Goal: Task Accomplishment & Management: Manage account settings

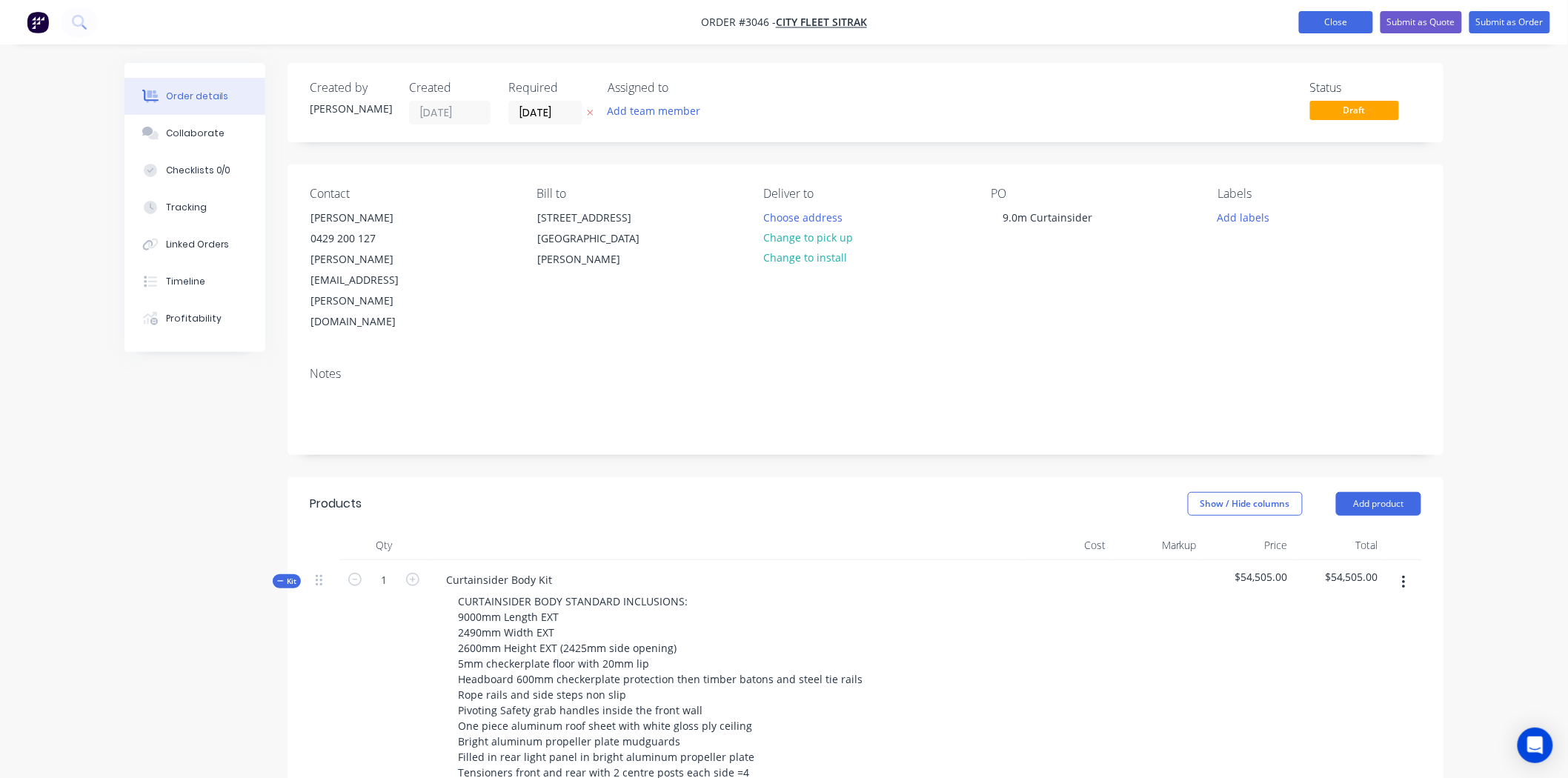
click at [1334, 18] on button "Close" at bounding box center [1335, 22] width 74 height 22
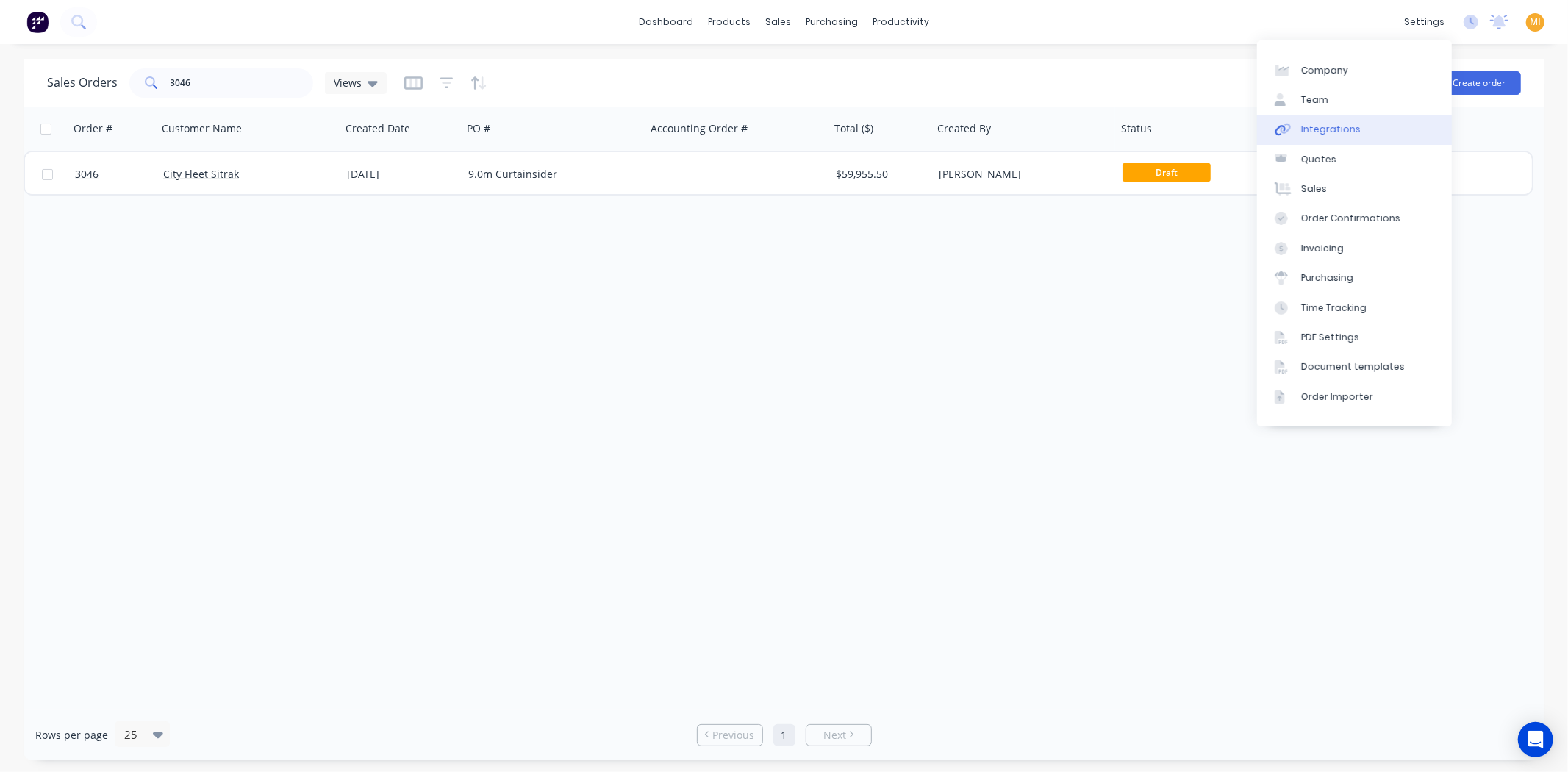
click at [1355, 130] on link "Integrations" at bounding box center [1354, 129] width 195 height 30
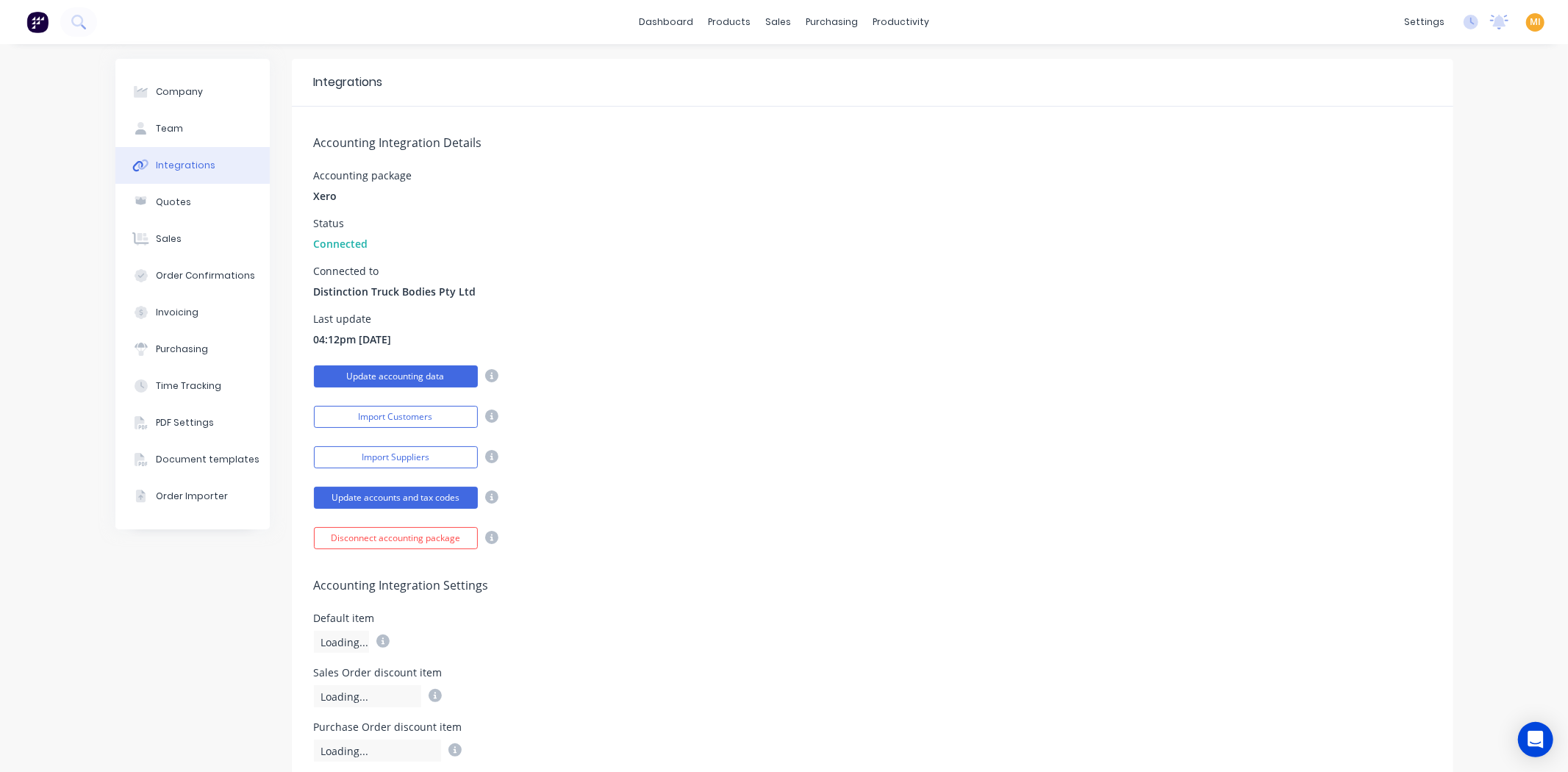
click at [380, 372] on button "Update accounting data" at bounding box center [395, 377] width 164 height 22
click at [804, 76] on div "Sales Orders" at bounding box center [827, 70] width 60 height 14
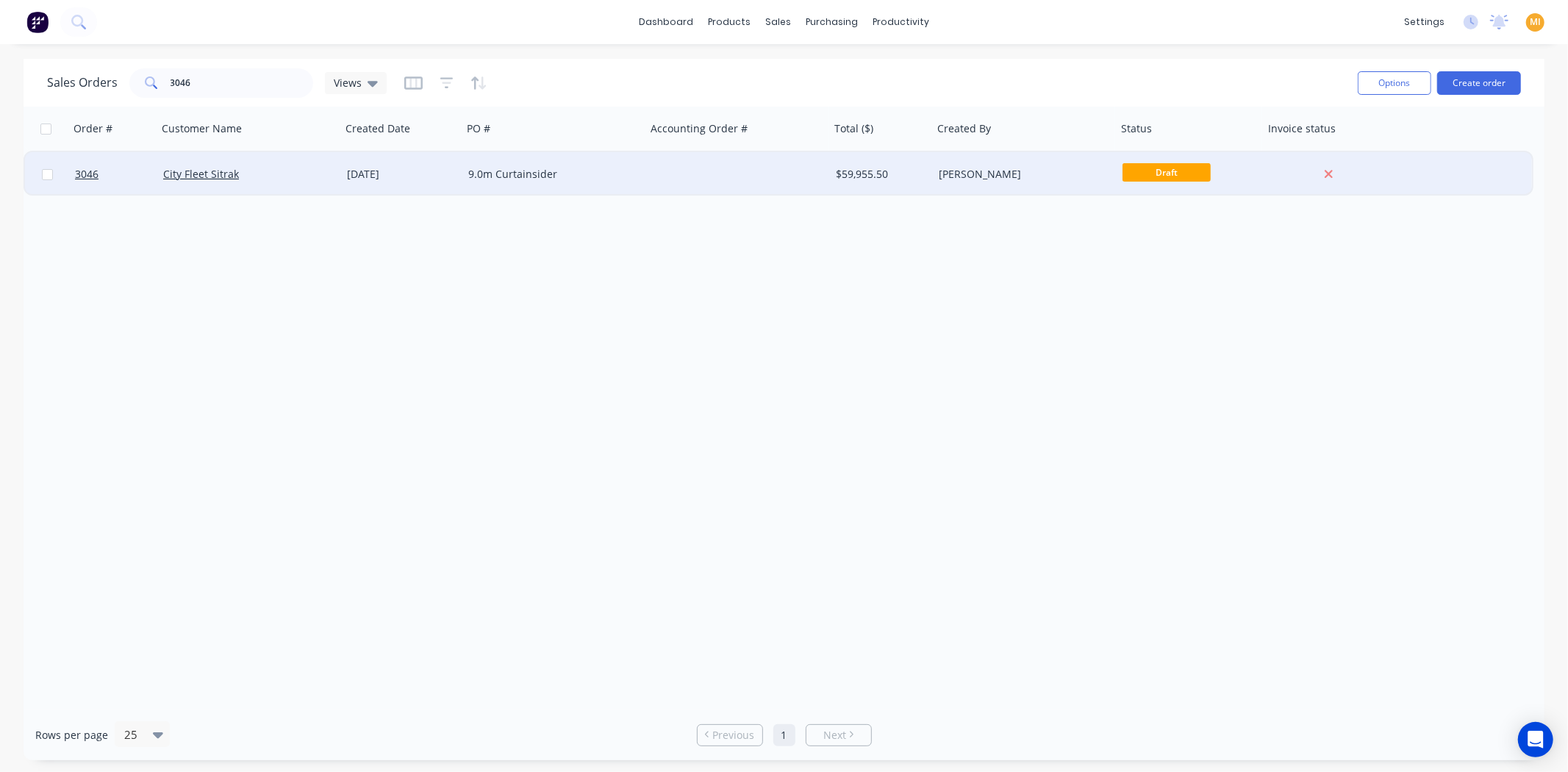
click at [187, 165] on div "City Fleet Sitrak" at bounding box center [248, 174] width 184 height 44
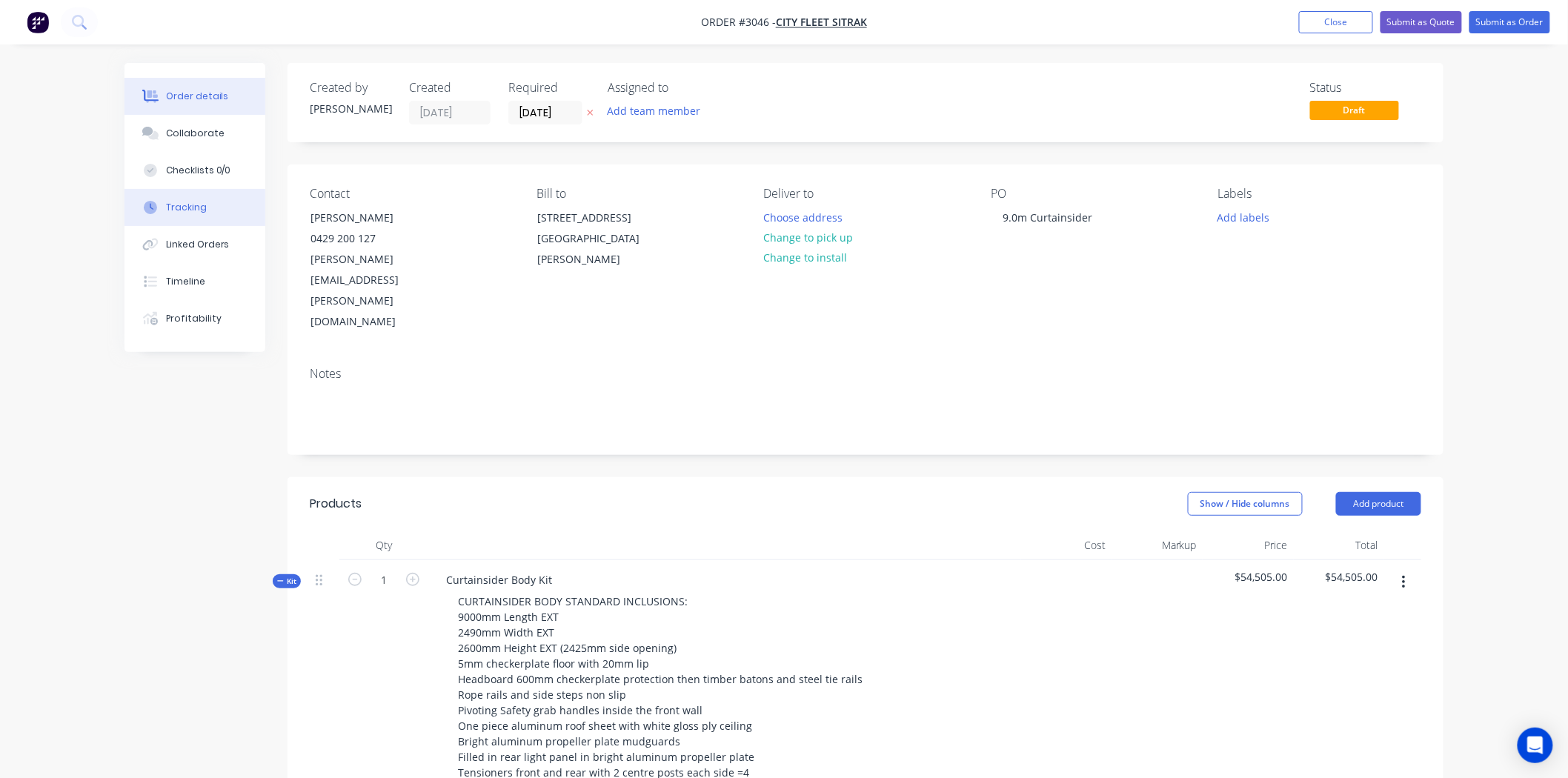
click at [204, 203] on button "Tracking" at bounding box center [195, 207] width 141 height 37
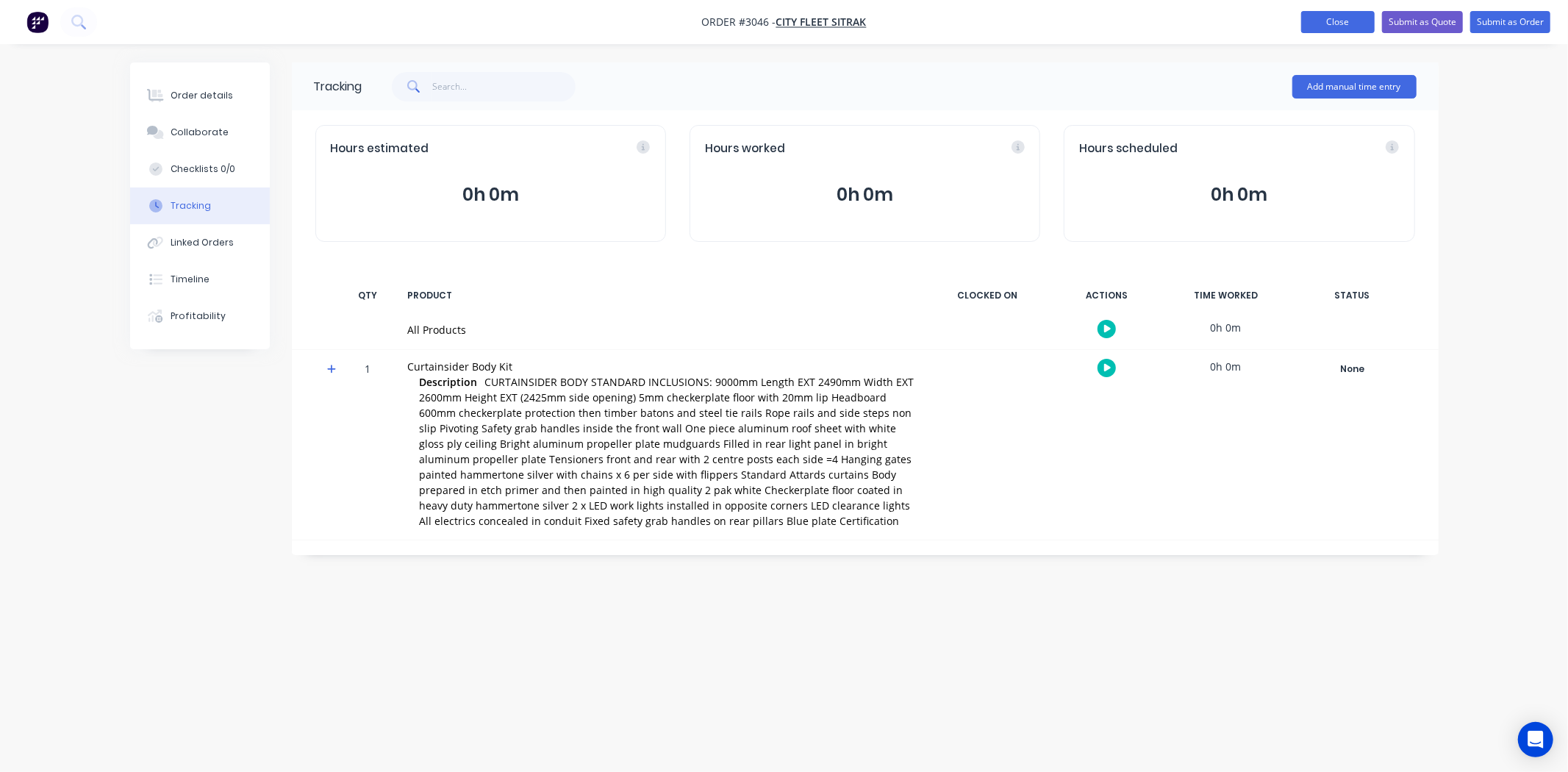
click at [1327, 25] on button "Close" at bounding box center [1337, 22] width 74 height 22
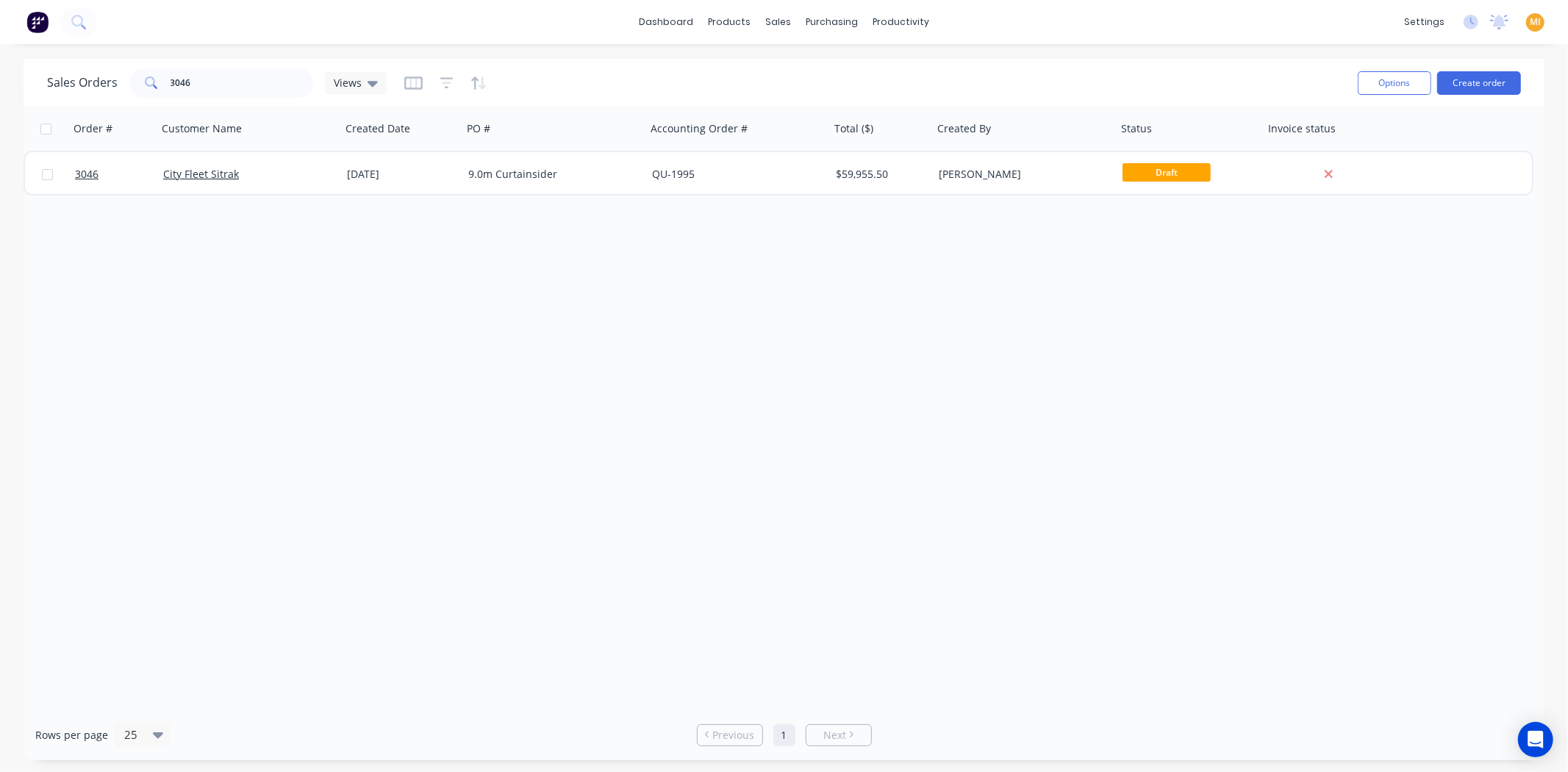
click at [33, 18] on img at bounding box center [37, 22] width 22 height 22
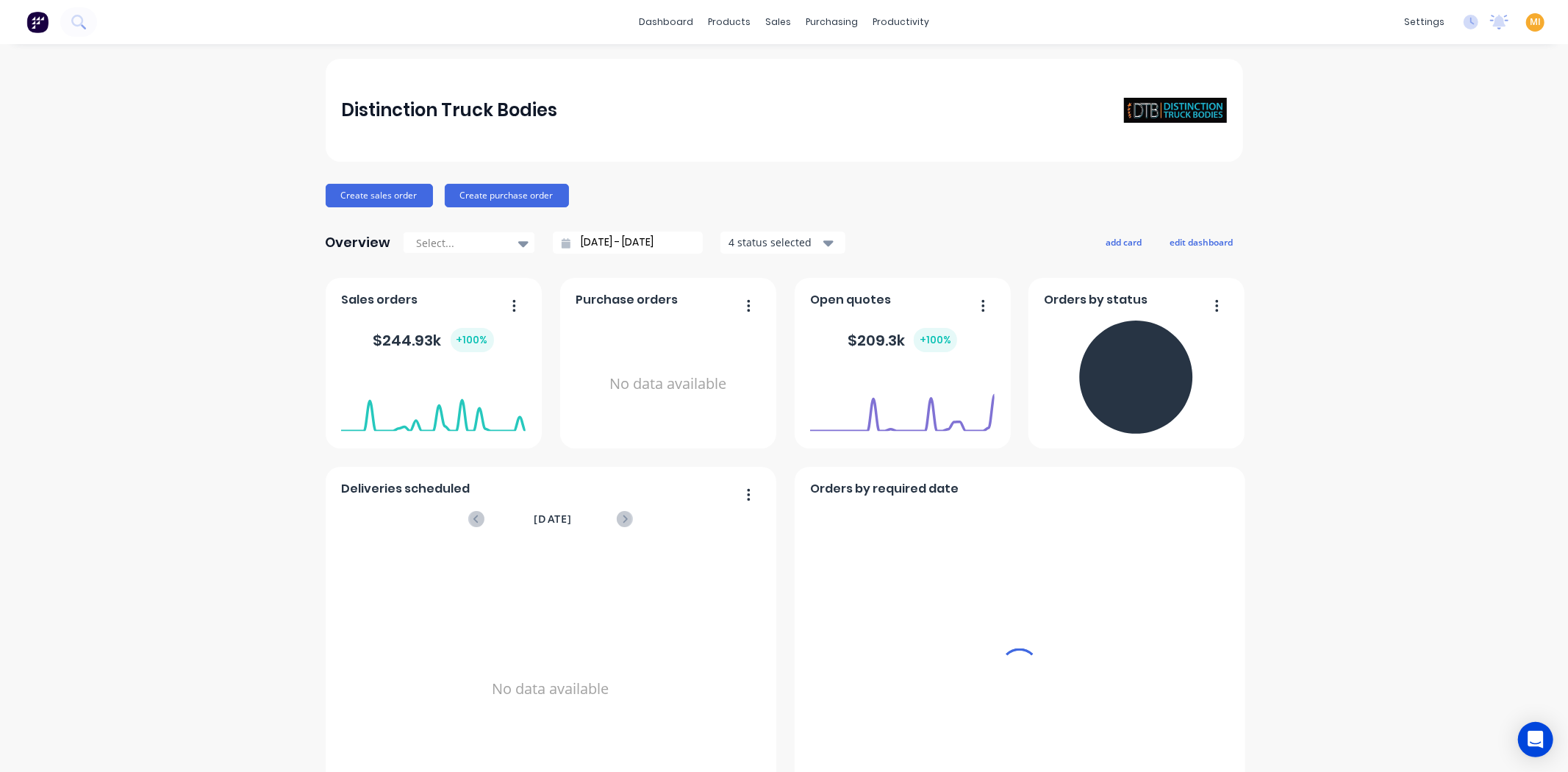
click at [1530, 23] on span "MI" at bounding box center [1535, 22] width 11 height 14
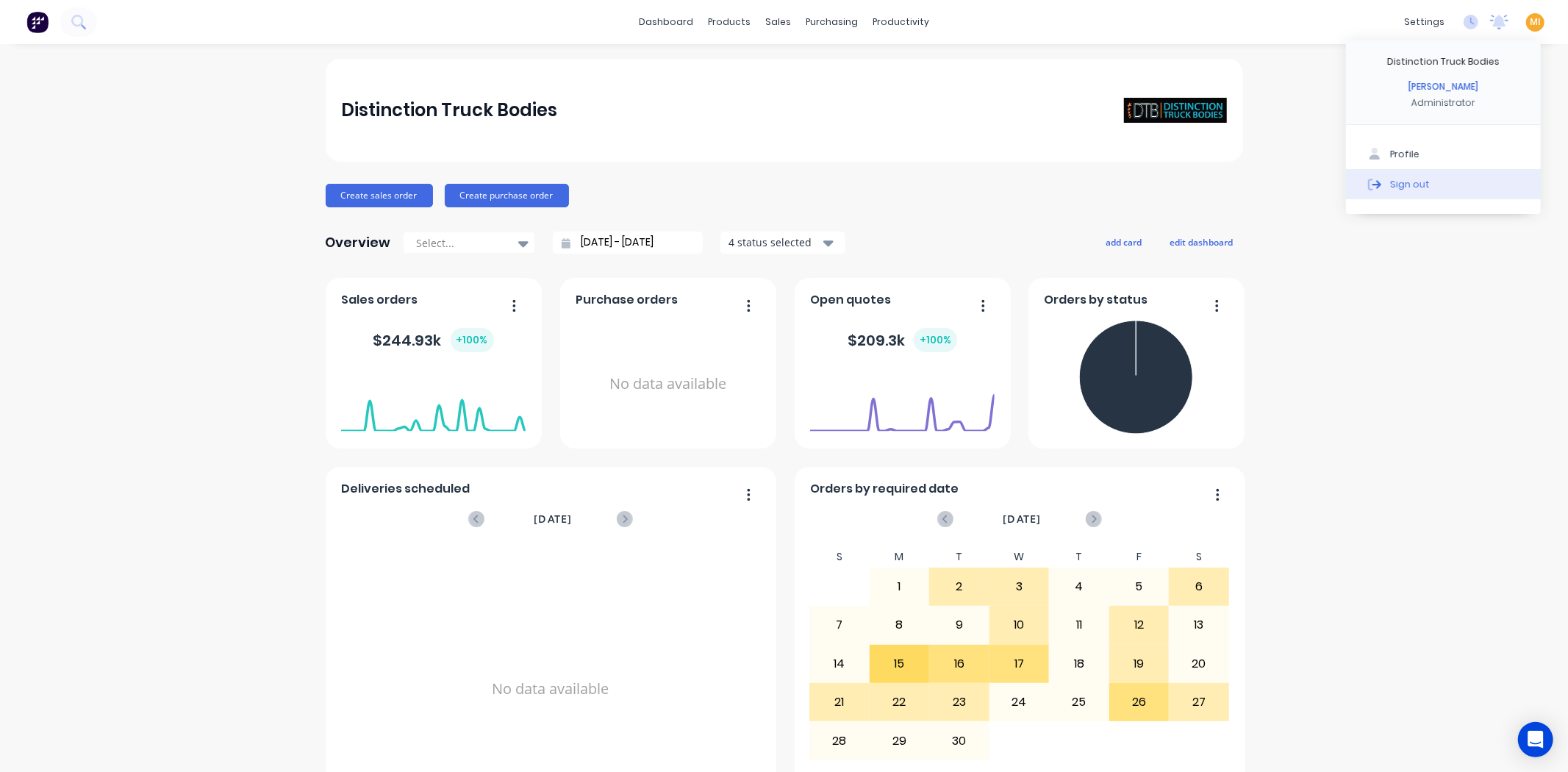
click at [1476, 171] on button "Sign out" at bounding box center [1443, 183] width 195 height 30
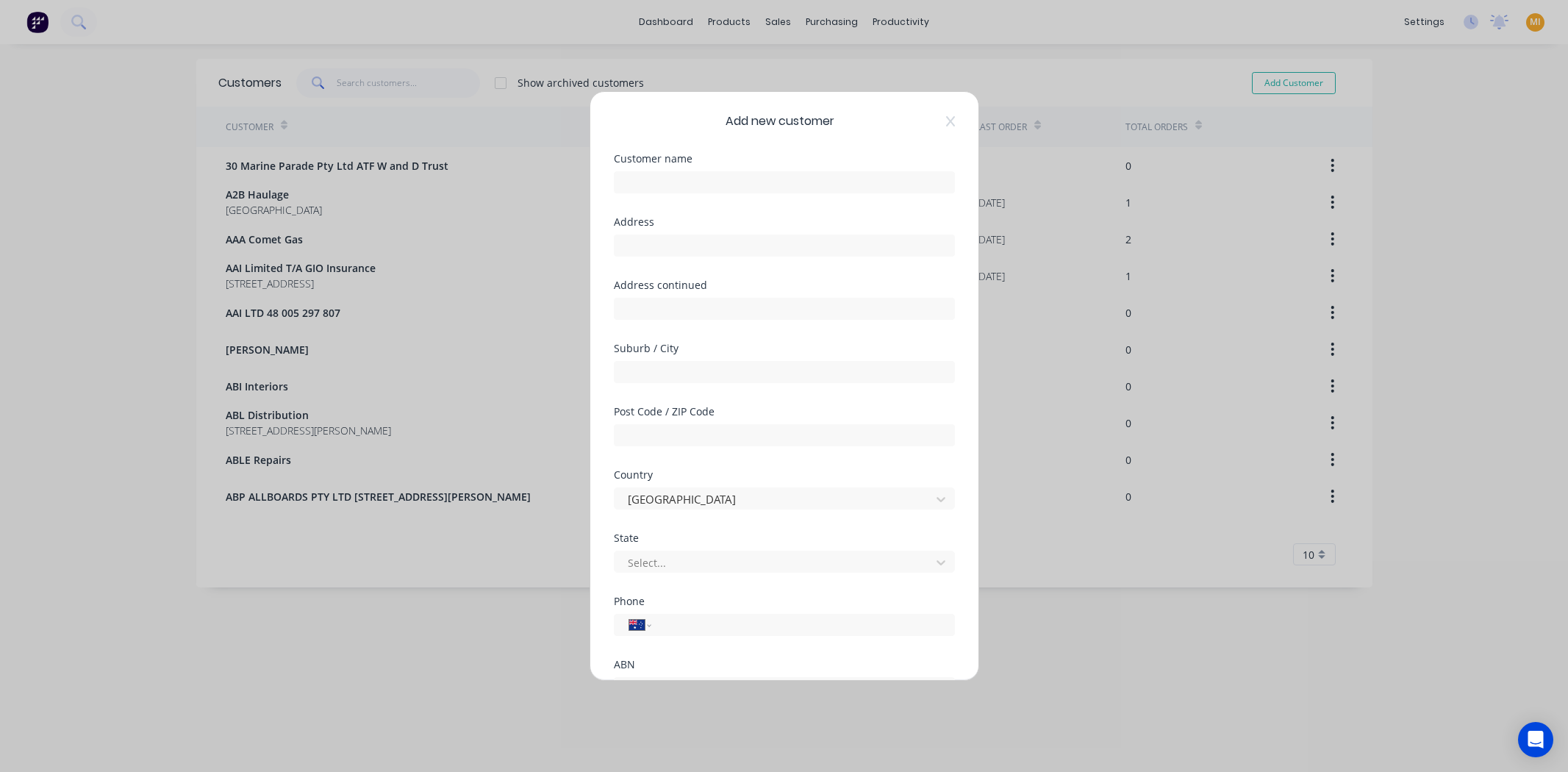
select select "AU"
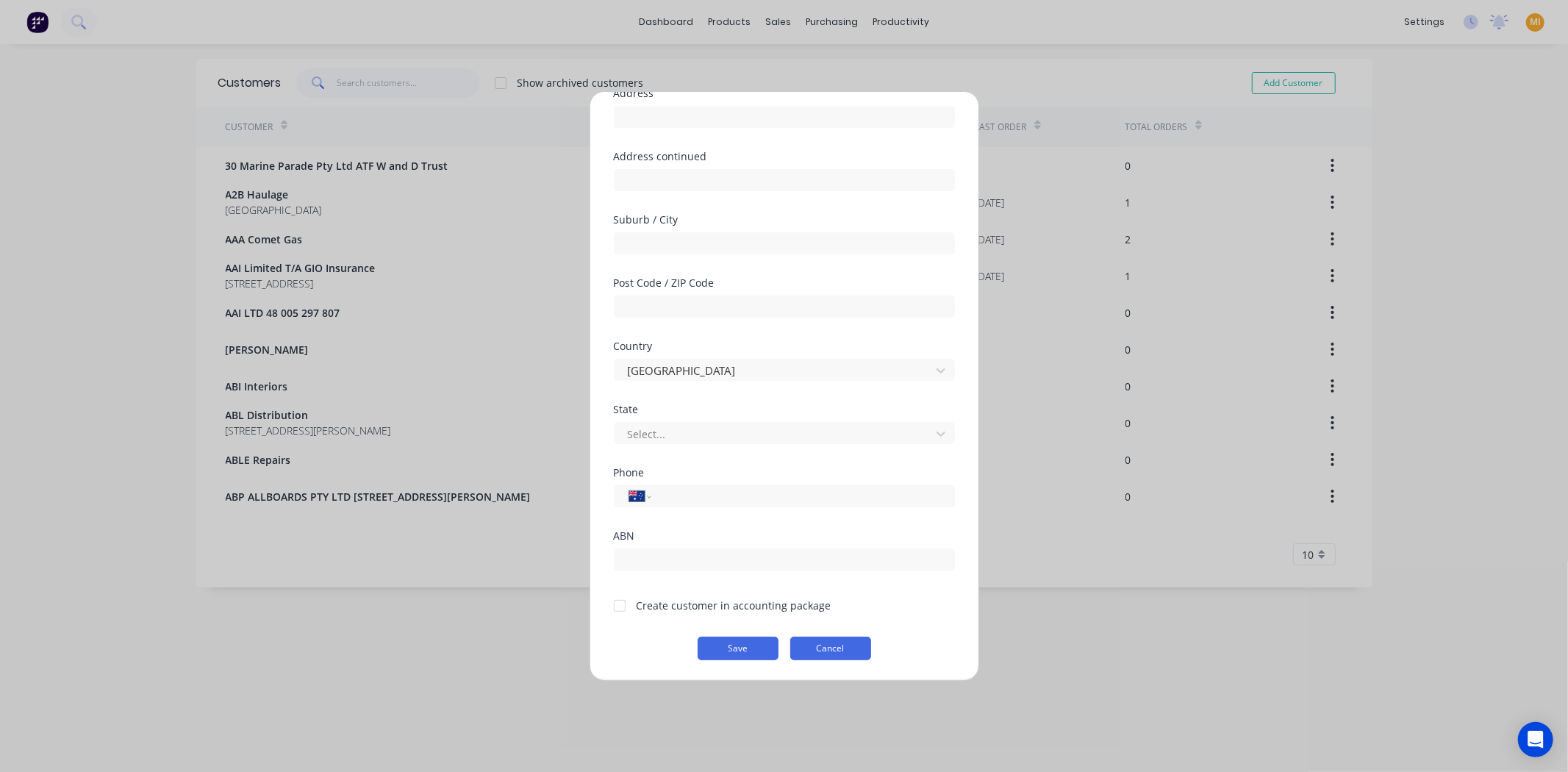
click at [831, 651] on button "Cancel" at bounding box center [830, 649] width 81 height 24
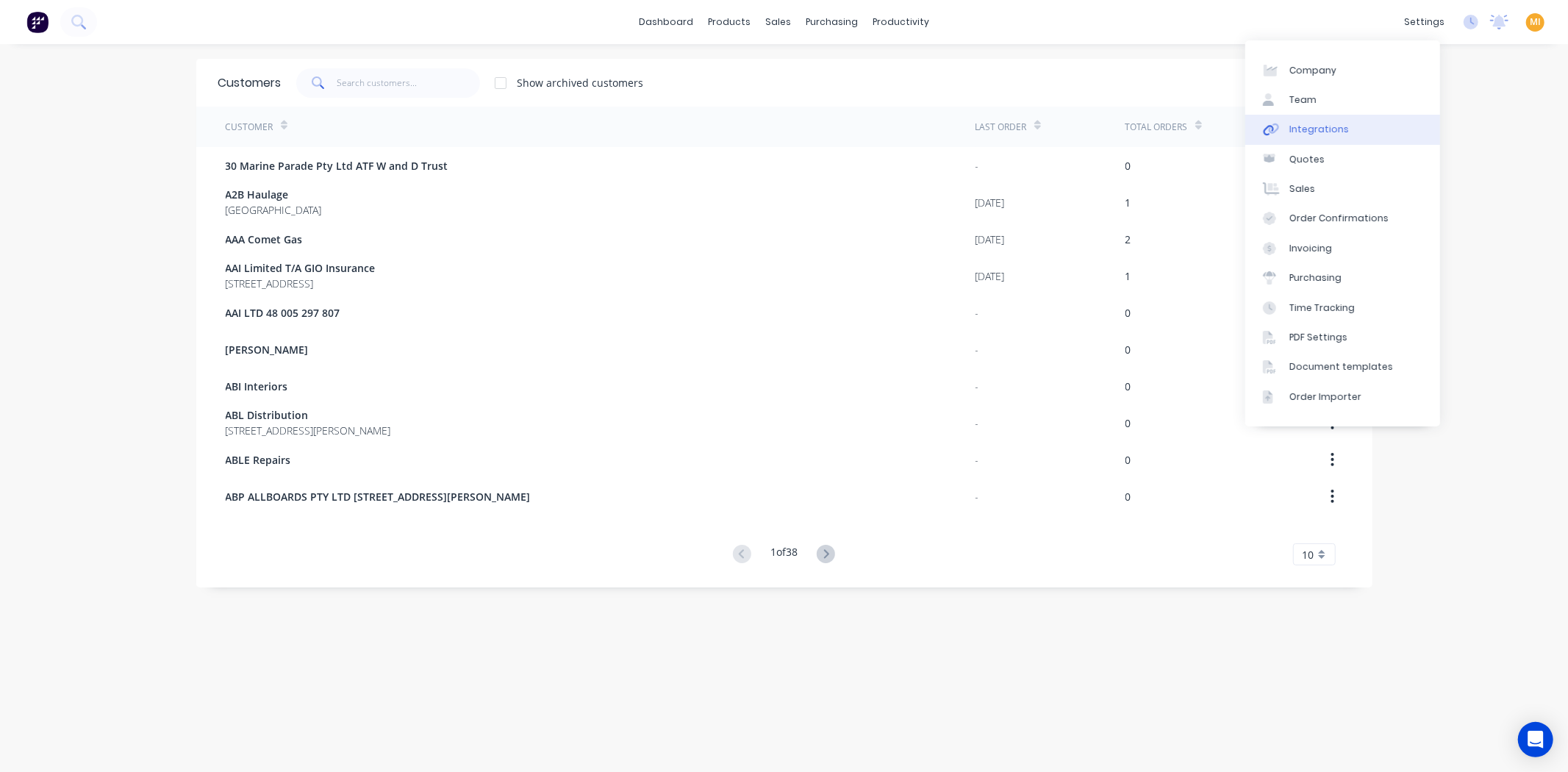
click at [1334, 123] on div "Integrations" at bounding box center [1319, 130] width 59 height 14
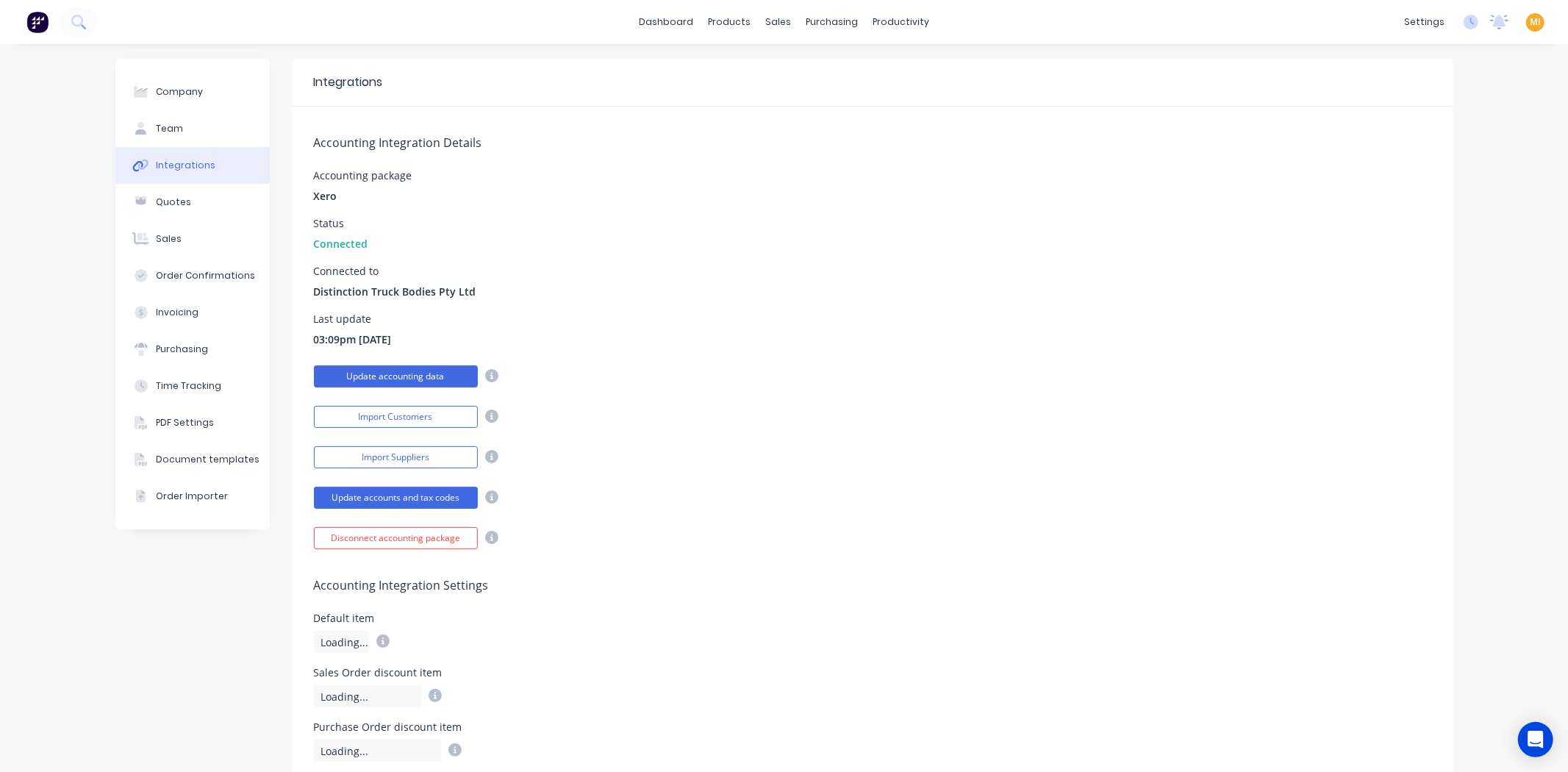
click at [419, 373] on button "Update accounting data" at bounding box center [395, 377] width 164 height 22
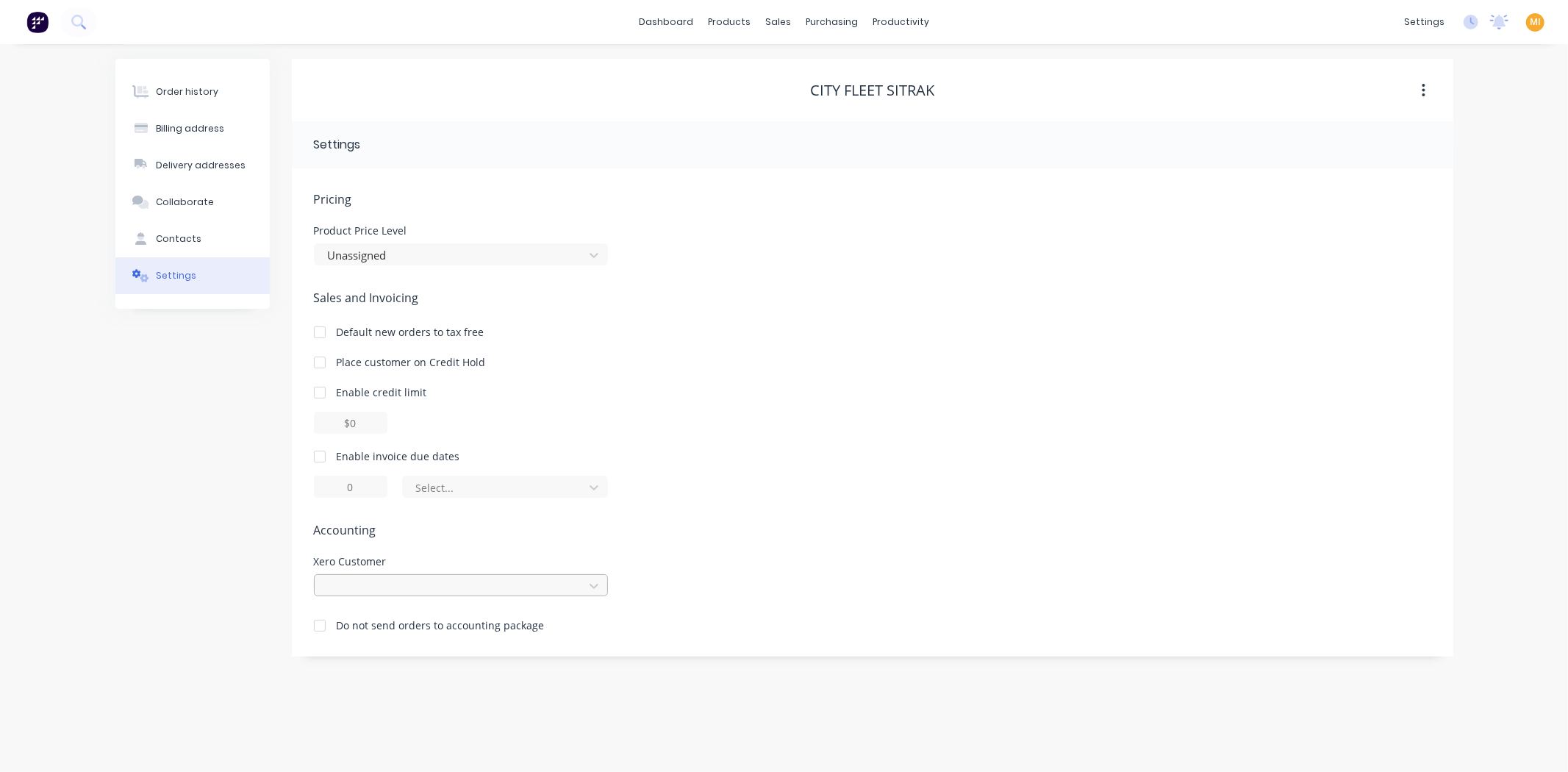
click at [394, 579] on div at bounding box center [451, 586] width 250 height 19
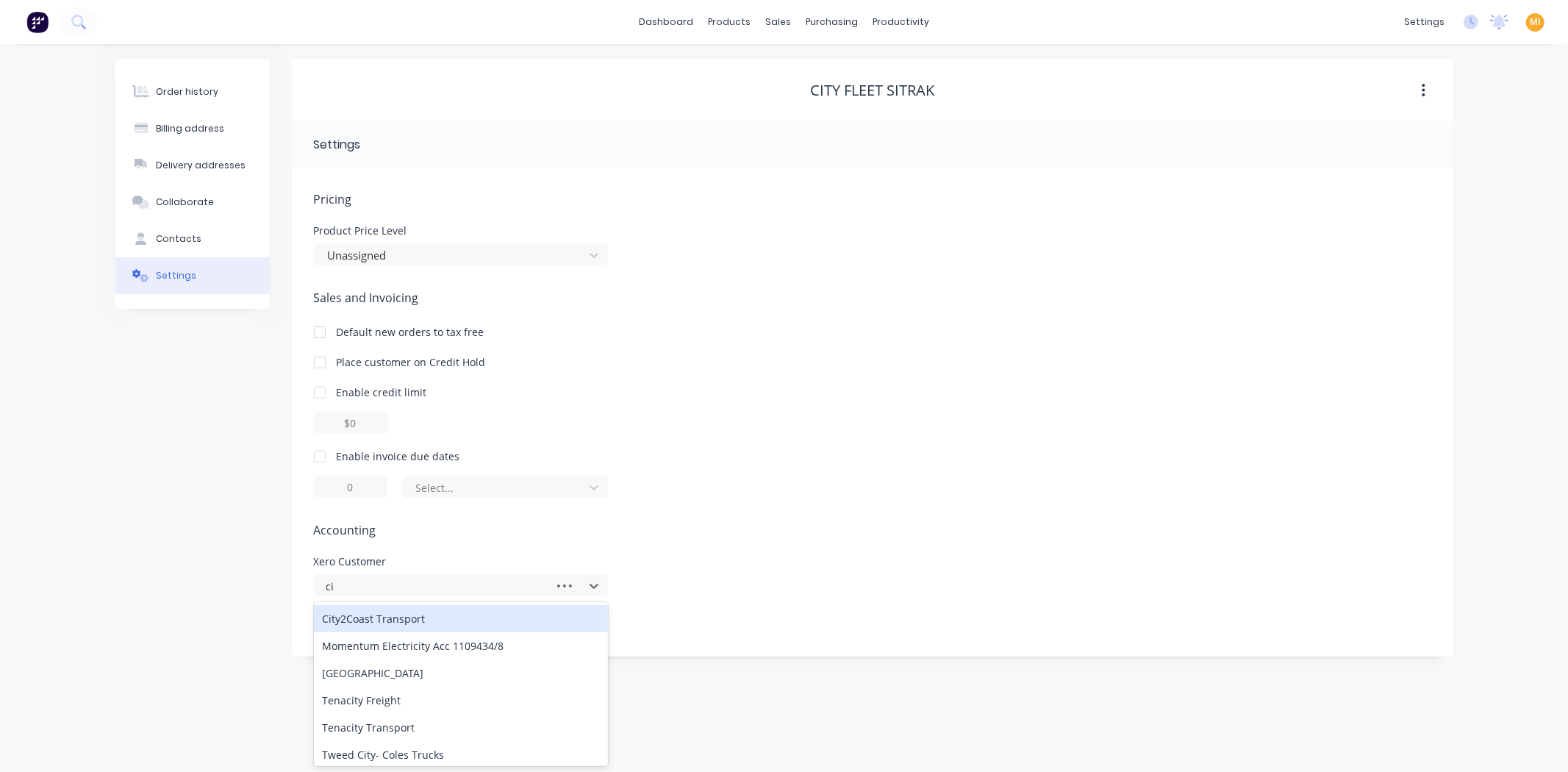
type input "c"
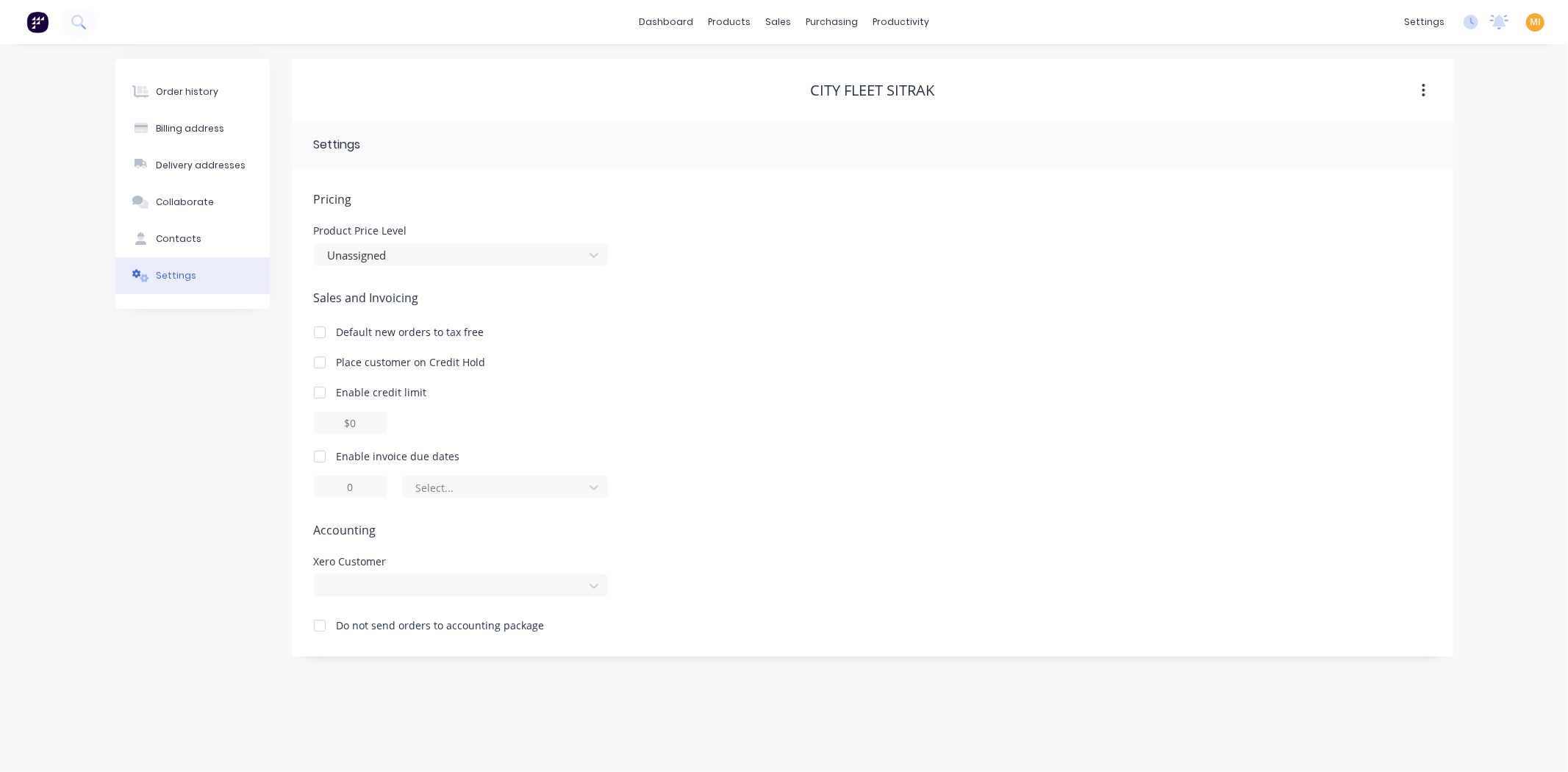
click at [93, 468] on div "Order history Billing address Delivery addresses Collaborate Contacts Settings …" at bounding box center [784, 408] width 1568 height 728
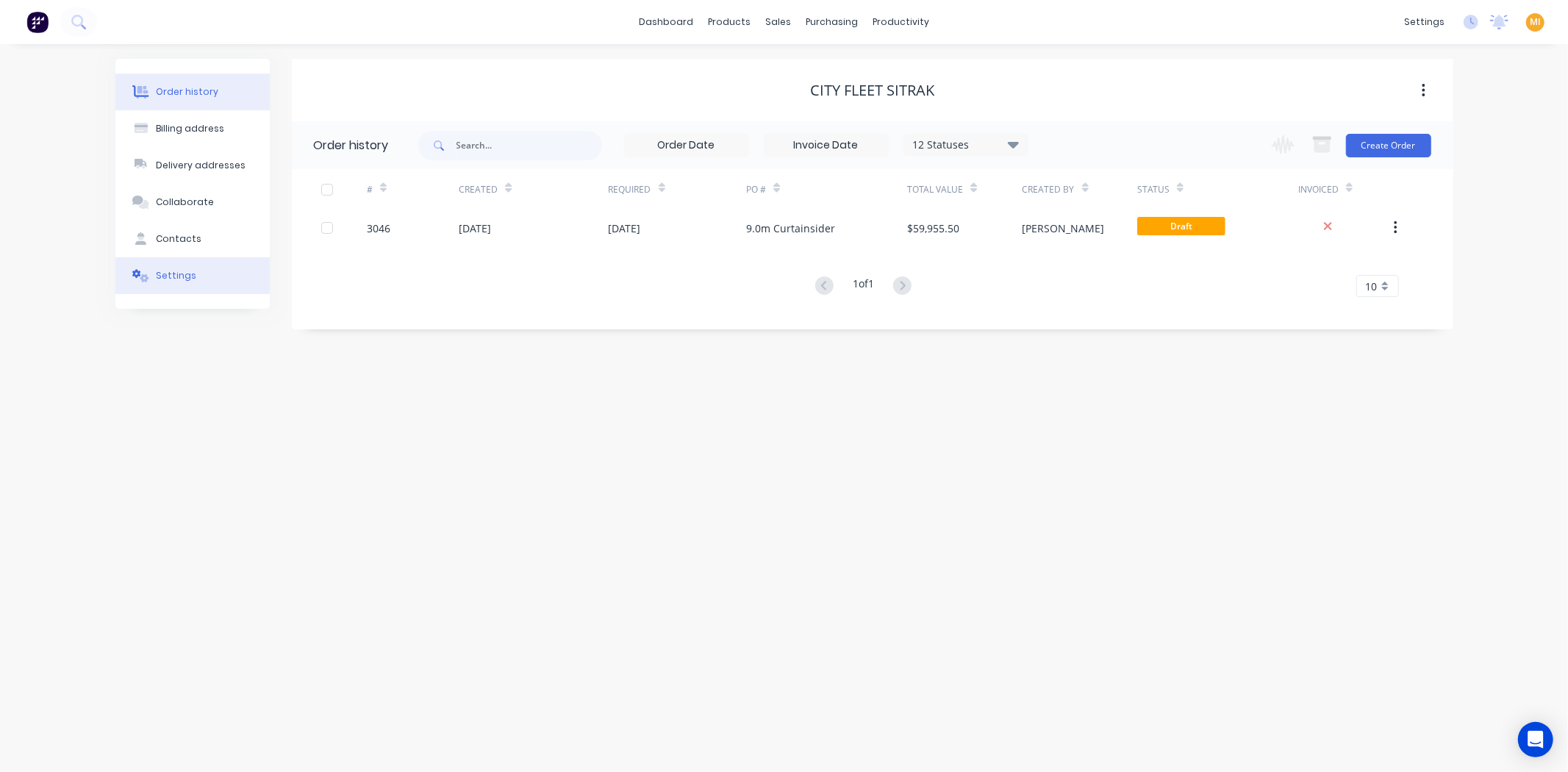
click at [207, 288] on button "Settings" at bounding box center [193, 275] width 154 height 36
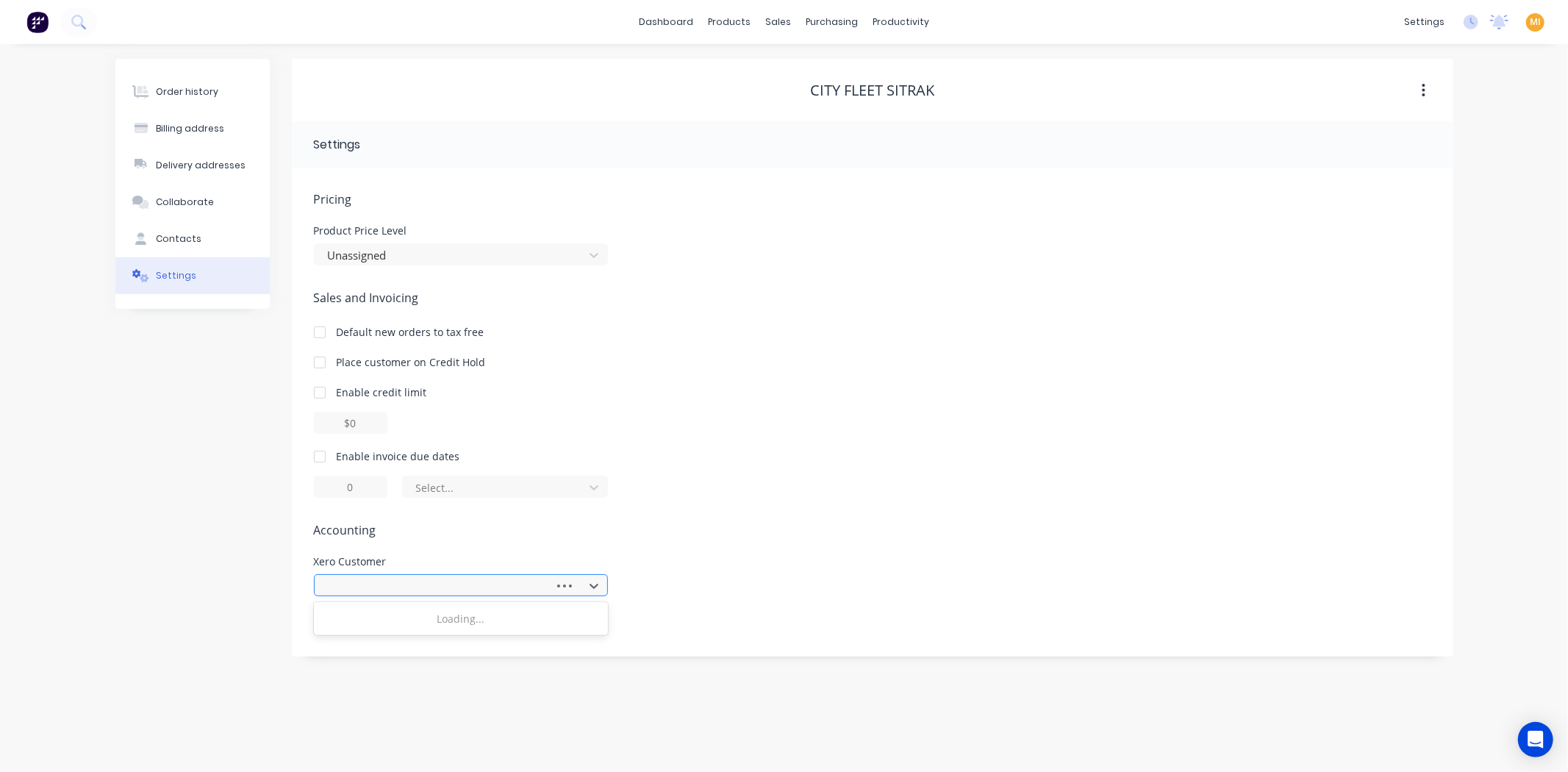
click at [425, 587] on div at bounding box center [437, 586] width 220 height 19
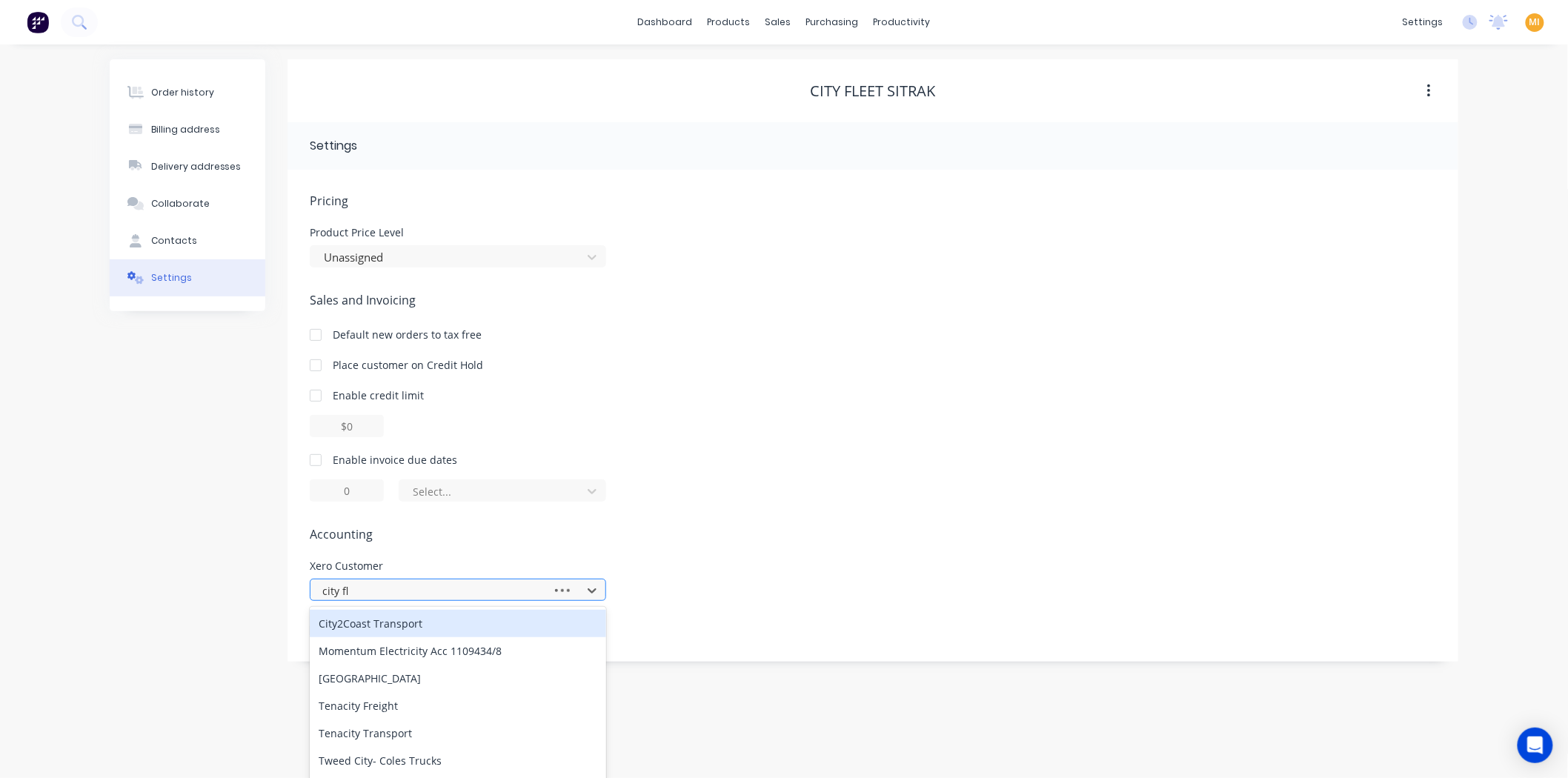
type input "city fle"
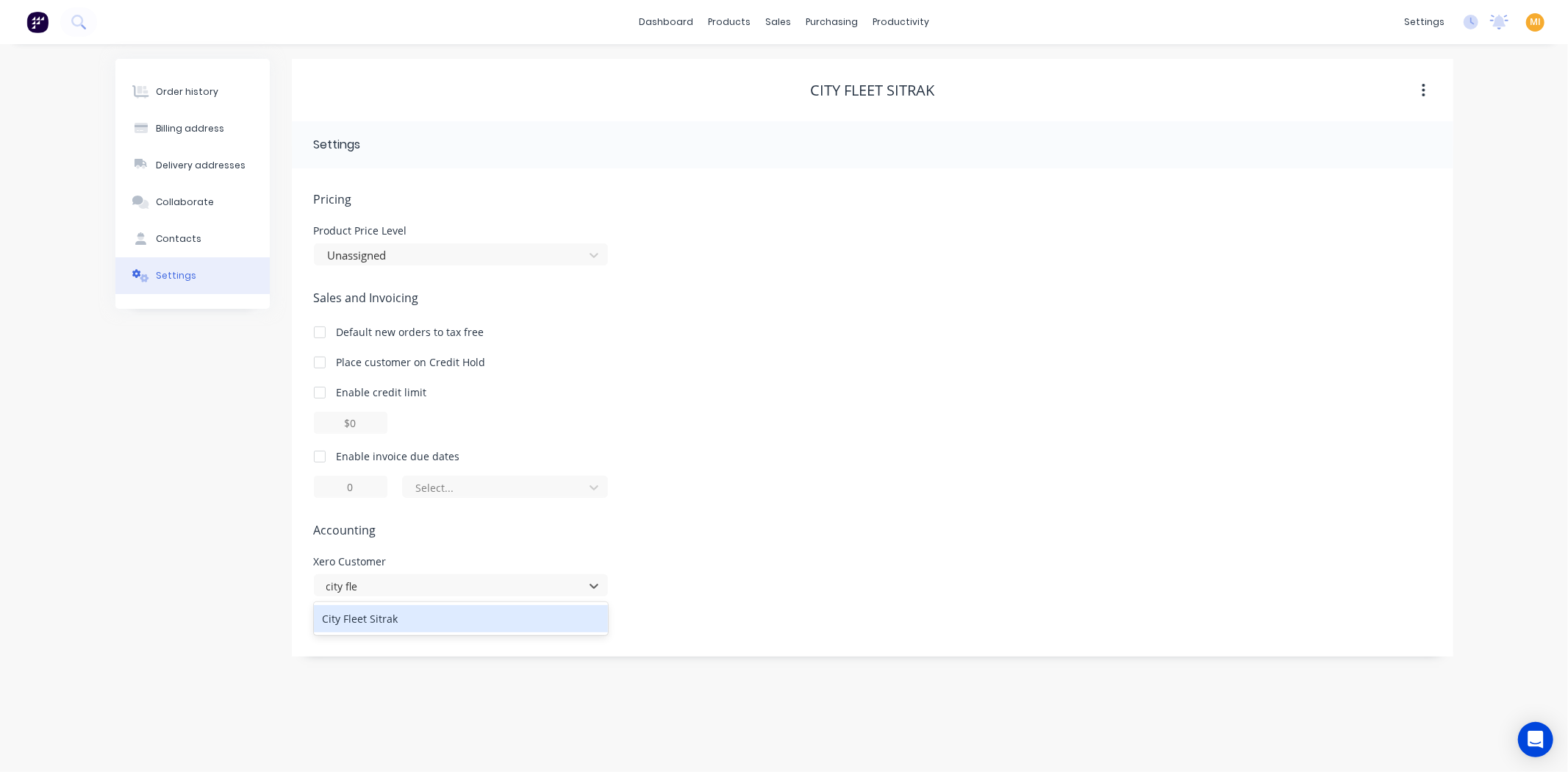
click at [397, 622] on div "City Fleet Sitrak" at bounding box center [460, 618] width 294 height 27
click at [201, 601] on div "Order history Billing address Delivery addresses Collaborate Contacts Settings" at bounding box center [193, 357] width 154 height 598
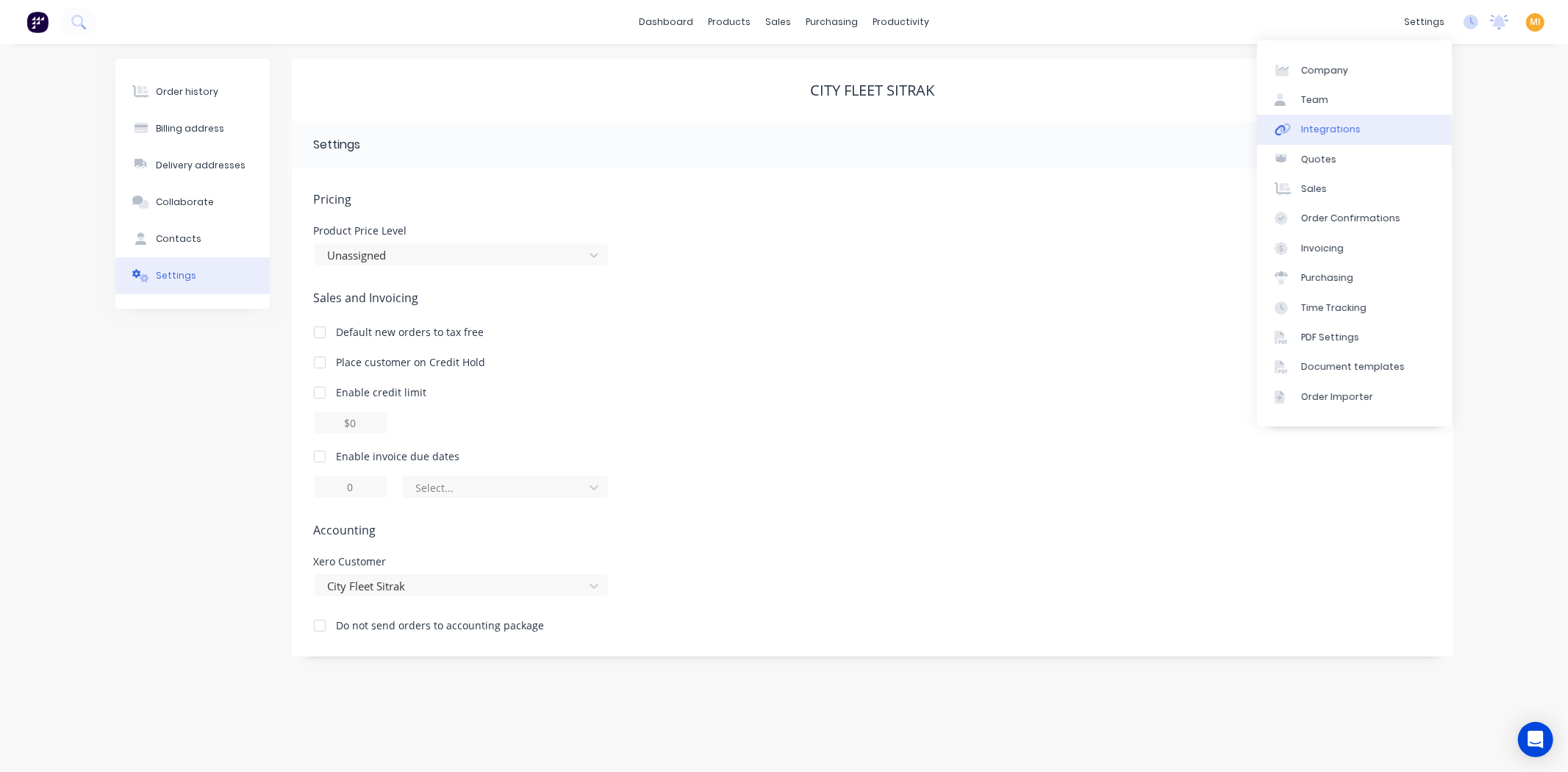
click at [1359, 130] on link "Integrations" at bounding box center [1354, 129] width 195 height 30
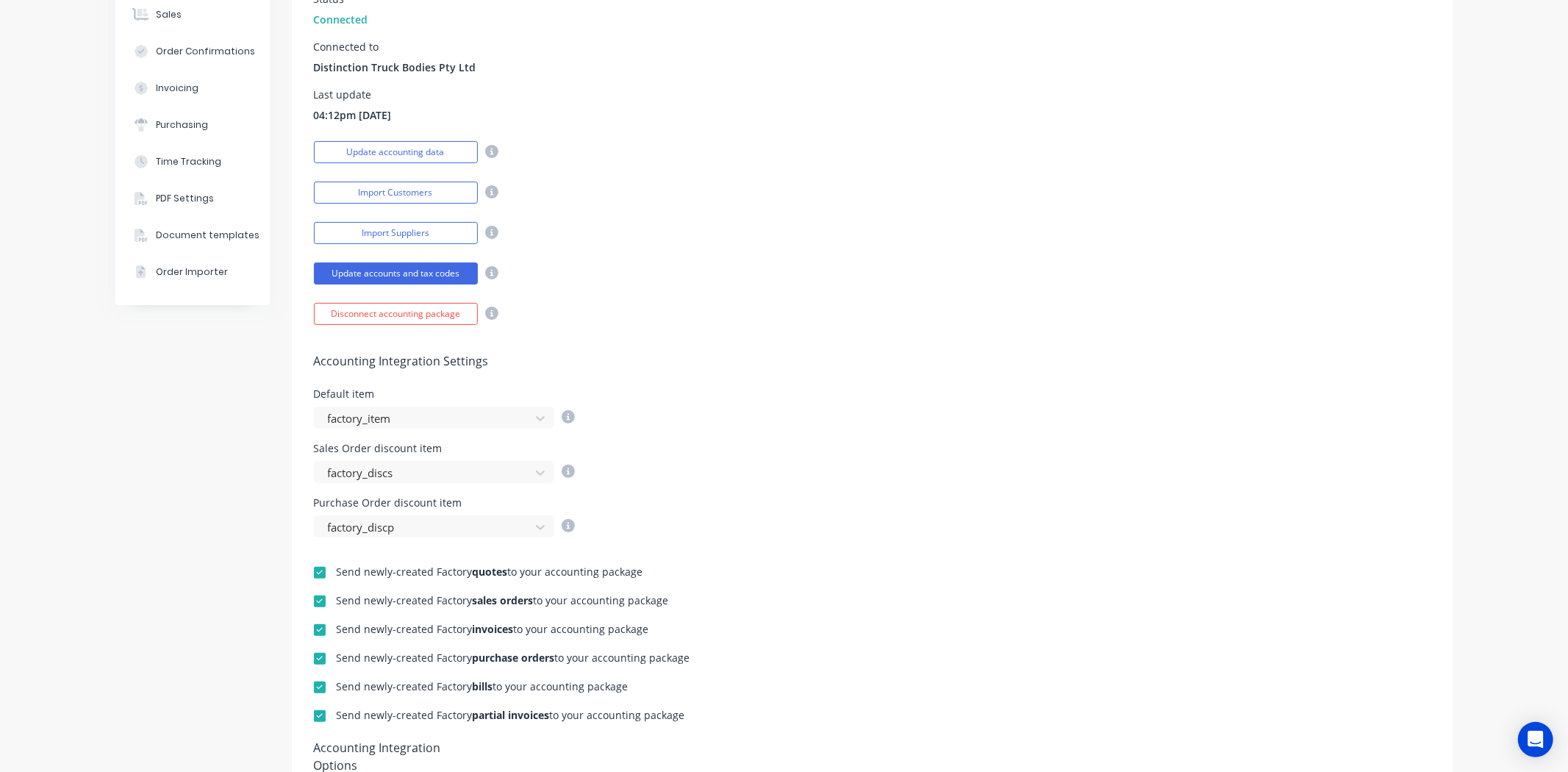
scroll to position [408, 0]
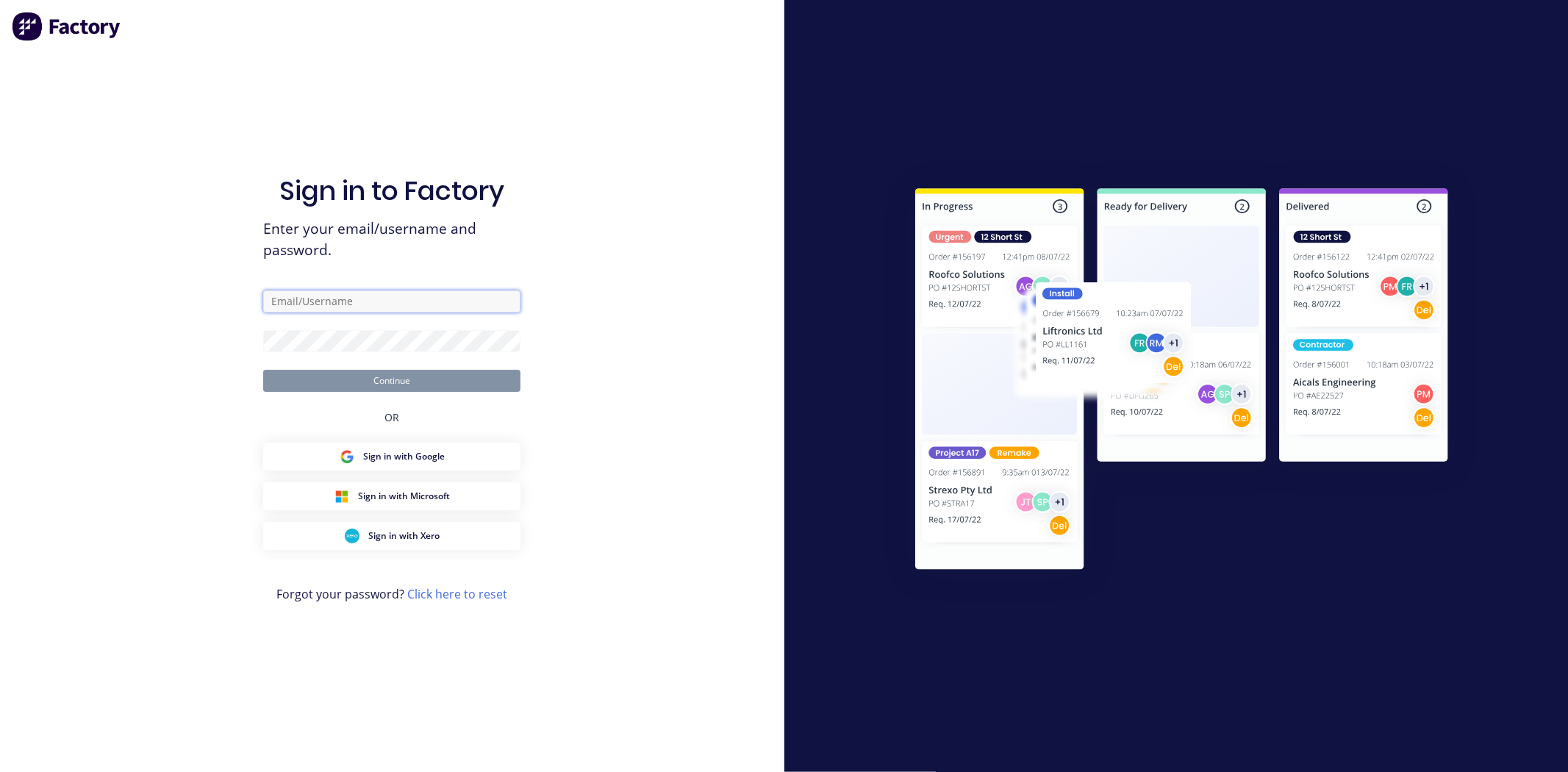
click at [347, 299] on input "text" at bounding box center [391, 301] width 257 height 22
click at [0, 771] on com-1password-button at bounding box center [0, 772] width 0 height 0
type input "team+maricardemo@factory.app"
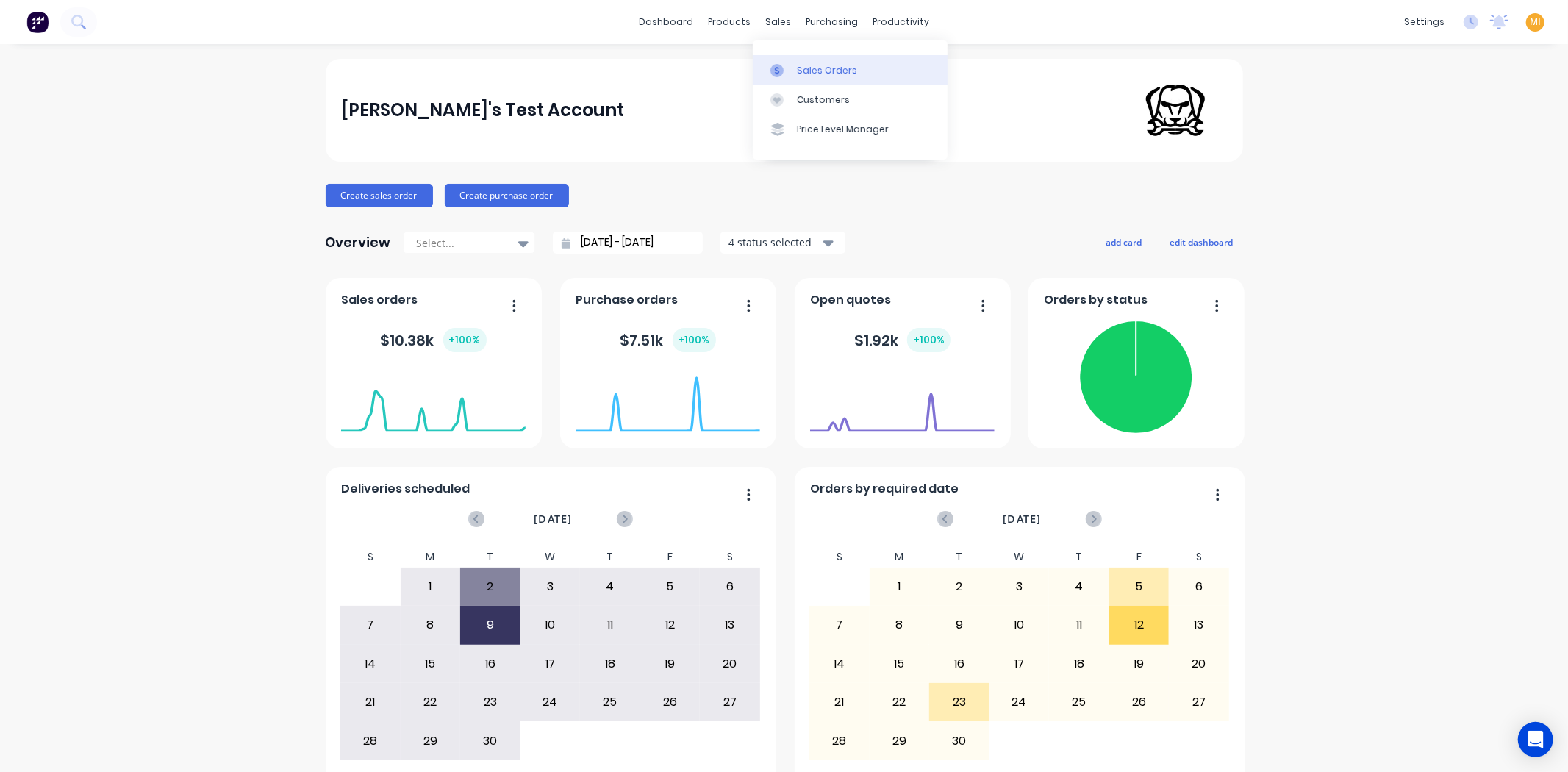
click at [780, 64] on icon at bounding box center [777, 70] width 14 height 14
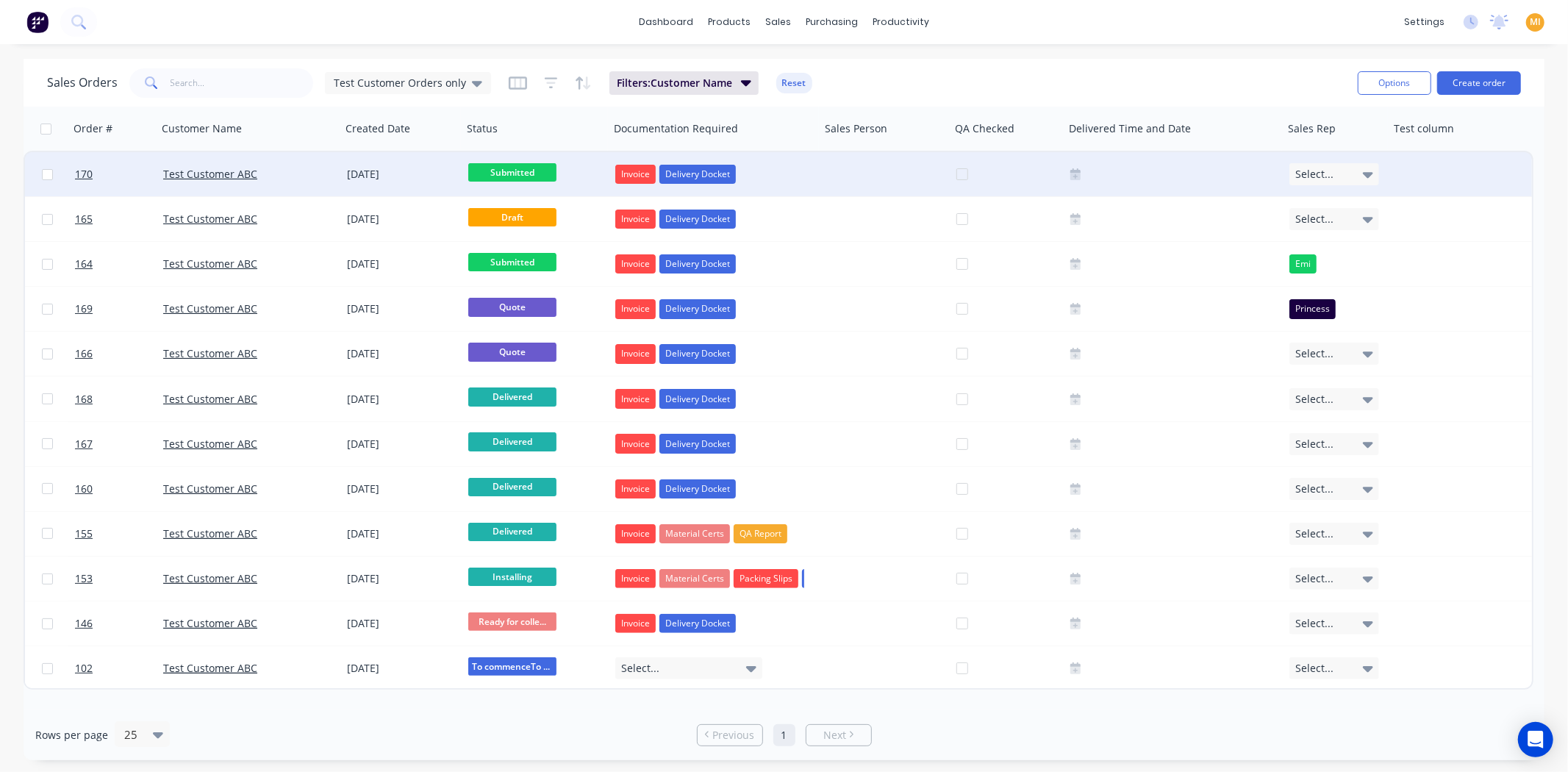
click at [344, 182] on div "[DATE]" at bounding box center [401, 174] width 121 height 44
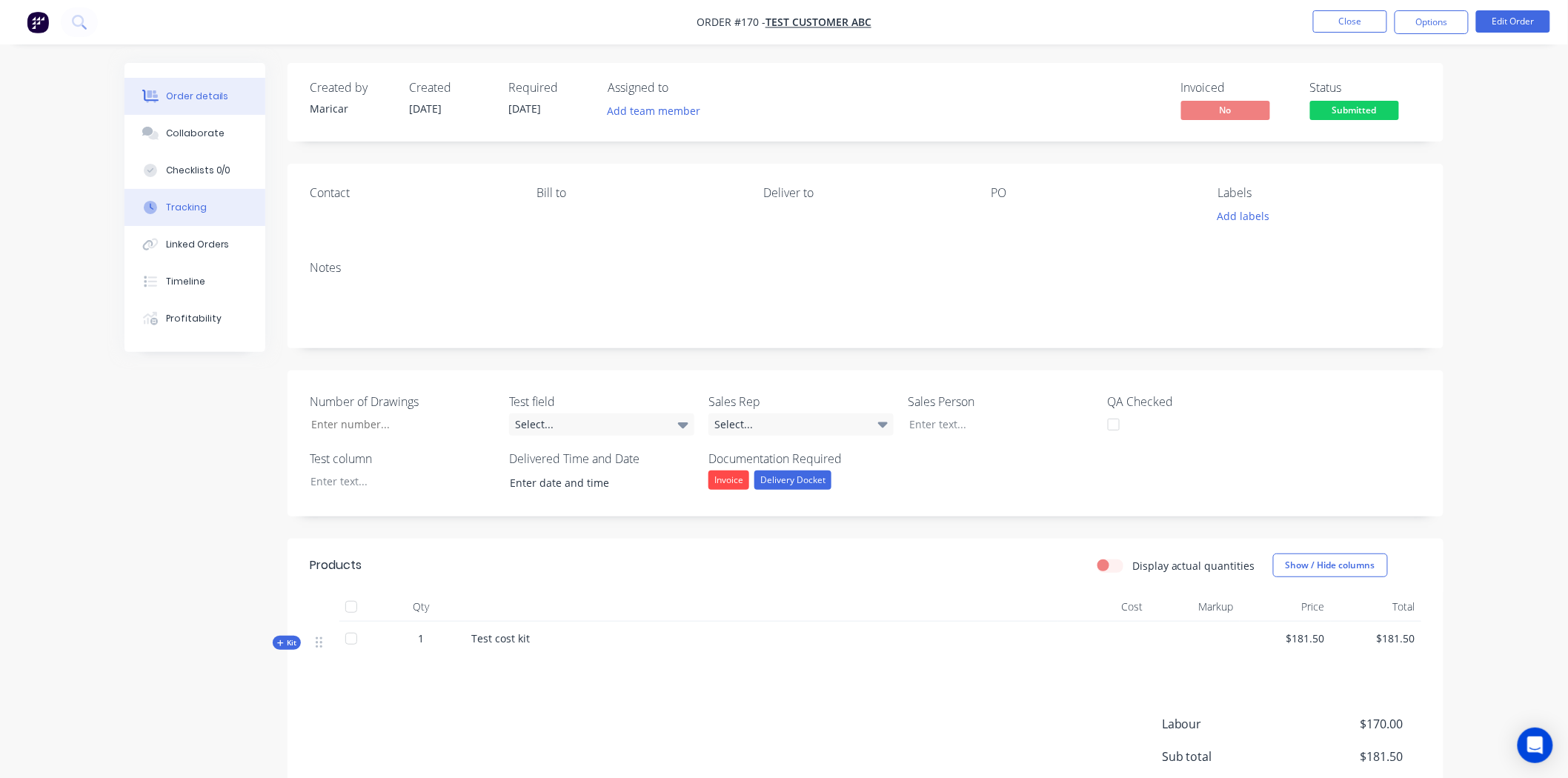
click at [206, 203] on button "Tracking" at bounding box center [195, 207] width 141 height 37
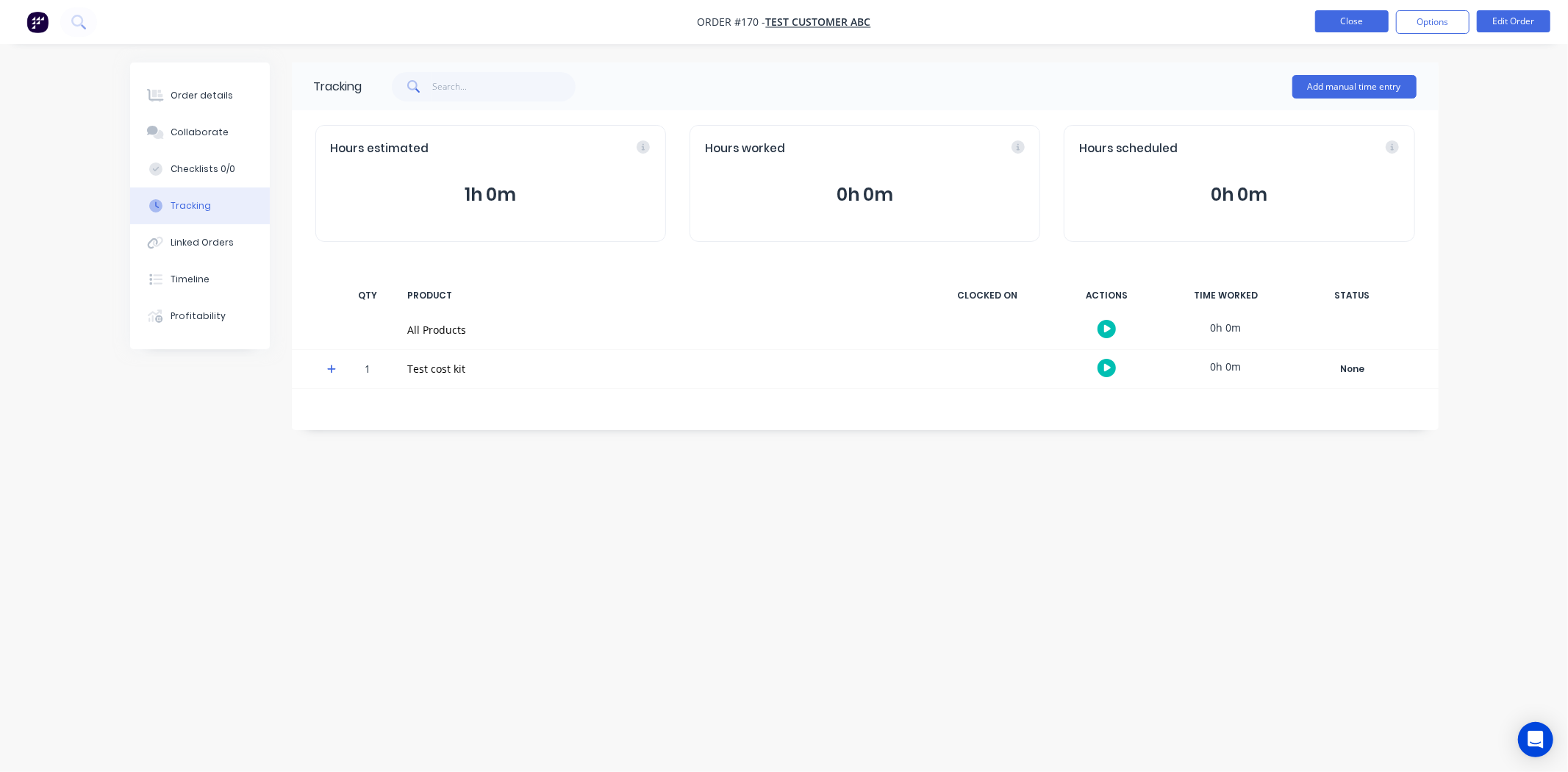
click at [1353, 18] on button "Close" at bounding box center [1352, 21] width 74 height 22
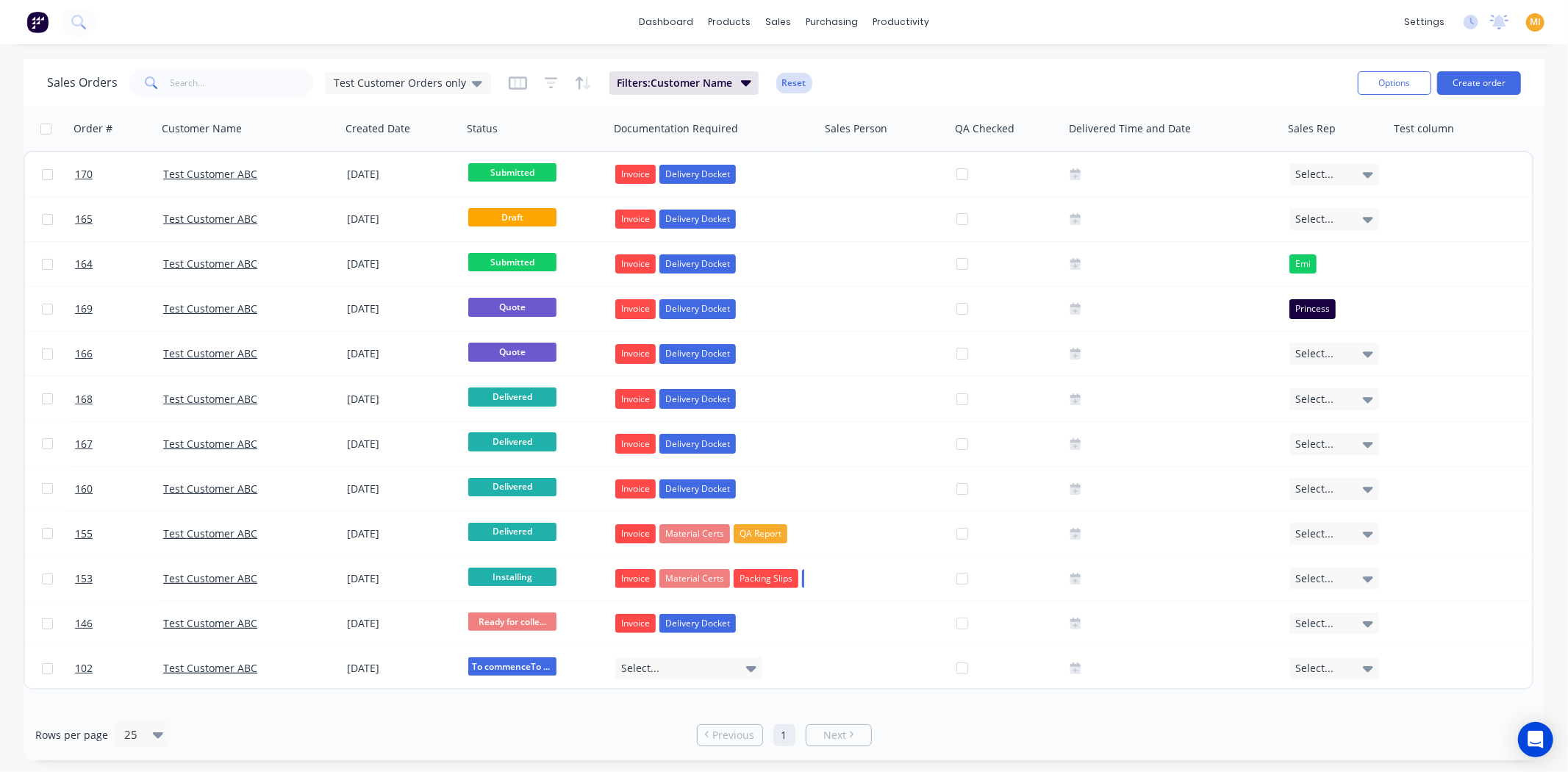
click at [781, 80] on button "Reset" at bounding box center [794, 83] width 36 height 20
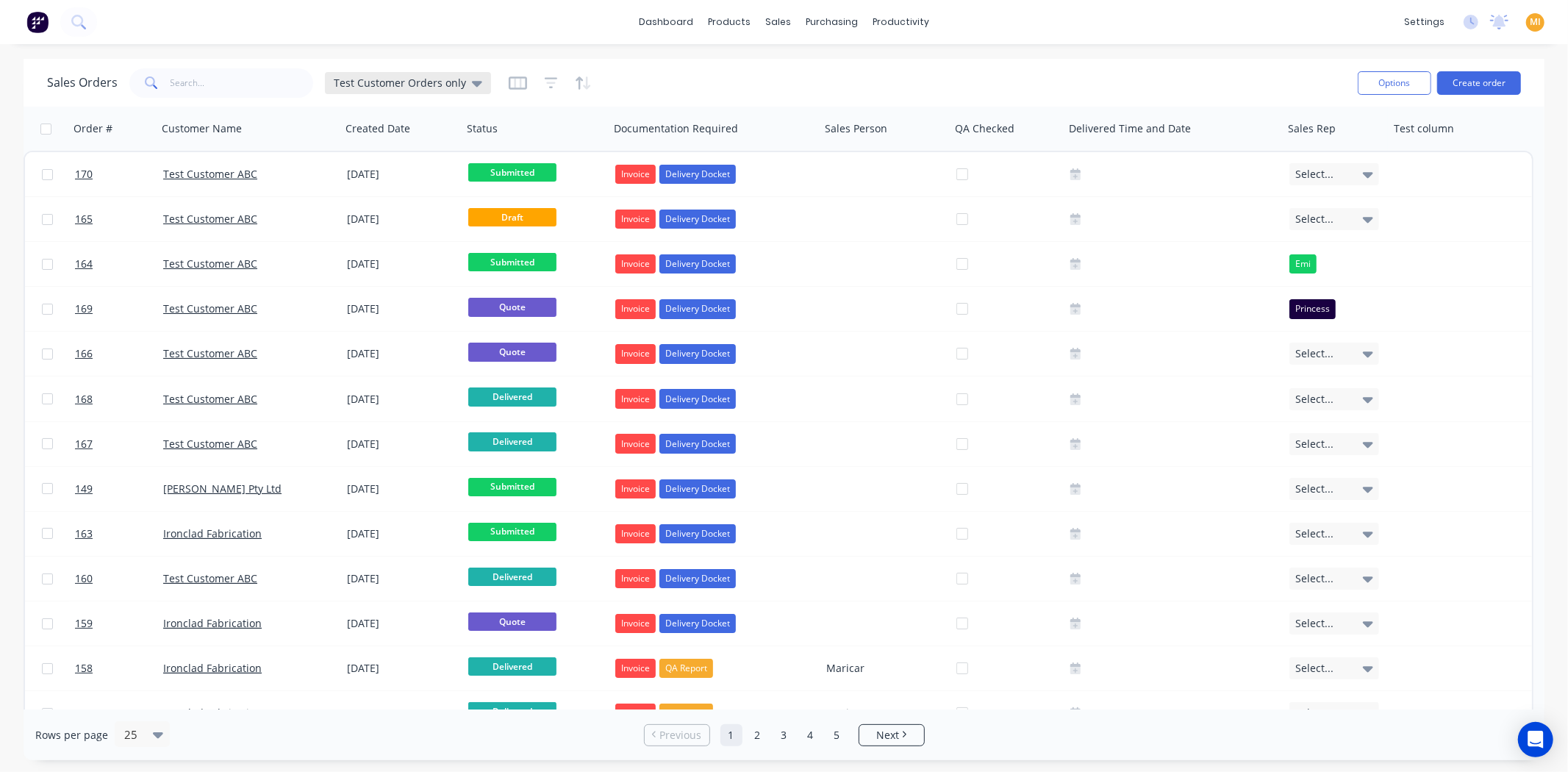
click at [387, 84] on span "Test Customer Orders only" at bounding box center [400, 82] width 132 height 15
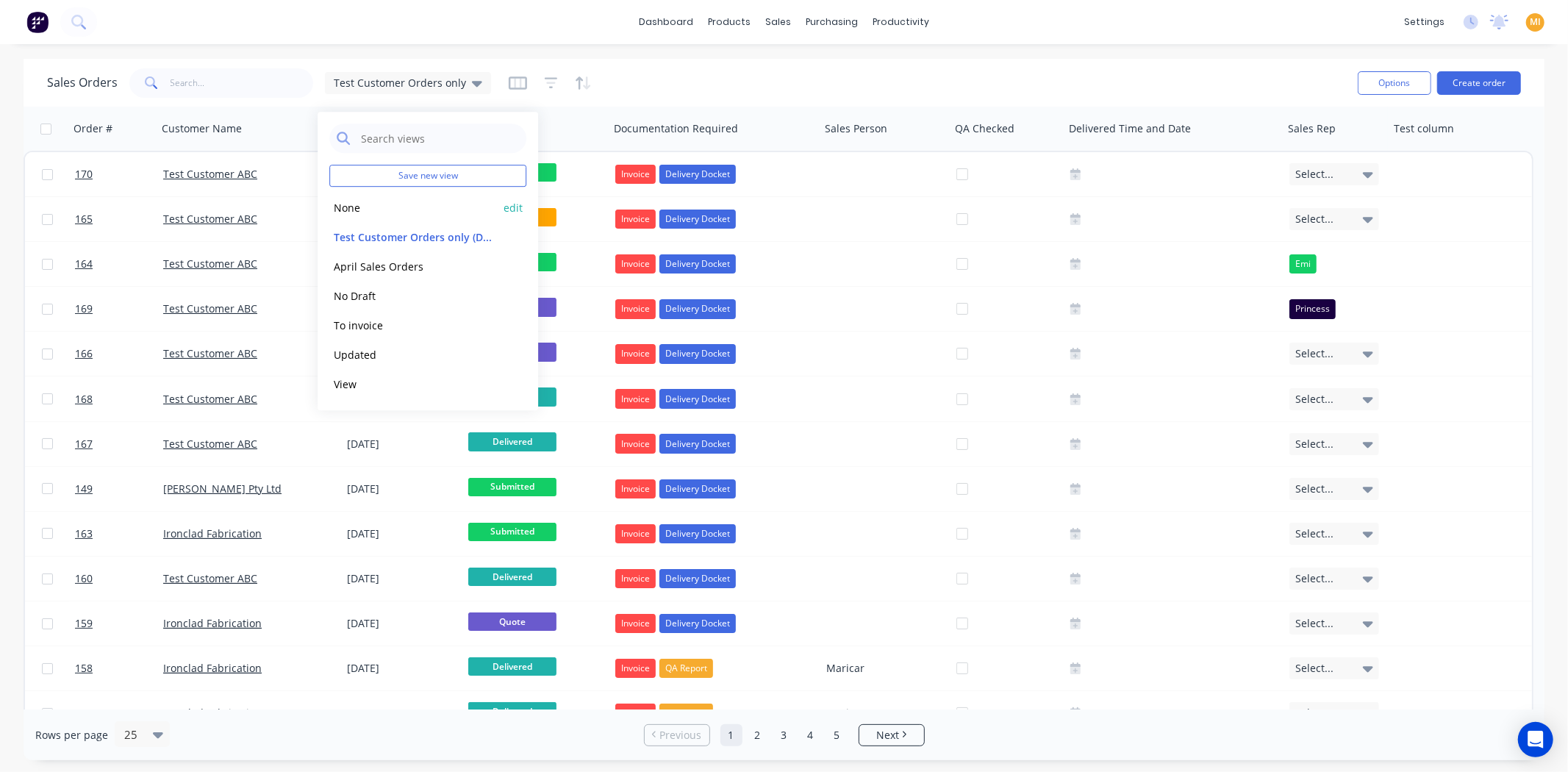
click at [367, 203] on button "None" at bounding box center [413, 208] width 168 height 17
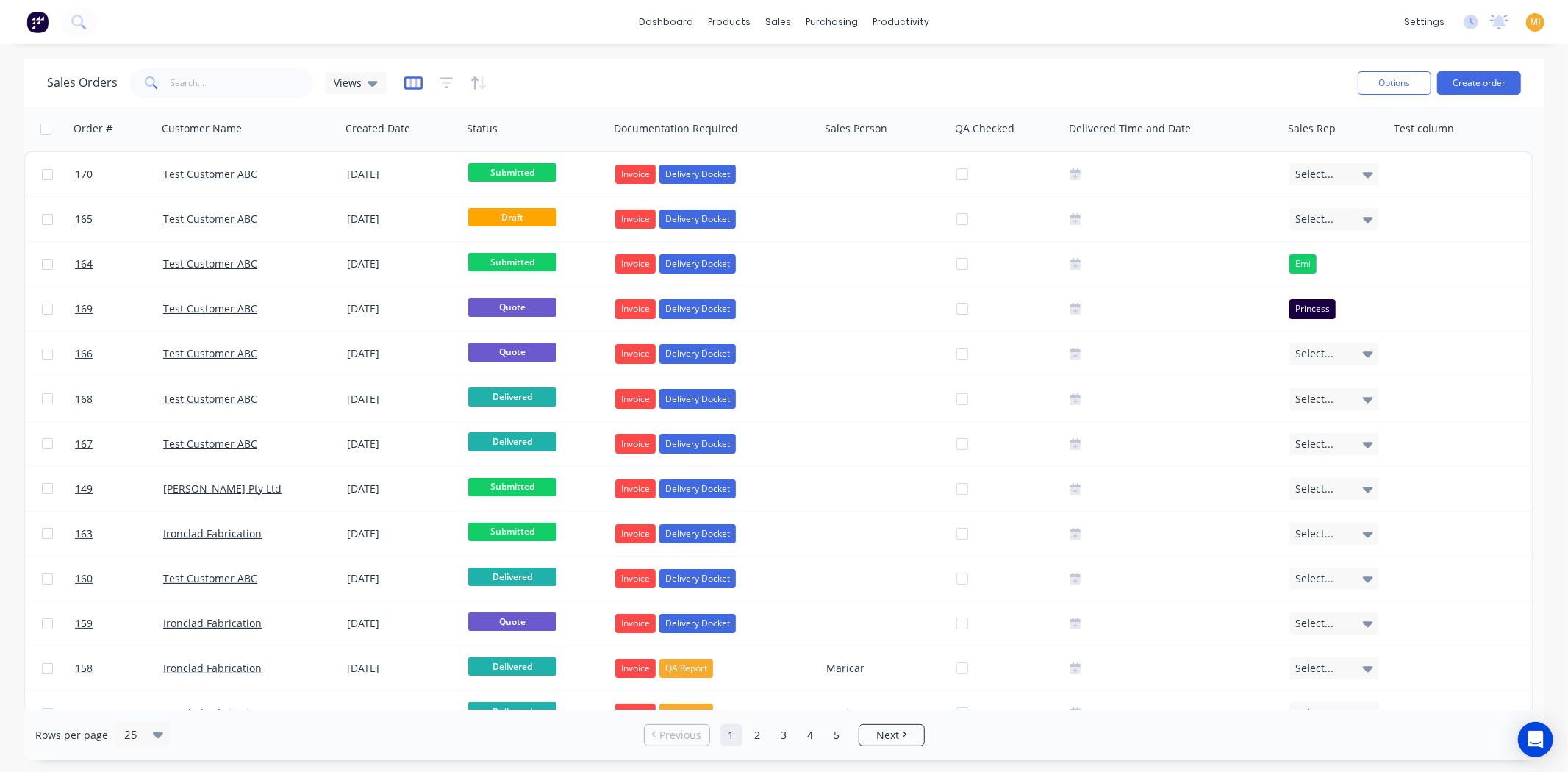
click at [405, 82] on icon "button" at bounding box center [414, 83] width 19 height 14
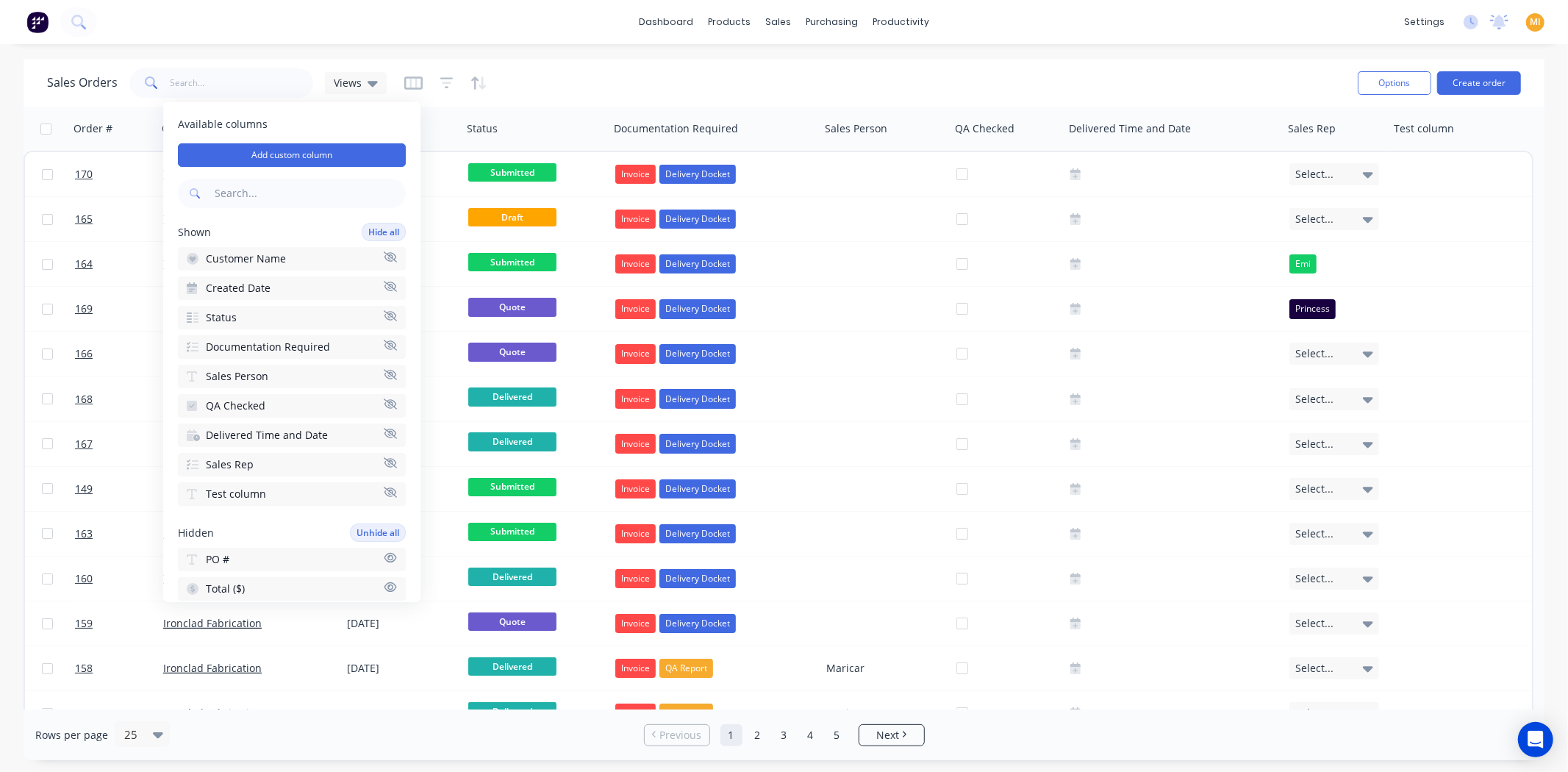
click at [259, 195] on input "text" at bounding box center [309, 193] width 194 height 30
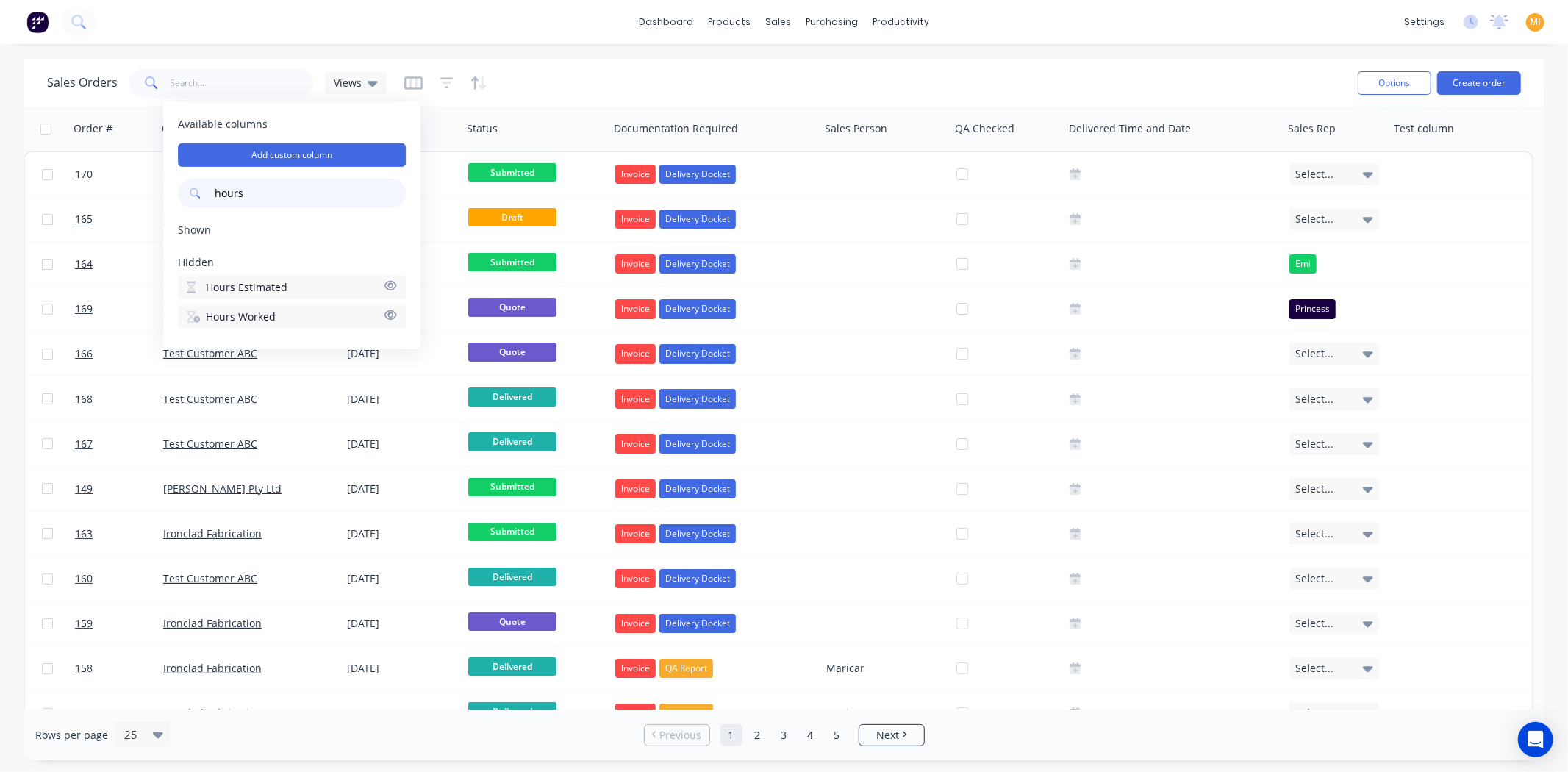
type input "hours"
click at [289, 312] on button "Hours Worked" at bounding box center [292, 317] width 228 height 24
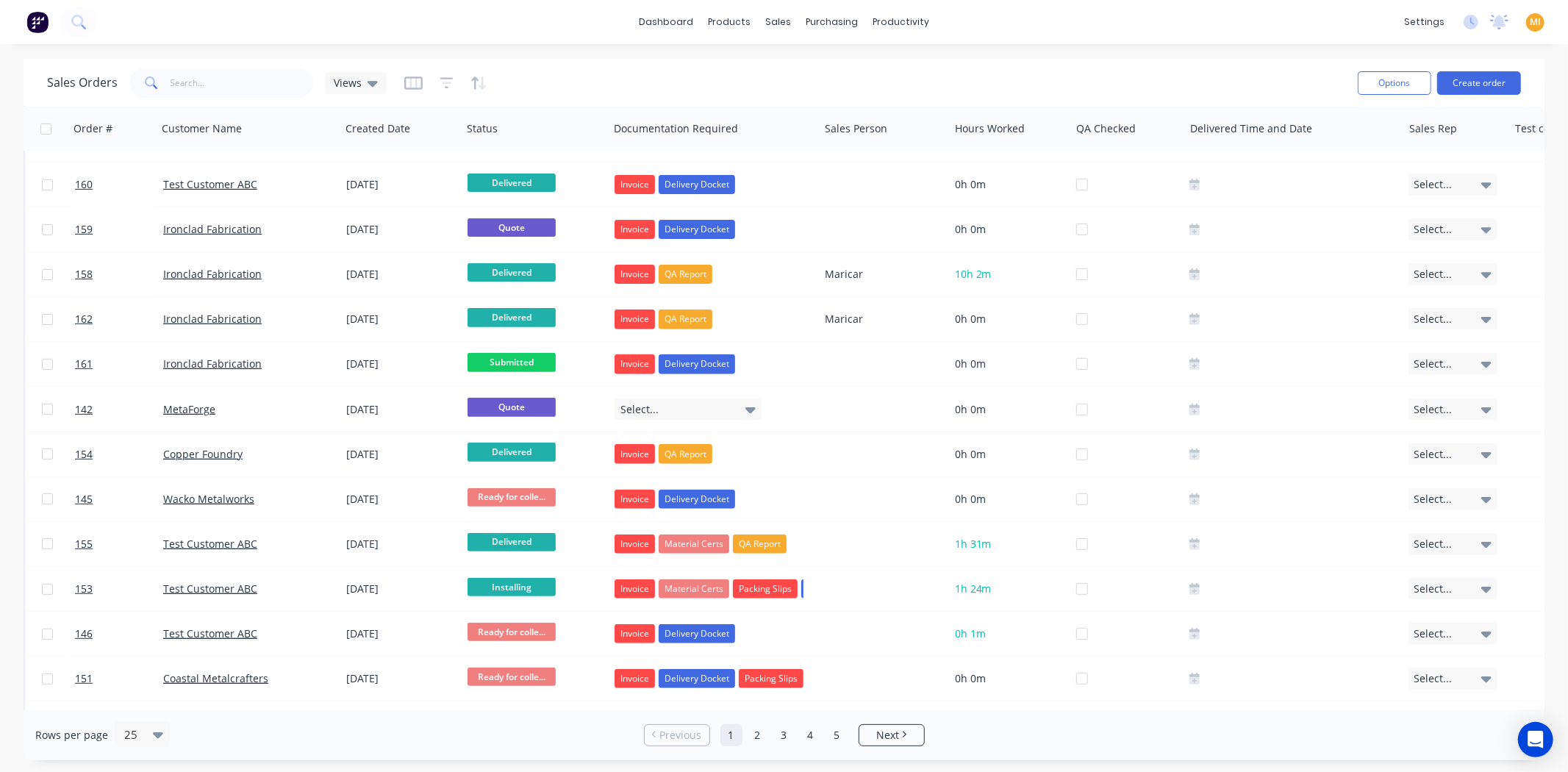
scroll to position [571, 0]
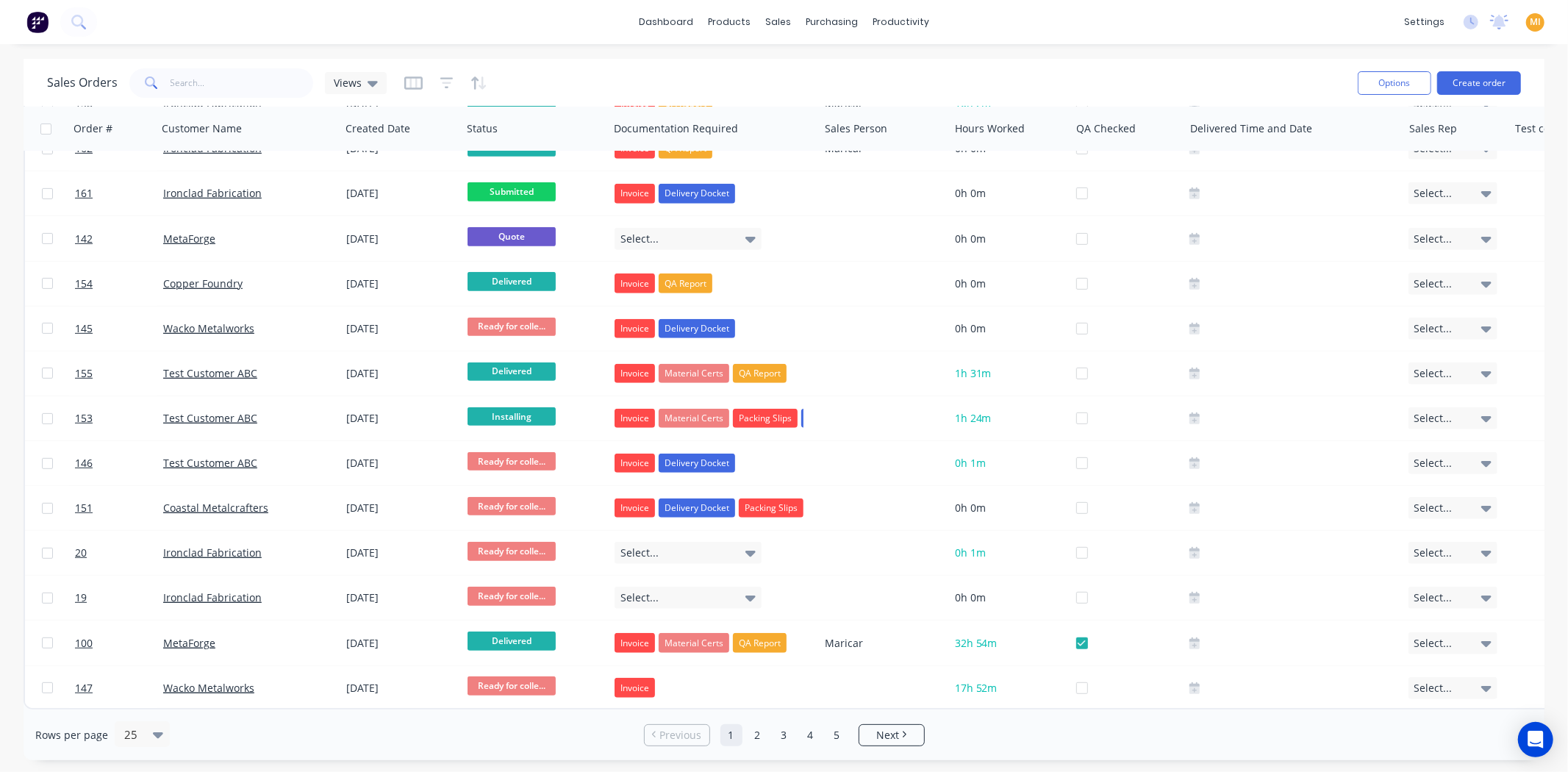
drag, startPoint x: 1058, startPoint y: 709, endPoint x: 1343, endPoint y: 730, distance: 285.8
click at [1343, 734] on div "Rows per page 25 Previous 1 2 3 4 5 Next" at bounding box center [784, 735] width 1521 height 51
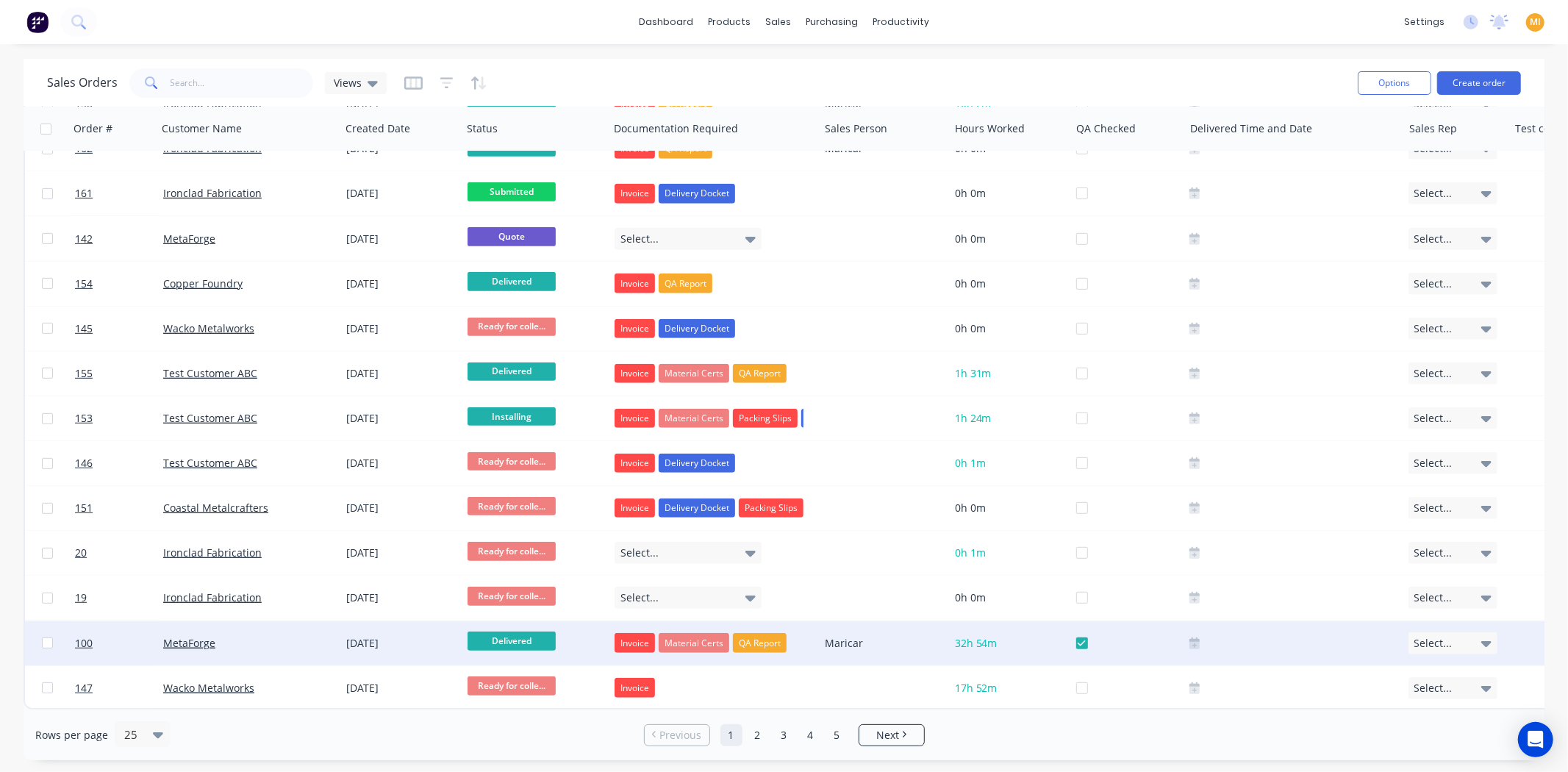
click at [905, 636] on div "Maricar" at bounding box center [881, 643] width 113 height 14
click at [995, 636] on span "32h 54m" at bounding box center [976, 643] width 42 height 14
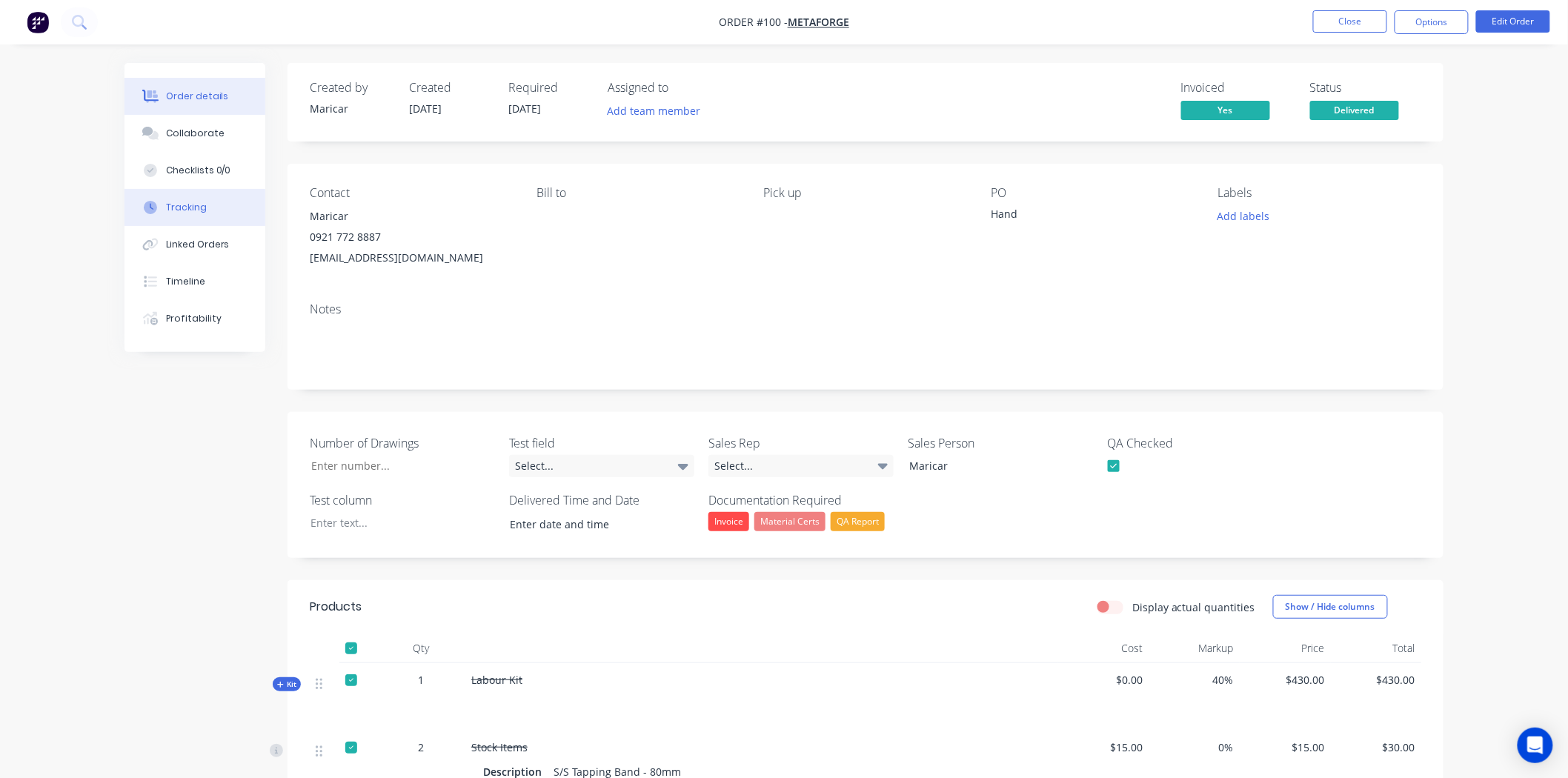
click at [203, 209] on button "Tracking" at bounding box center [195, 207] width 141 height 37
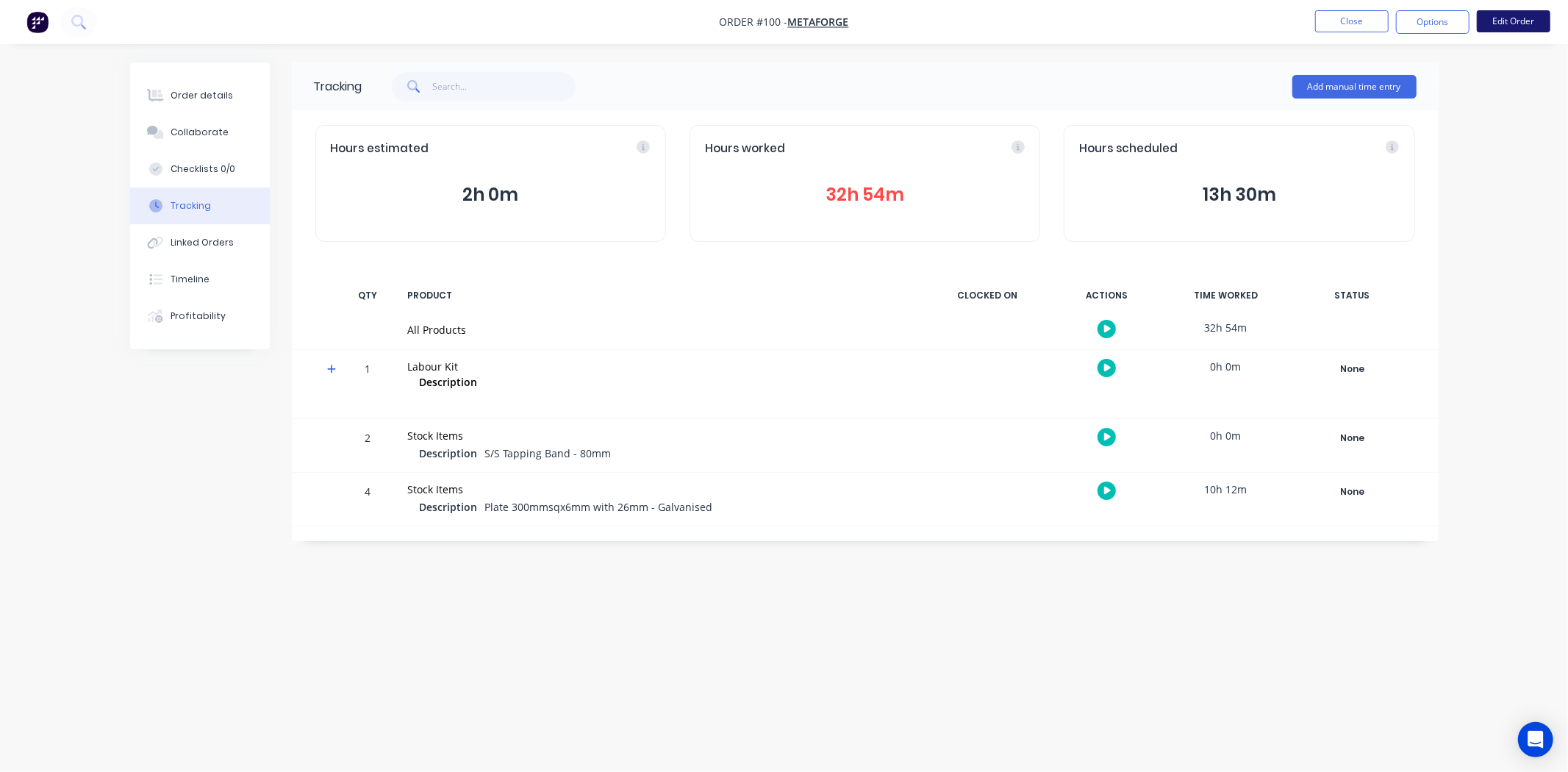
click at [1504, 25] on button "Edit Order" at bounding box center [1513, 21] width 74 height 22
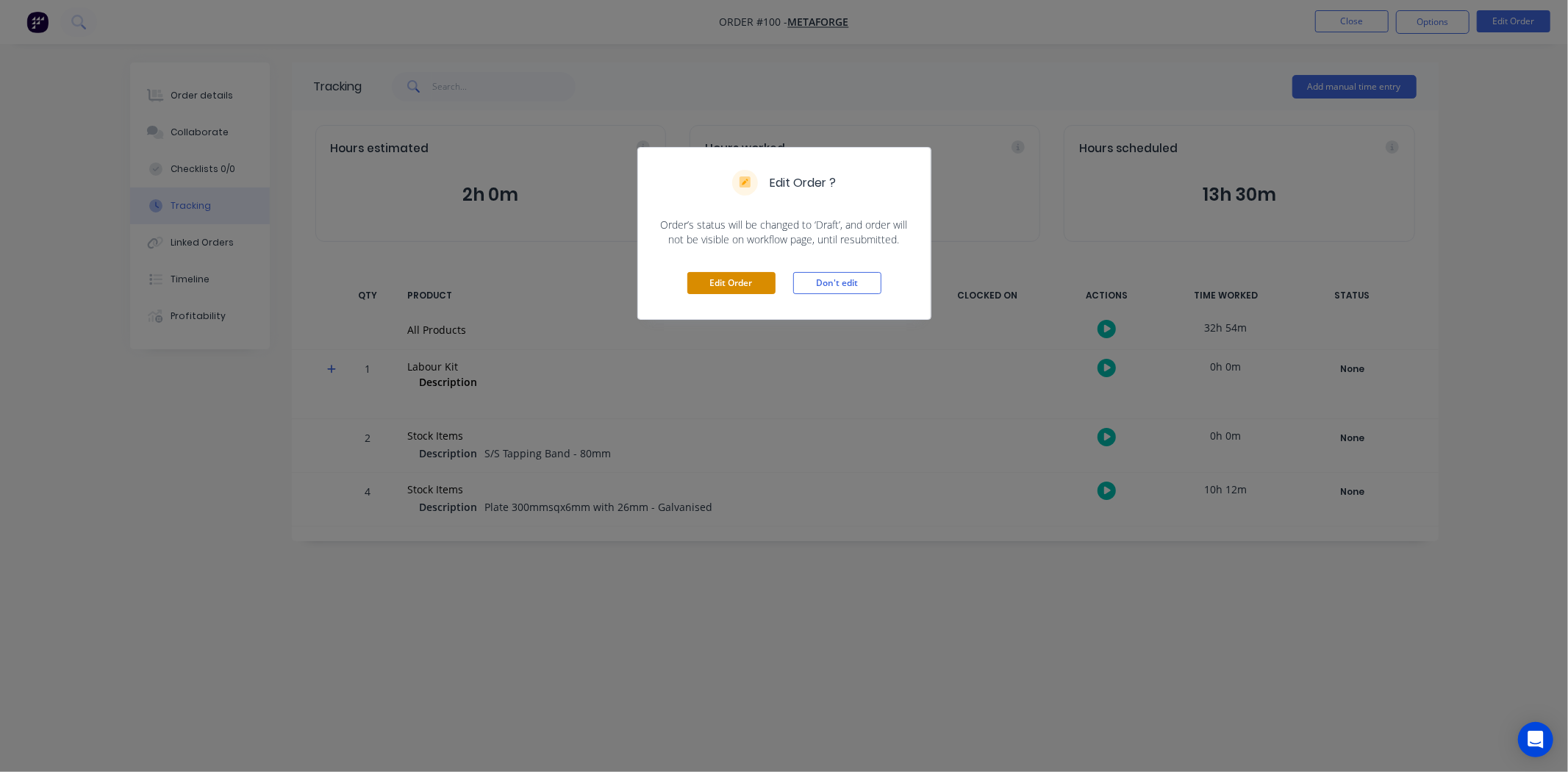
click at [722, 282] on button "Edit Order" at bounding box center [731, 283] width 88 height 22
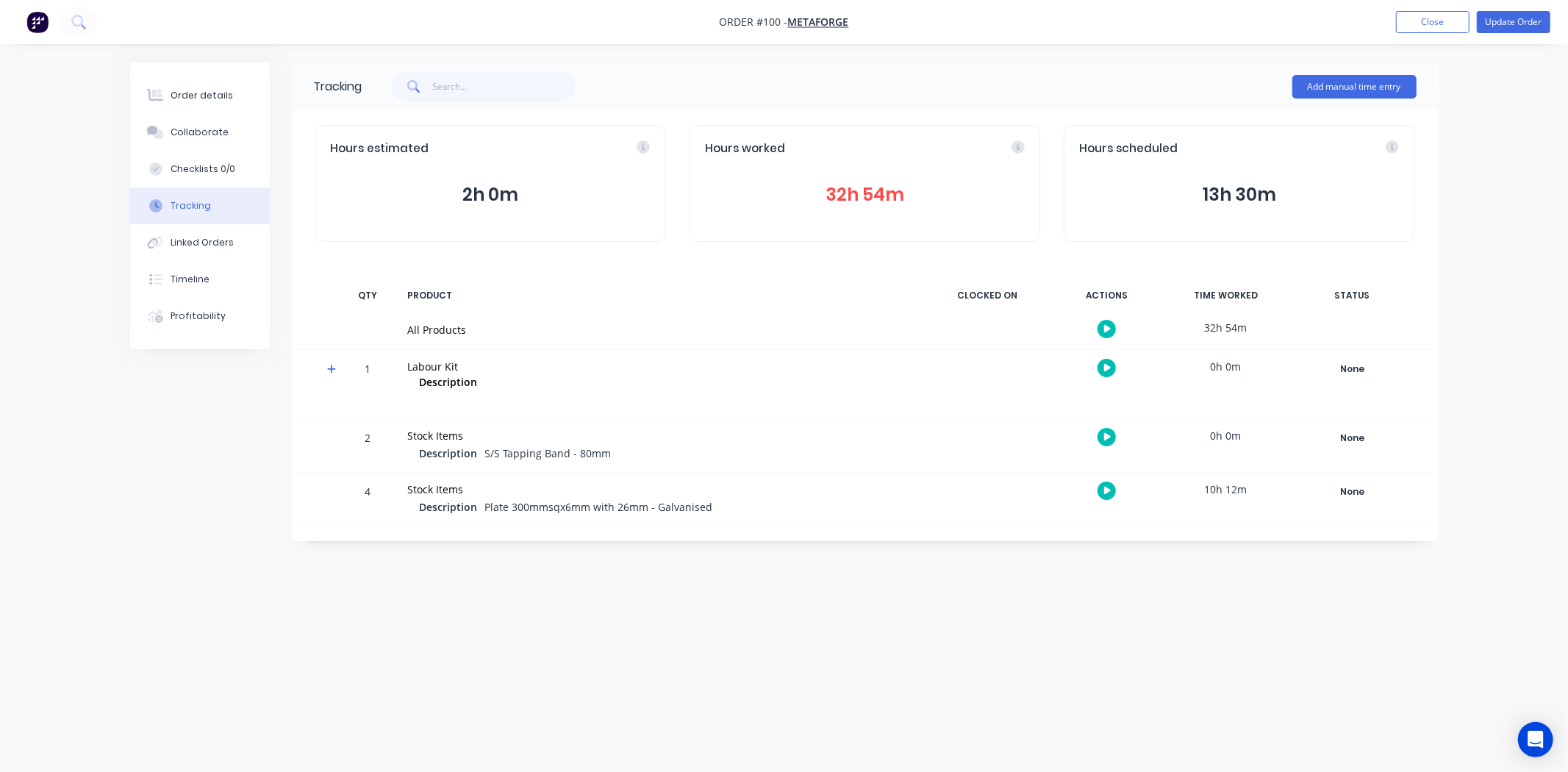
click at [322, 367] on div at bounding box center [326, 384] width 22 height 69
click at [327, 366] on icon at bounding box center [332, 369] width 9 height 10
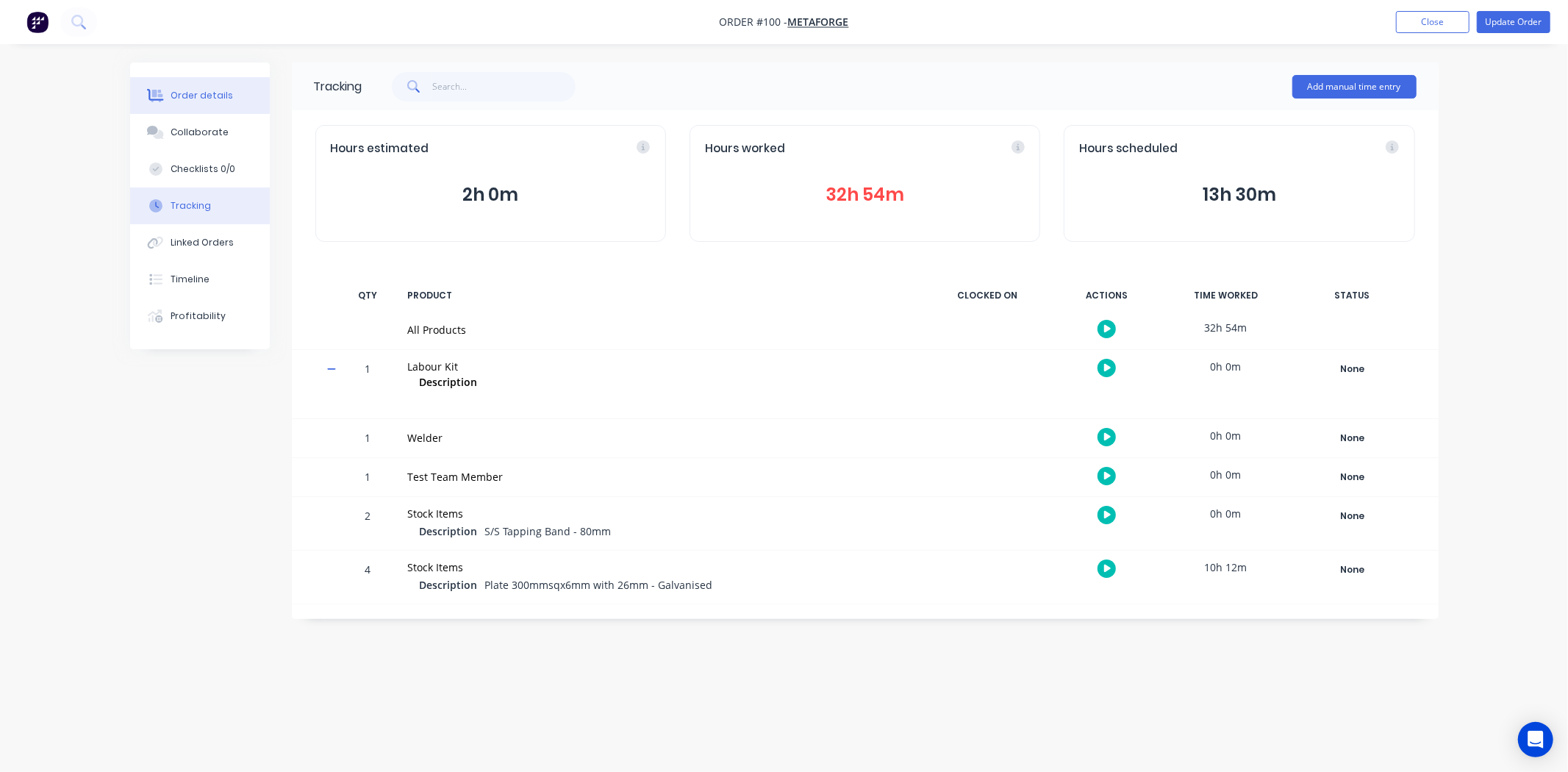
click at [213, 98] on div "Order details" at bounding box center [202, 96] width 63 height 14
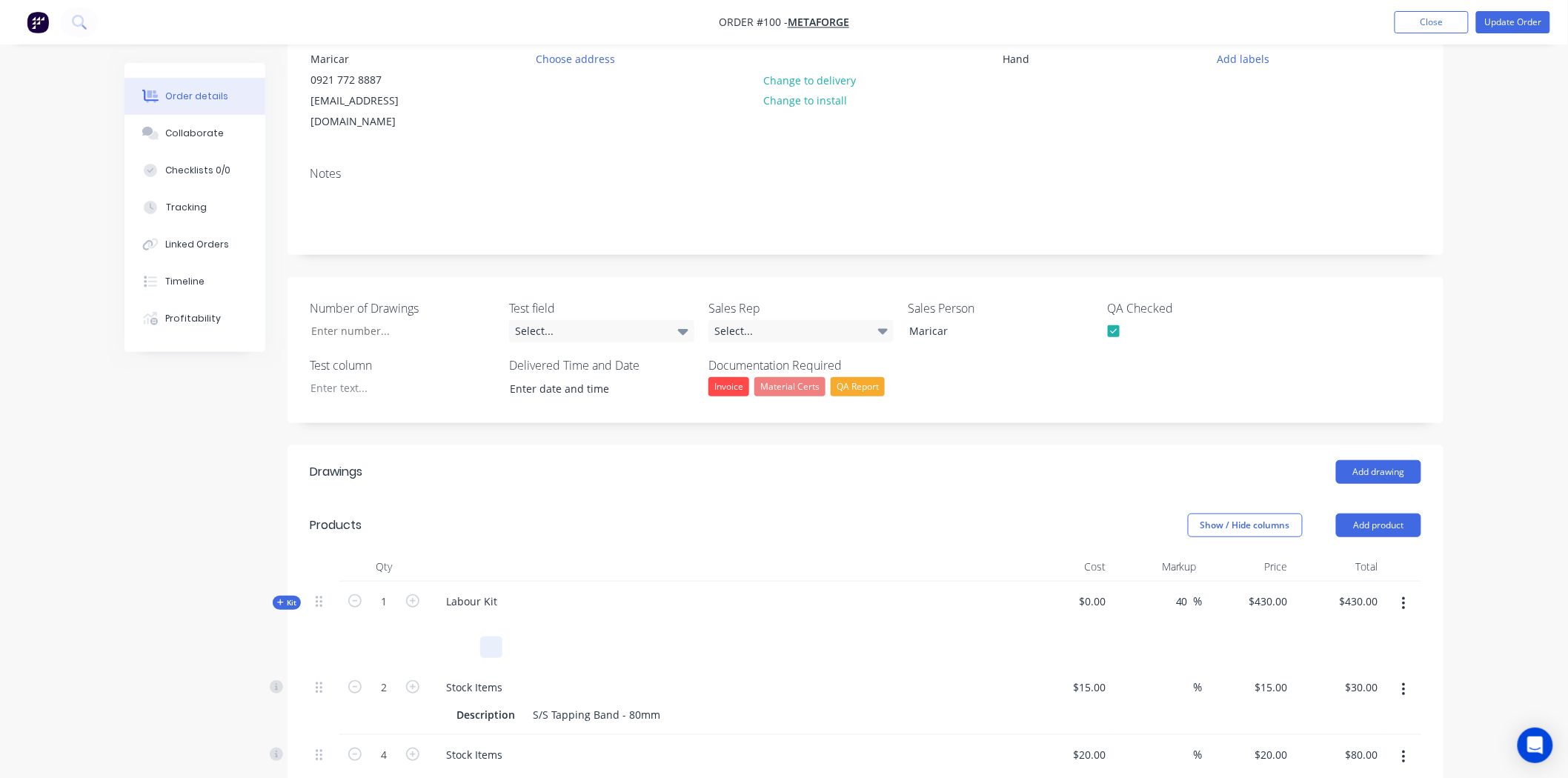
scroll to position [411, 0]
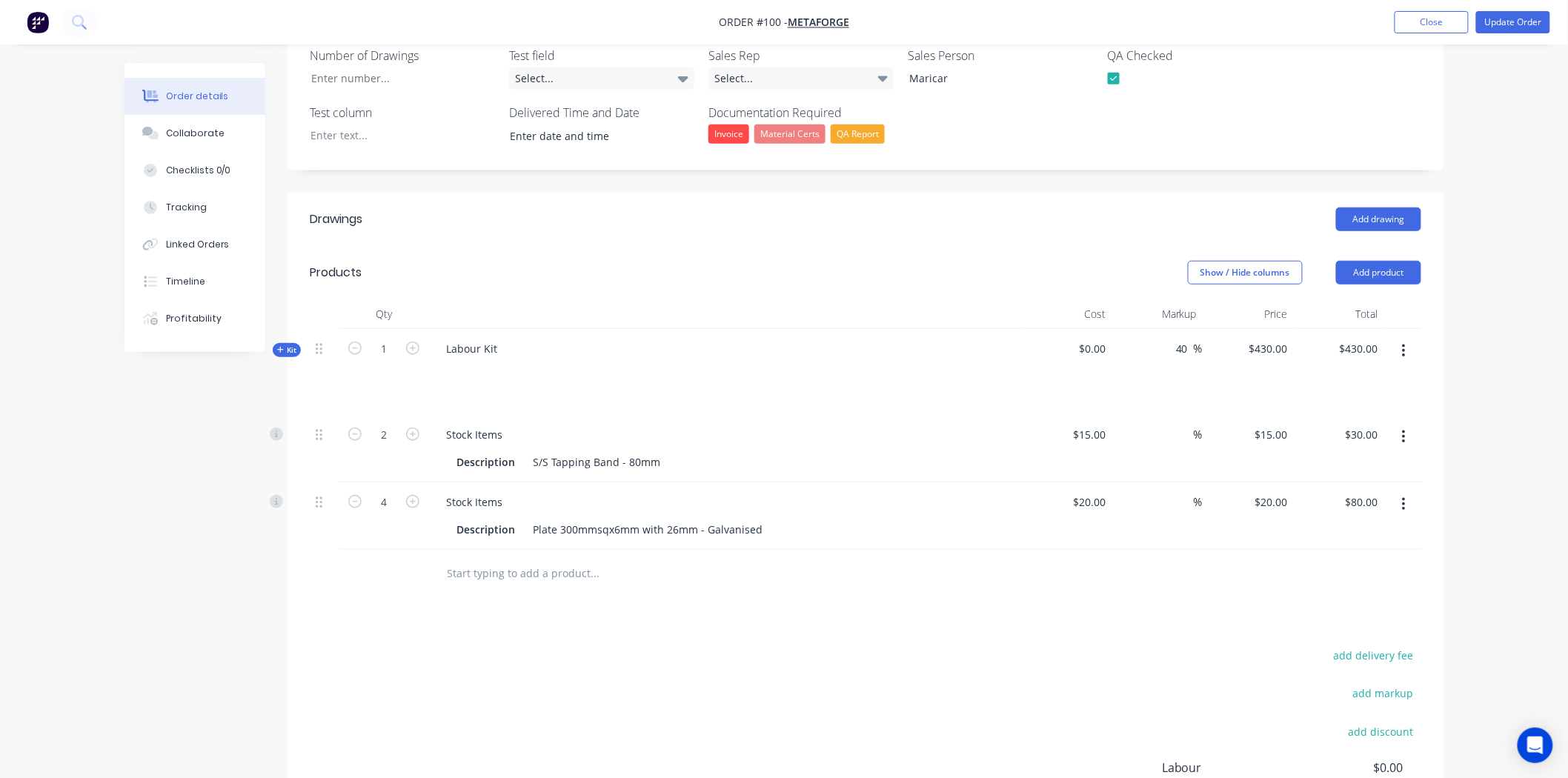
click at [289, 345] on span "Kit" at bounding box center [286, 350] width 20 height 11
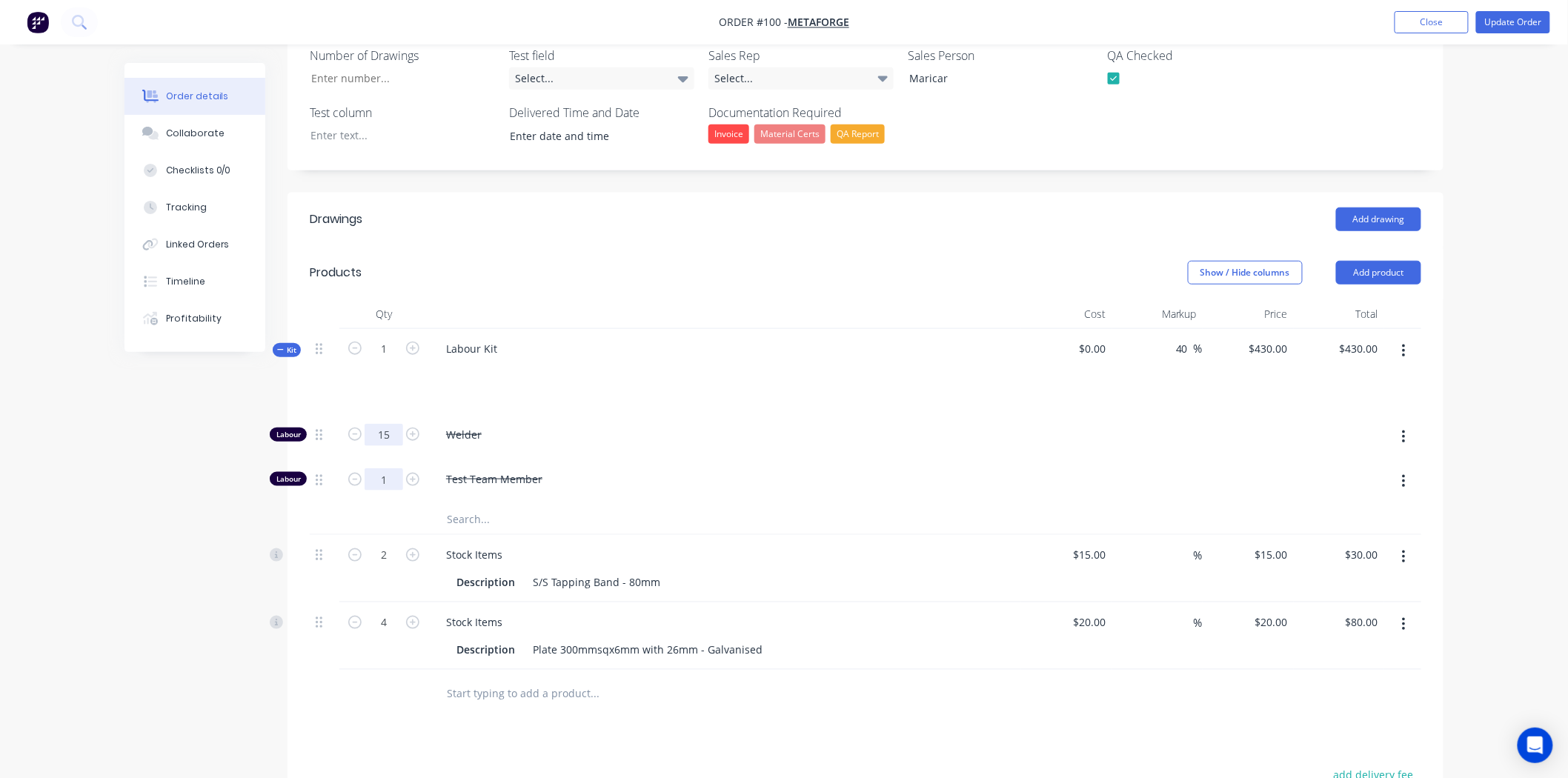
type input "15"
type input "$0.00"
type input "20"
click at [213, 557] on div "Created by Maricar Created 26/02/25 Required 31/01/25 Assigned to Add team memb…" at bounding box center [784, 374] width 1319 height 1444
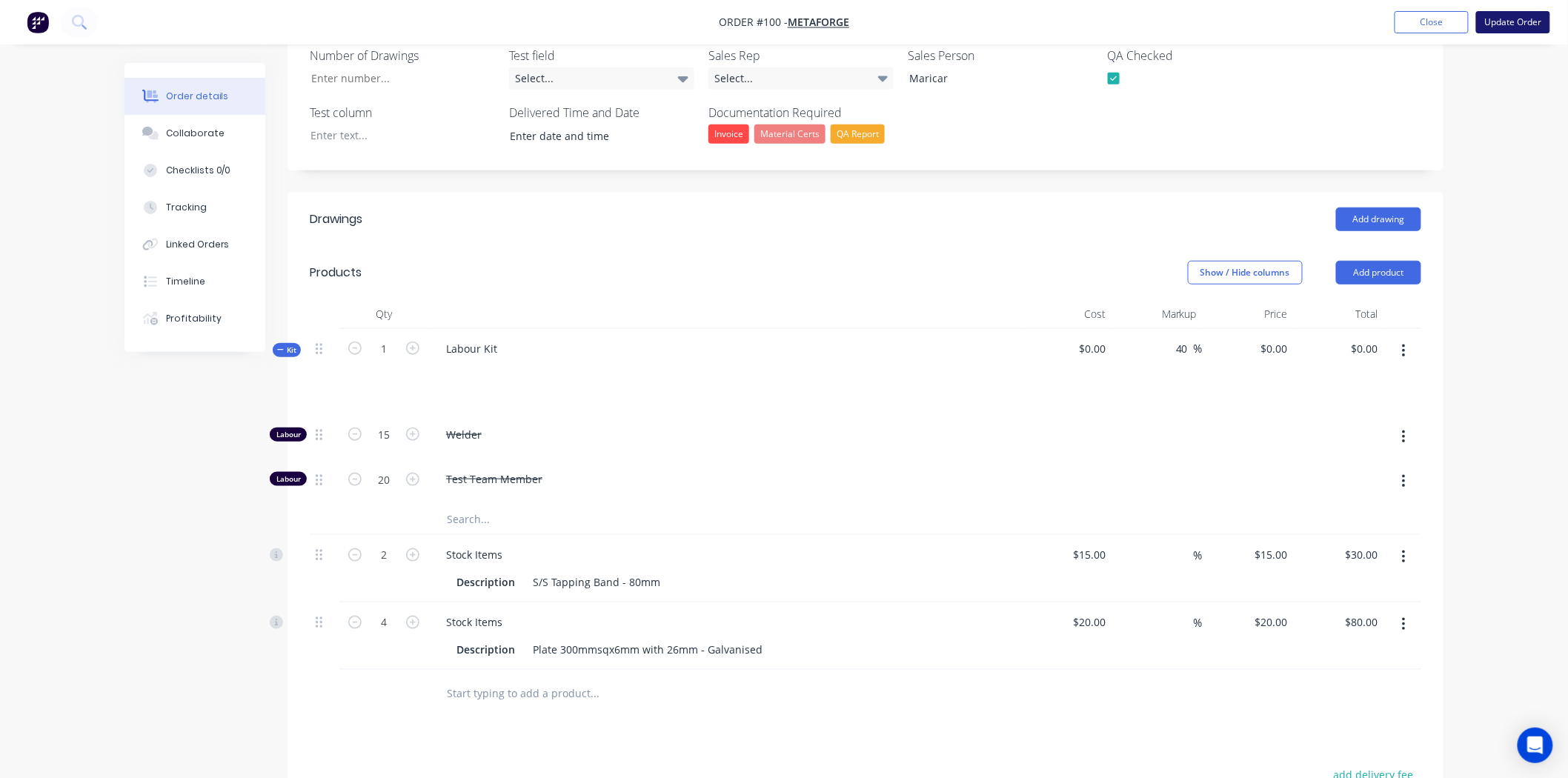
click at [1522, 31] on button "Update Order" at bounding box center [1513, 22] width 74 height 22
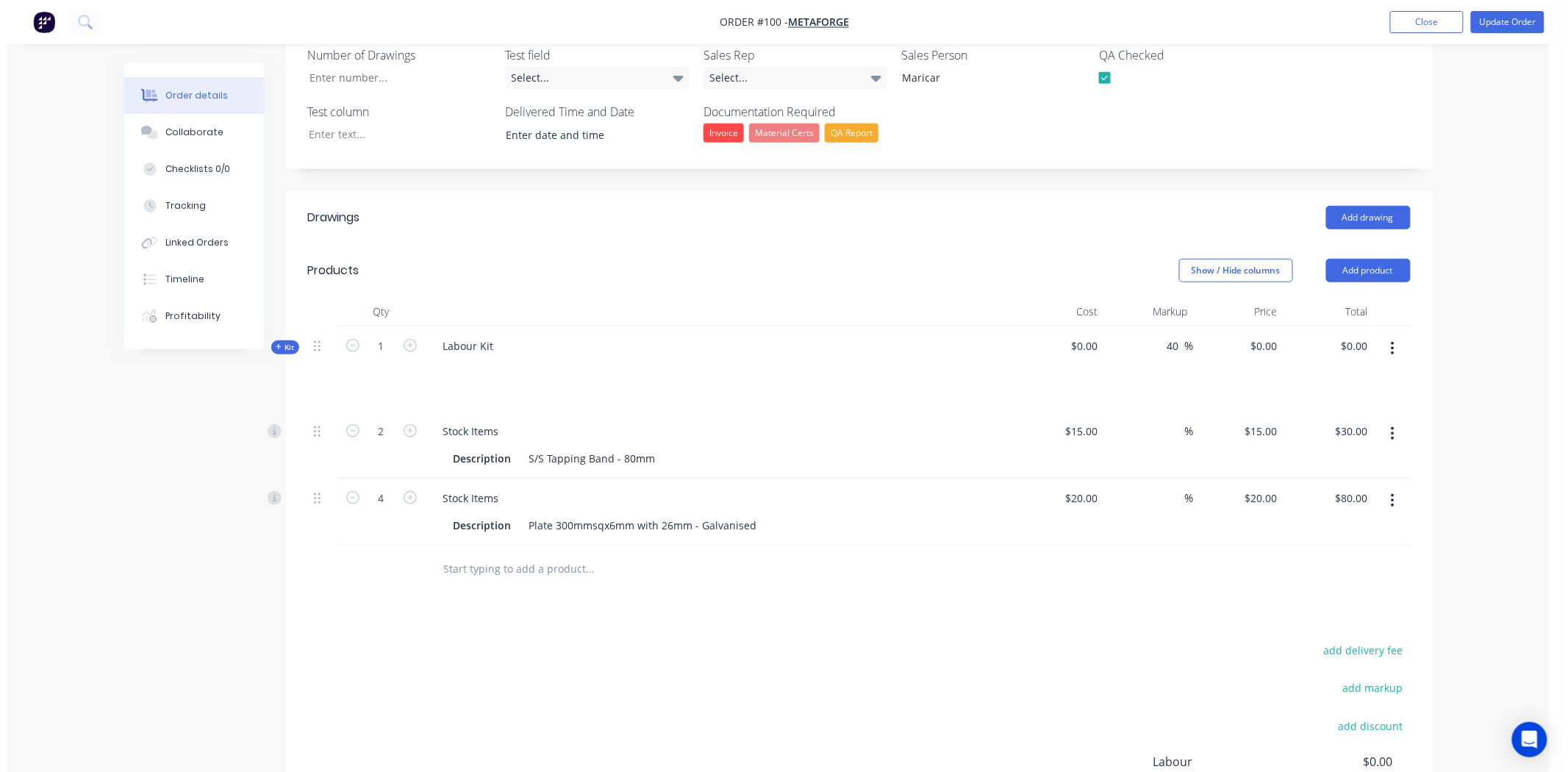
scroll to position [0, 0]
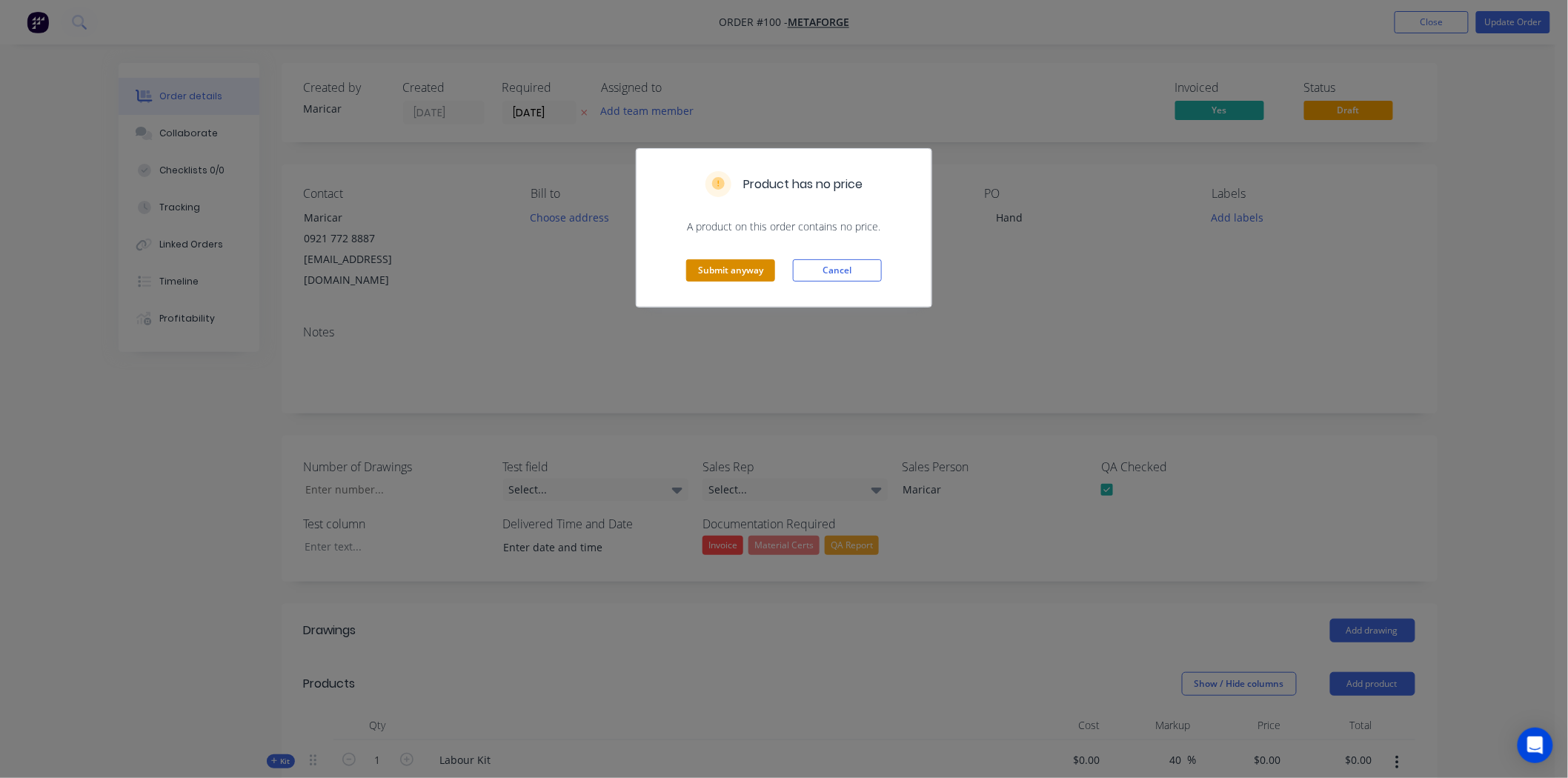
click at [725, 278] on button "Submit anyway" at bounding box center [731, 270] width 89 height 22
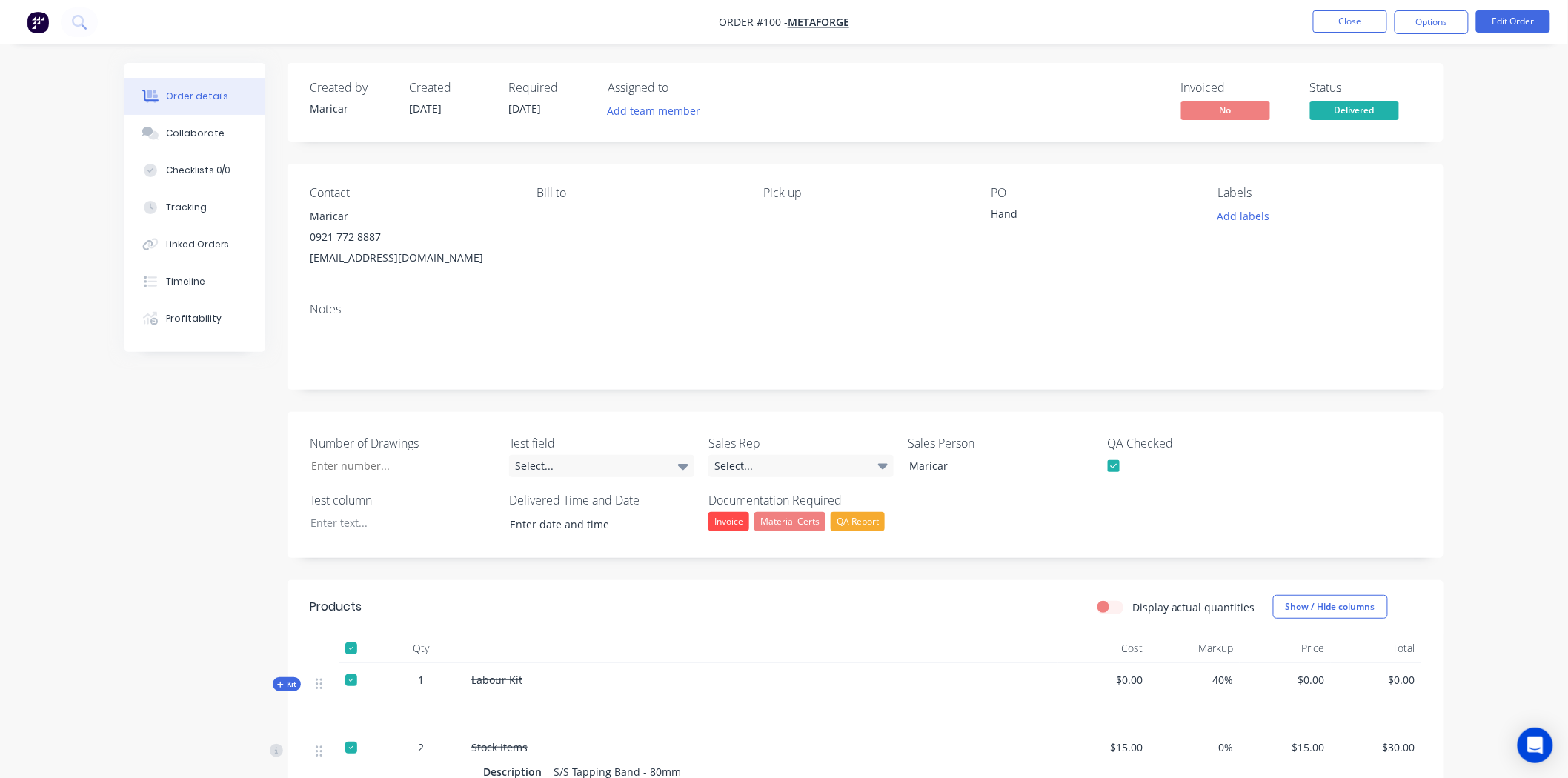
drag, startPoint x: 180, startPoint y: 203, endPoint x: 292, endPoint y: 206, distance: 112.0
click at [181, 203] on div "Tracking" at bounding box center [186, 208] width 41 height 14
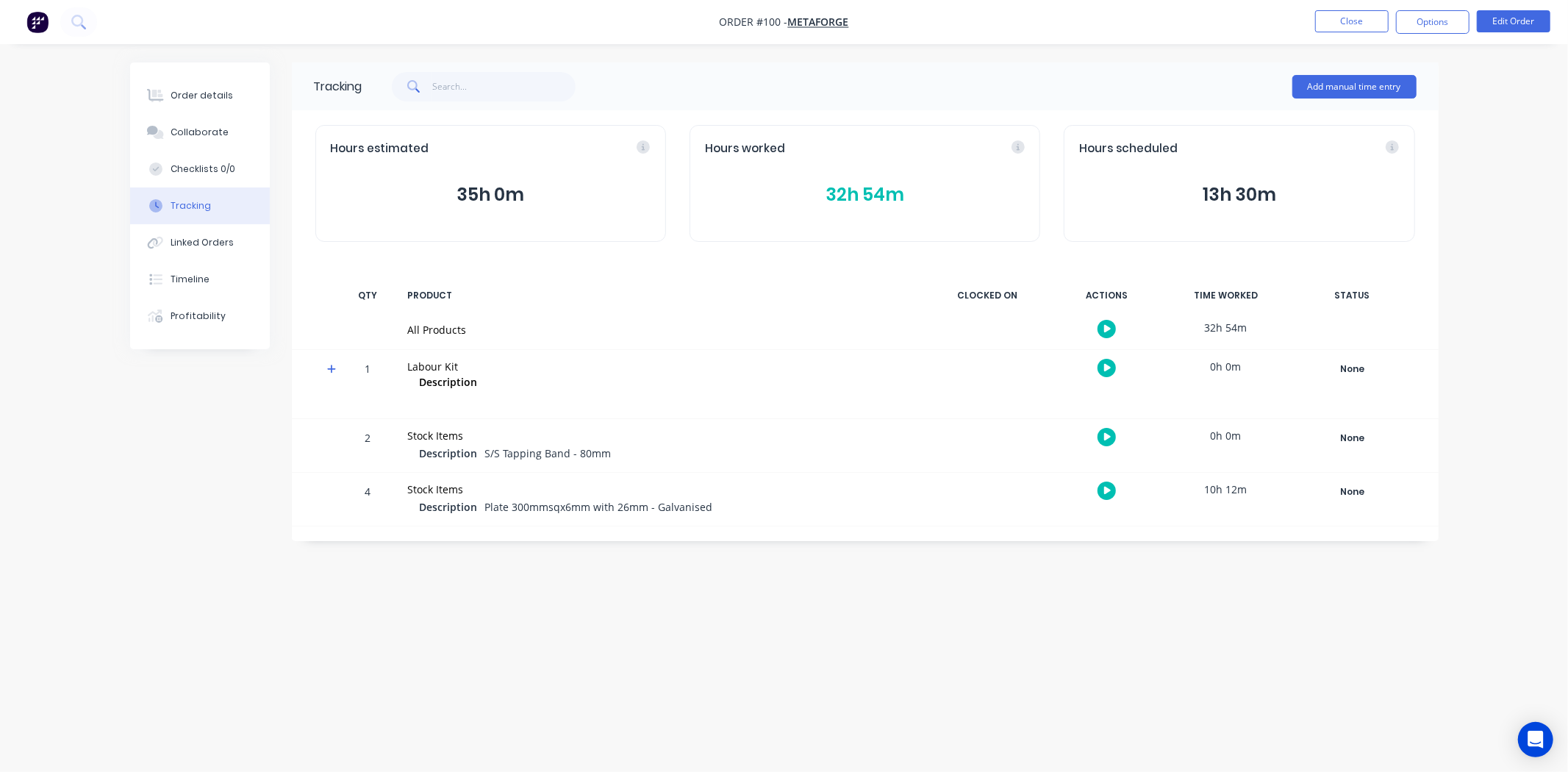
click at [465, 203] on button "35h 0m" at bounding box center [490, 194] width 320 height 28
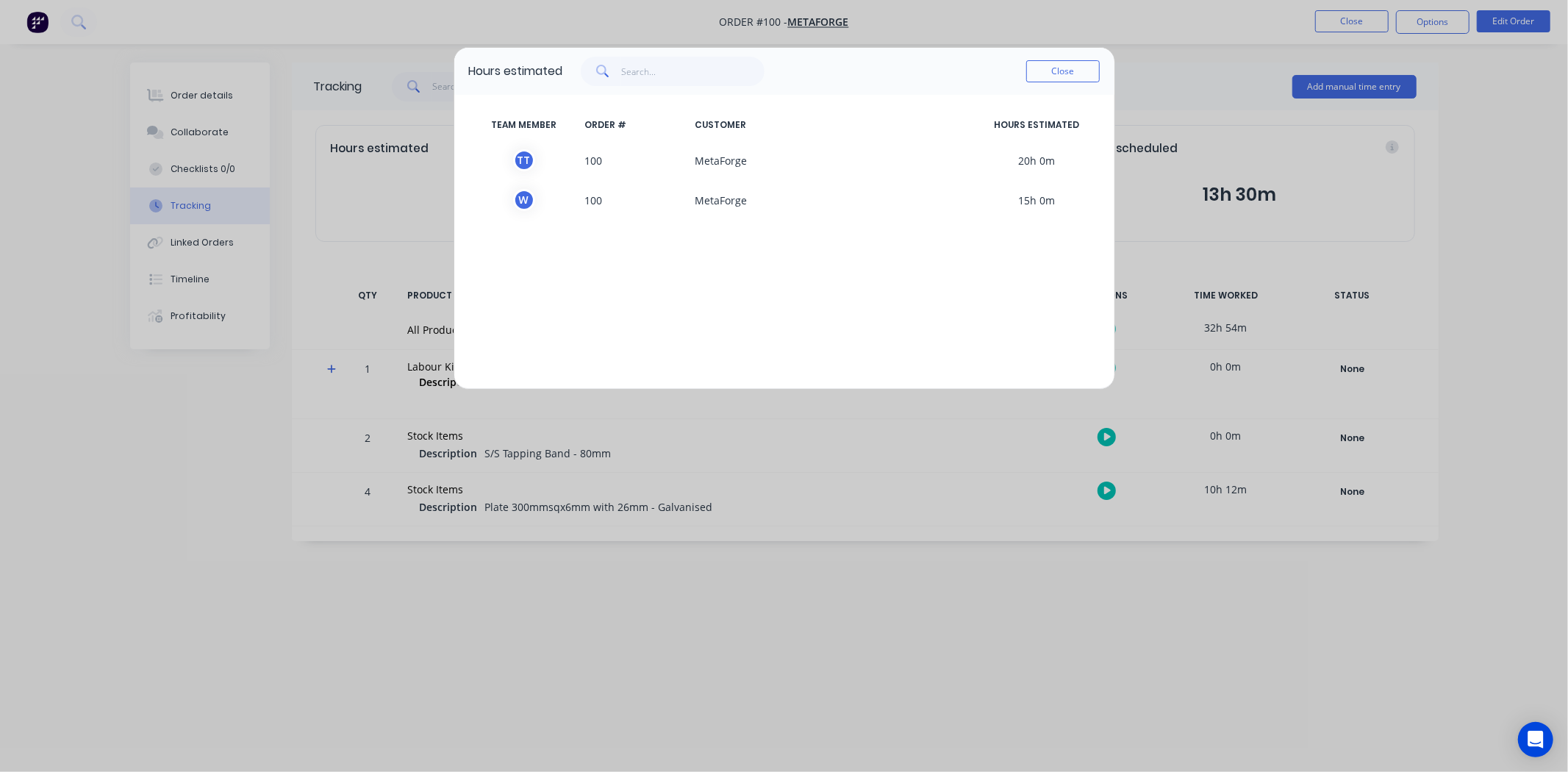
click at [995, 157] on span "20h 0m" at bounding box center [1036, 160] width 125 height 22
click at [1057, 61] on button "Close" at bounding box center [1063, 71] width 74 height 22
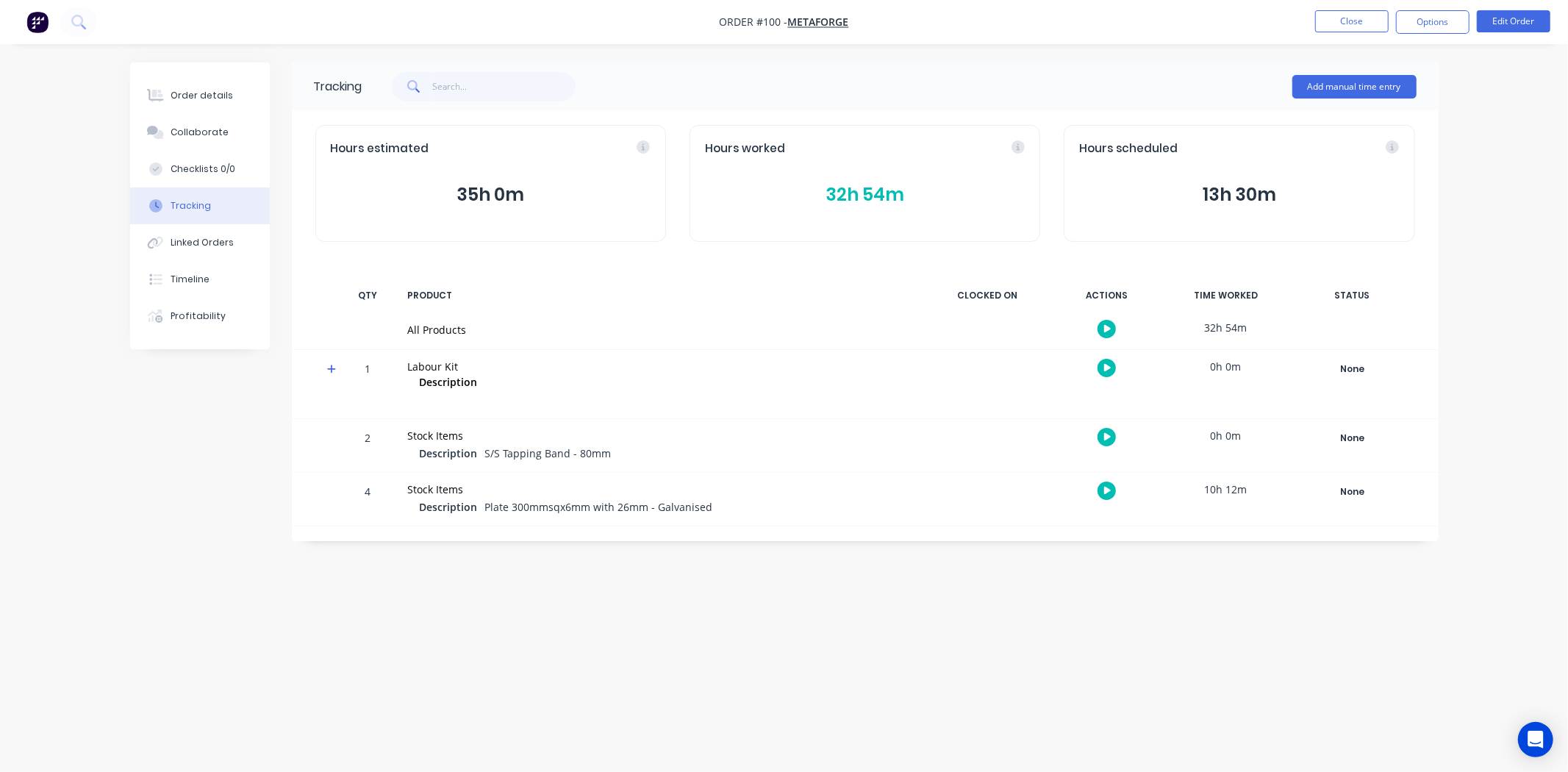
click at [860, 201] on button "32h 54m" at bounding box center [864, 194] width 320 height 28
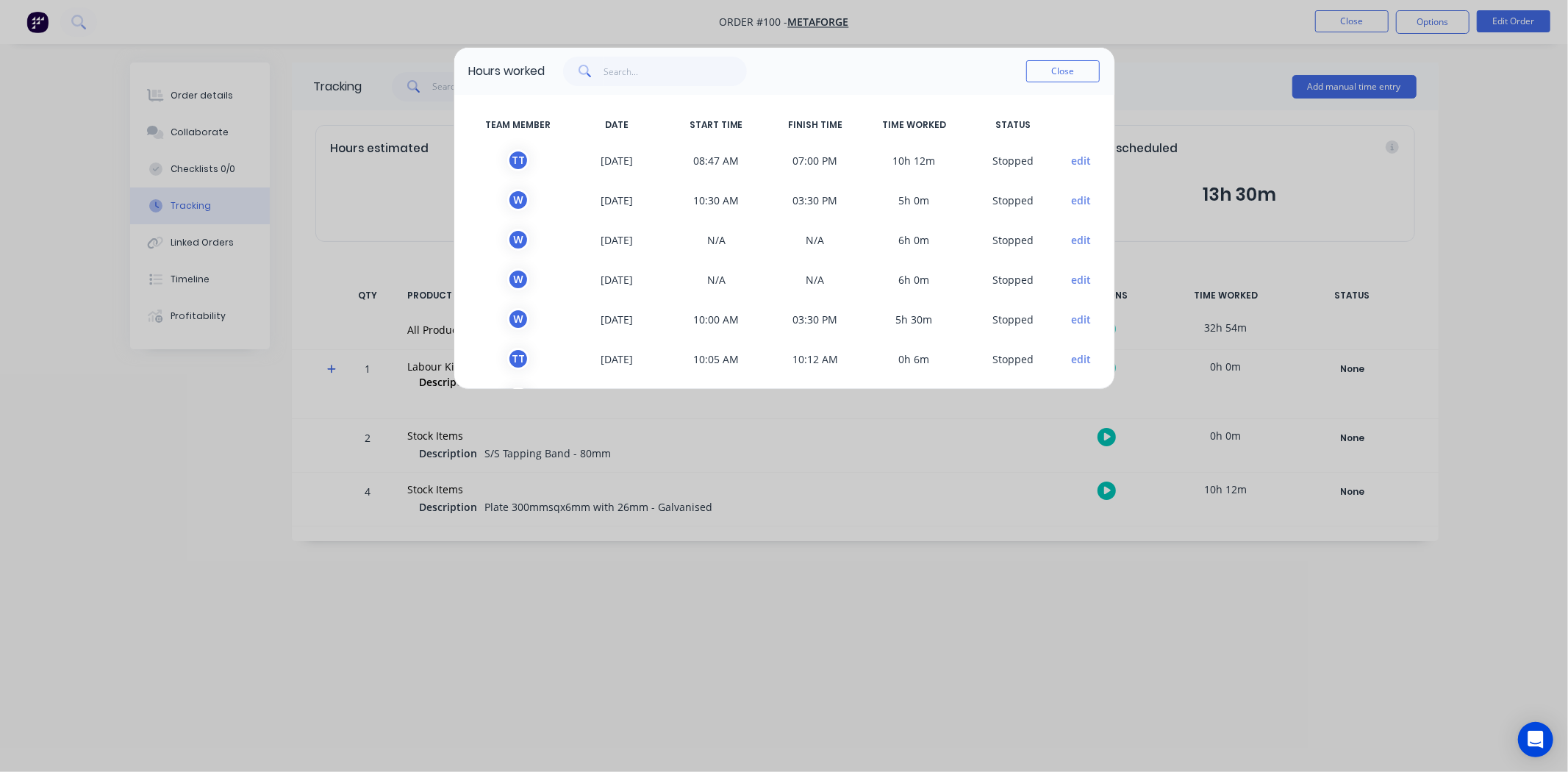
click at [1063, 243] on span "edit" at bounding box center [1080, 240] width 36 height 22
click at [1071, 197] on button "edit" at bounding box center [1080, 196] width 20 height 15
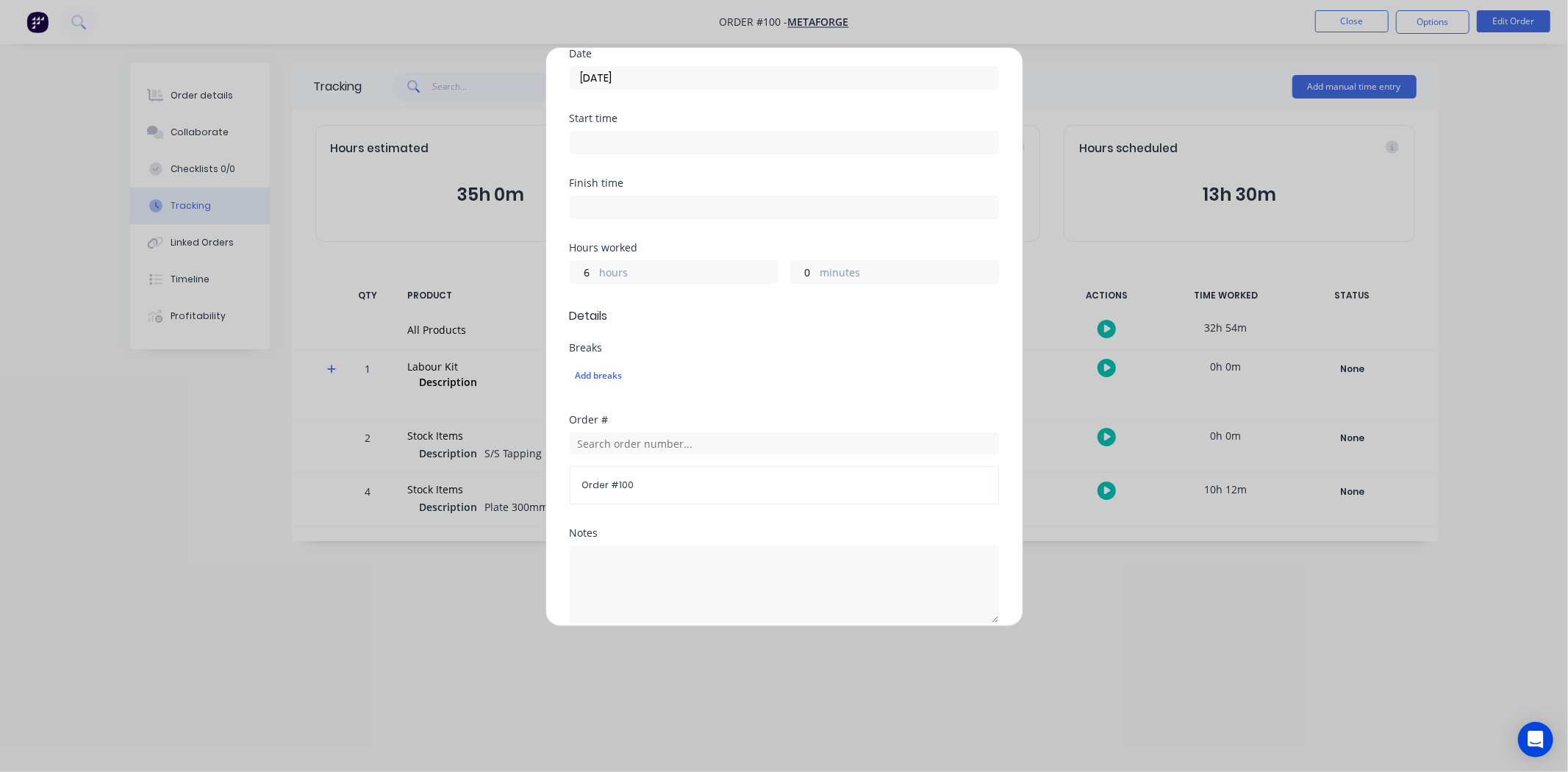
scroll to position [0, 0]
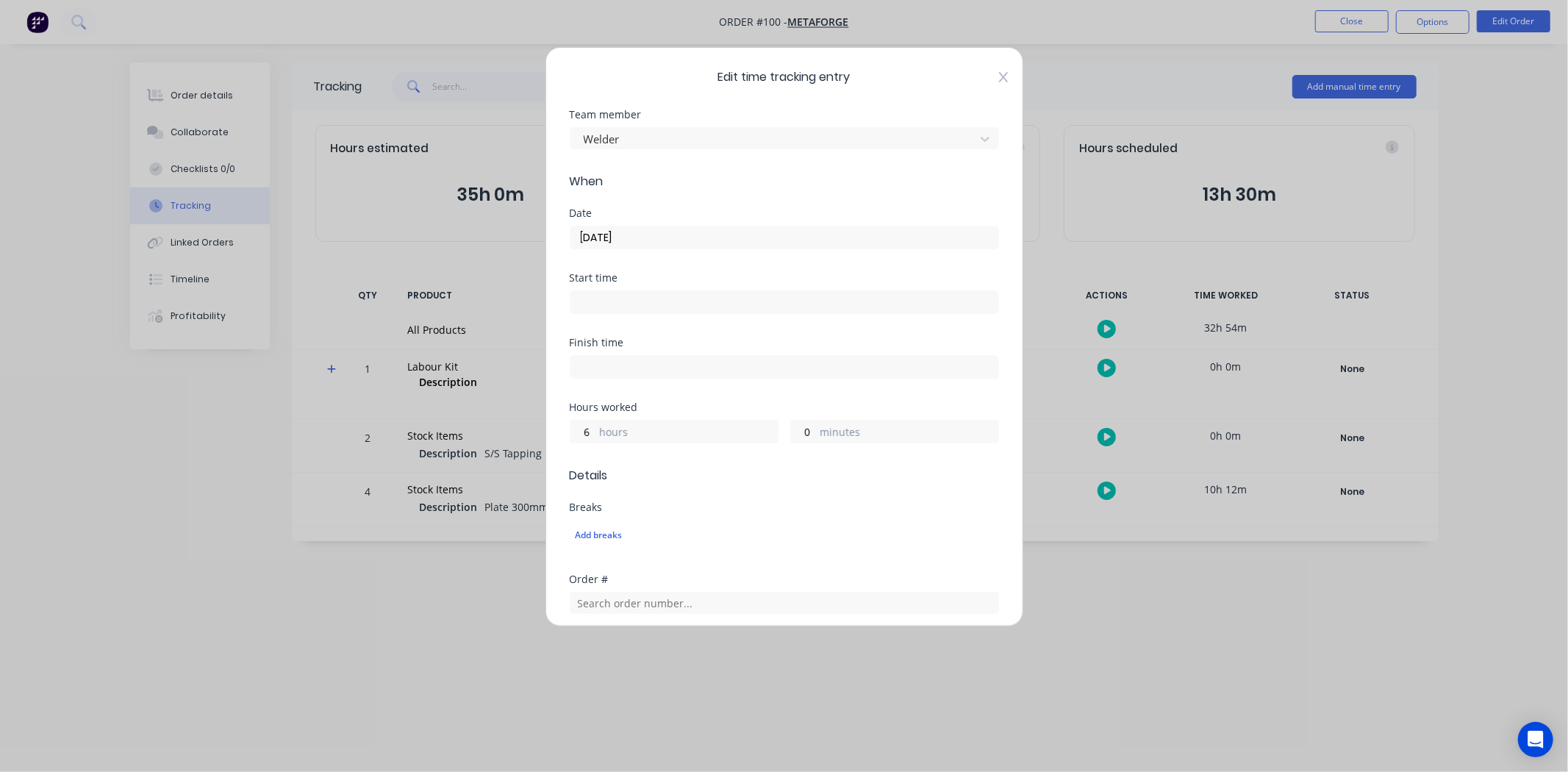
click at [999, 76] on icon at bounding box center [1003, 77] width 8 height 12
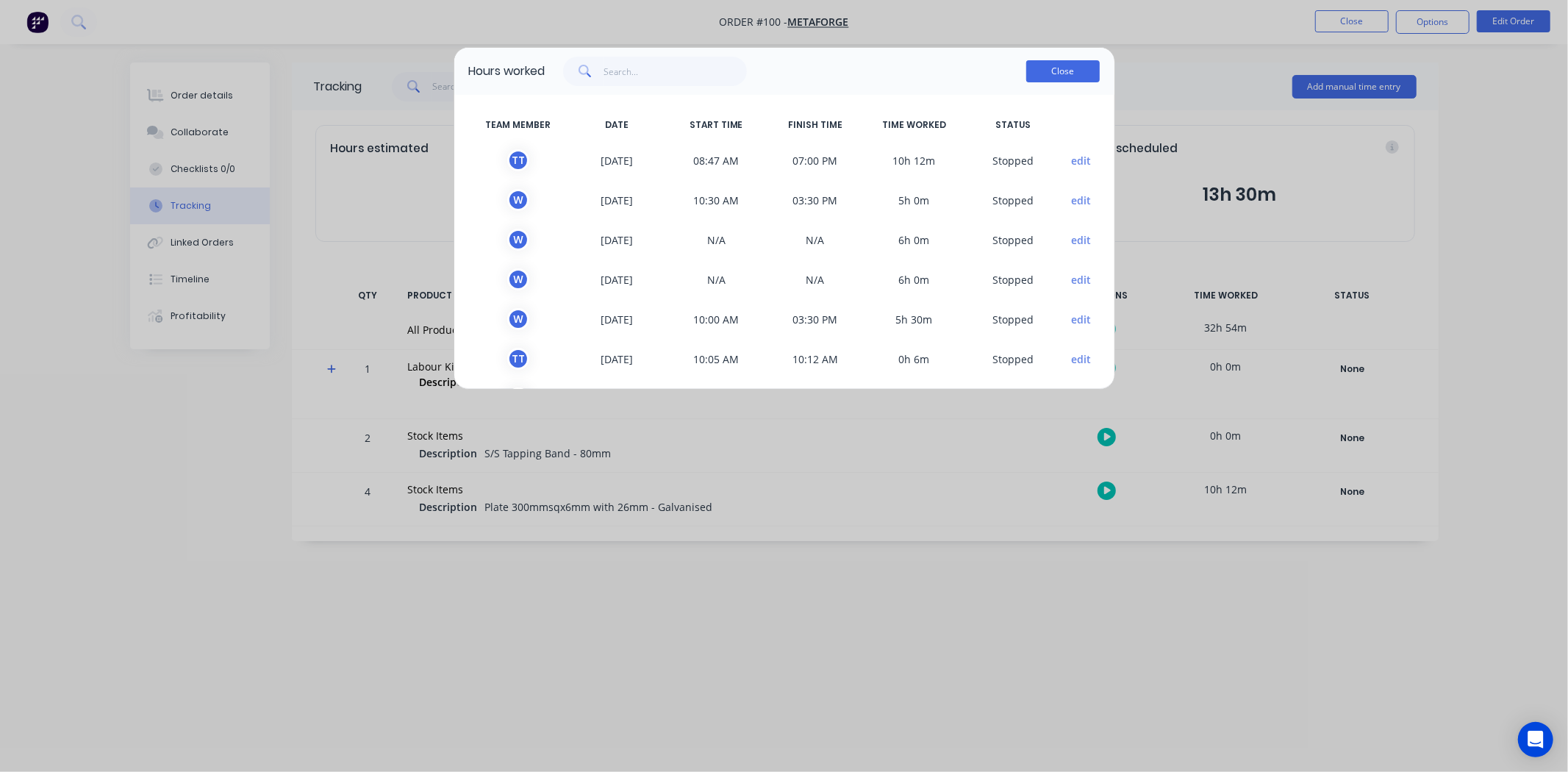
click at [1063, 69] on button "Close" at bounding box center [1063, 71] width 74 height 22
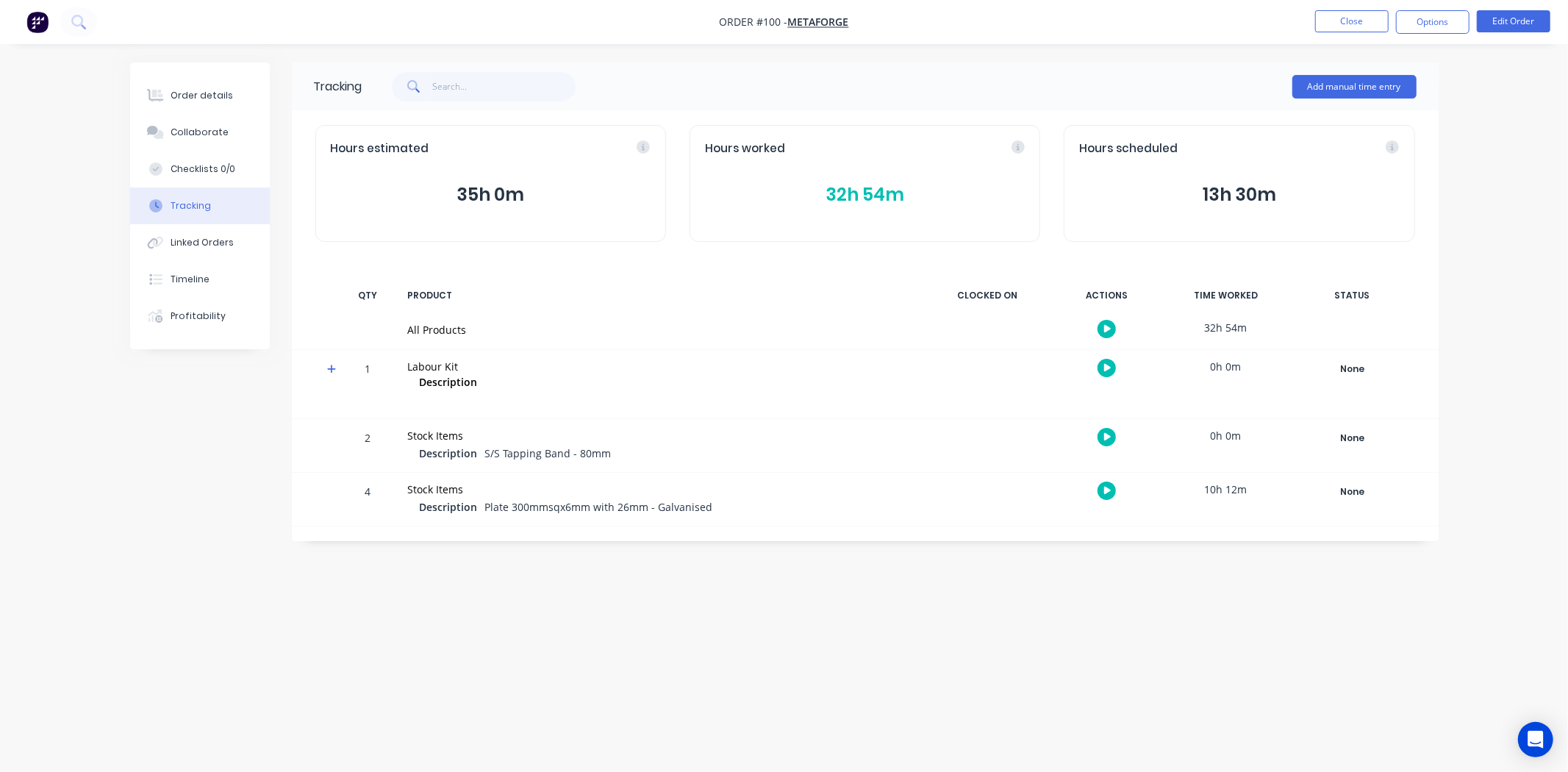
click at [1232, 188] on button "13h 30m" at bounding box center [1238, 194] width 320 height 28
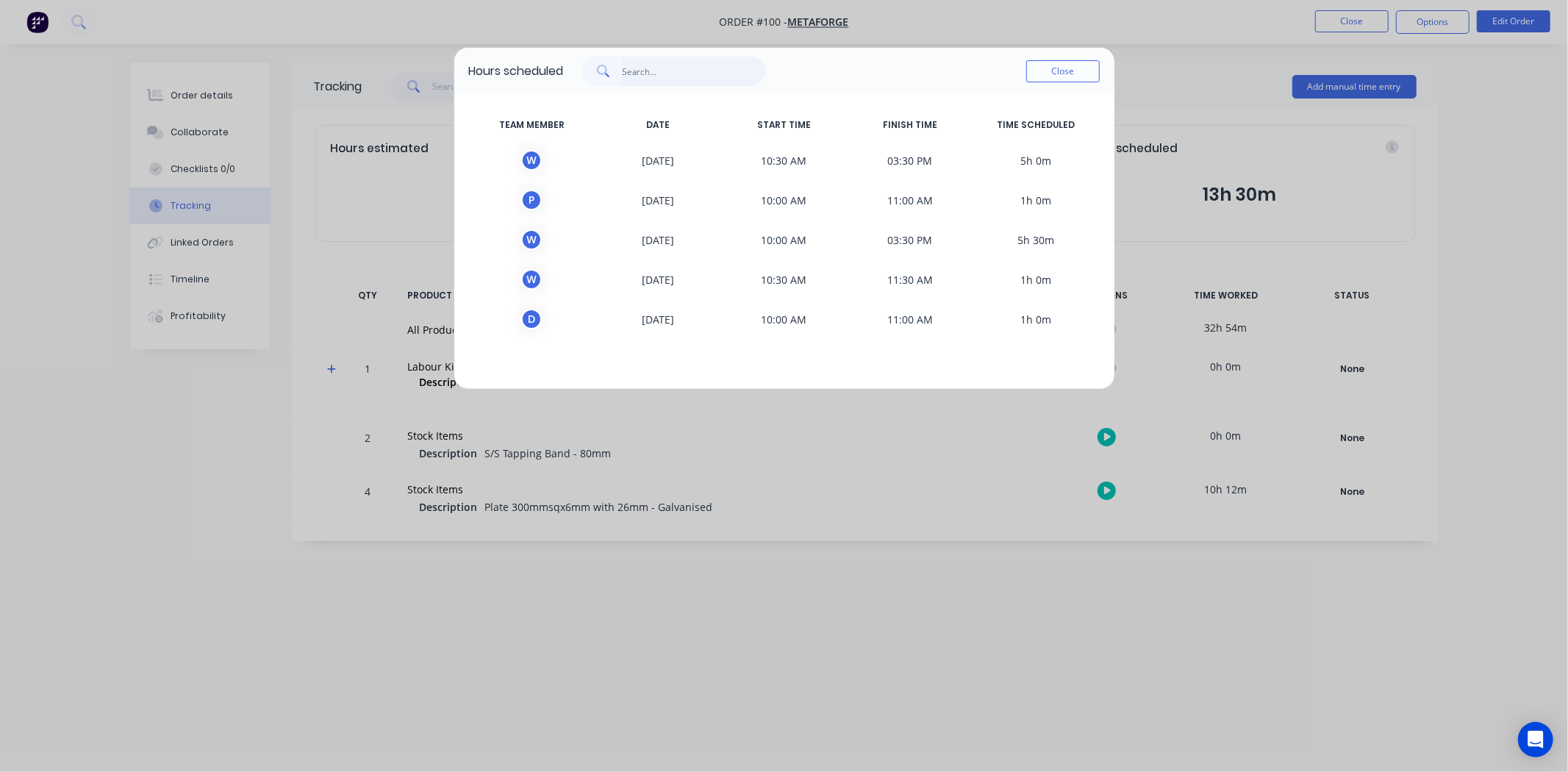
click at [652, 75] on input "text" at bounding box center [693, 71] width 143 height 30
click at [1056, 64] on button "Close" at bounding box center [1063, 71] width 74 height 22
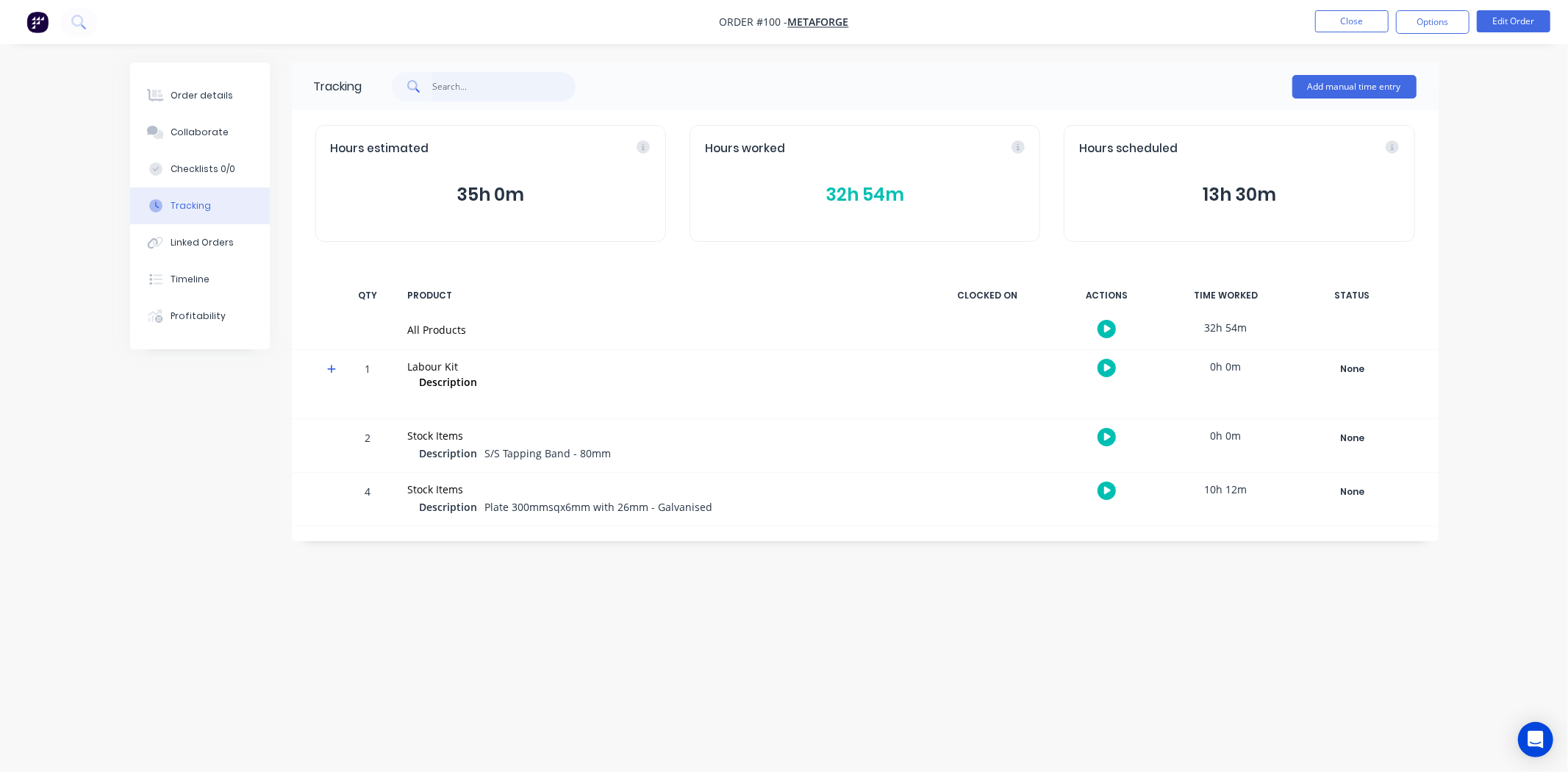
click at [489, 92] on input "text" at bounding box center [504, 87] width 143 height 30
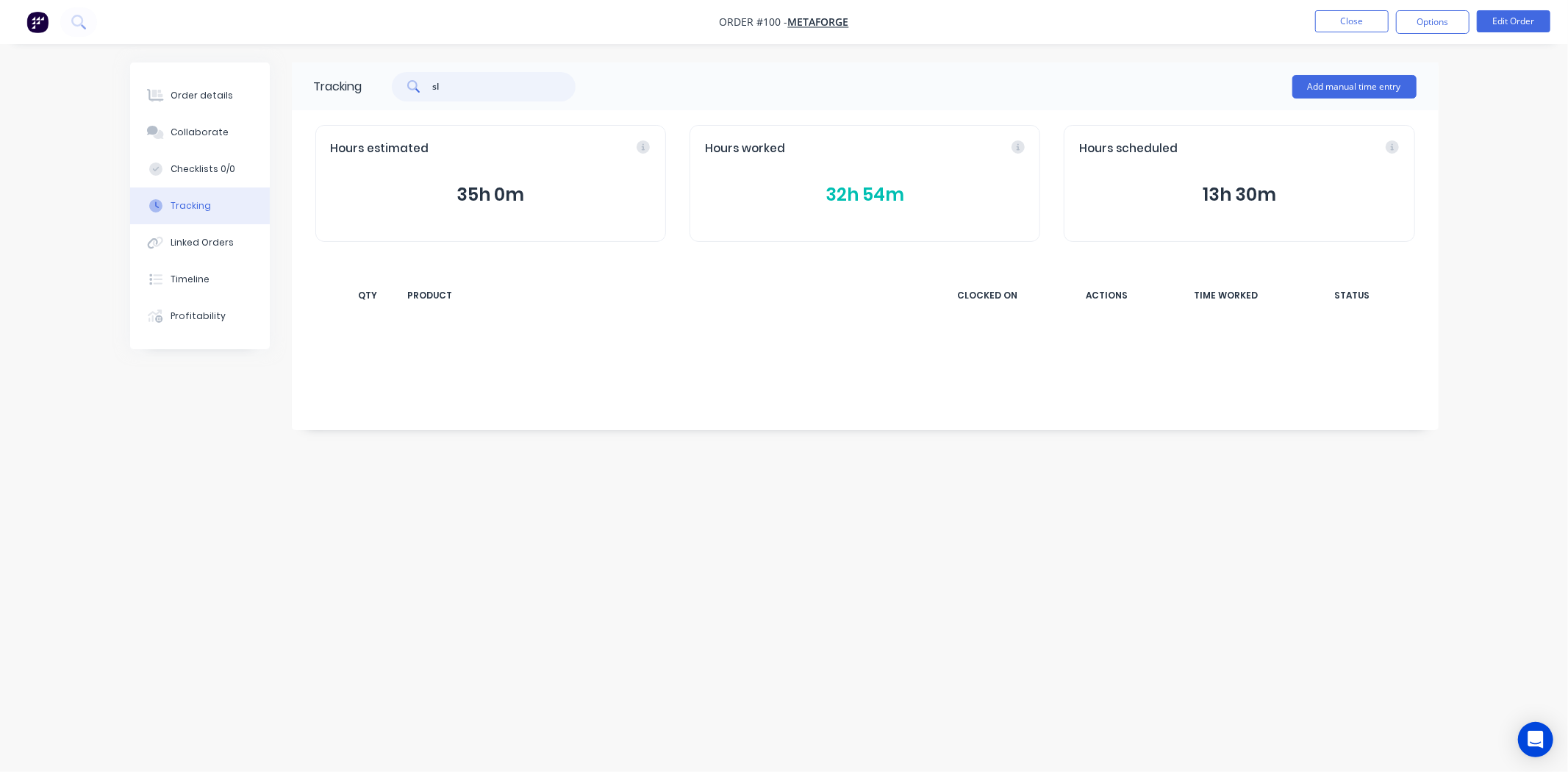
type input "s"
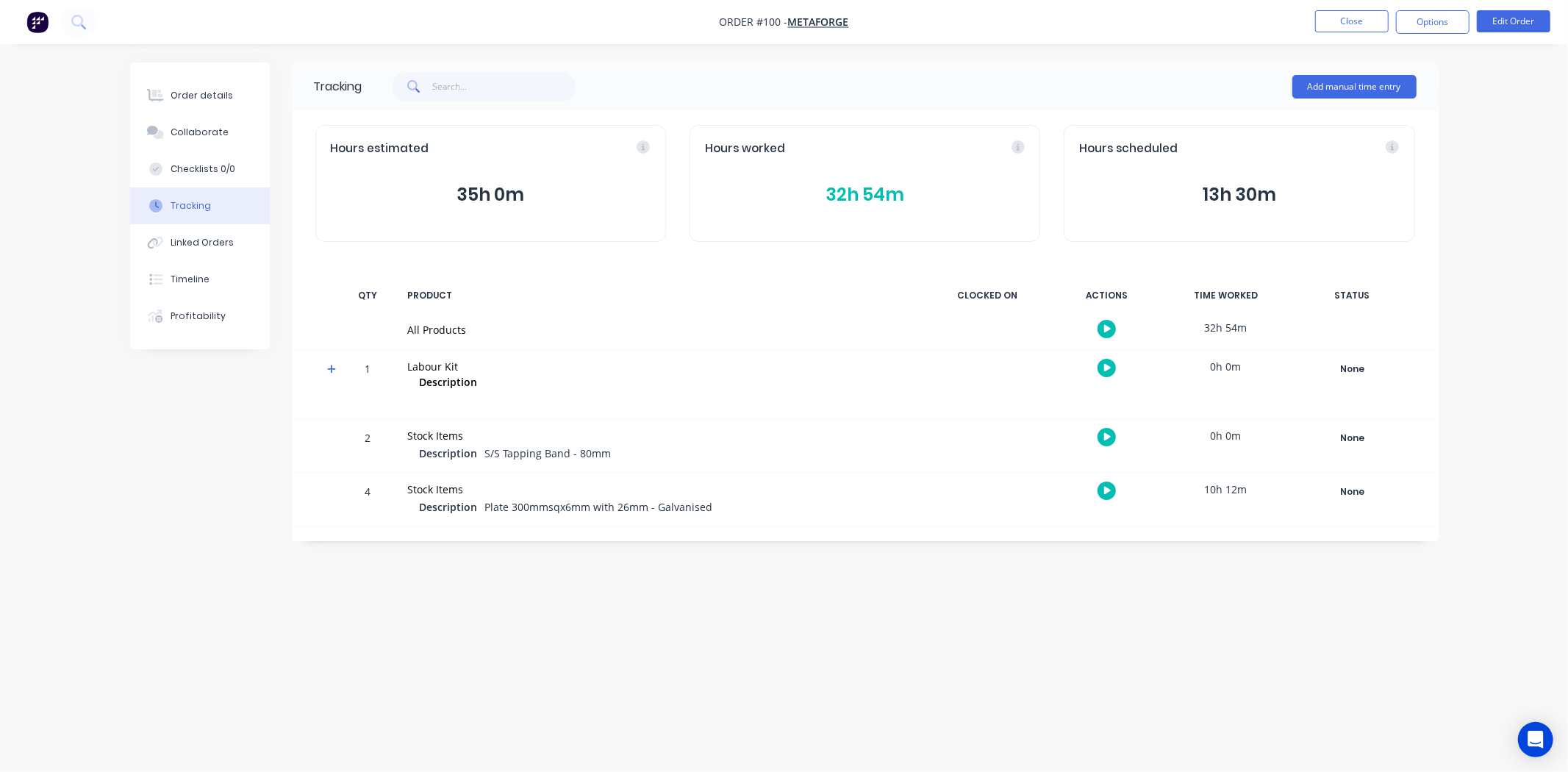
click at [353, 287] on div "QTY" at bounding box center [368, 295] width 44 height 31
click at [331, 372] on icon at bounding box center [332, 369] width 9 height 10
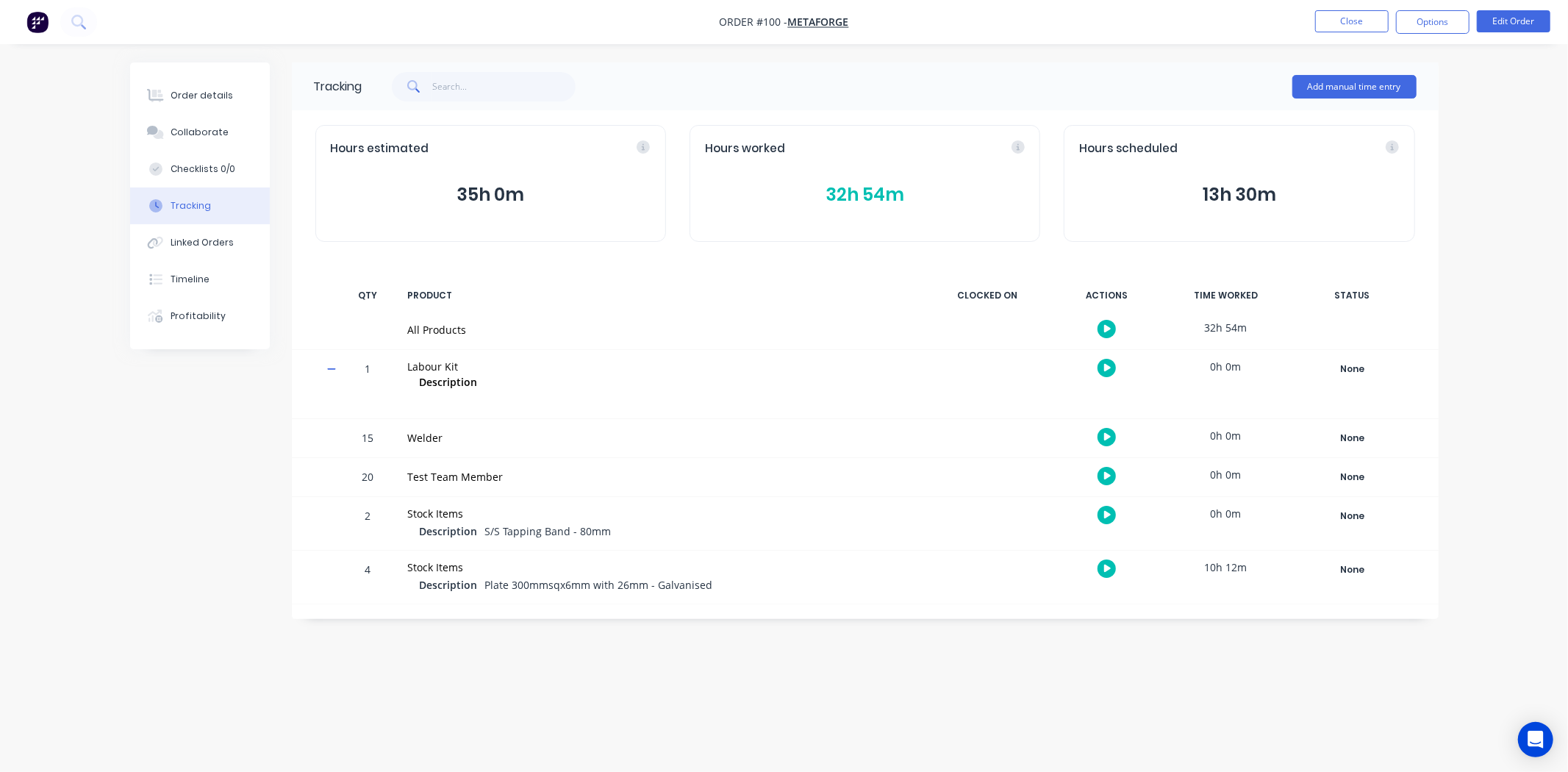
click at [331, 372] on icon at bounding box center [332, 369] width 9 height 10
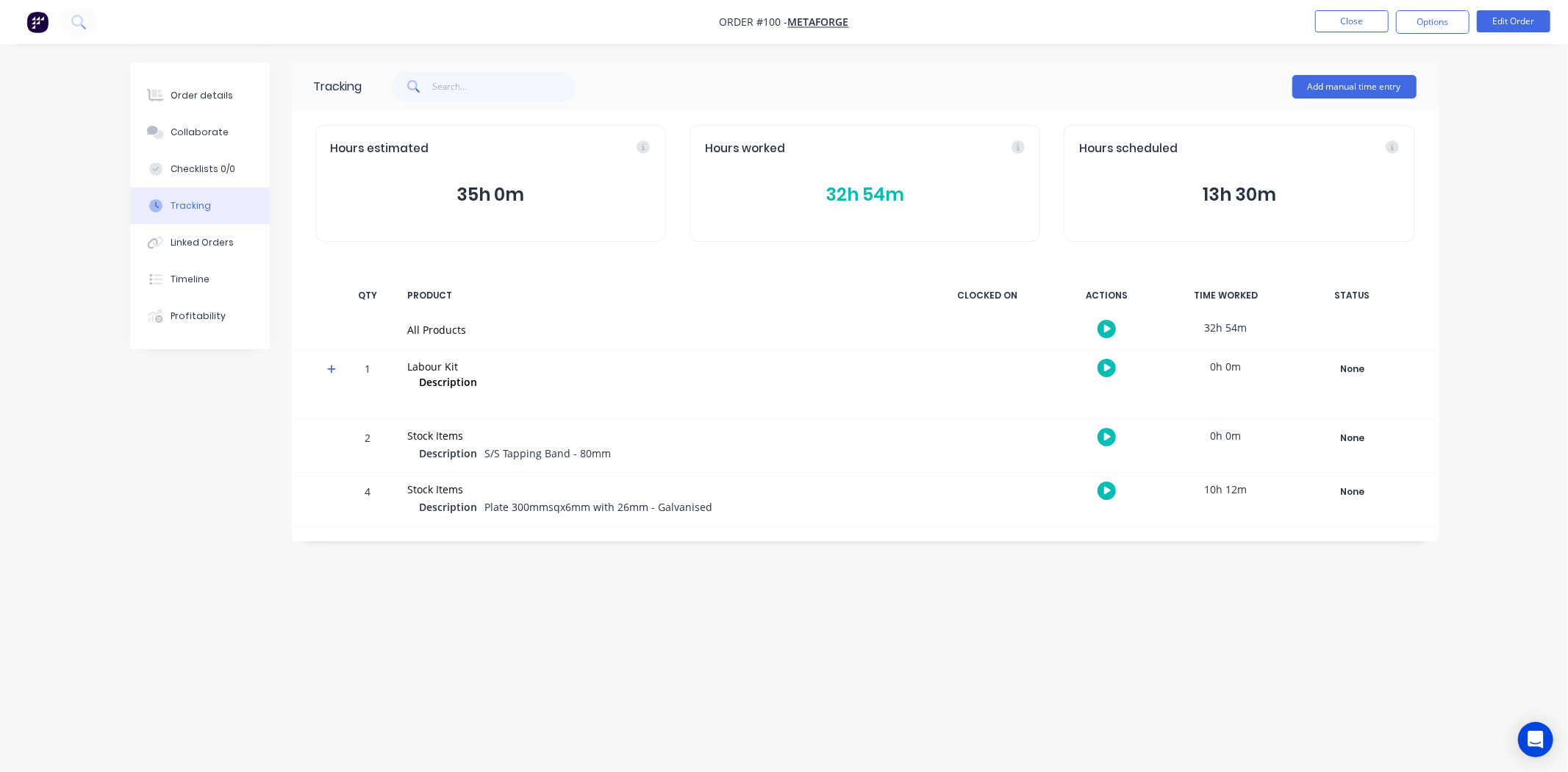
click at [42, 16] on img "button" at bounding box center [37, 22] width 22 height 22
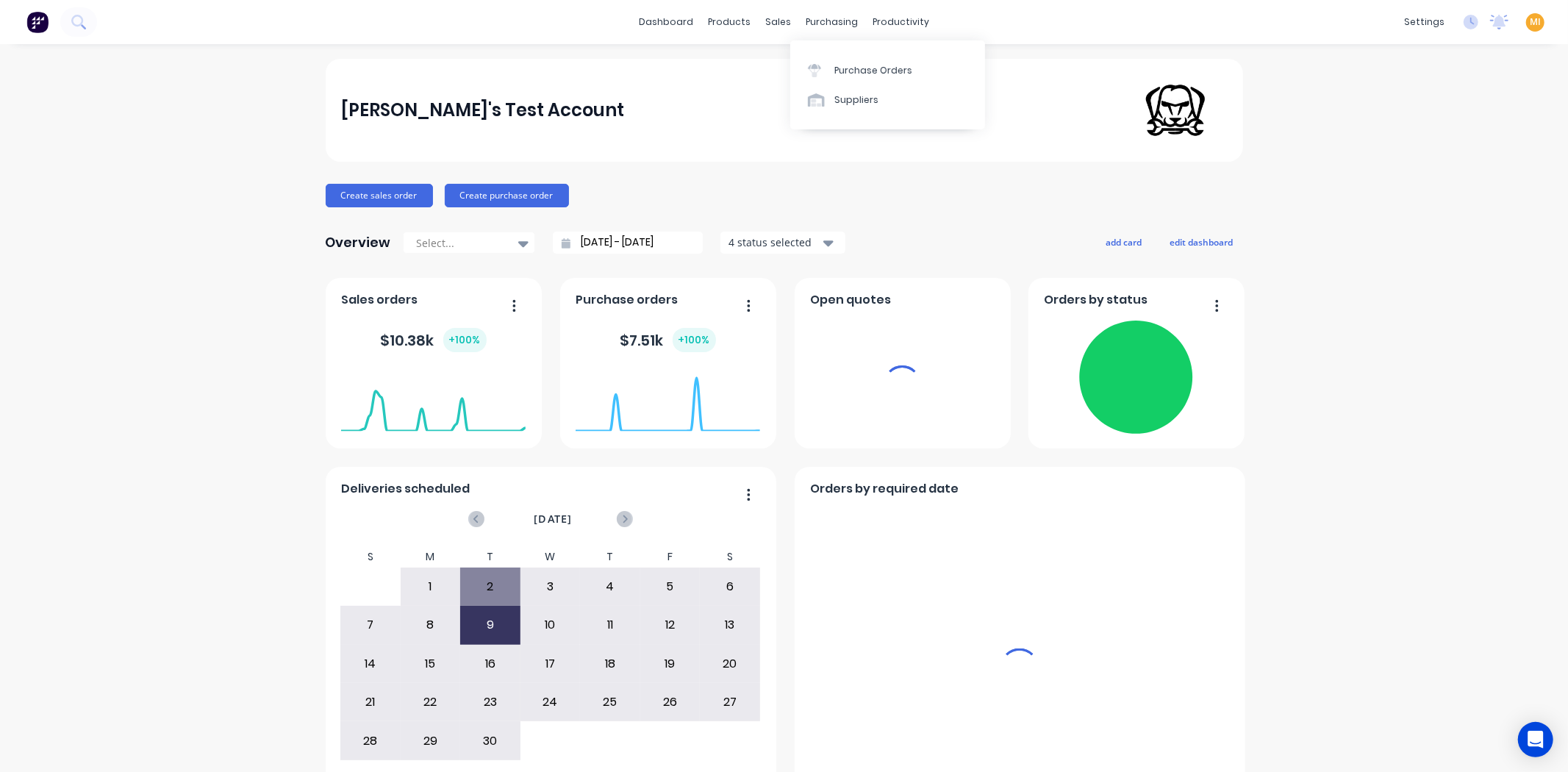
click at [1530, 20] on span "MI" at bounding box center [1535, 22] width 11 height 14
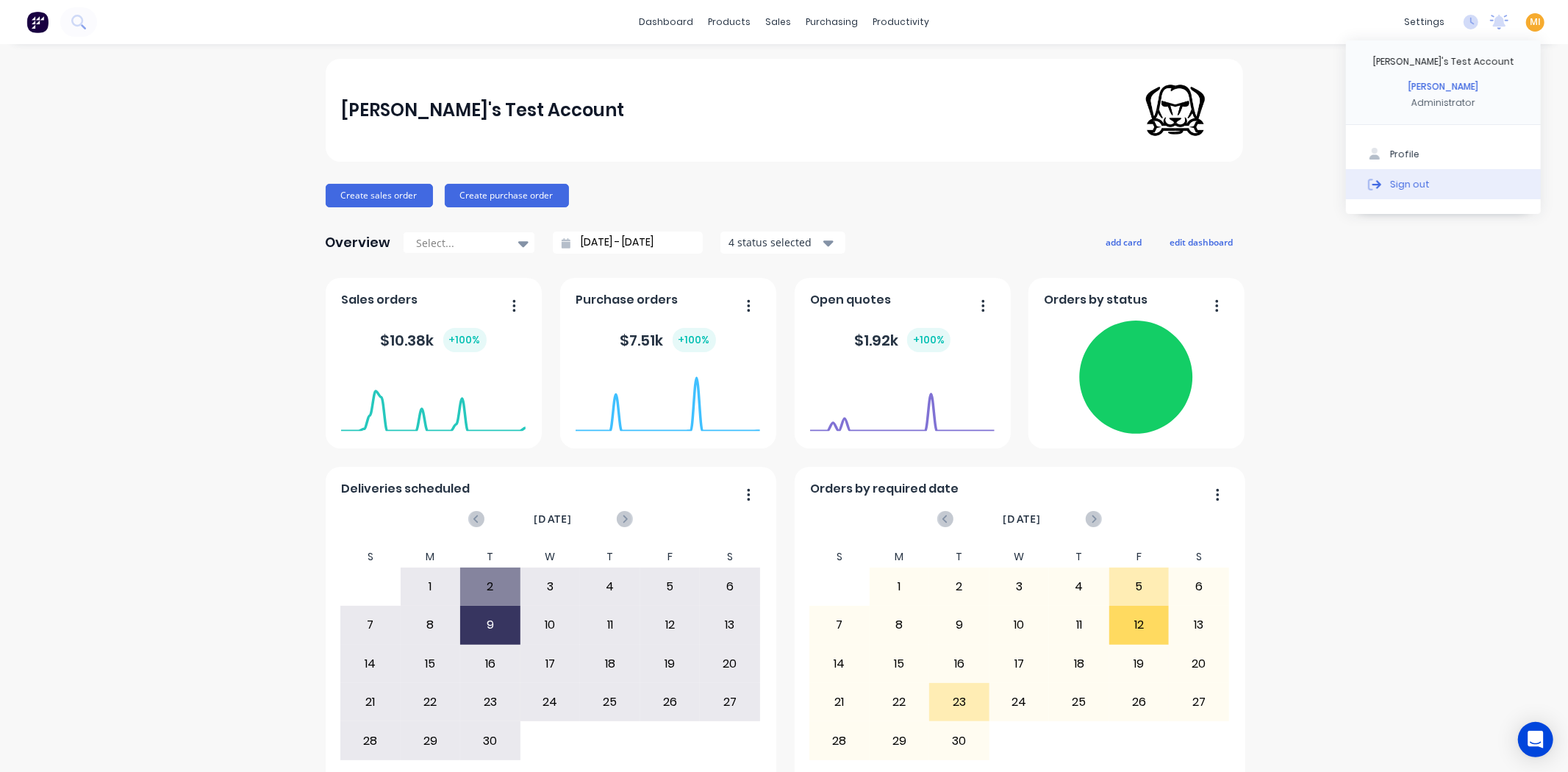
click at [1438, 178] on button "Sign out" at bounding box center [1443, 183] width 195 height 30
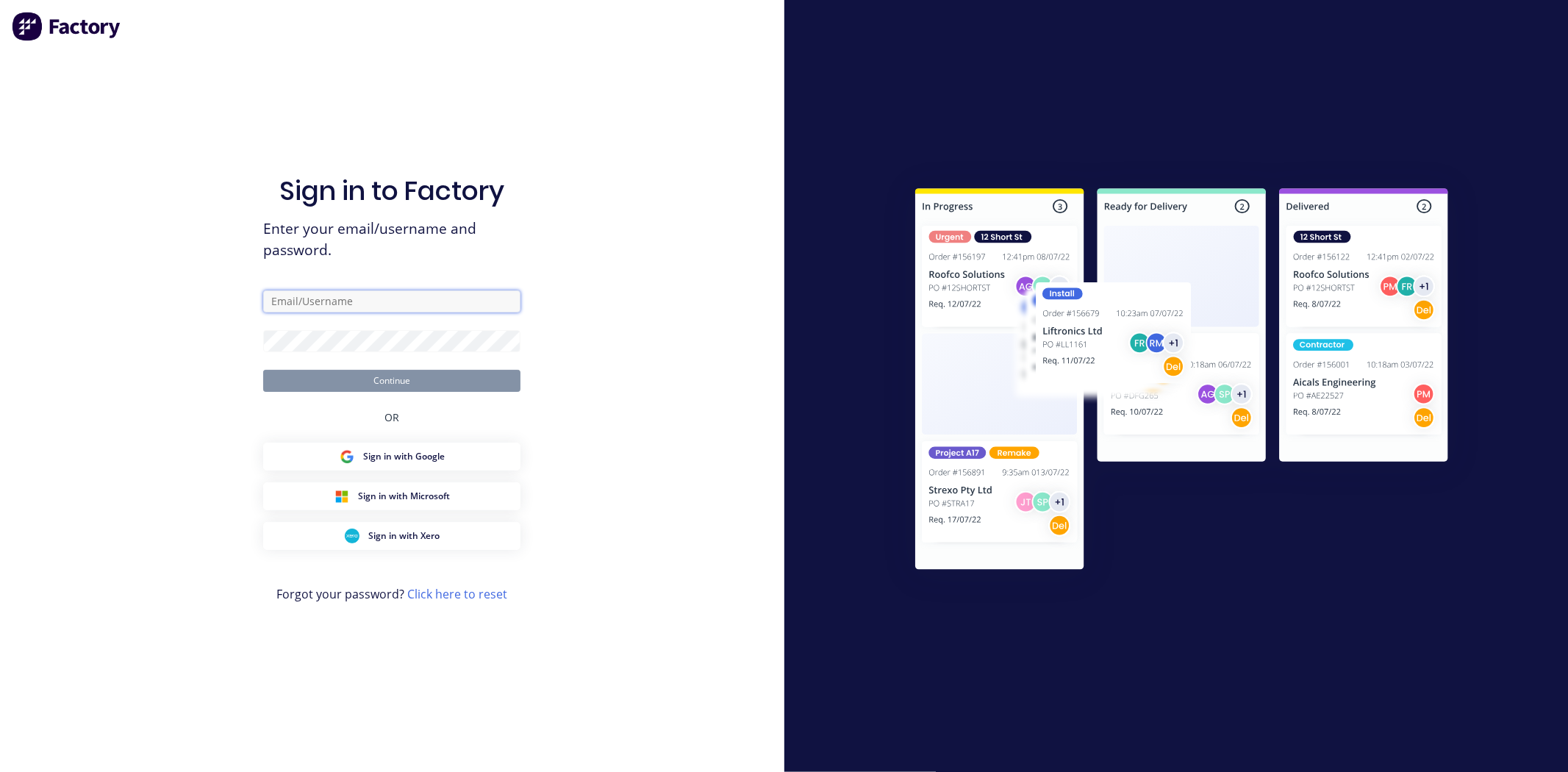
drag, startPoint x: 339, startPoint y: 305, endPoint x: 321, endPoint y: 297, distance: 19.7
click at [339, 305] on input "text" at bounding box center [391, 301] width 257 height 22
type input "[EMAIL_ADDRESS][DOMAIN_NAME]"
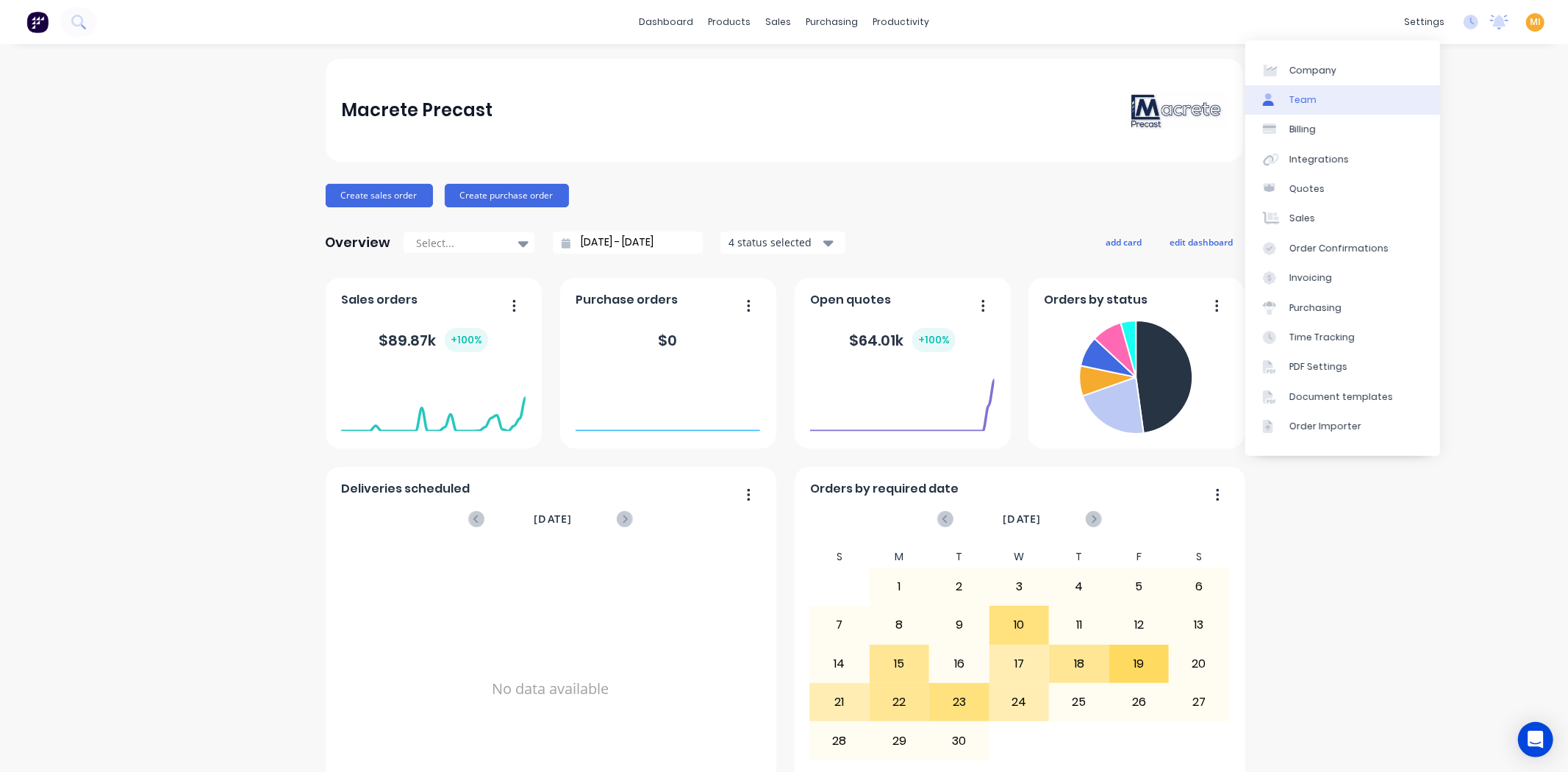
click at [1332, 97] on link "Team" at bounding box center [1342, 100] width 195 height 30
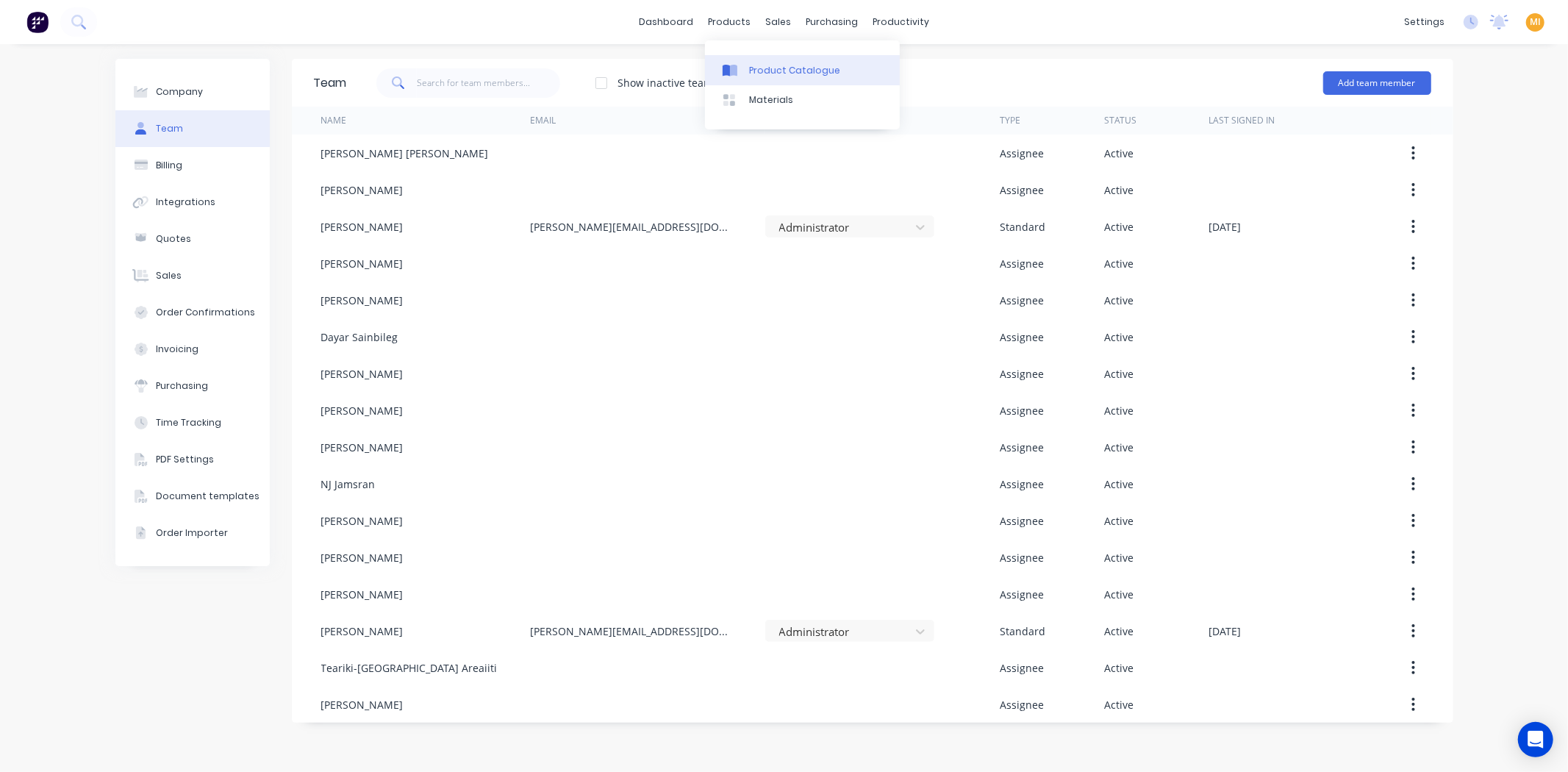
drag, startPoint x: 769, startPoint y: 68, endPoint x: 731, endPoint y: 80, distance: 39.8
click at [769, 68] on div "Product Catalogue" at bounding box center [794, 70] width 91 height 14
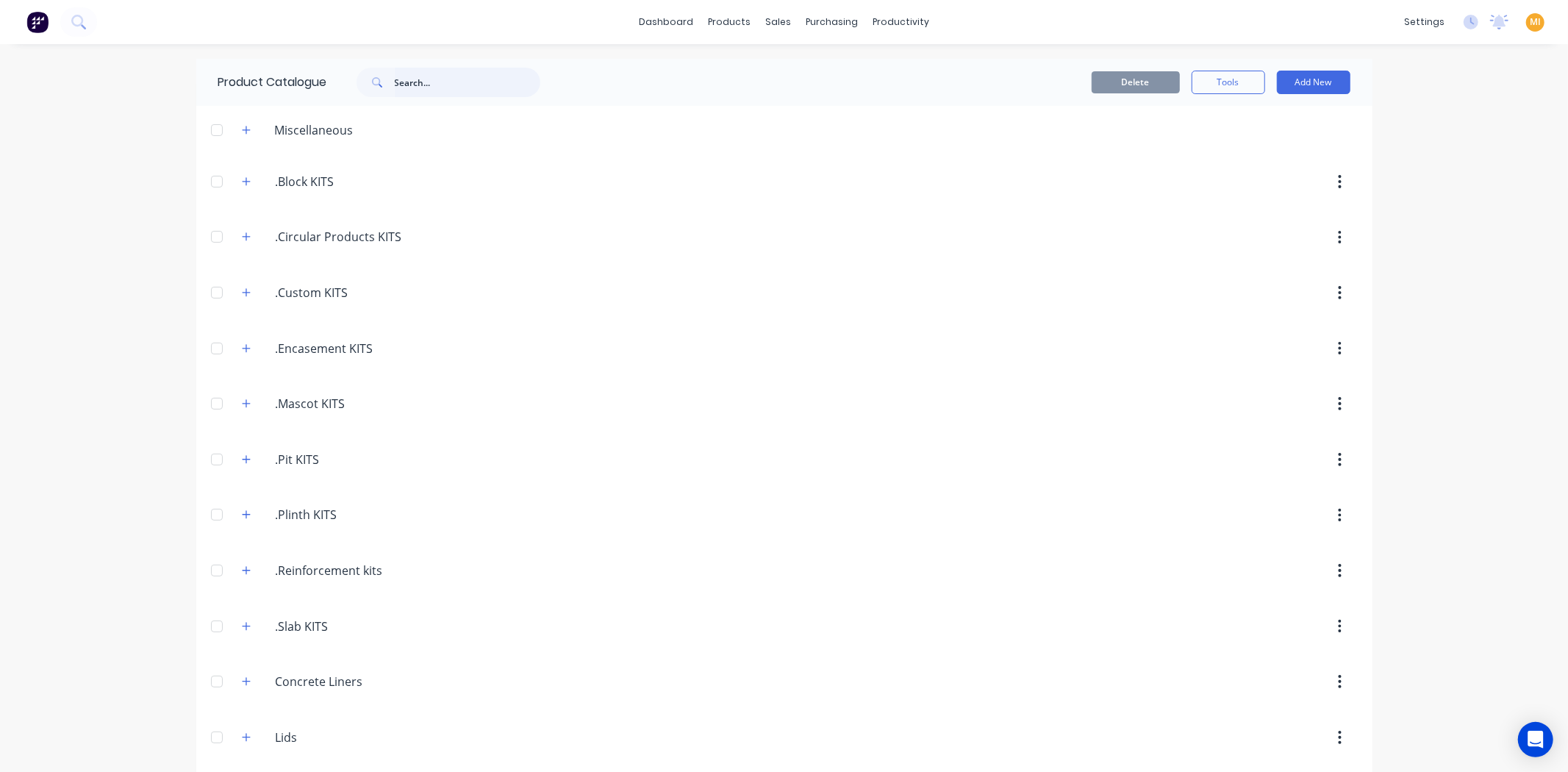
click at [421, 82] on input "text" at bounding box center [467, 82] width 146 height 30
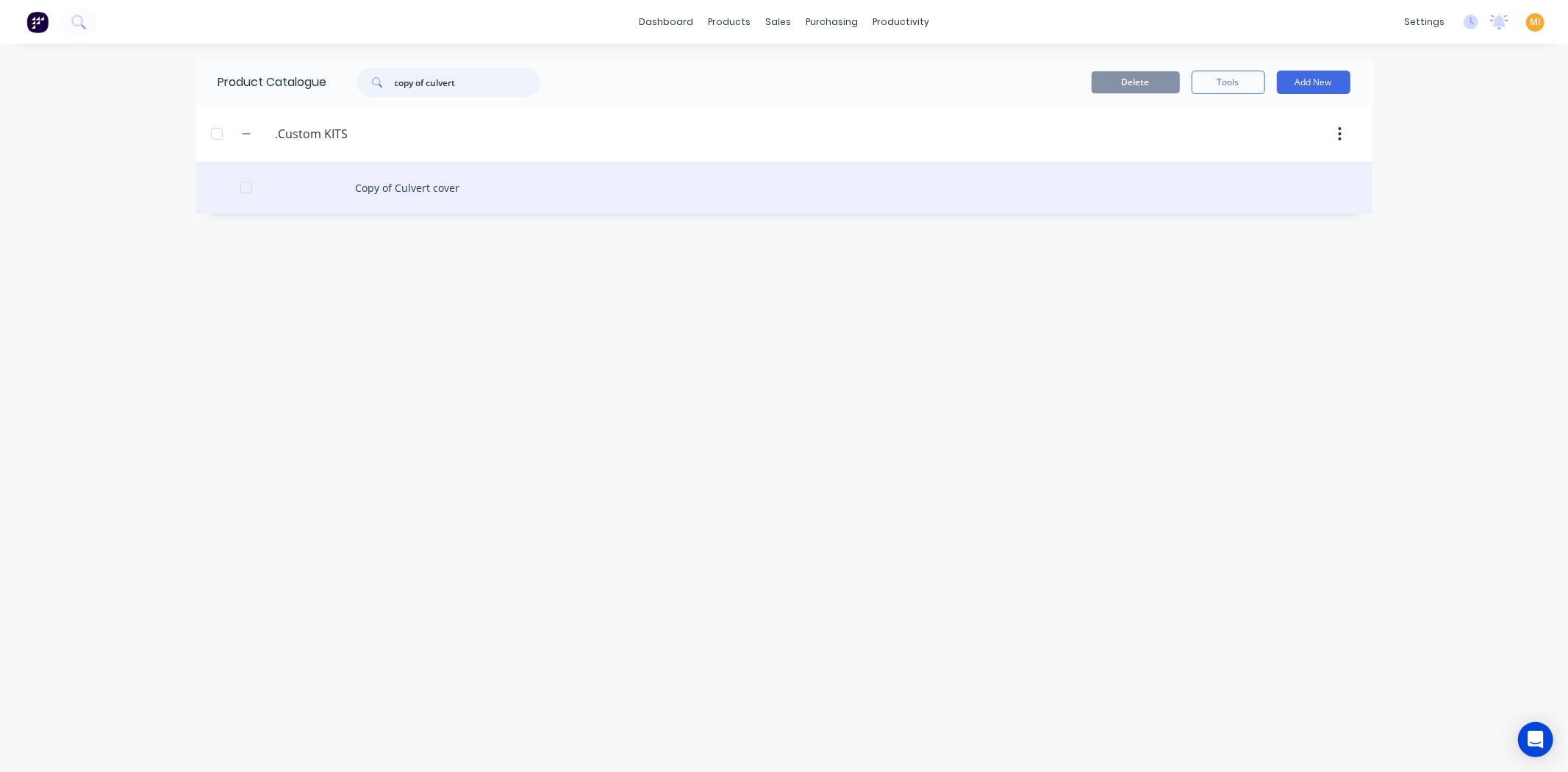
type input "copy of culvert"
click at [407, 197] on div "Copy of Culvert cover" at bounding box center [784, 188] width 1176 height 53
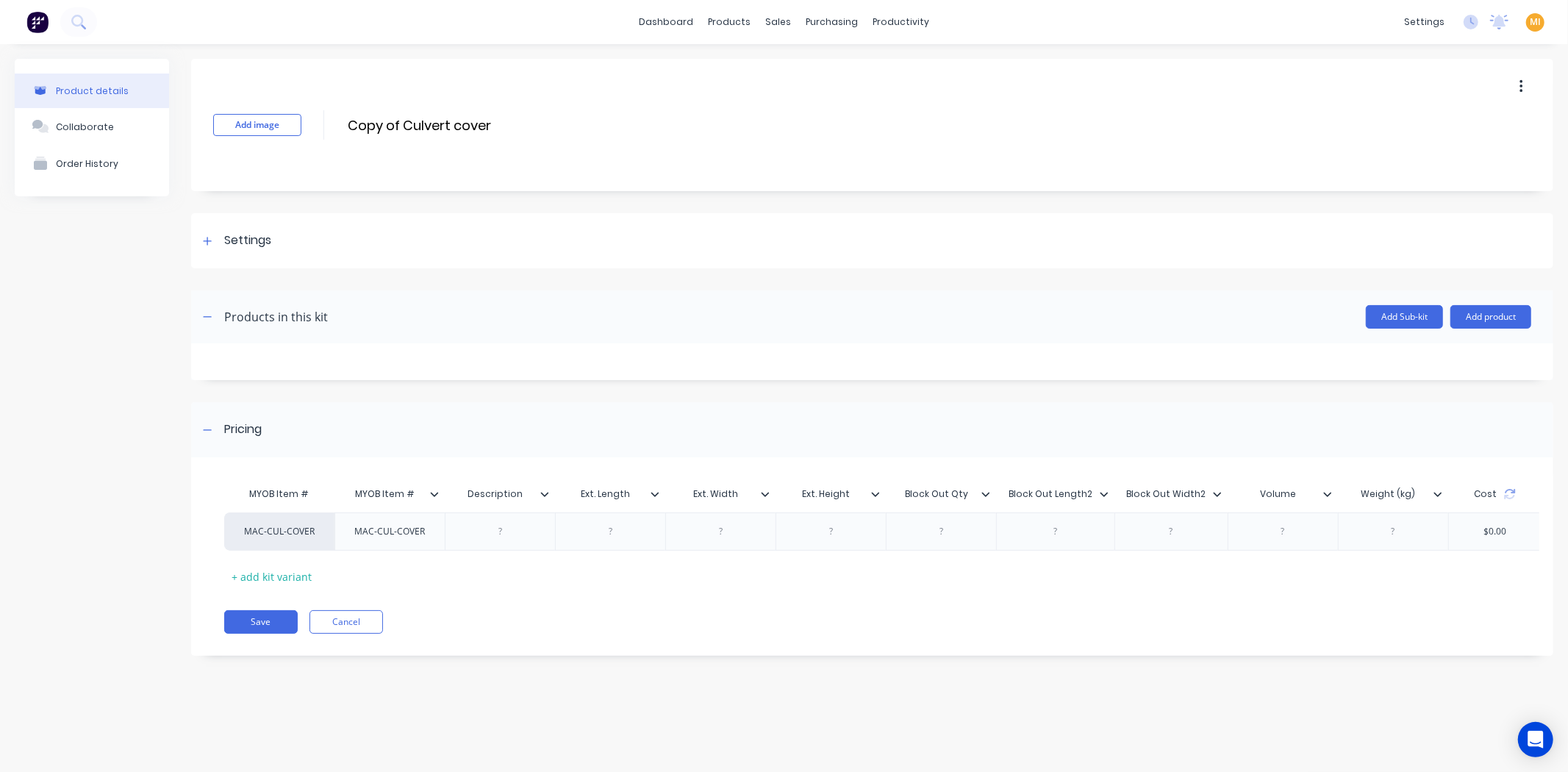
drag, startPoint x: 1479, startPoint y: 322, endPoint x: 1443, endPoint y: 334, distance: 37.9
click at [1479, 322] on button "Add product" at bounding box center [1490, 317] width 81 height 24
click at [1426, 347] on div "Product catalogue" at bounding box center [1460, 355] width 113 height 21
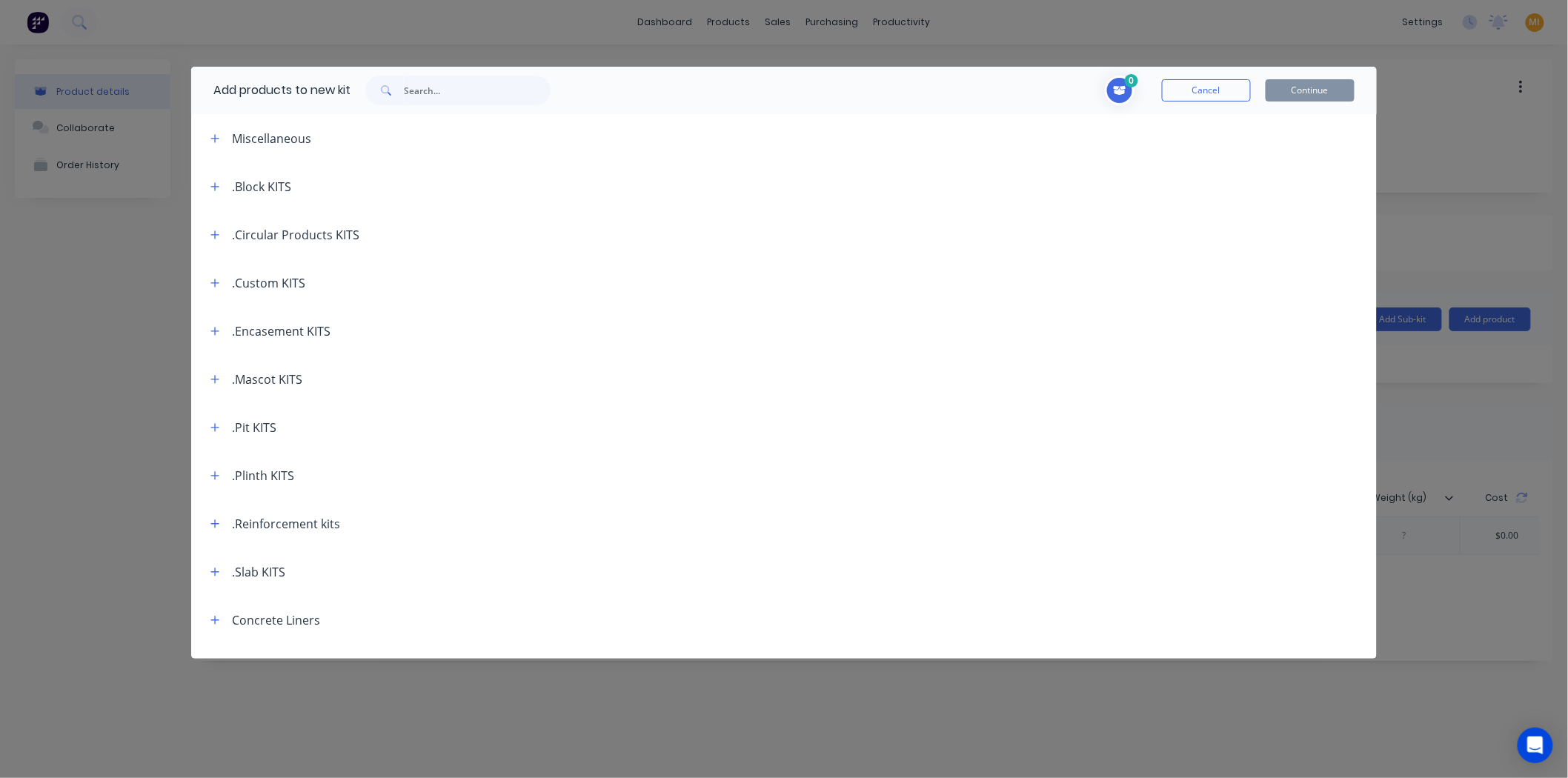
click at [1204, 93] on button "Cancel" at bounding box center [1206, 91] width 89 height 22
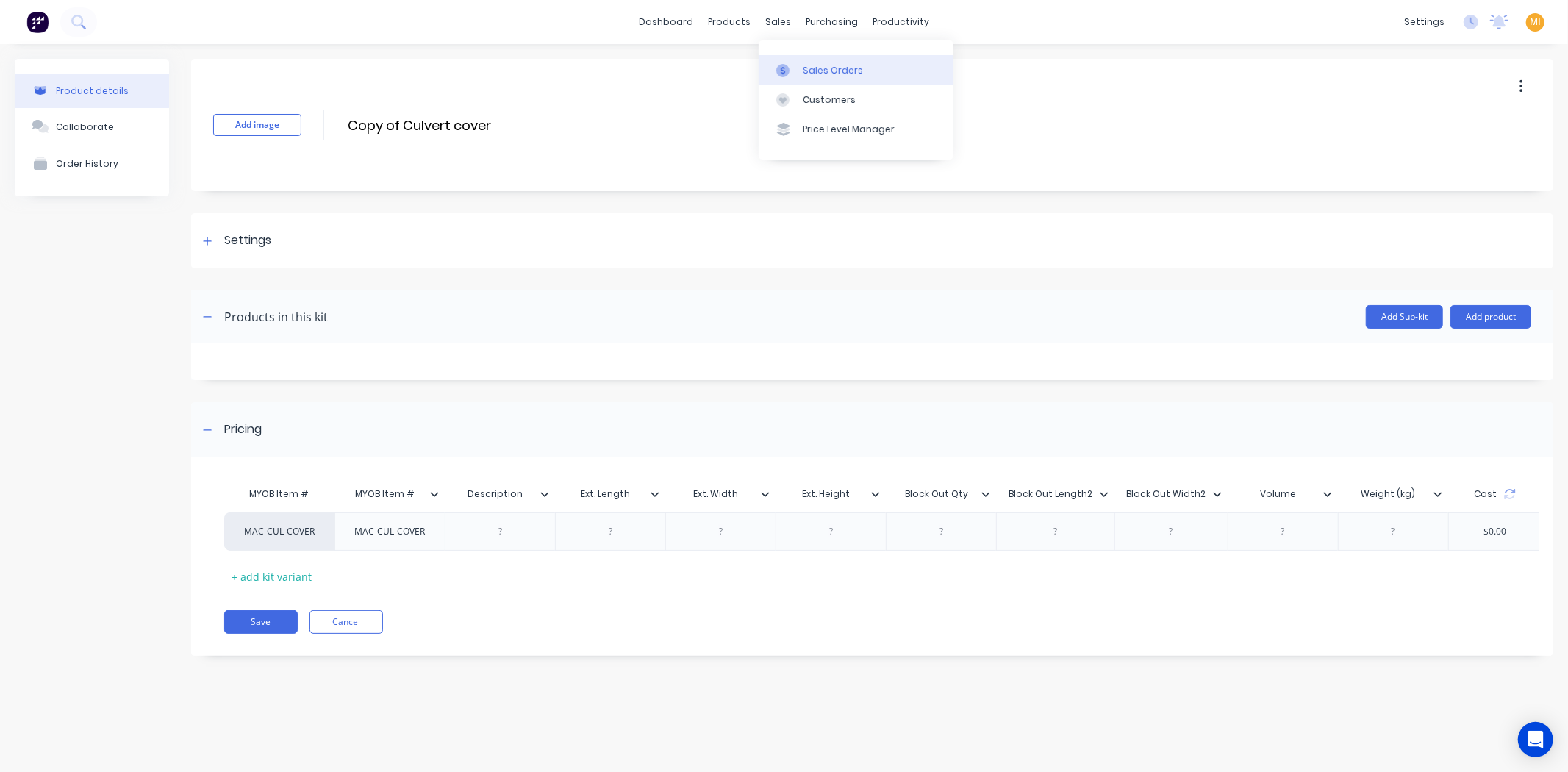
click at [817, 67] on div "Sales Orders" at bounding box center [833, 70] width 60 height 14
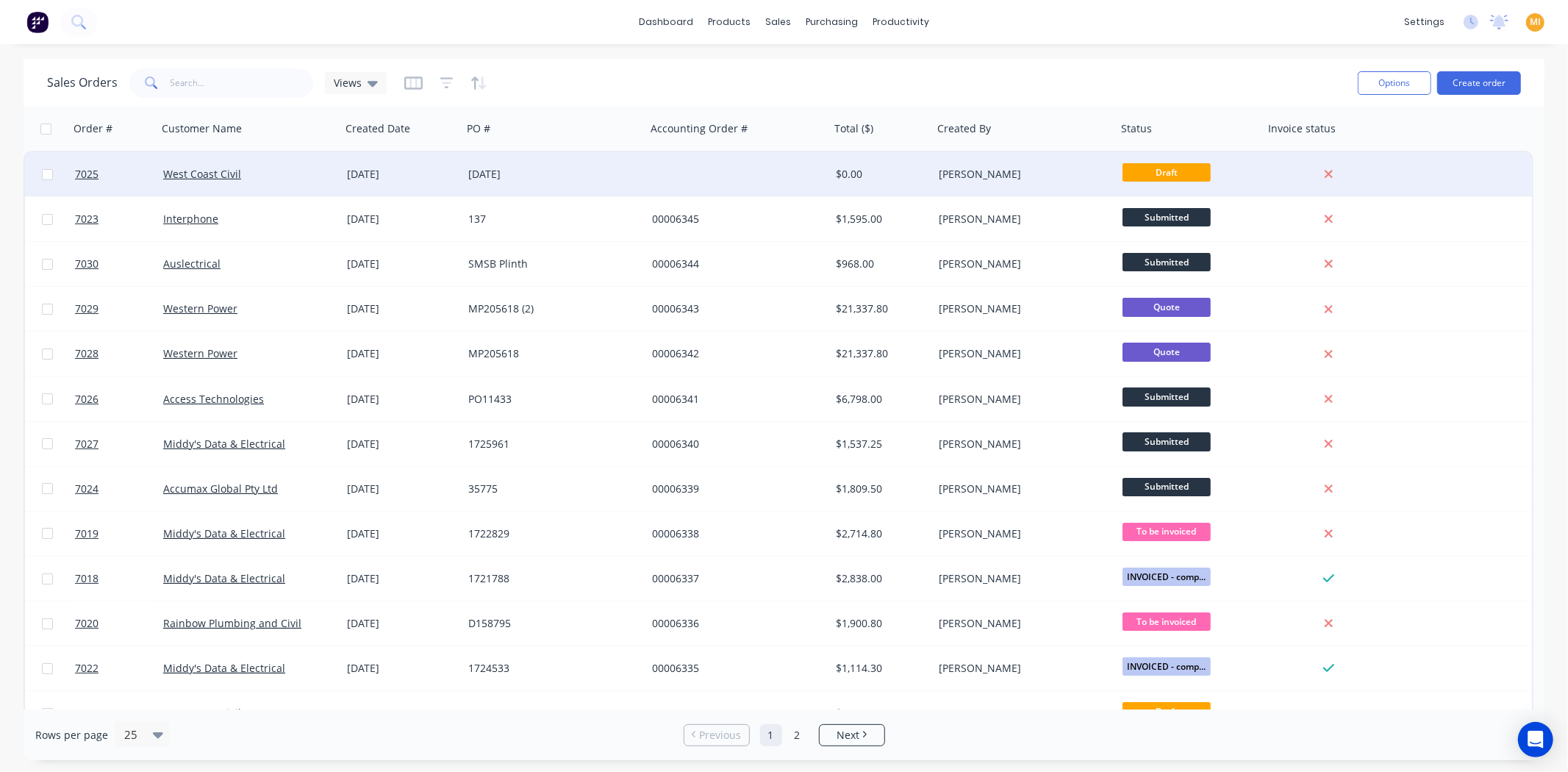
click at [313, 181] on div "West Coast Civil" at bounding box center [248, 174] width 184 height 44
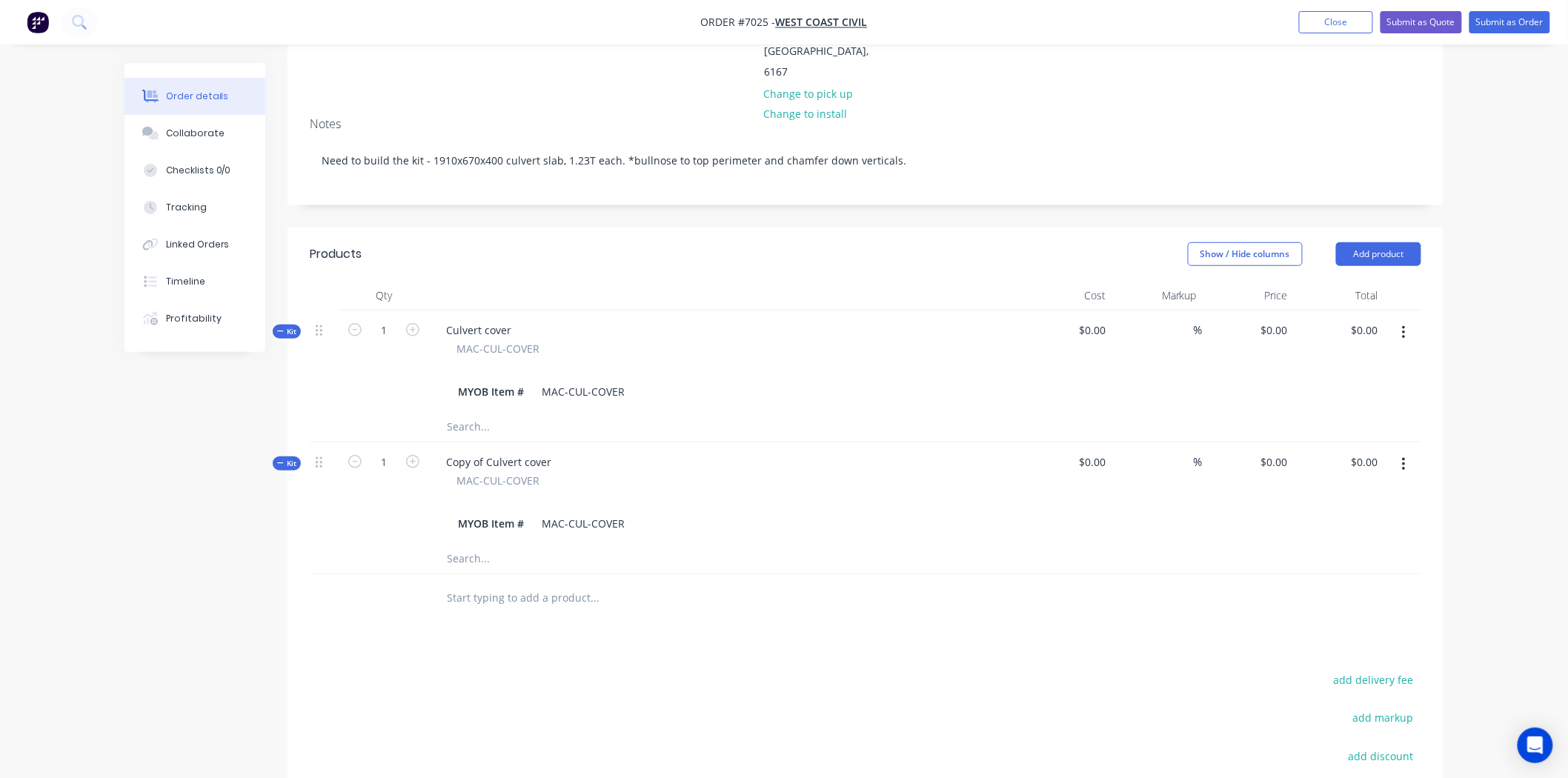
scroll to position [329, 0]
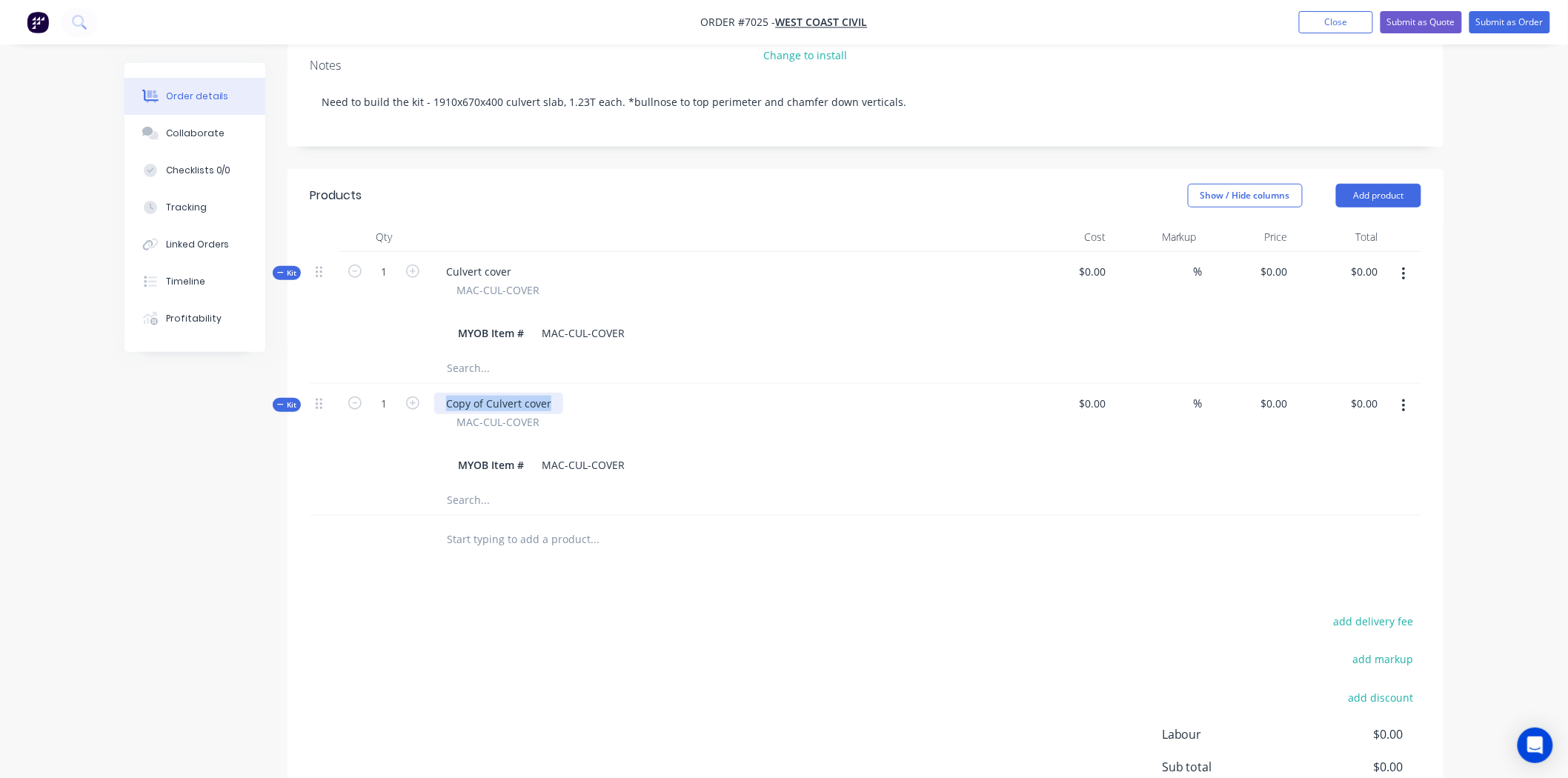
drag, startPoint x: 551, startPoint y: 386, endPoint x: 425, endPoint y: 381, distance: 126.1
click at [425, 384] on div "Kit 1 Copy of Culvert cover MAC-CUL-COVER MYOB Item # MAC-CUL-COVER $0.00 % $0.…" at bounding box center [865, 434] width 1111 height 102
copy div "Copy of Culvert cover"
click at [1331, 22] on button "Close" at bounding box center [1335, 22] width 74 height 22
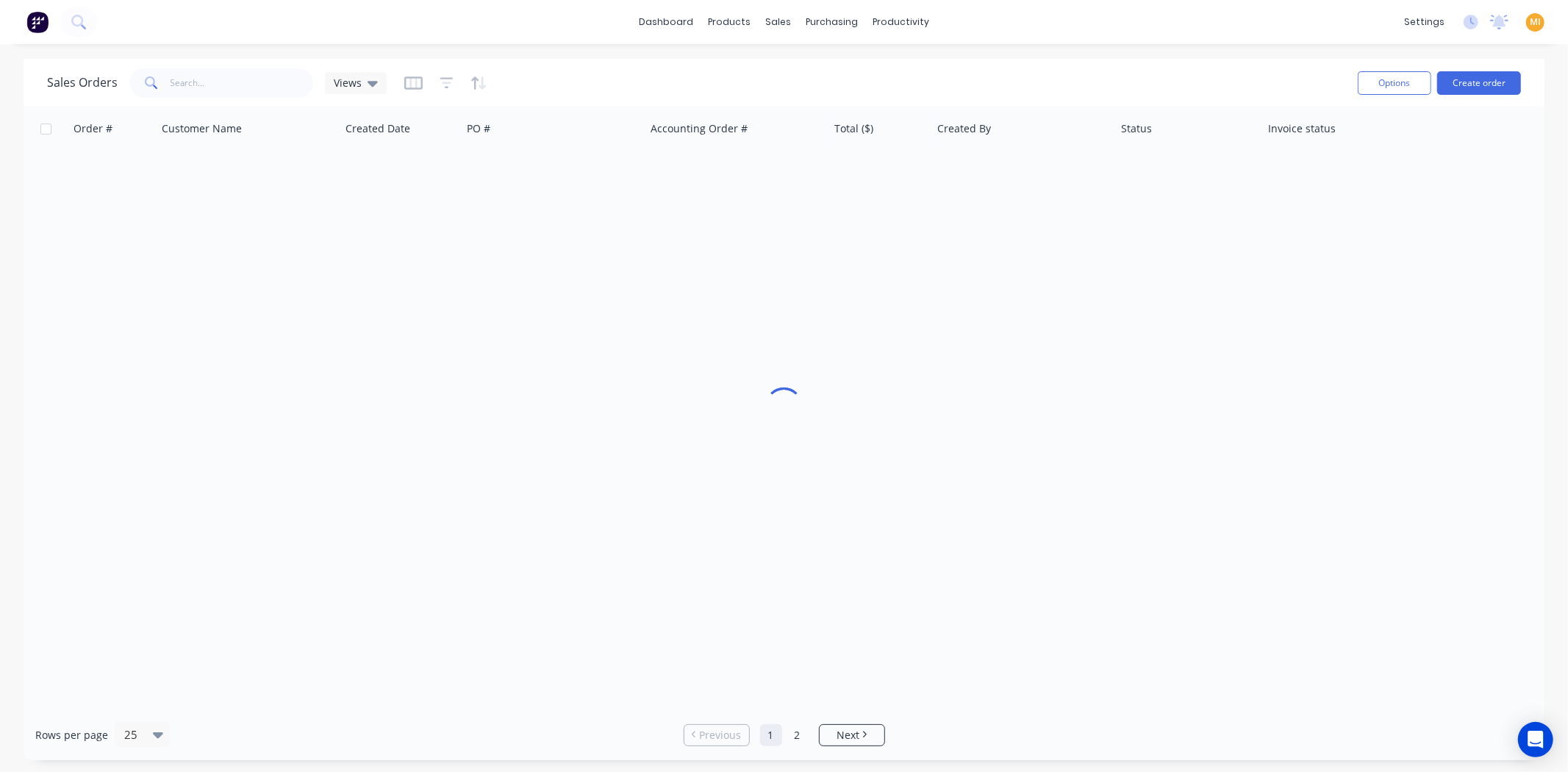
click at [38, 25] on img at bounding box center [37, 22] width 22 height 22
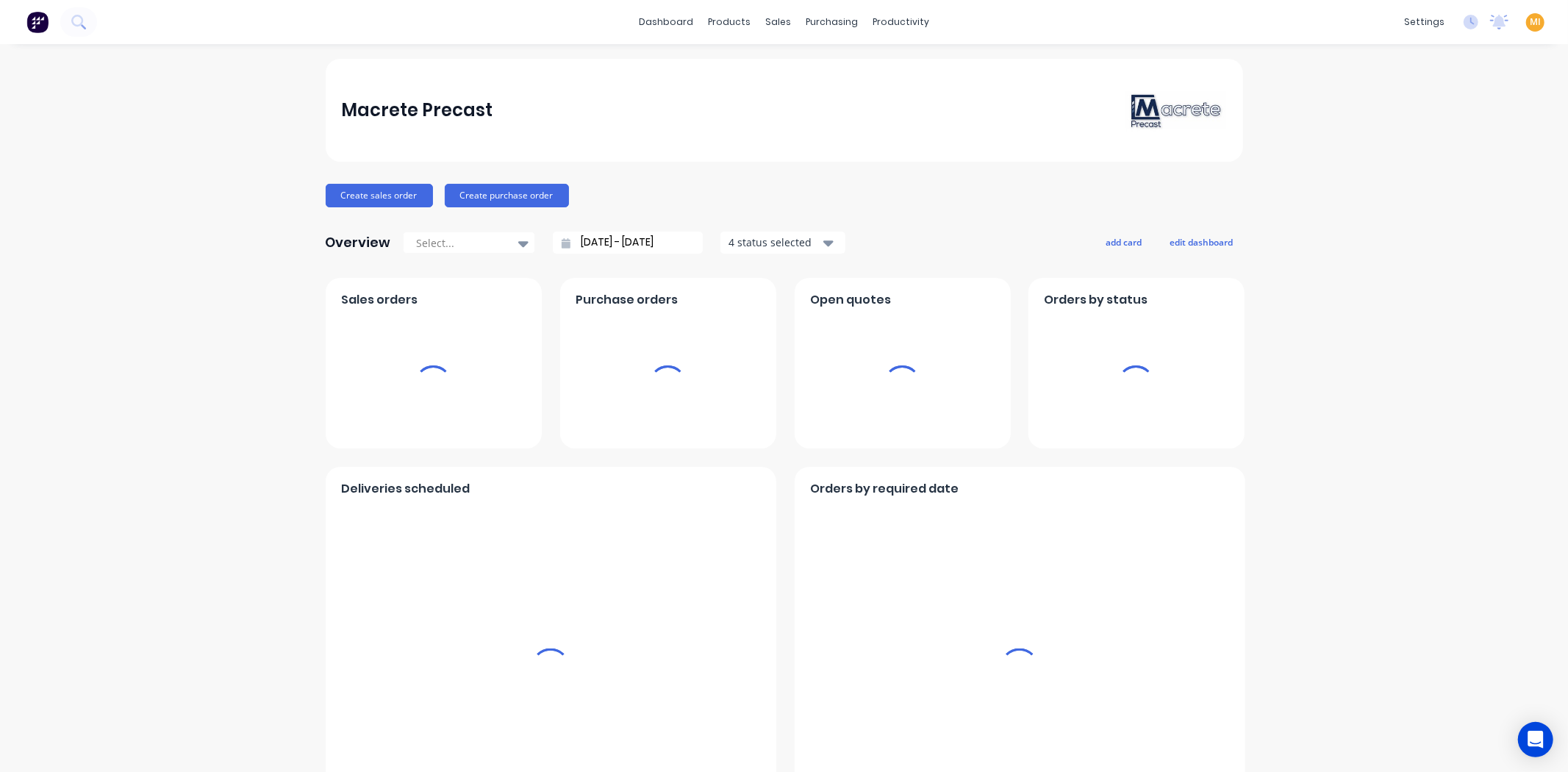
click at [1530, 20] on span "MI" at bounding box center [1535, 22] width 11 height 14
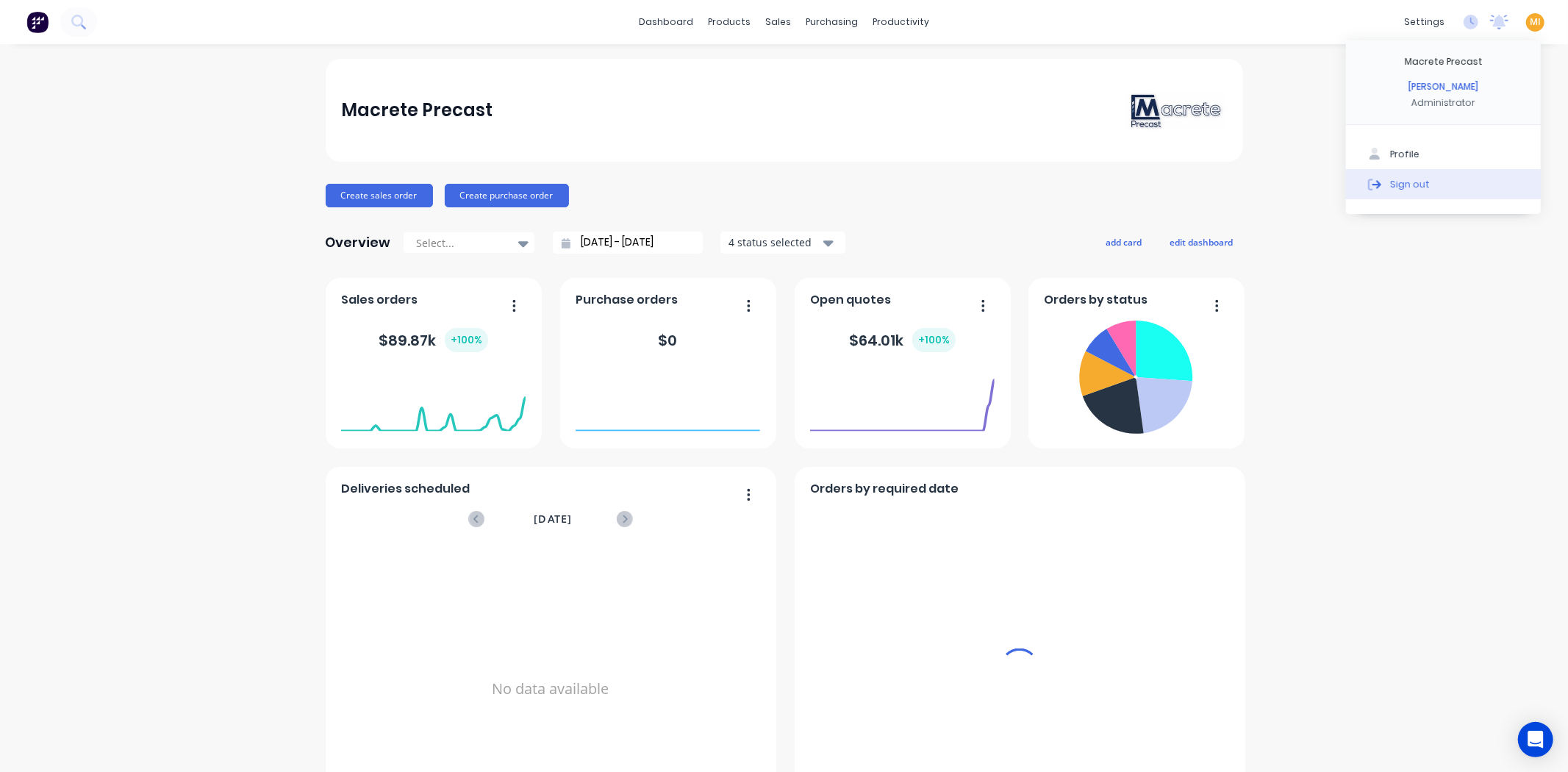
click at [1435, 182] on button "Sign out" at bounding box center [1443, 183] width 195 height 30
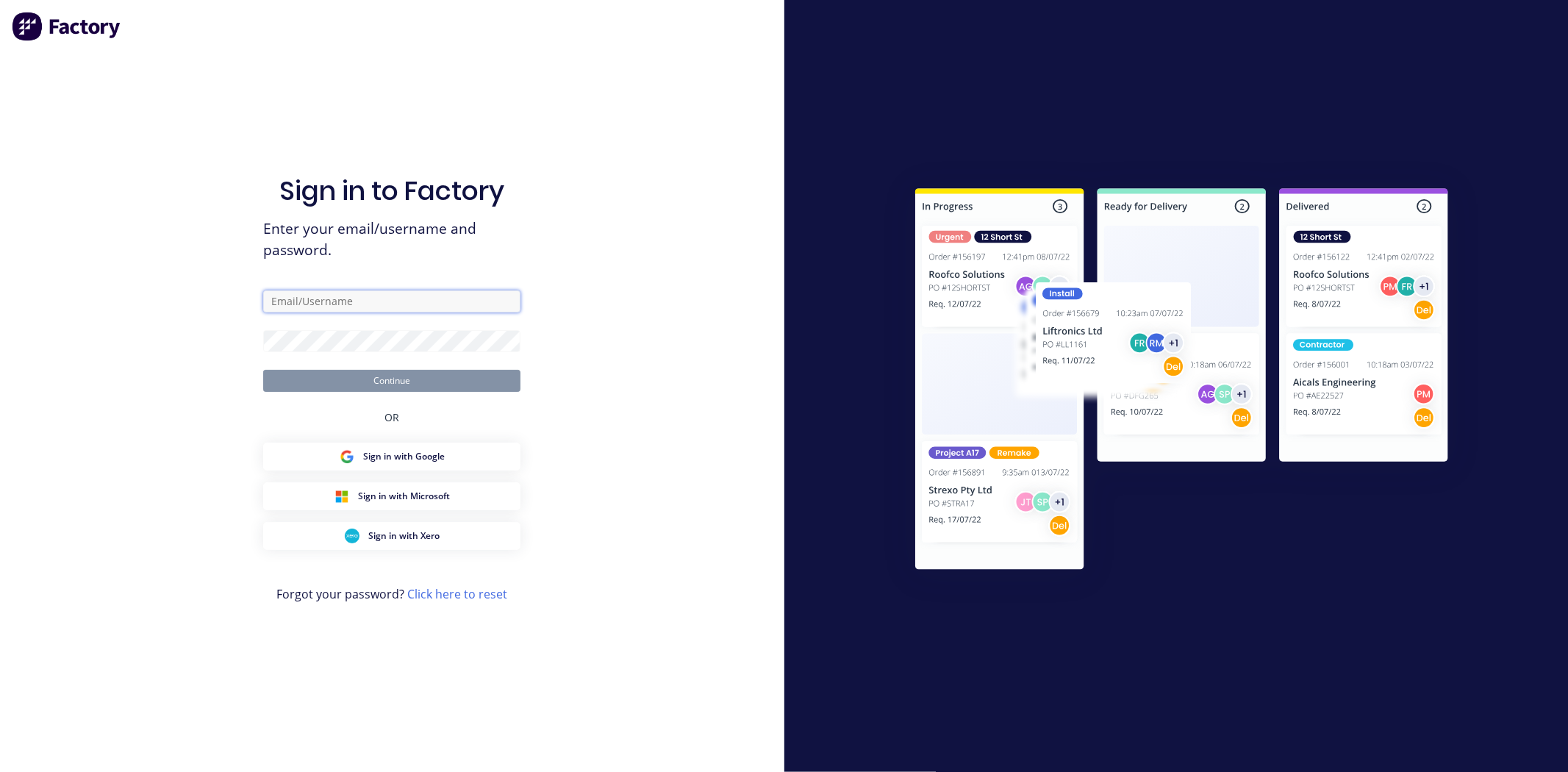
click at [333, 294] on input "text" at bounding box center [391, 301] width 257 height 22
type input "[EMAIL_ADDRESS][DOMAIN_NAME]"
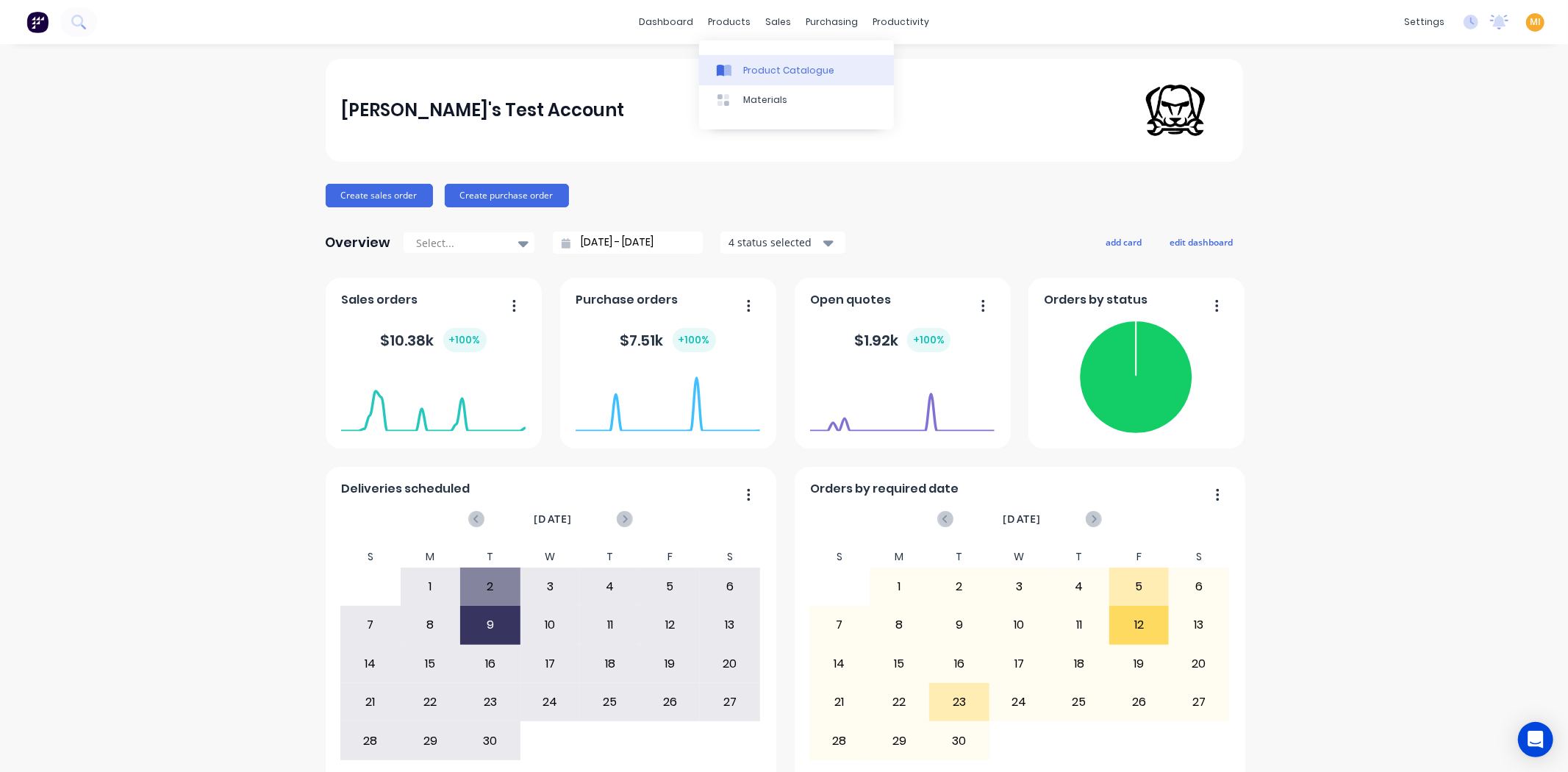
click at [738, 64] on div at bounding box center [728, 70] width 22 height 14
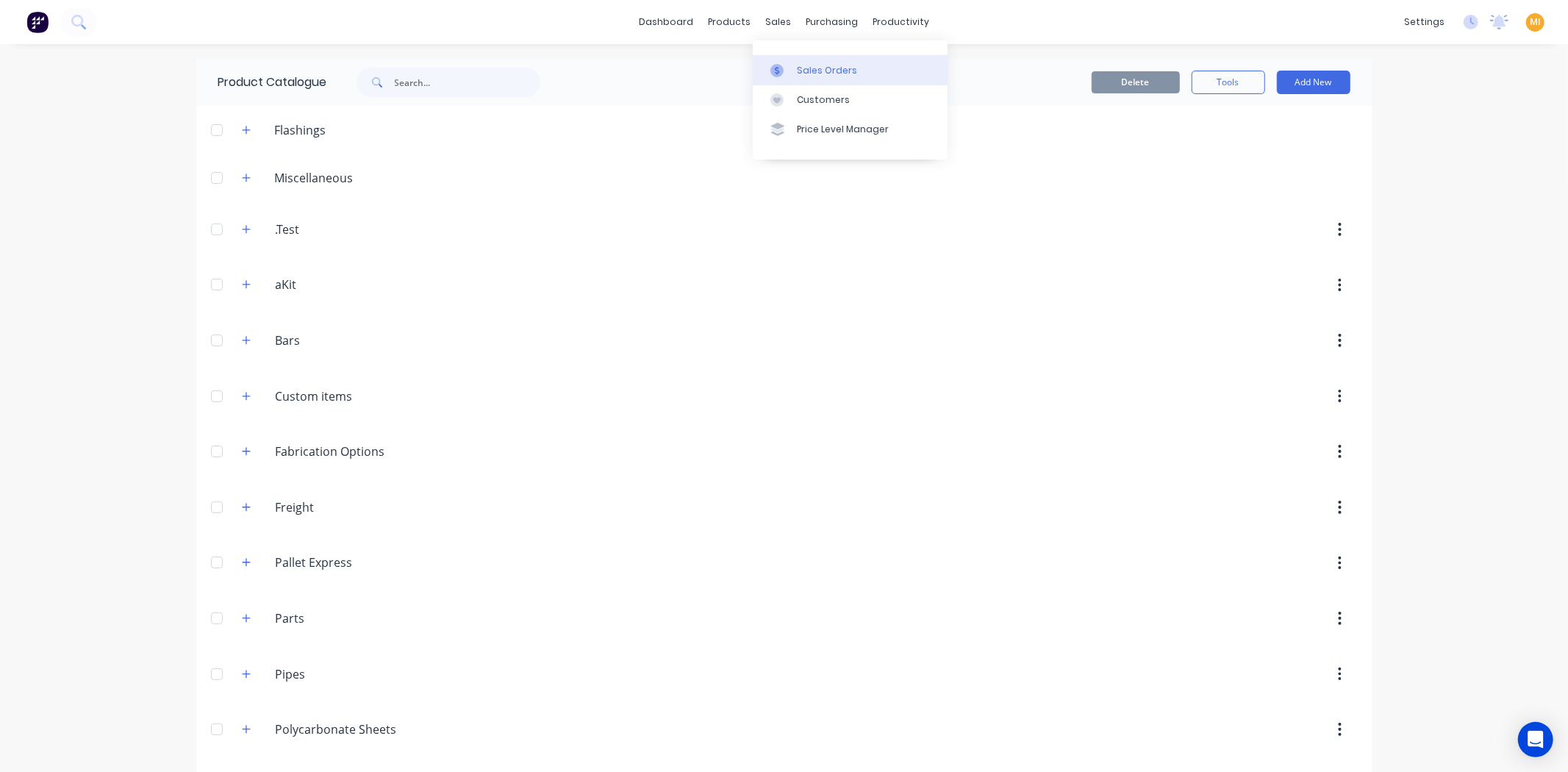
click at [788, 64] on div at bounding box center [781, 70] width 22 height 14
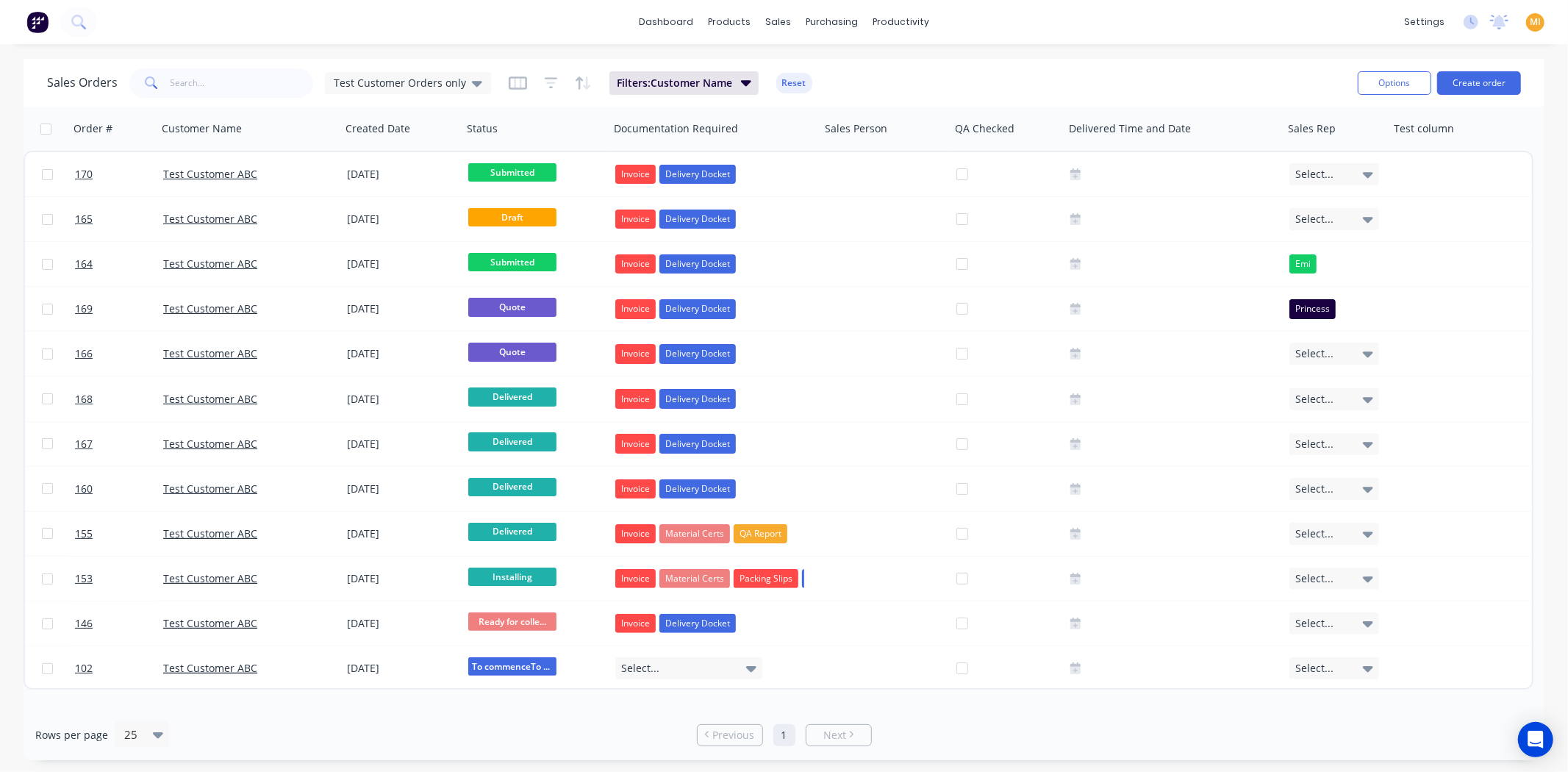
click at [825, 75] on div "Sales Orders Test Customer Orders only Filters: Customer Name Reset" at bounding box center [696, 82] width 1299 height 36
click at [803, 75] on button "Reset" at bounding box center [794, 83] width 36 height 20
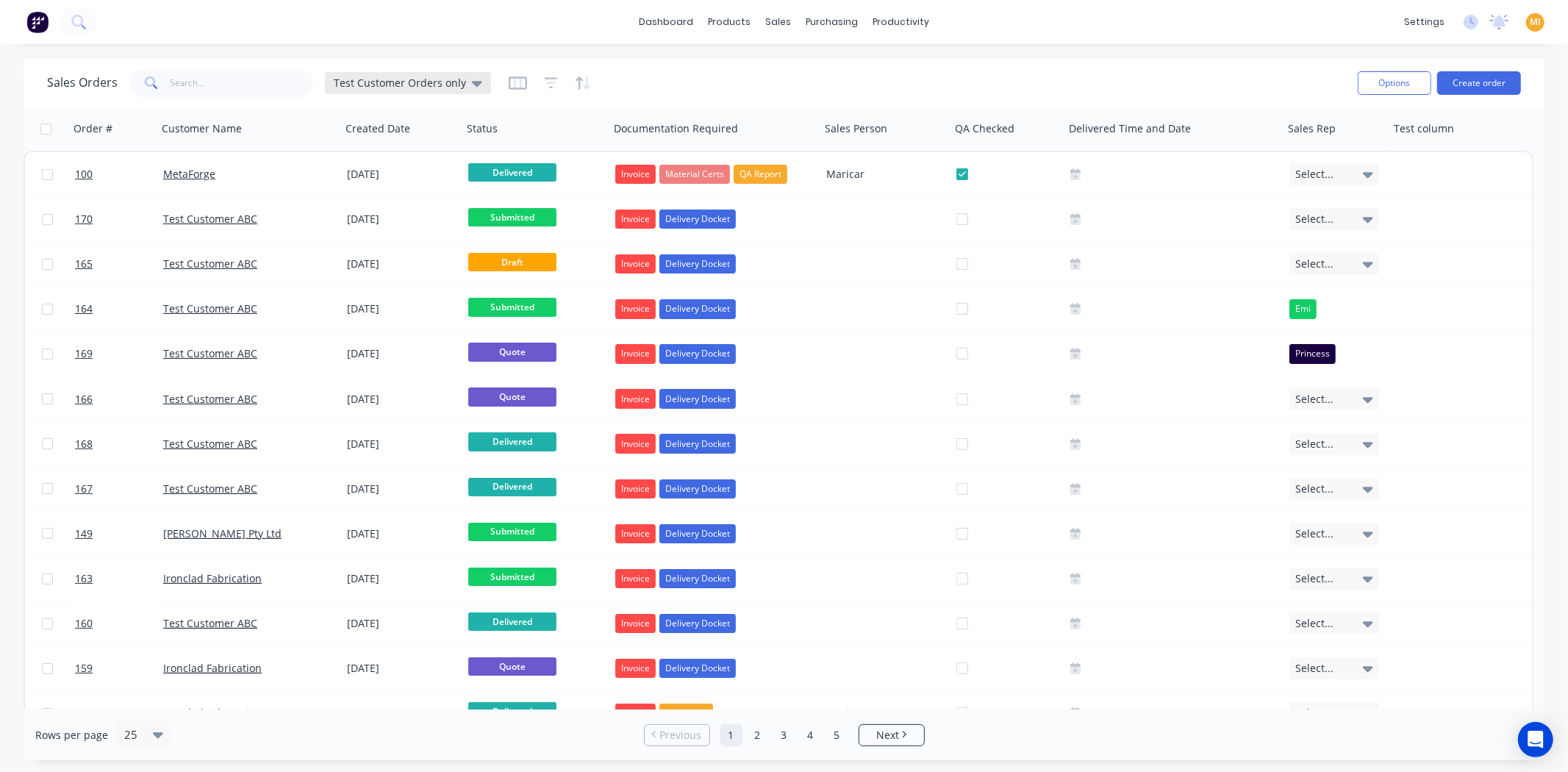
click at [395, 82] on span "Test Customer Orders only" at bounding box center [400, 82] width 132 height 15
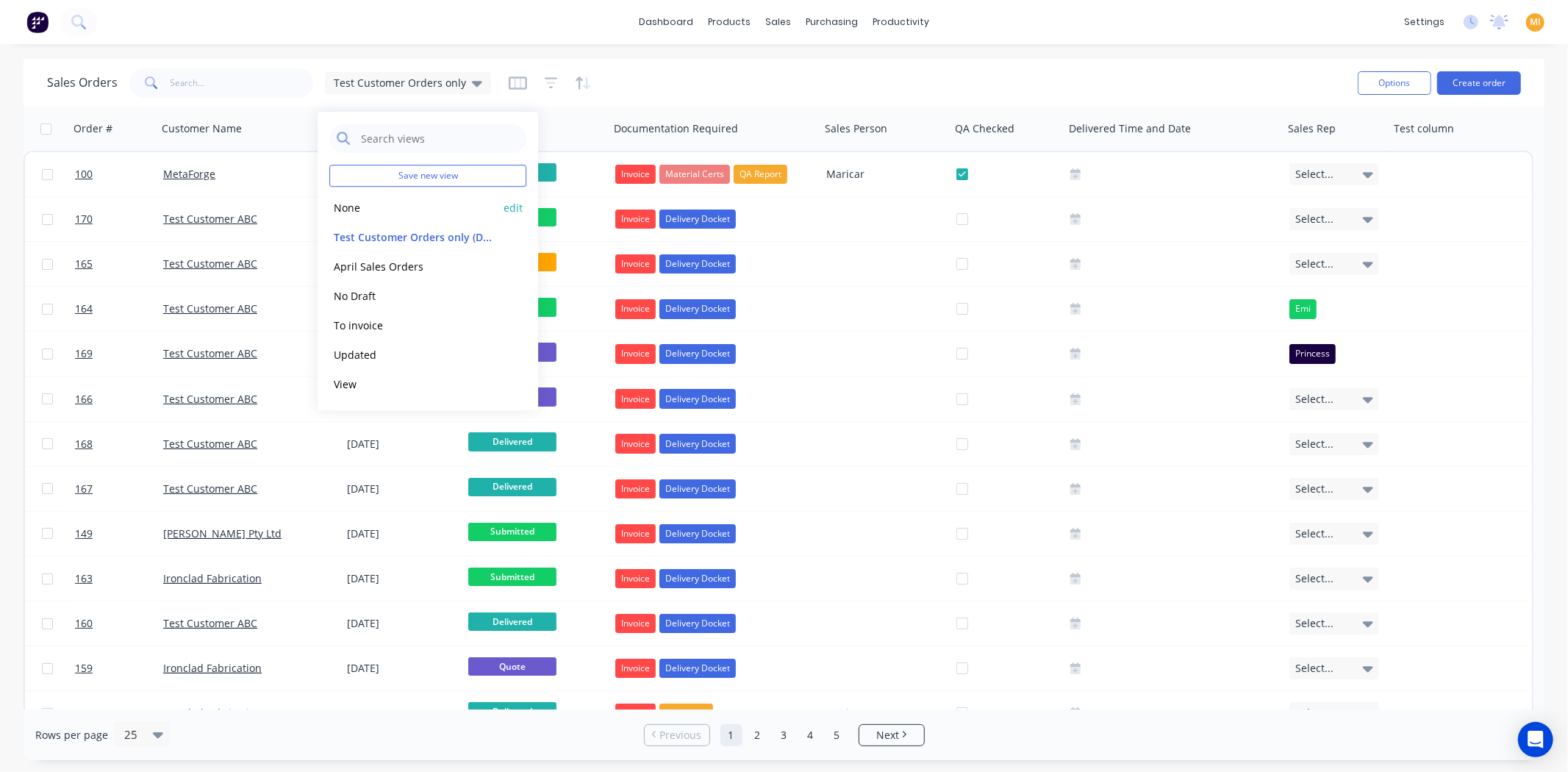
click at [375, 204] on button "None" at bounding box center [413, 208] width 168 height 17
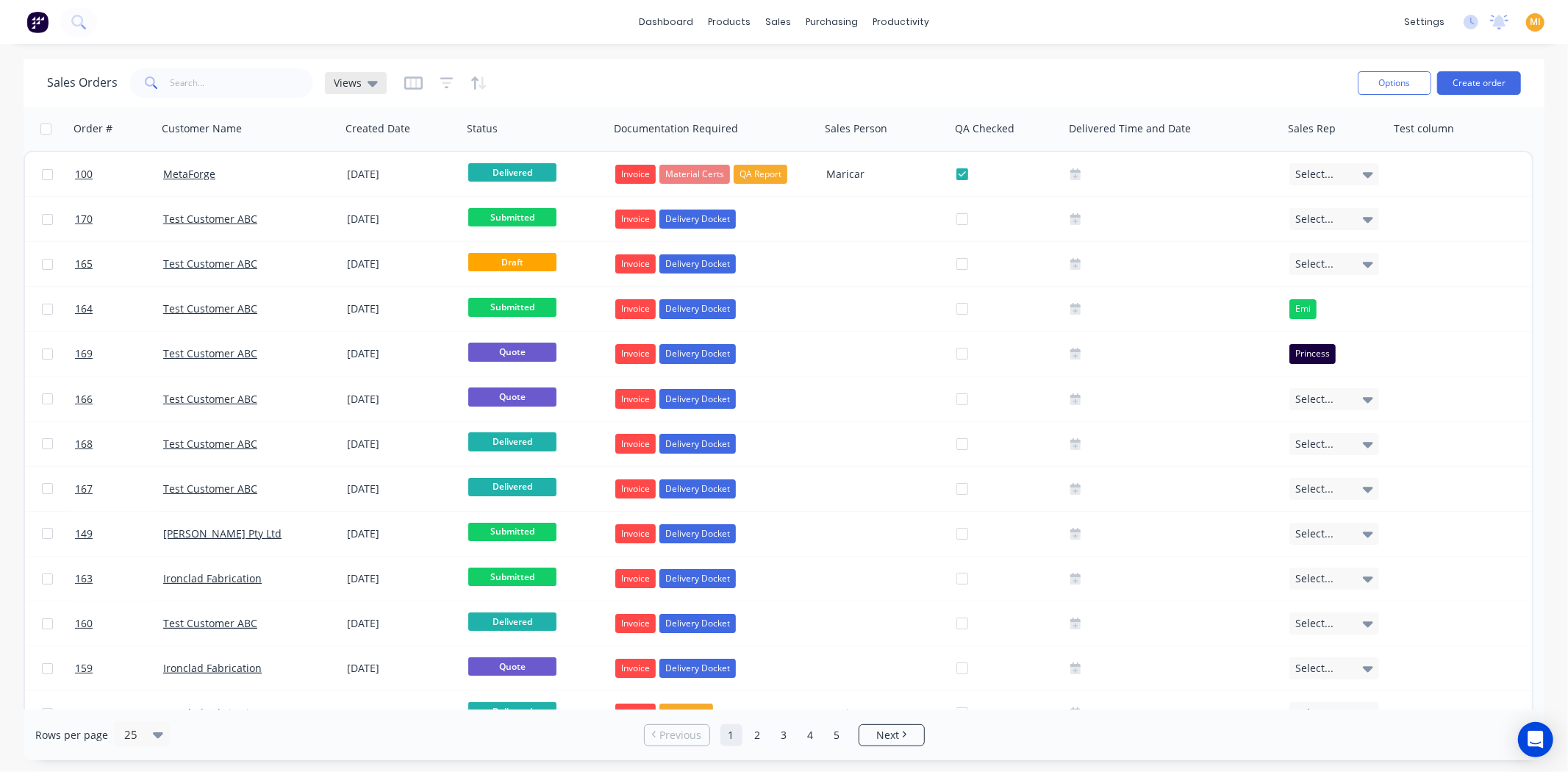
click at [355, 78] on span "Views" at bounding box center [348, 82] width 28 height 15
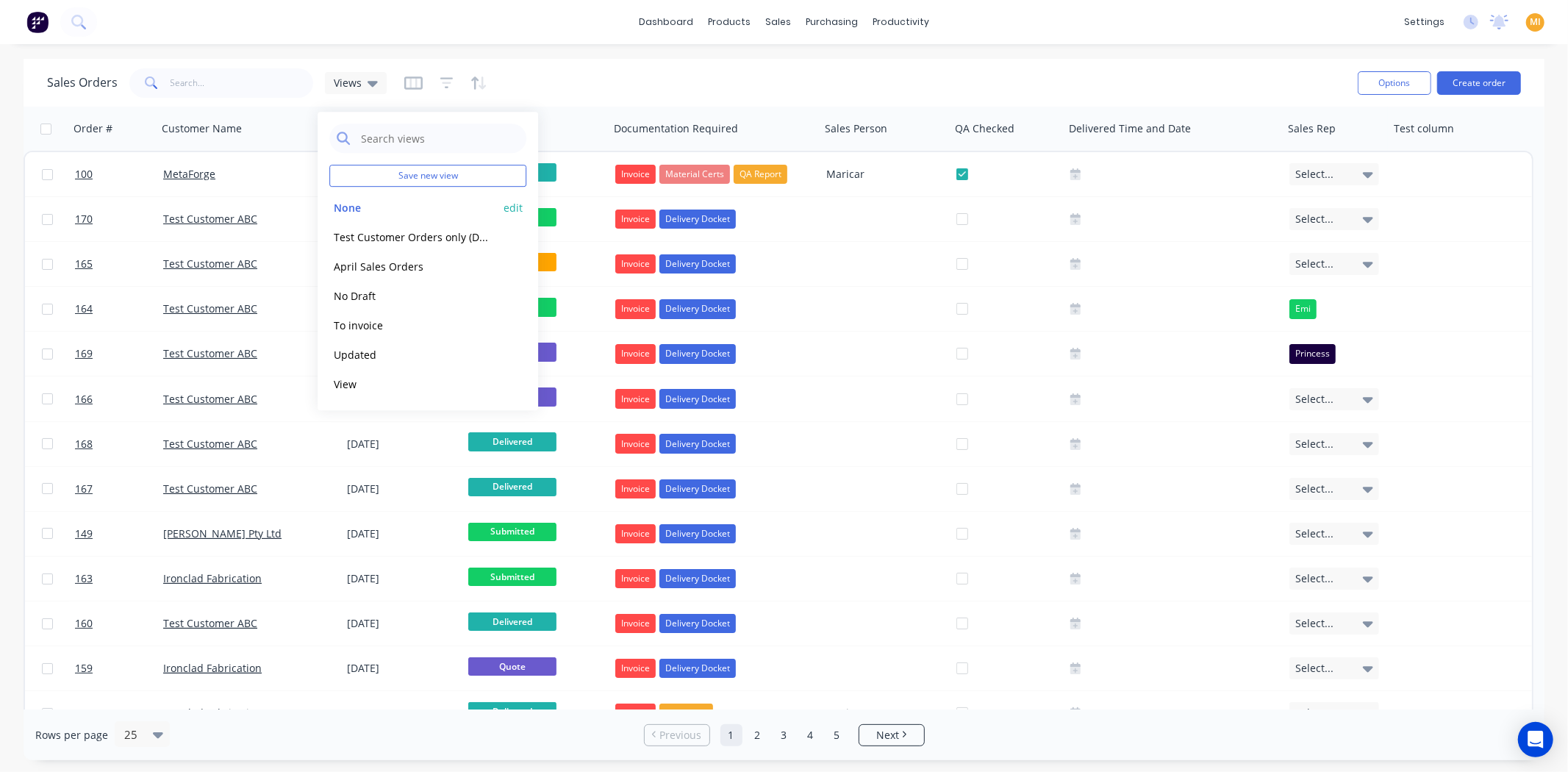
drag, startPoint x: 501, startPoint y: 209, endPoint x: 504, endPoint y: 196, distance: 13.3
click at [503, 209] on div "None edit" at bounding box center [427, 207] width 197 height 30
click at [518, 211] on button "edit" at bounding box center [513, 208] width 20 height 15
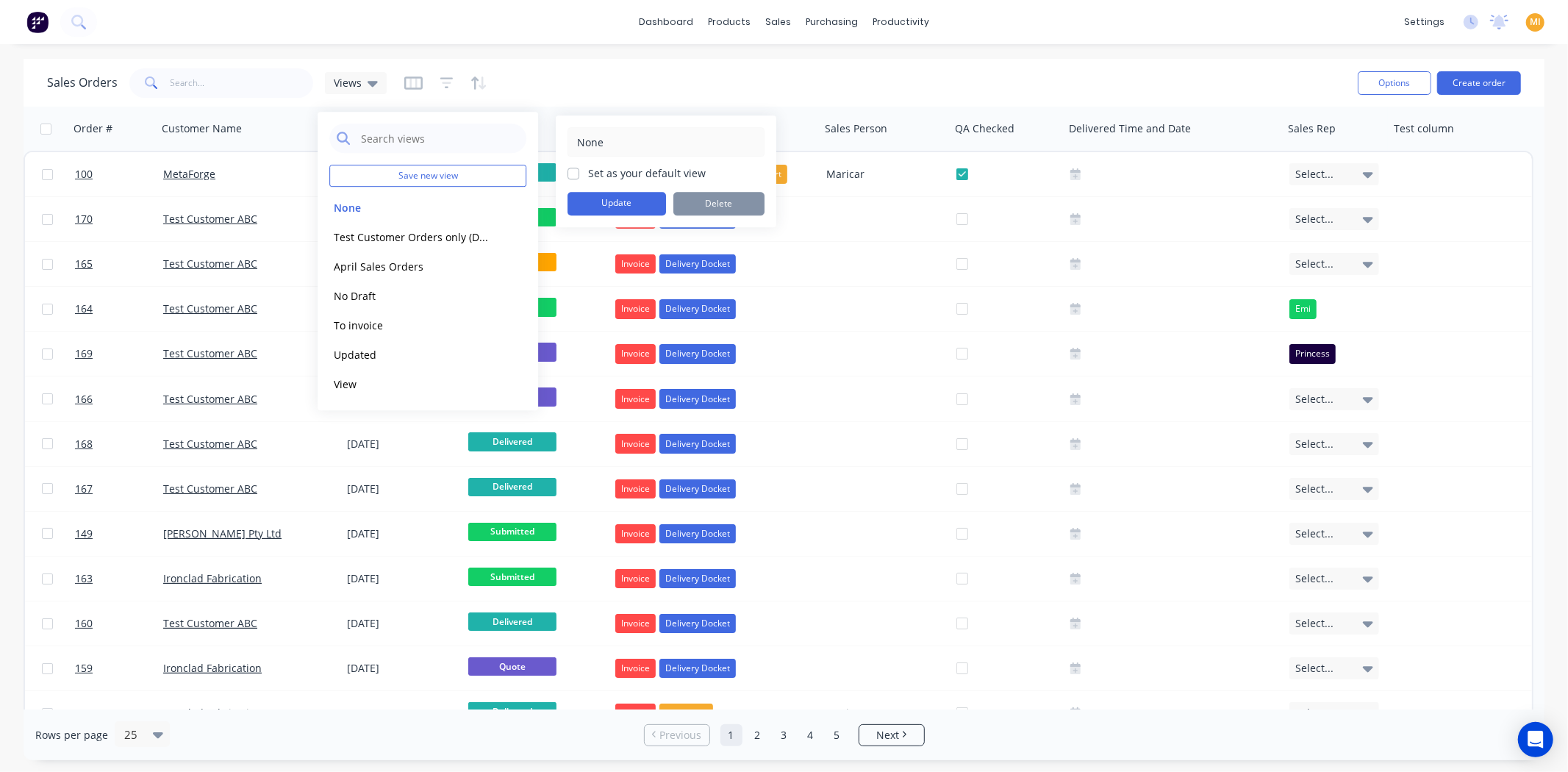
click at [570, 165] on input "Set as your default view" at bounding box center [573, 172] width 12 height 14
click at [588, 176] on label "Set as your default view" at bounding box center [646, 173] width 118 height 15
click at [569, 176] on input "Set as your default view" at bounding box center [573, 172] width 12 height 14
click at [588, 173] on label "Set as your default view" at bounding box center [646, 173] width 118 height 15
click at [575, 173] on input "Set as your default view" at bounding box center [573, 172] width 12 height 14
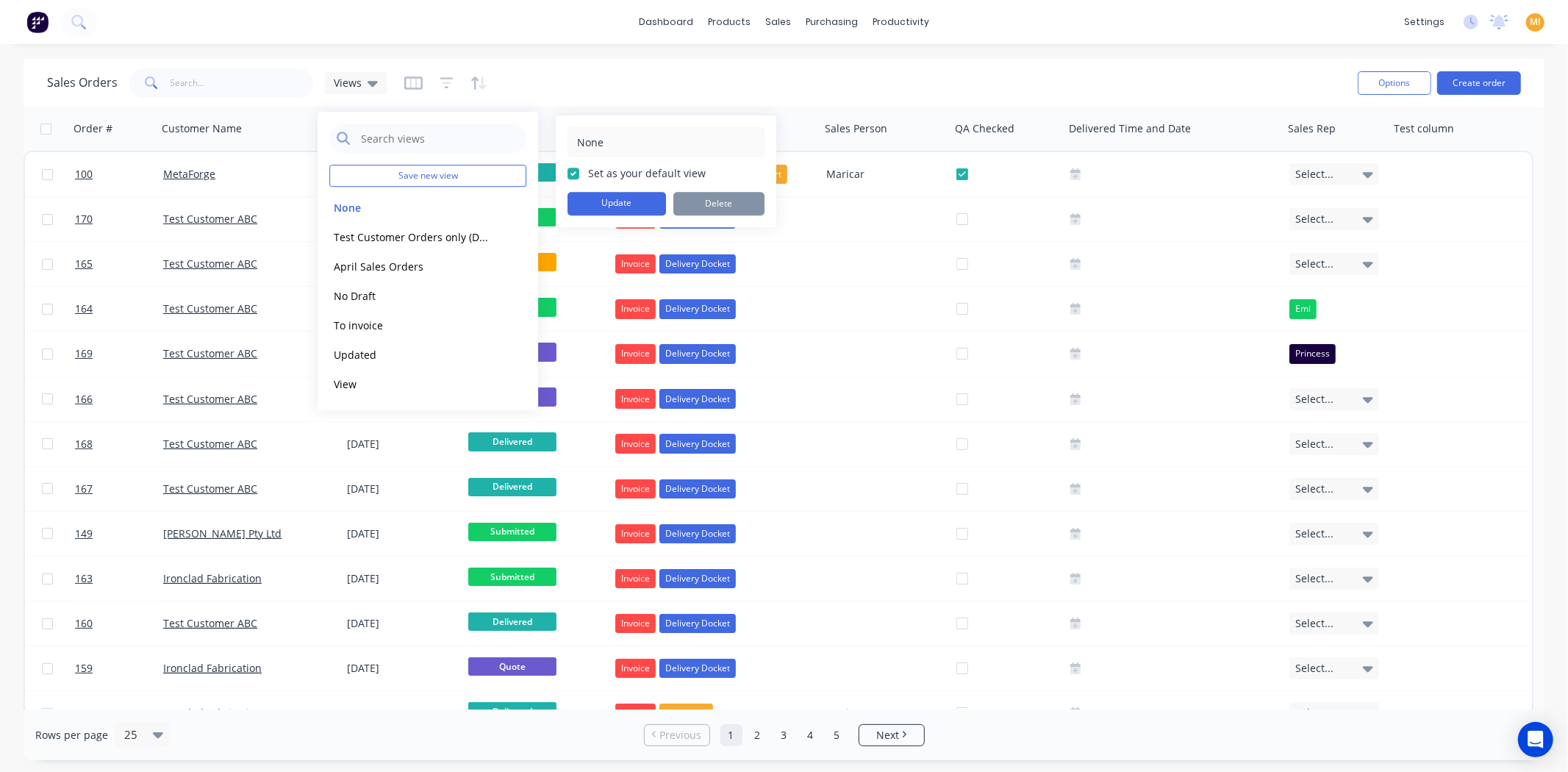
checkbox input "true"
click at [597, 201] on button "Update" at bounding box center [617, 204] width 98 height 24
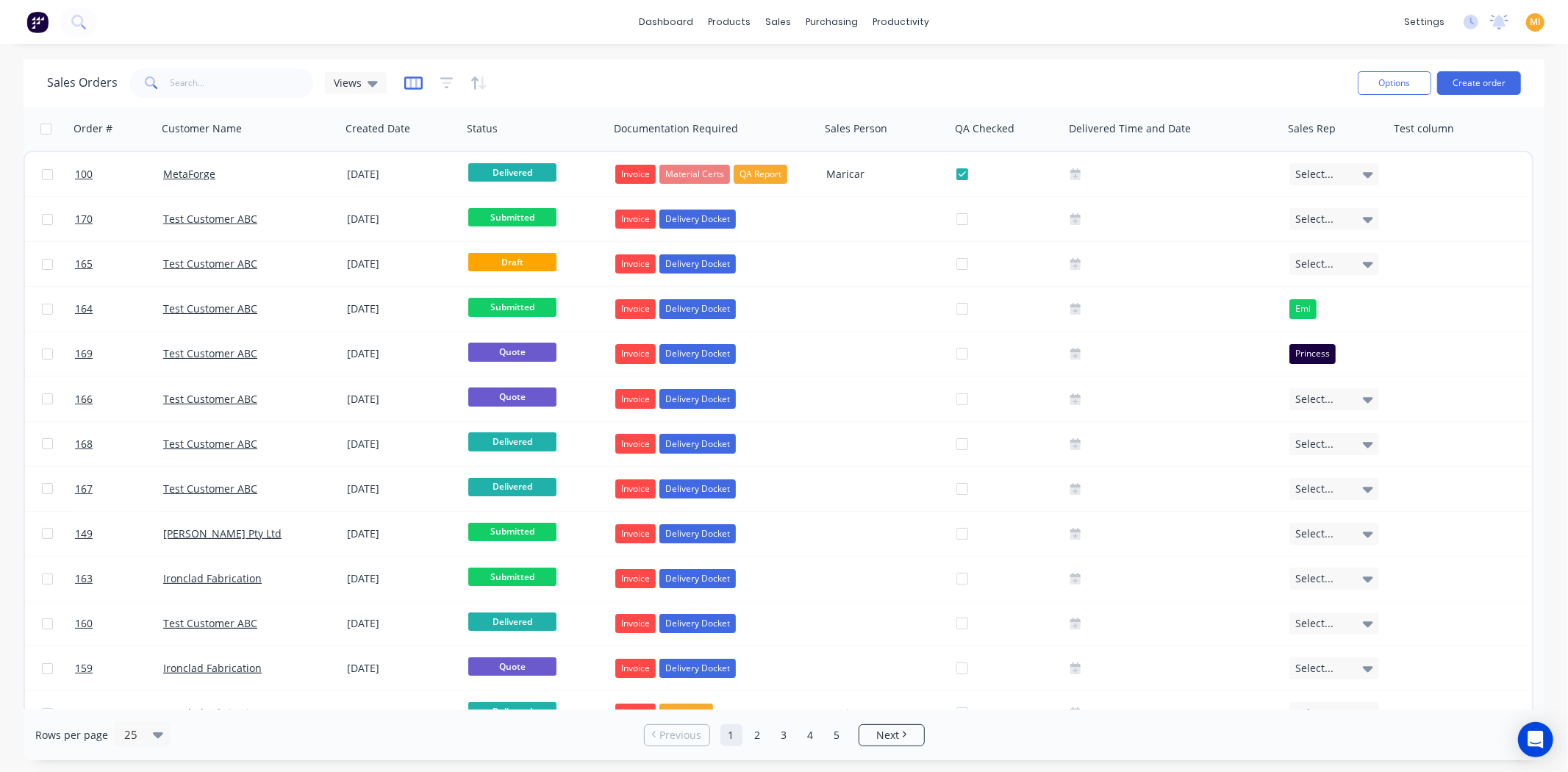
click at [413, 85] on icon "button" at bounding box center [413, 82] width 8 height 9
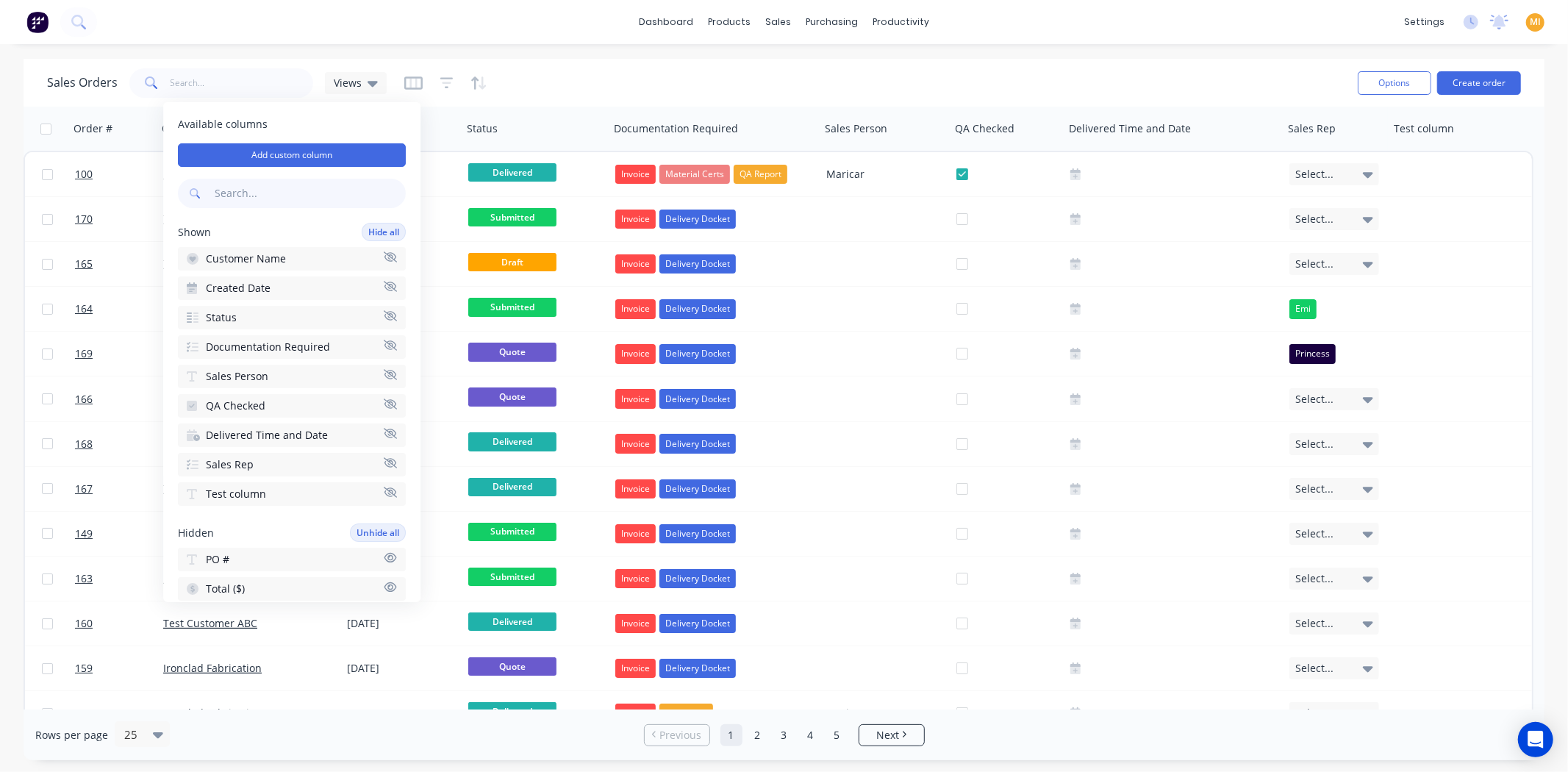
click at [261, 187] on input "text" at bounding box center [309, 193] width 194 height 30
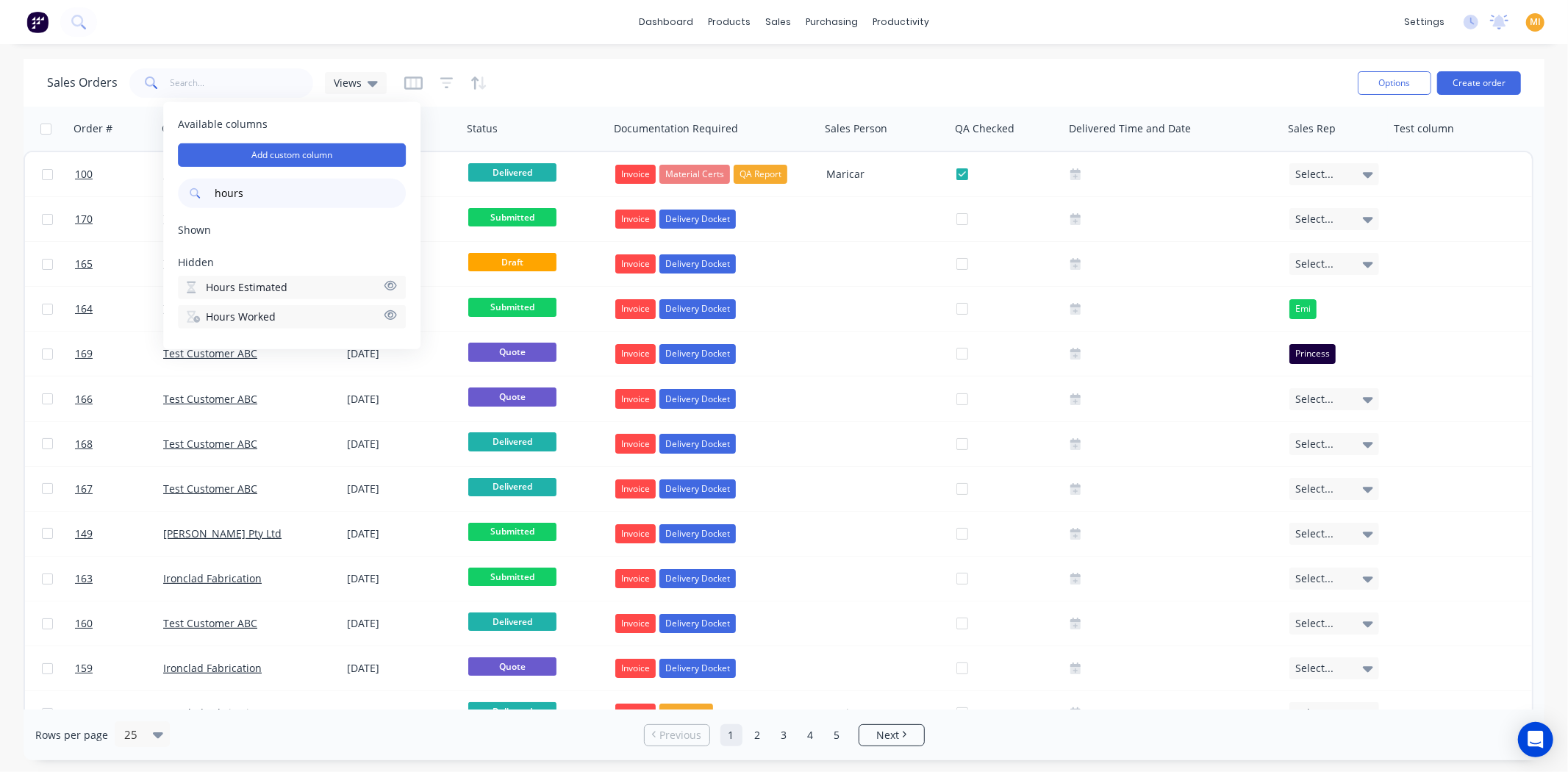
type input "hours"
click at [262, 317] on span "Hours Worked" at bounding box center [241, 316] width 70 height 14
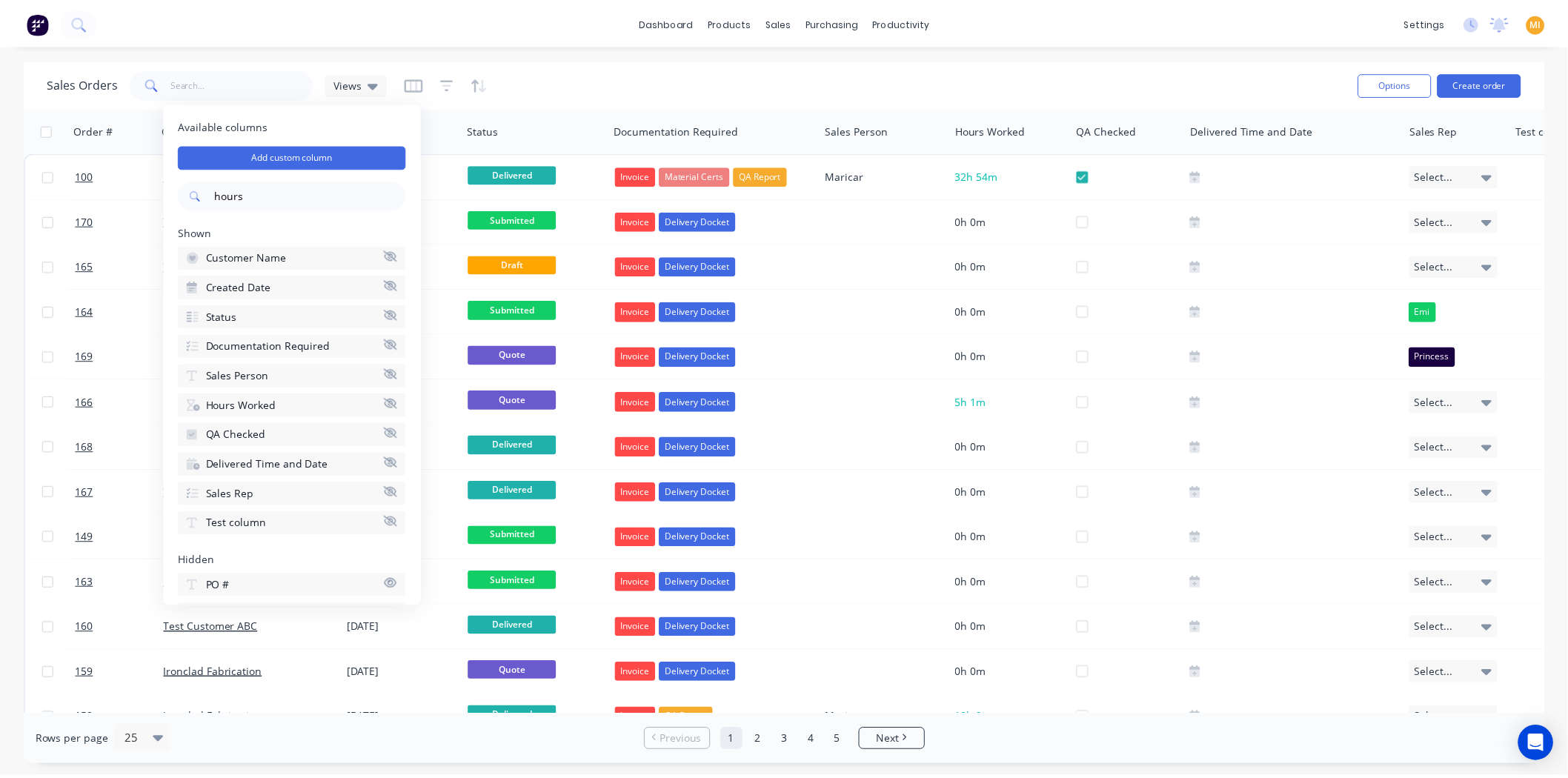
scroll to position [0, 97]
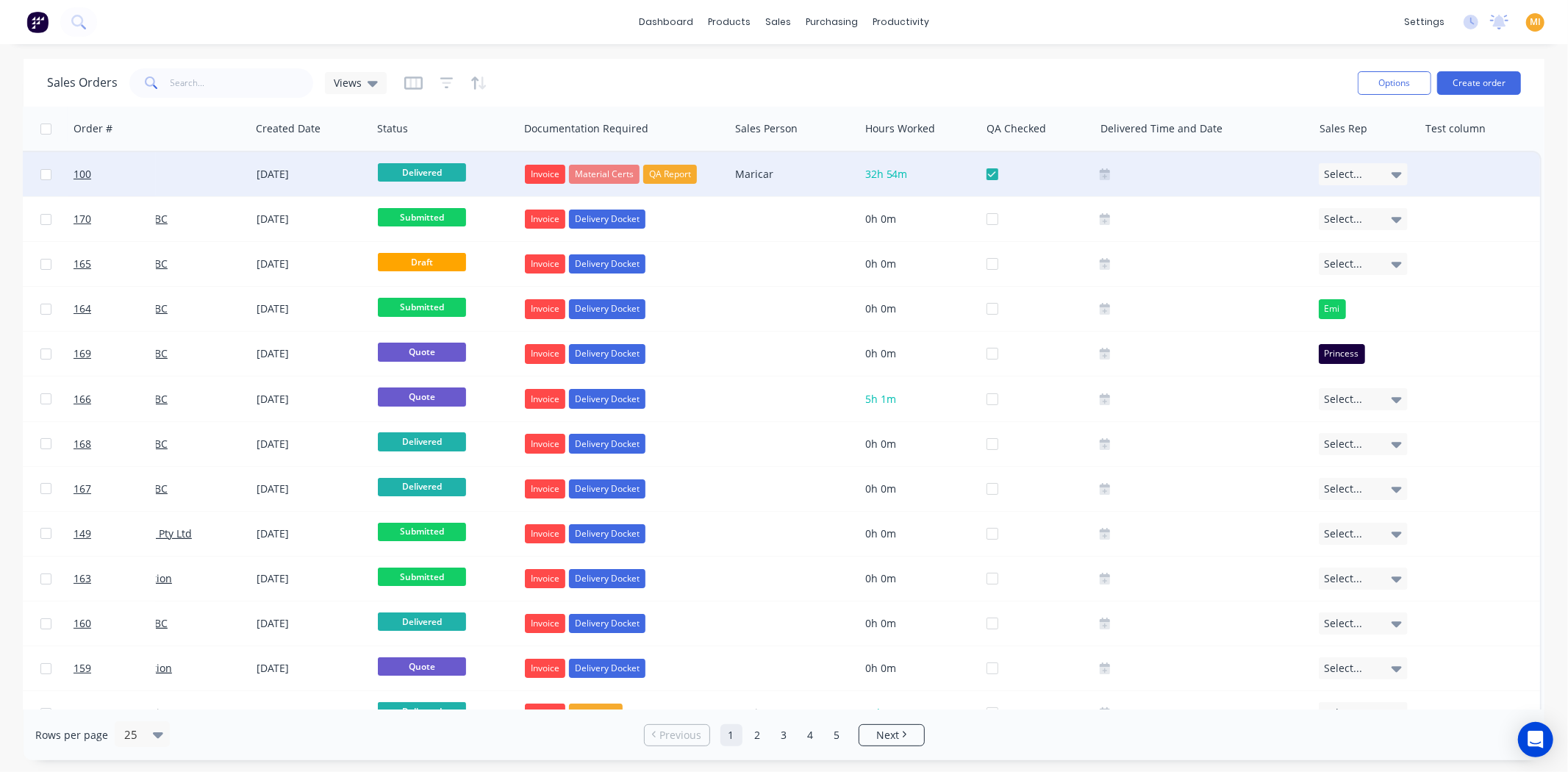
click at [788, 188] on div "Maricar" at bounding box center [794, 174] width 130 height 44
click at [147, 180] on link "100" at bounding box center [118, 174] width 88 height 44
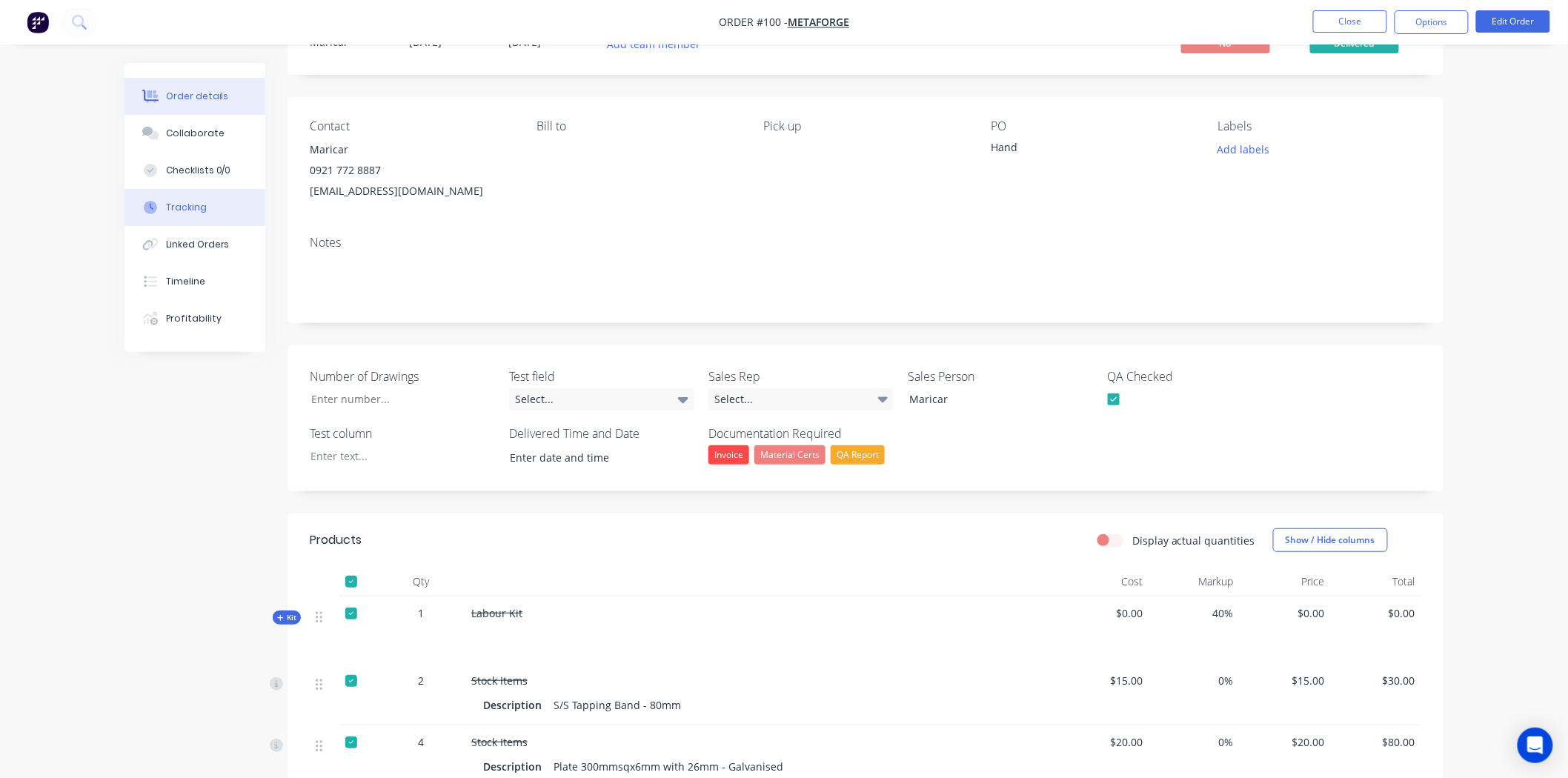
scroll to position [164, 0]
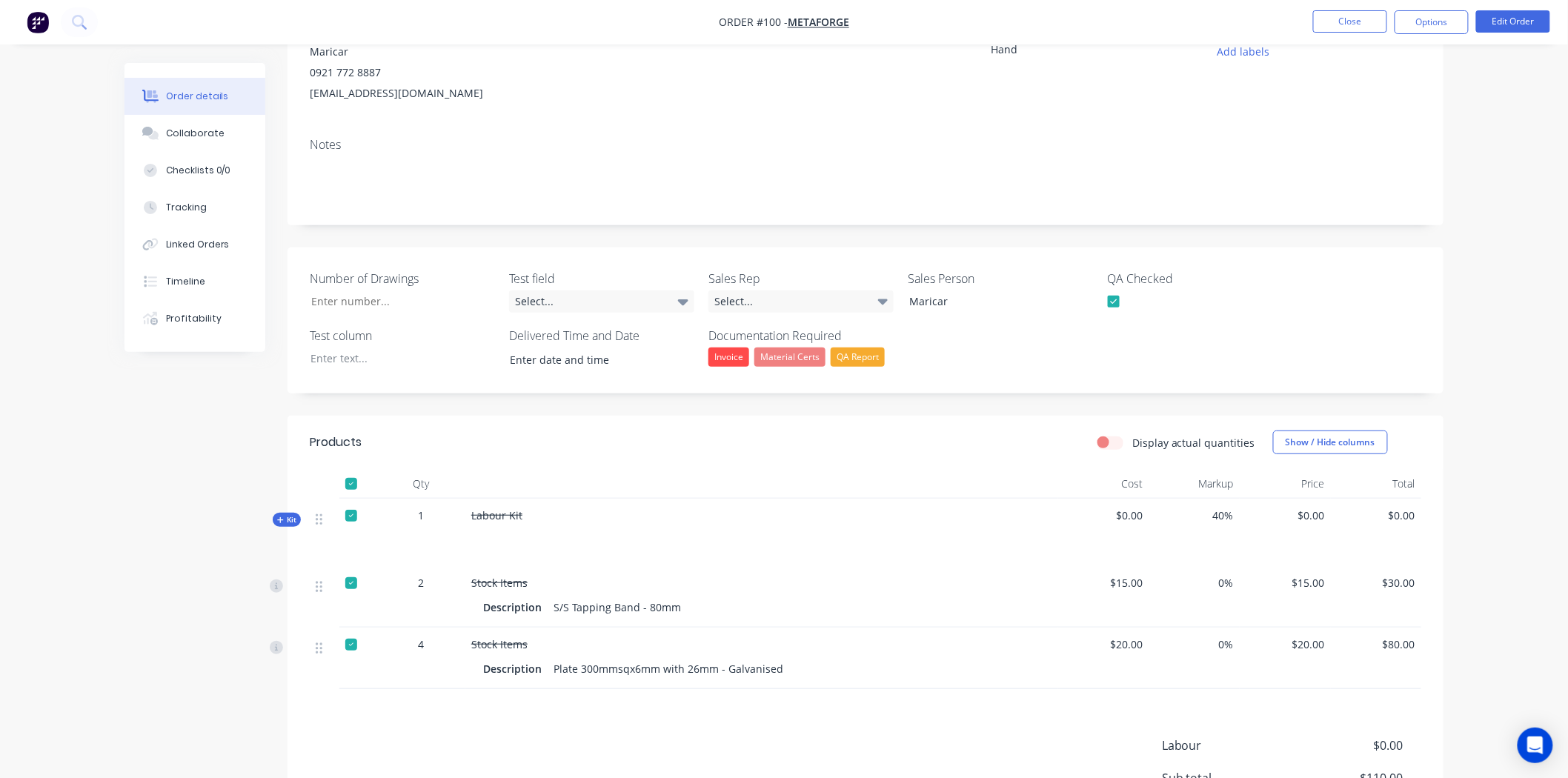
click at [354, 478] on div at bounding box center [351, 484] width 30 height 30
click at [175, 203] on div "Tracking" at bounding box center [186, 208] width 41 height 14
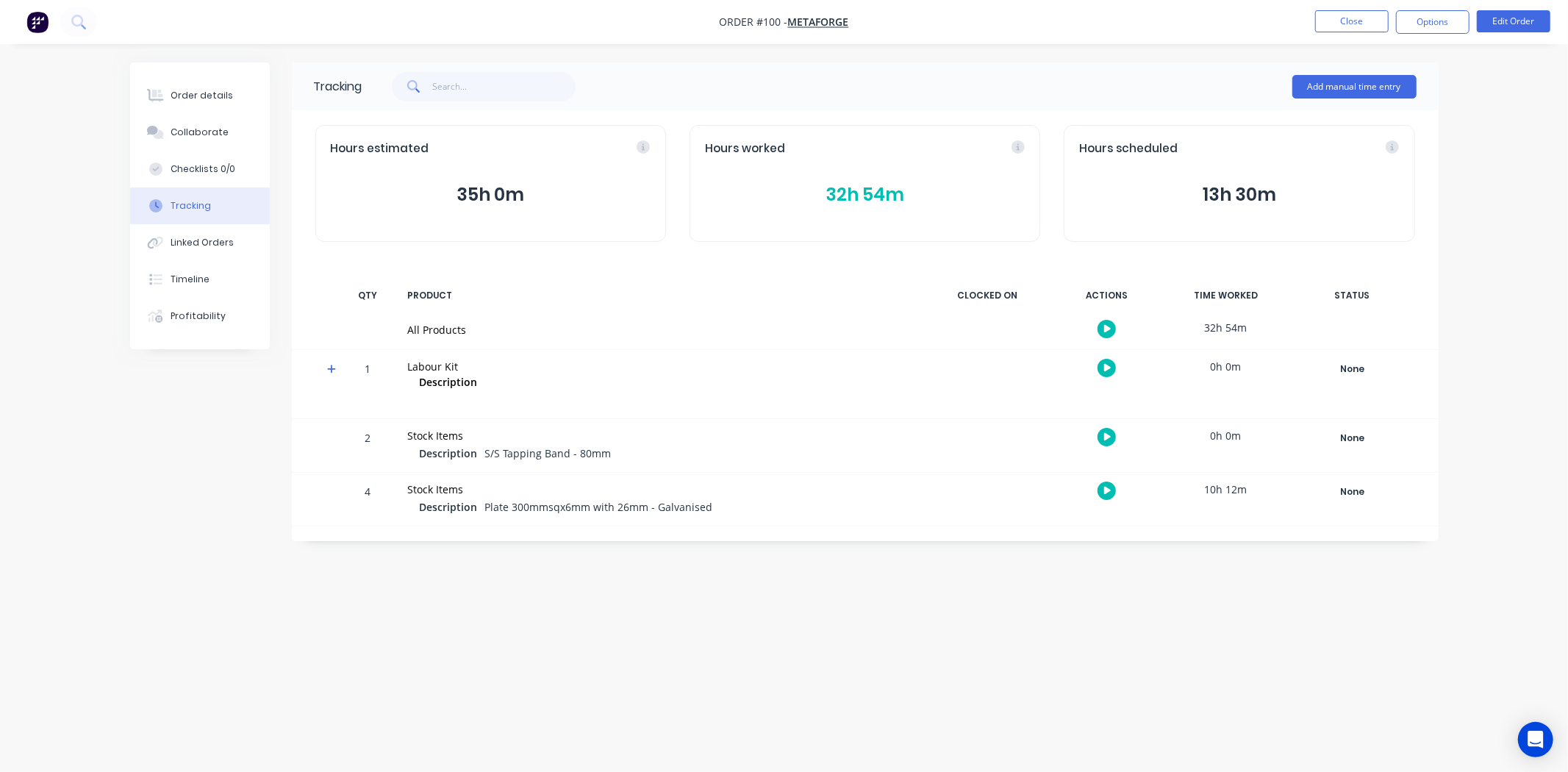
click at [331, 367] on icon at bounding box center [332, 369] width 9 height 10
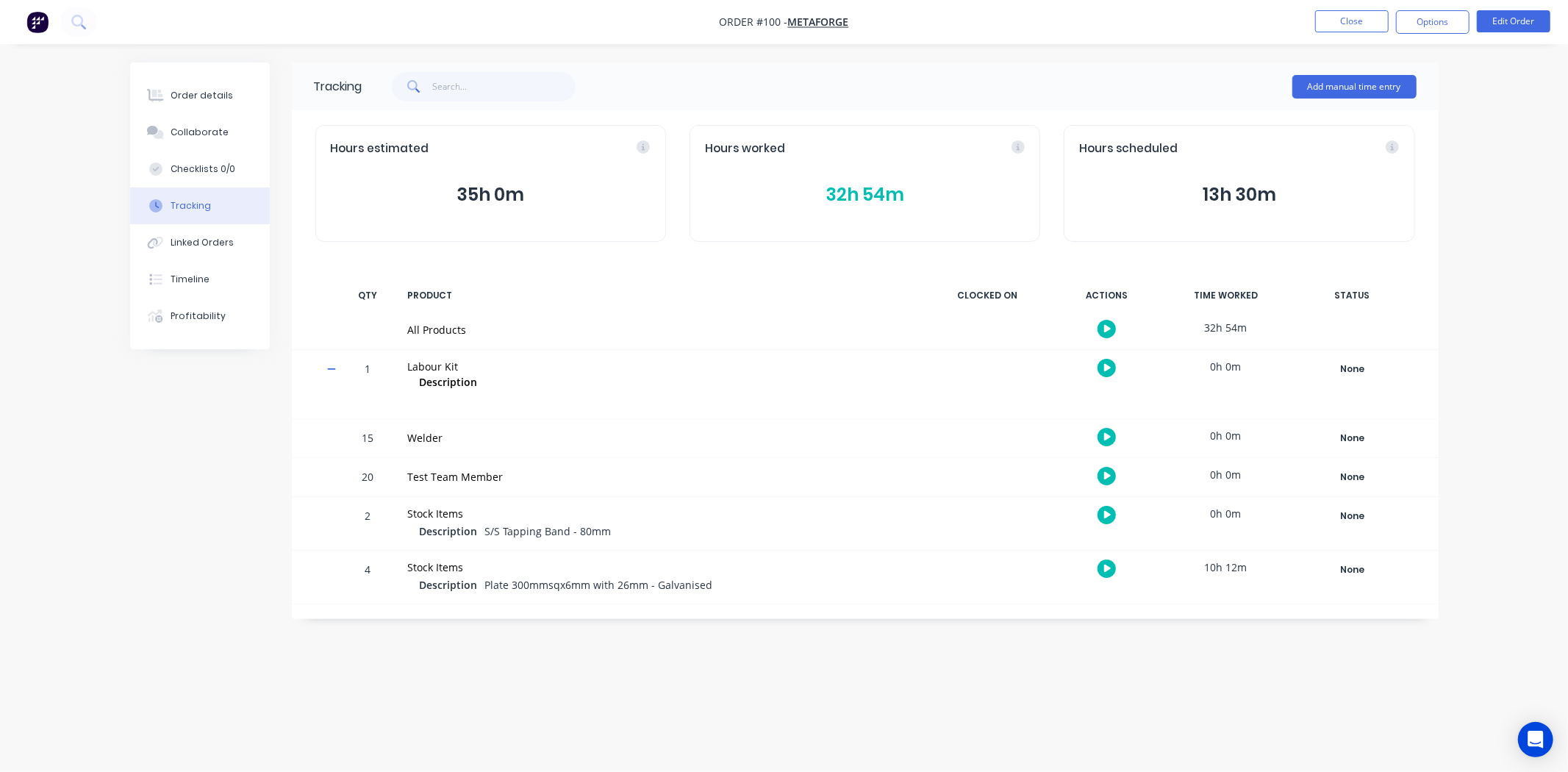
click at [331, 367] on icon at bounding box center [332, 369] width 9 height 10
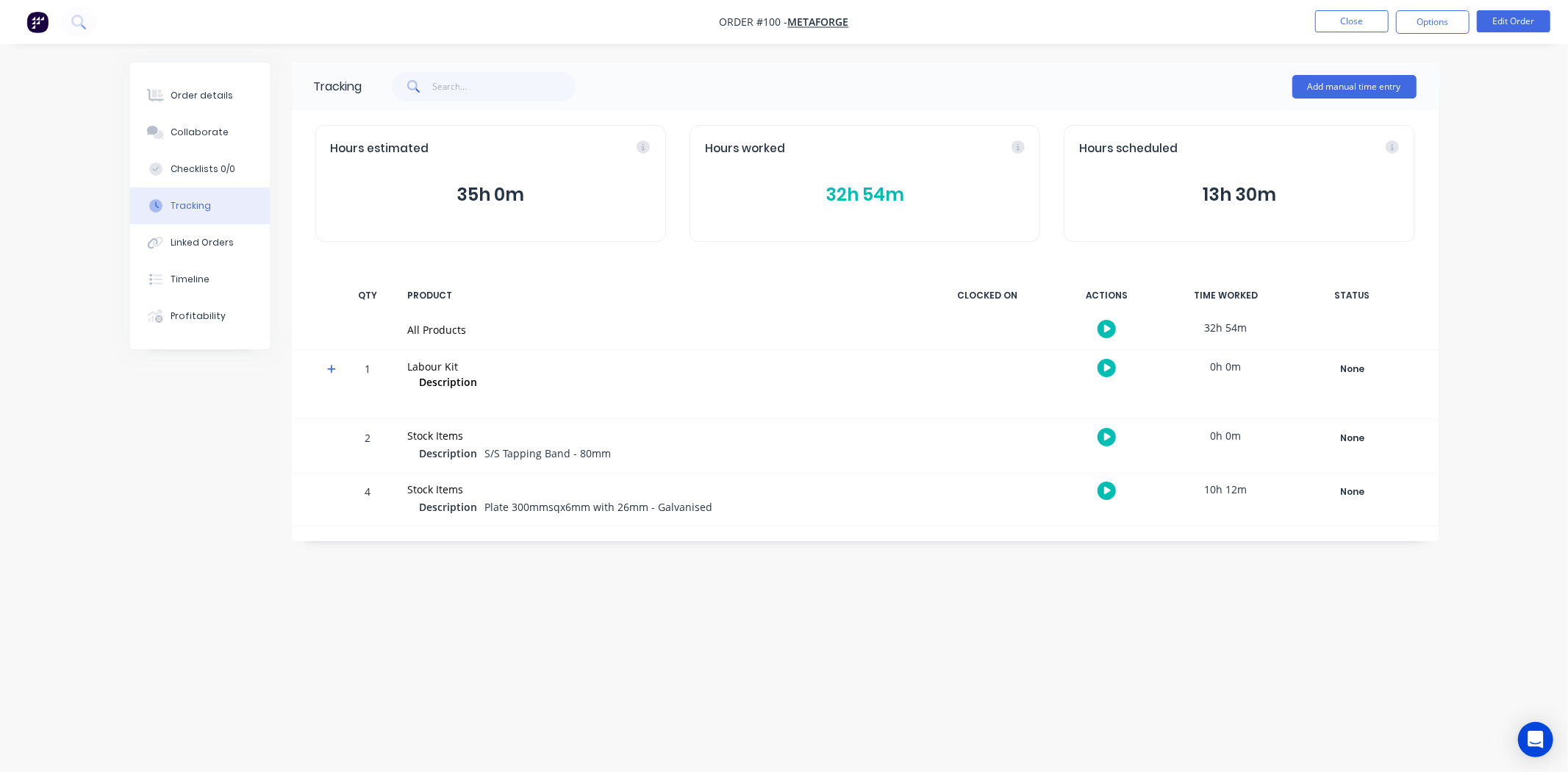
click at [1112, 334] on button "button" at bounding box center [1107, 329] width 19 height 19
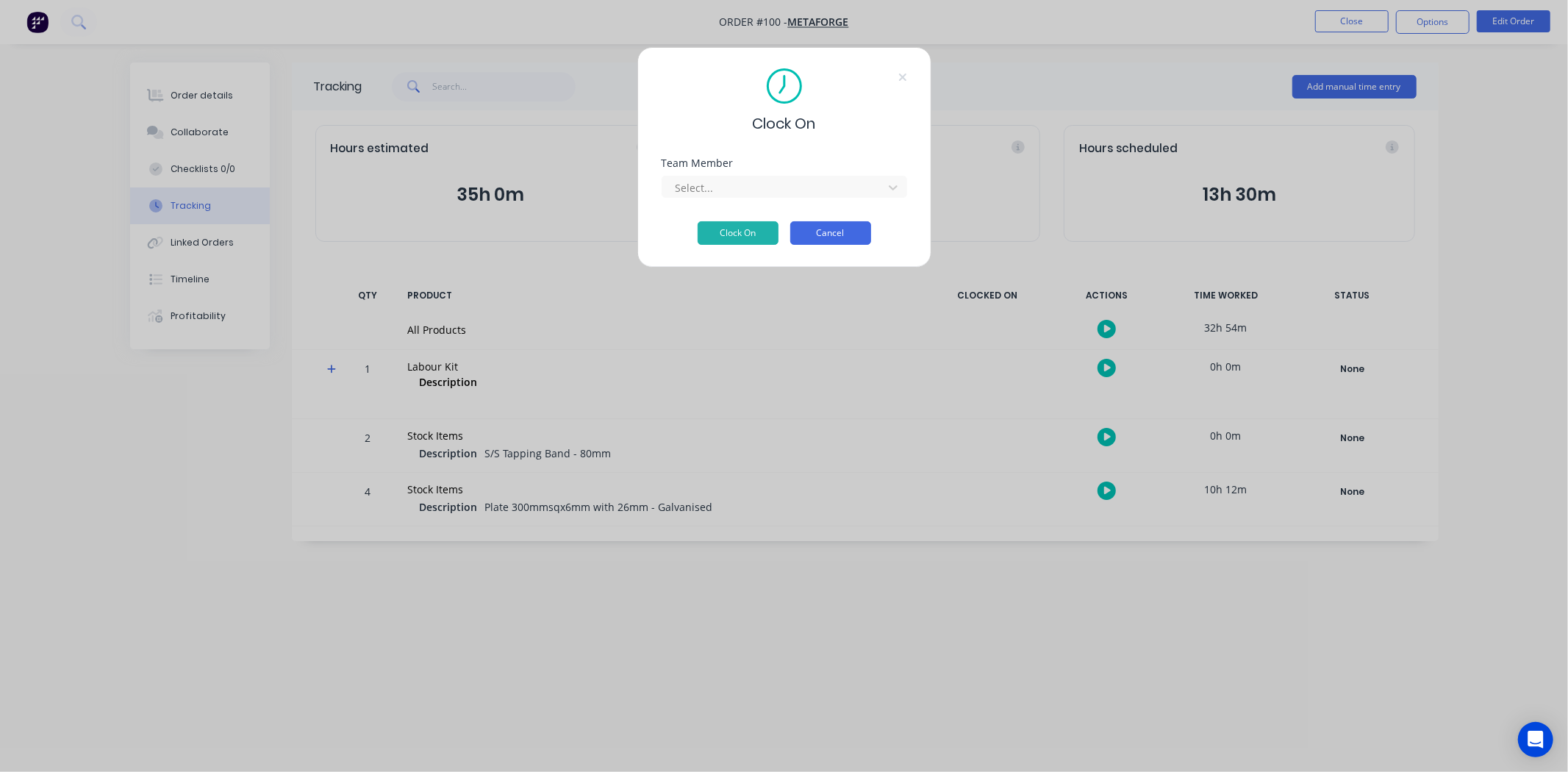
click at [817, 234] on button "Cancel" at bounding box center [830, 233] width 81 height 24
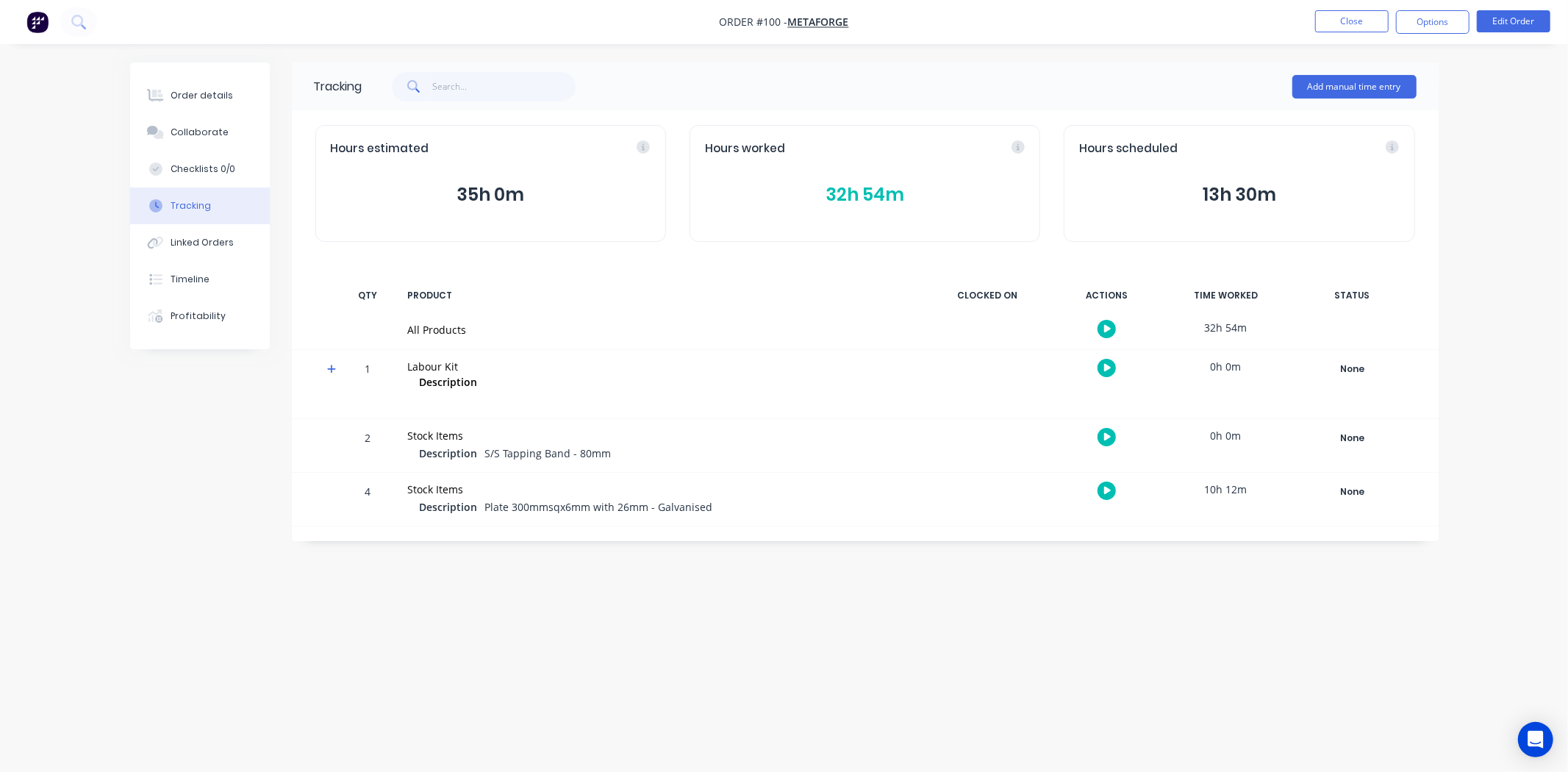
click at [328, 372] on icon at bounding box center [332, 369] width 9 height 10
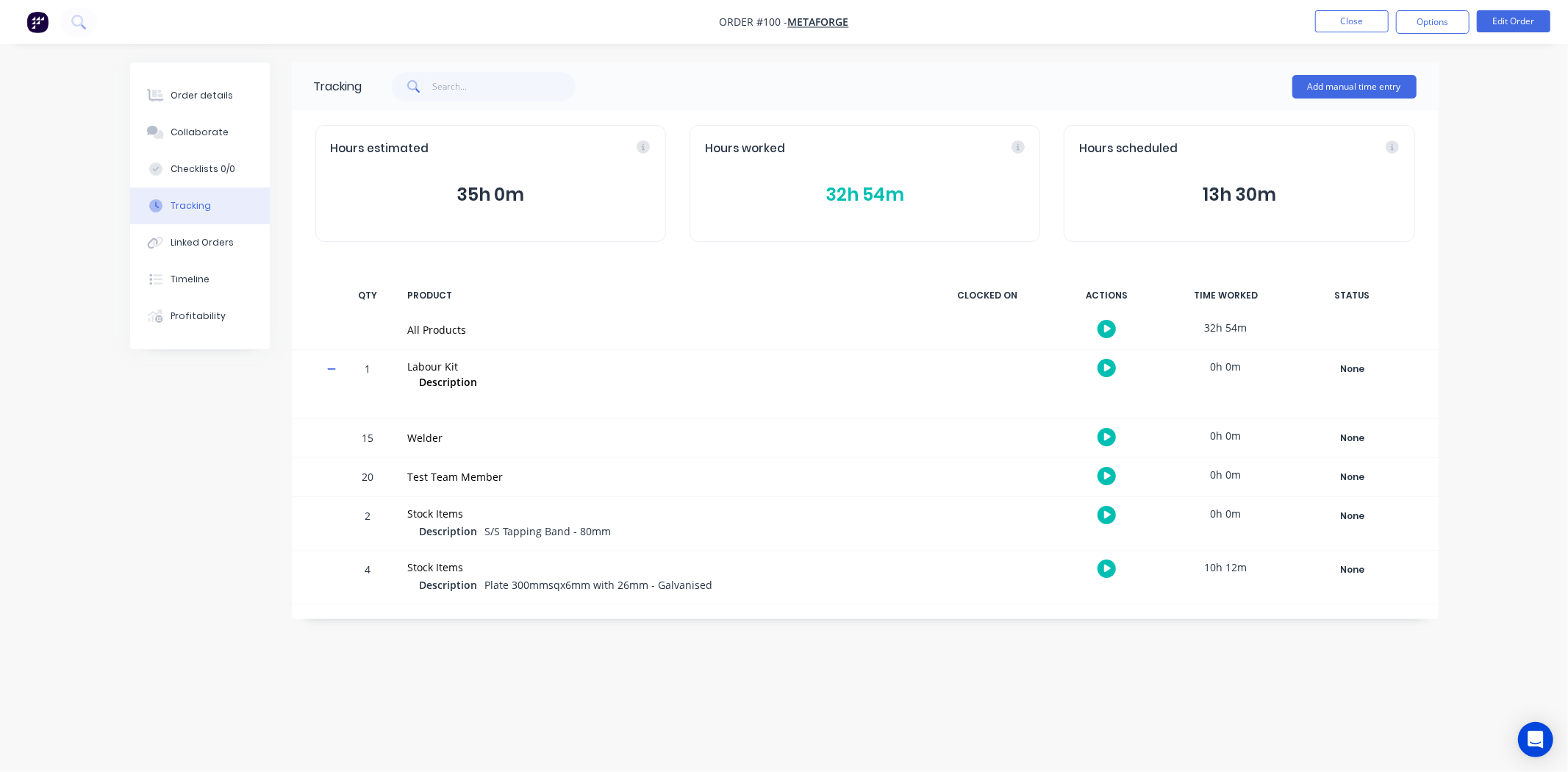
click at [328, 372] on icon at bounding box center [332, 369] width 9 height 10
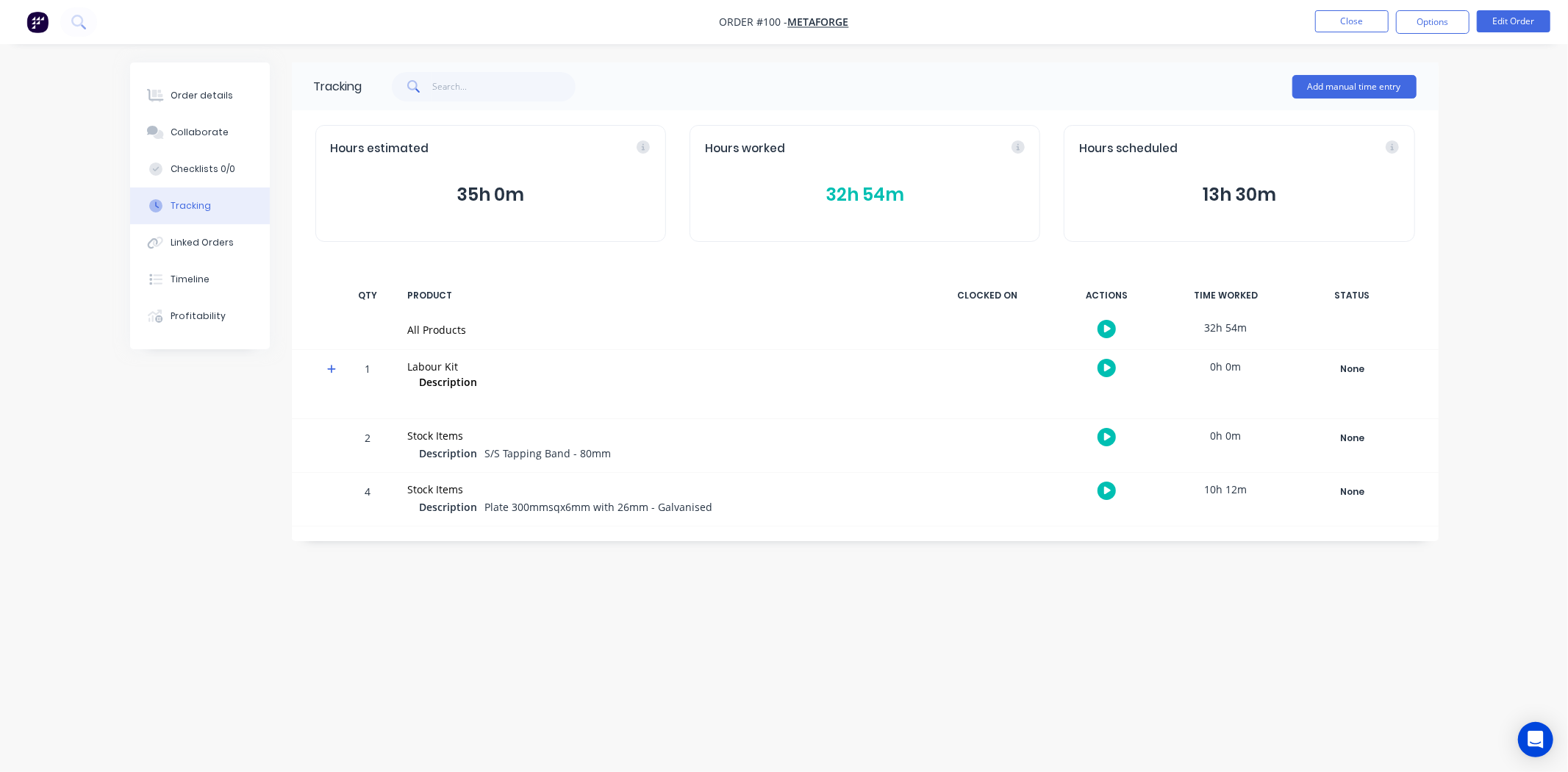
click at [1100, 434] on button "button" at bounding box center [1107, 437] width 19 height 19
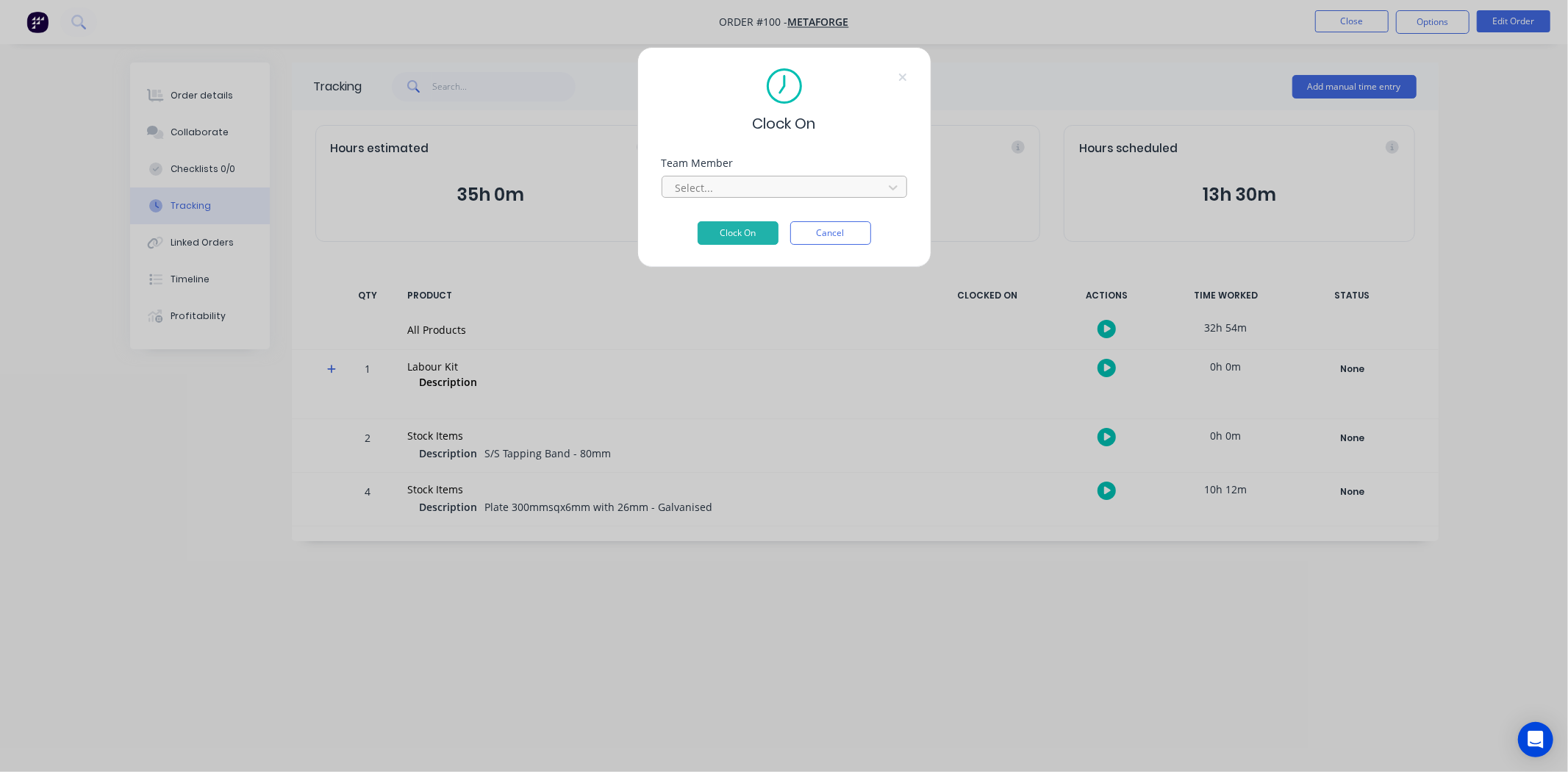
click at [713, 199] on div "Select..." at bounding box center [775, 187] width 210 height 22
drag, startPoint x: 935, startPoint y: 510, endPoint x: 1085, endPoint y: 488, distance: 151.6
click at [945, 511] on div "Clock On Team Member Select... Clock On Cancel" at bounding box center [784, 386] width 1568 height 772
click at [854, 233] on button "Cancel" at bounding box center [830, 233] width 81 height 24
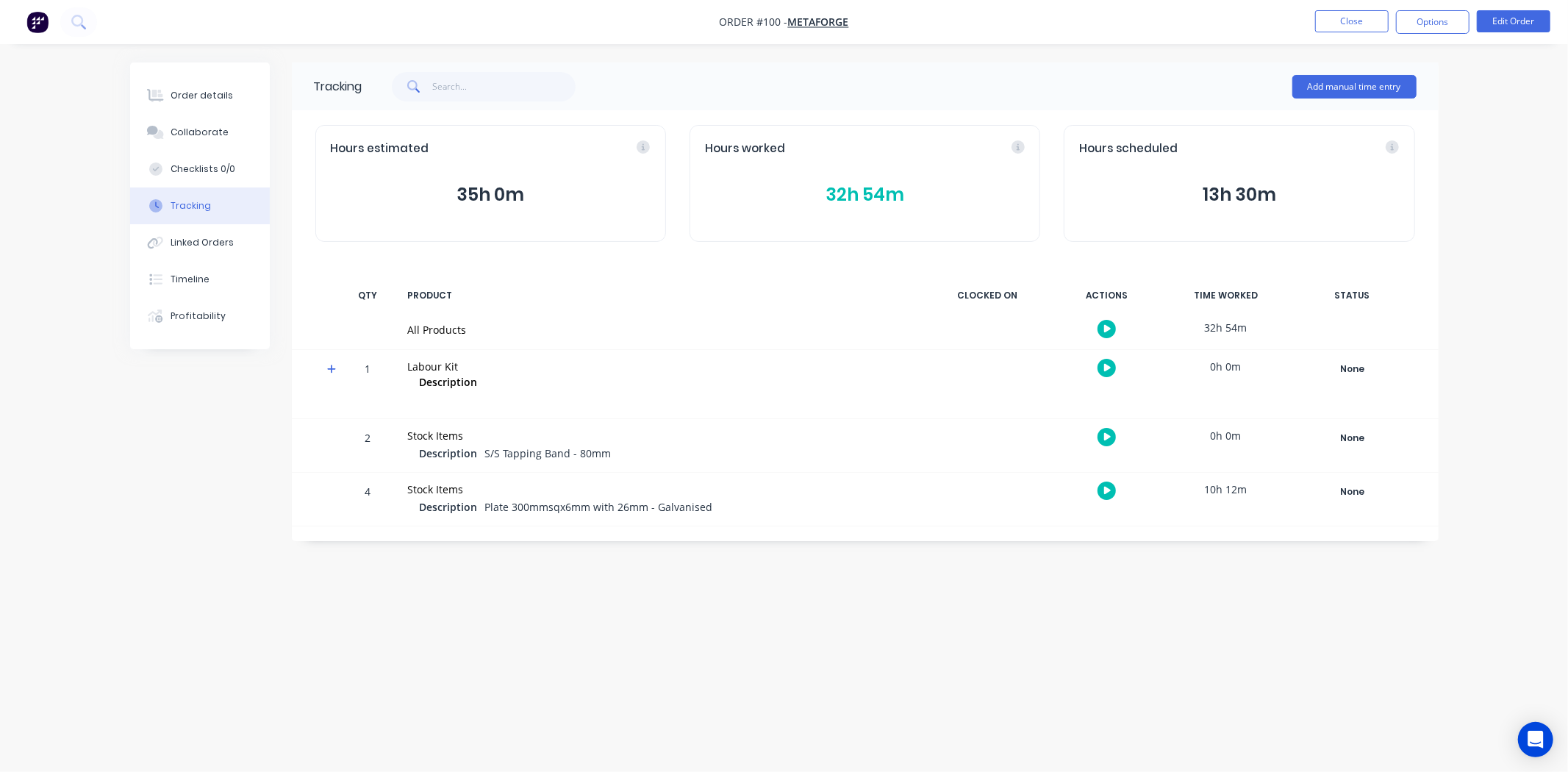
click at [1105, 489] on icon "button" at bounding box center [1108, 491] width 8 height 8
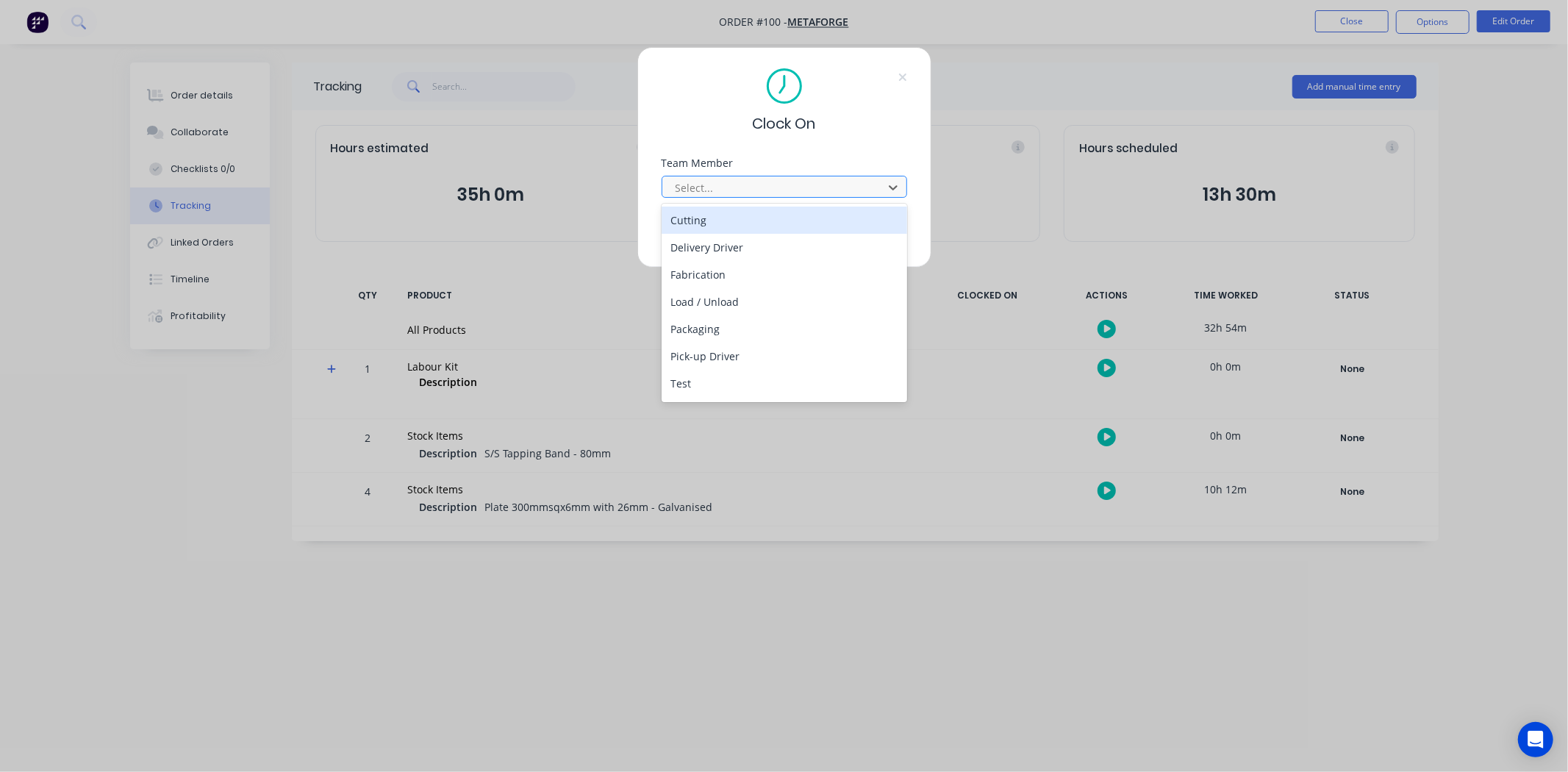
click at [724, 196] on div at bounding box center [774, 188] width 201 height 19
click at [718, 223] on div "Cutting" at bounding box center [784, 221] width 246 height 27
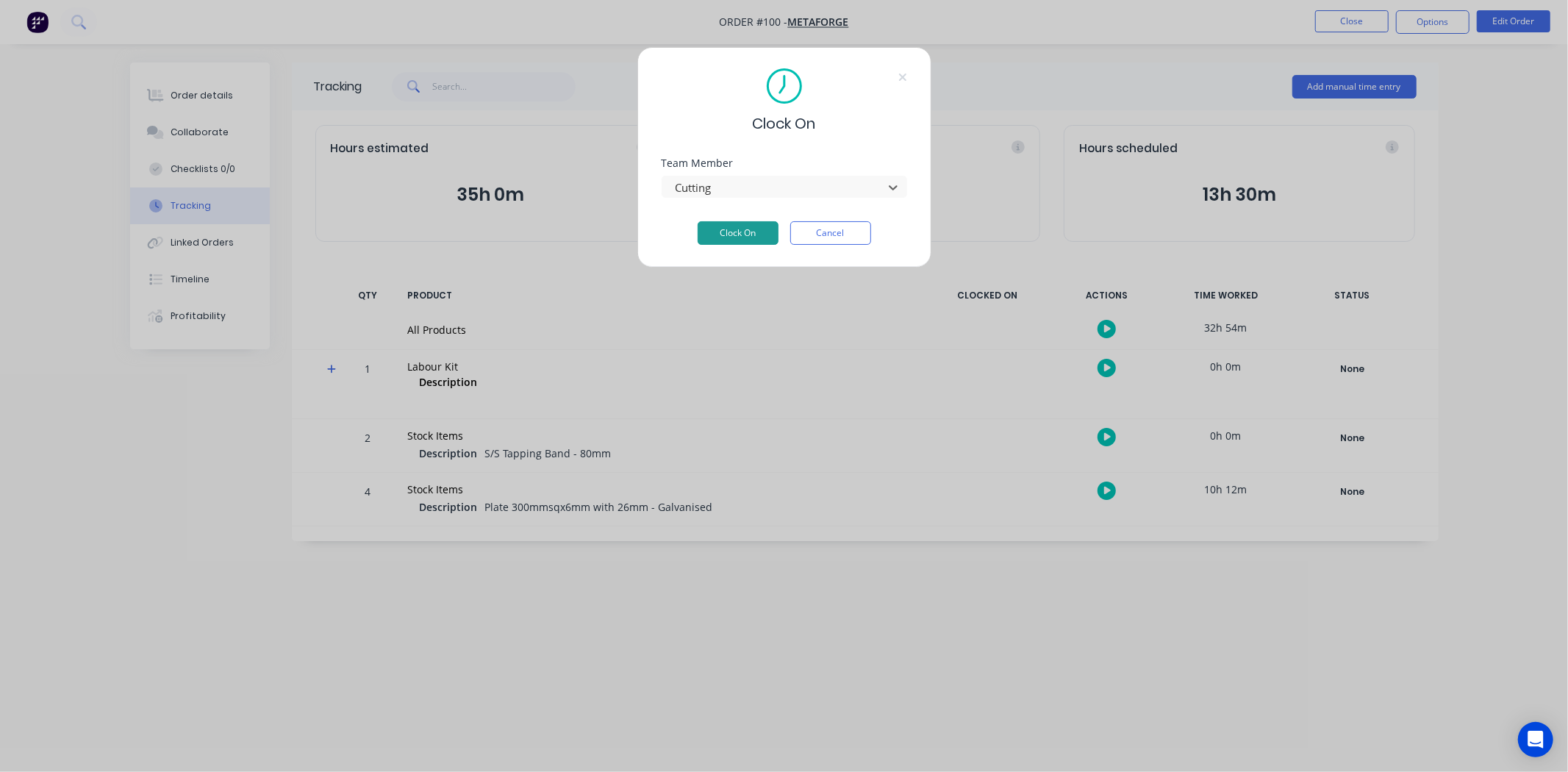
click at [717, 232] on button "Clock On" at bounding box center [738, 233] width 81 height 24
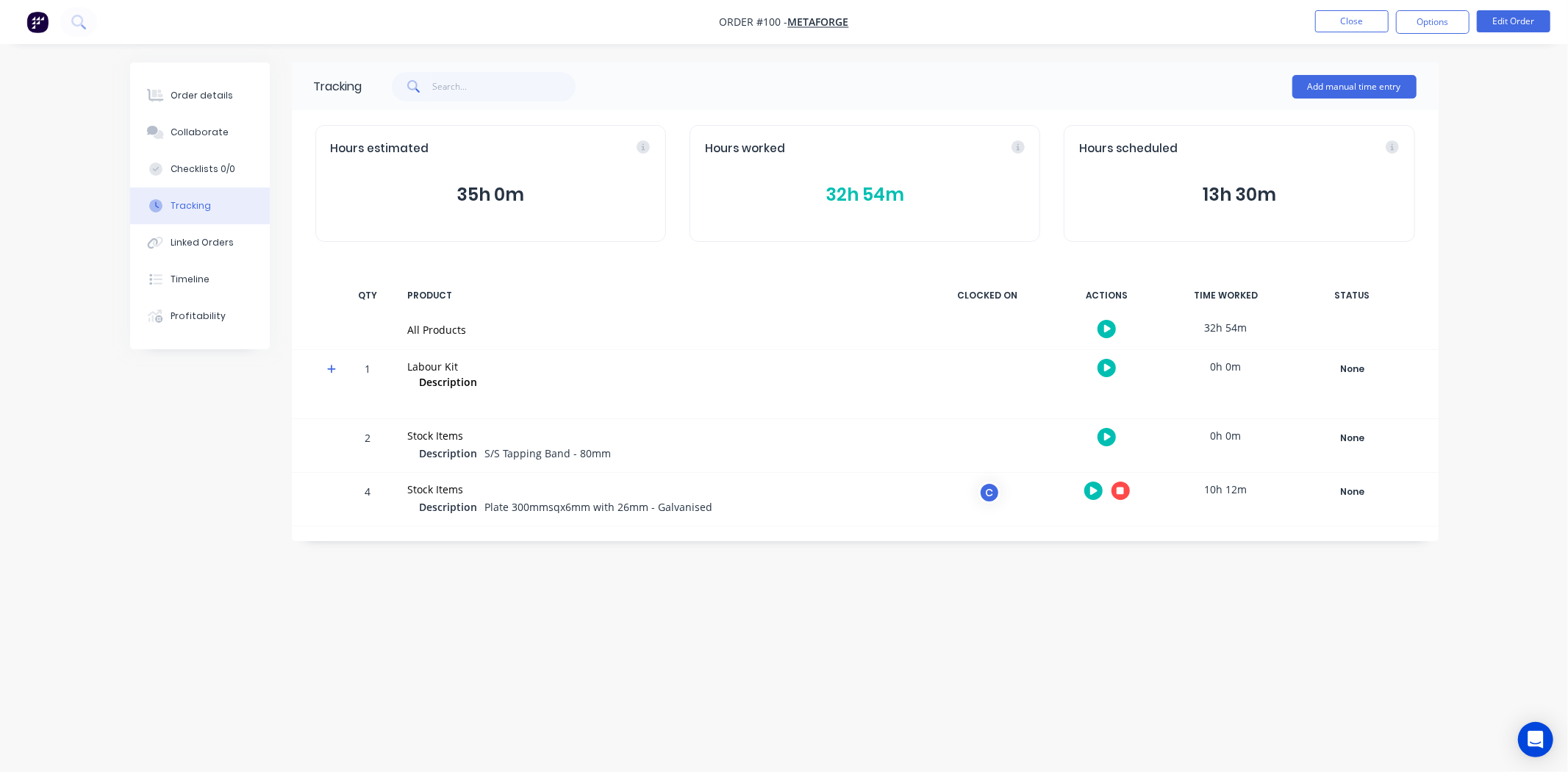
click at [1108, 372] on button "button" at bounding box center [1107, 368] width 19 height 19
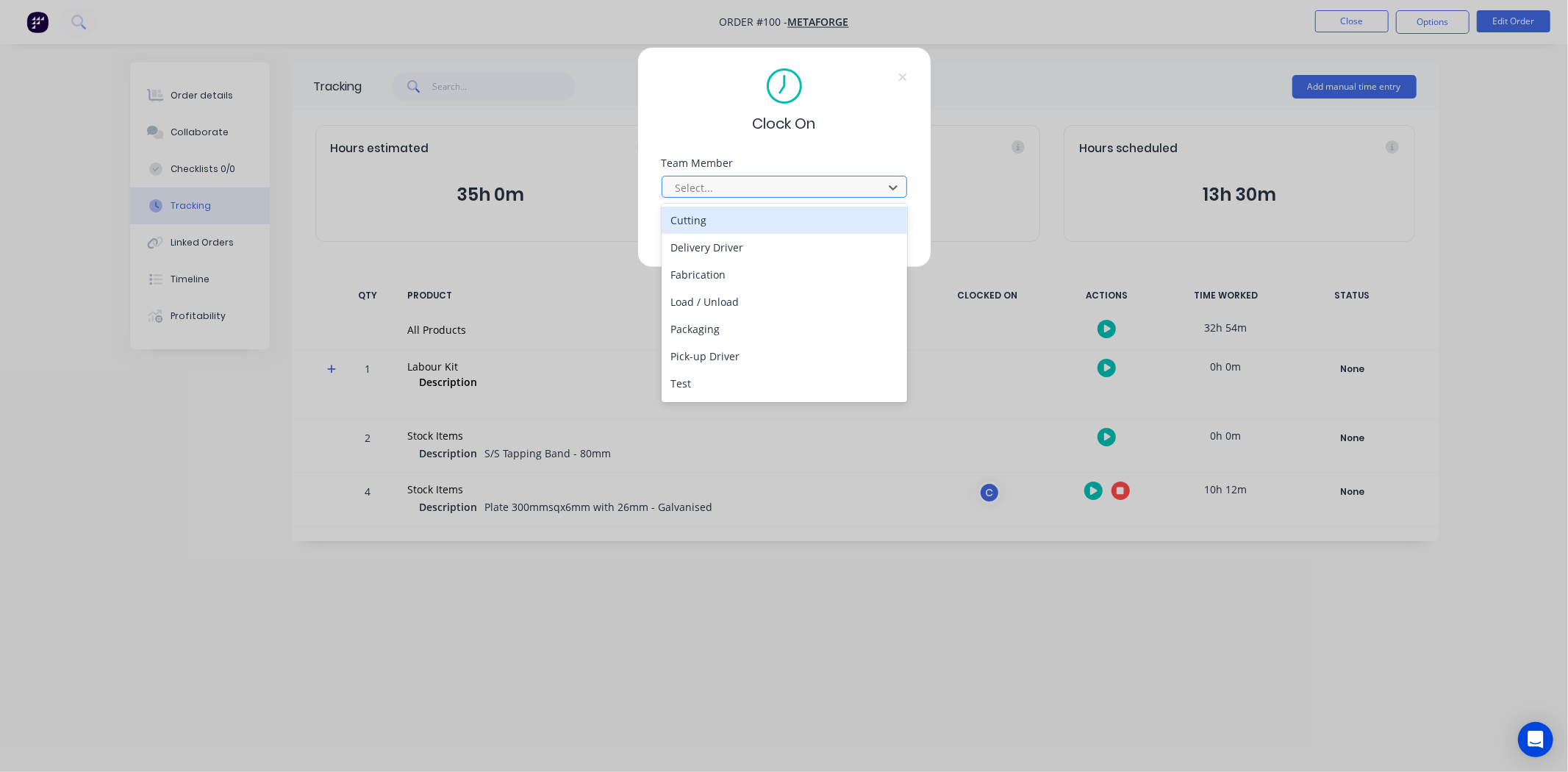
click at [779, 199] on div "Select..." at bounding box center [775, 187] width 210 height 22
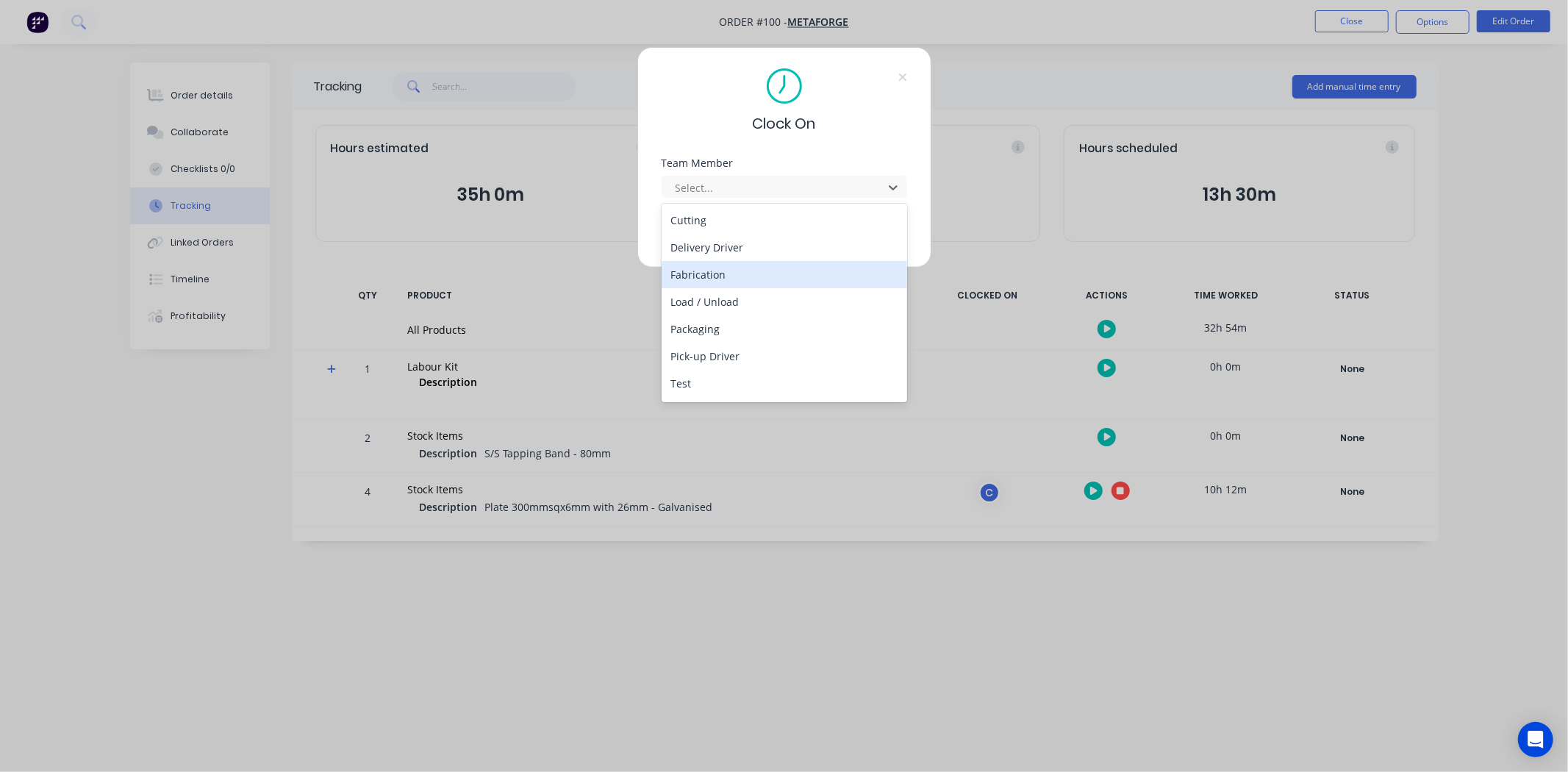
click at [748, 273] on div "Fabrication" at bounding box center [784, 275] width 246 height 27
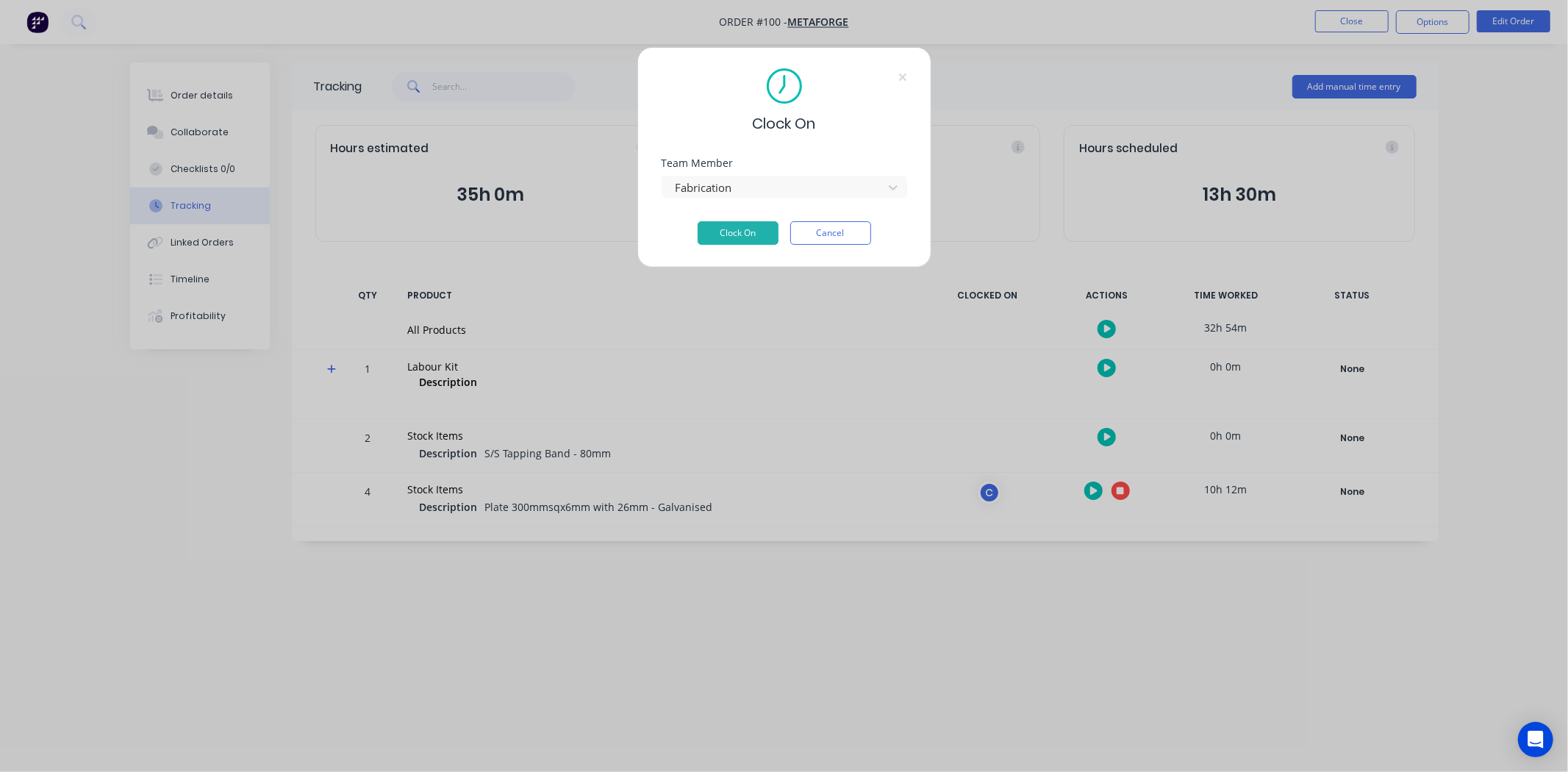
drag, startPoint x: 744, startPoint y: 233, endPoint x: 1139, endPoint y: 394, distance: 426.6
click at [762, 240] on button "Clock On" at bounding box center [738, 233] width 81 height 24
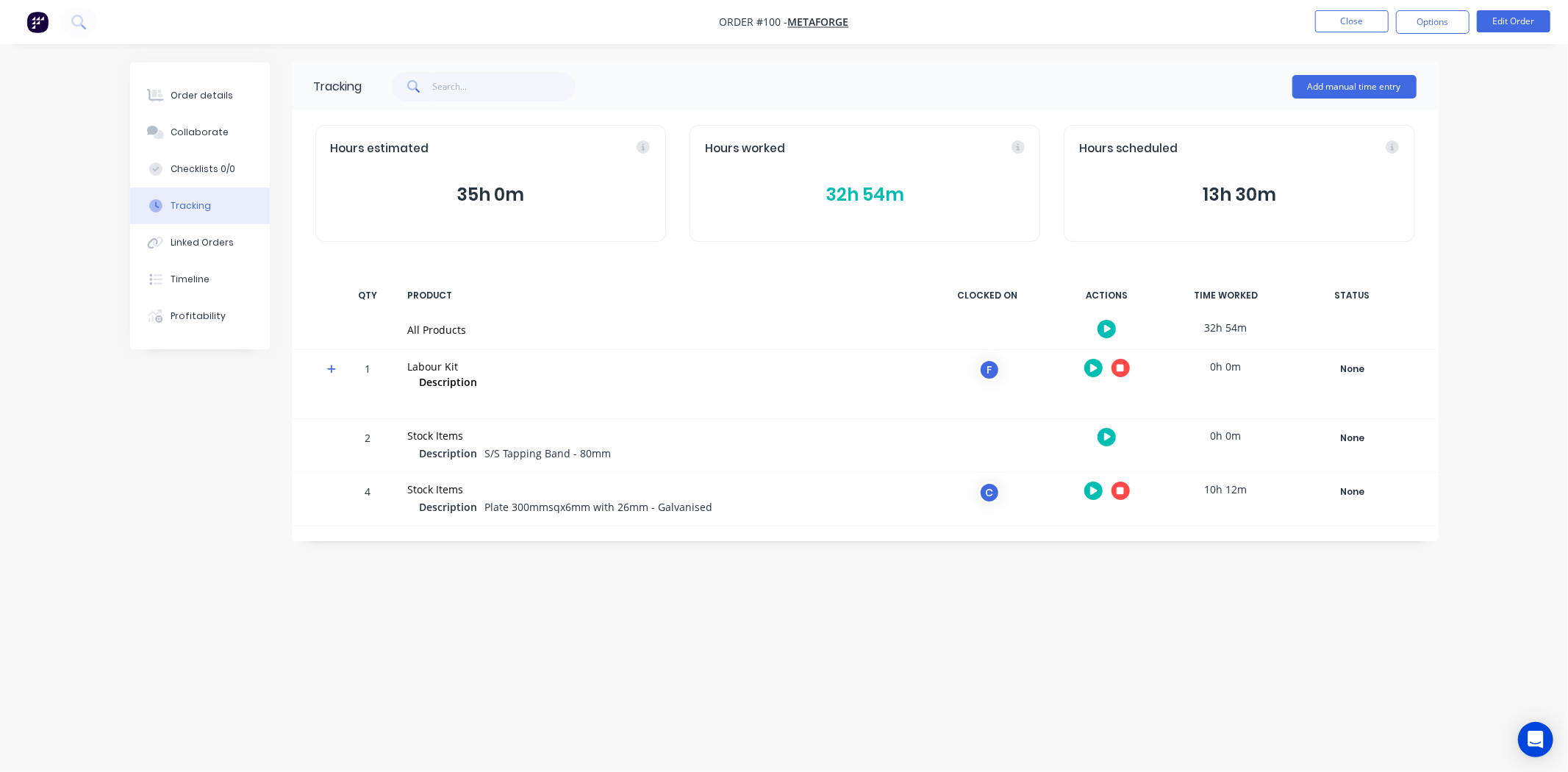
click at [1103, 366] on div at bounding box center [1107, 368] width 110 height 36
click at [1091, 371] on icon "button" at bounding box center [1093, 368] width 8 height 8
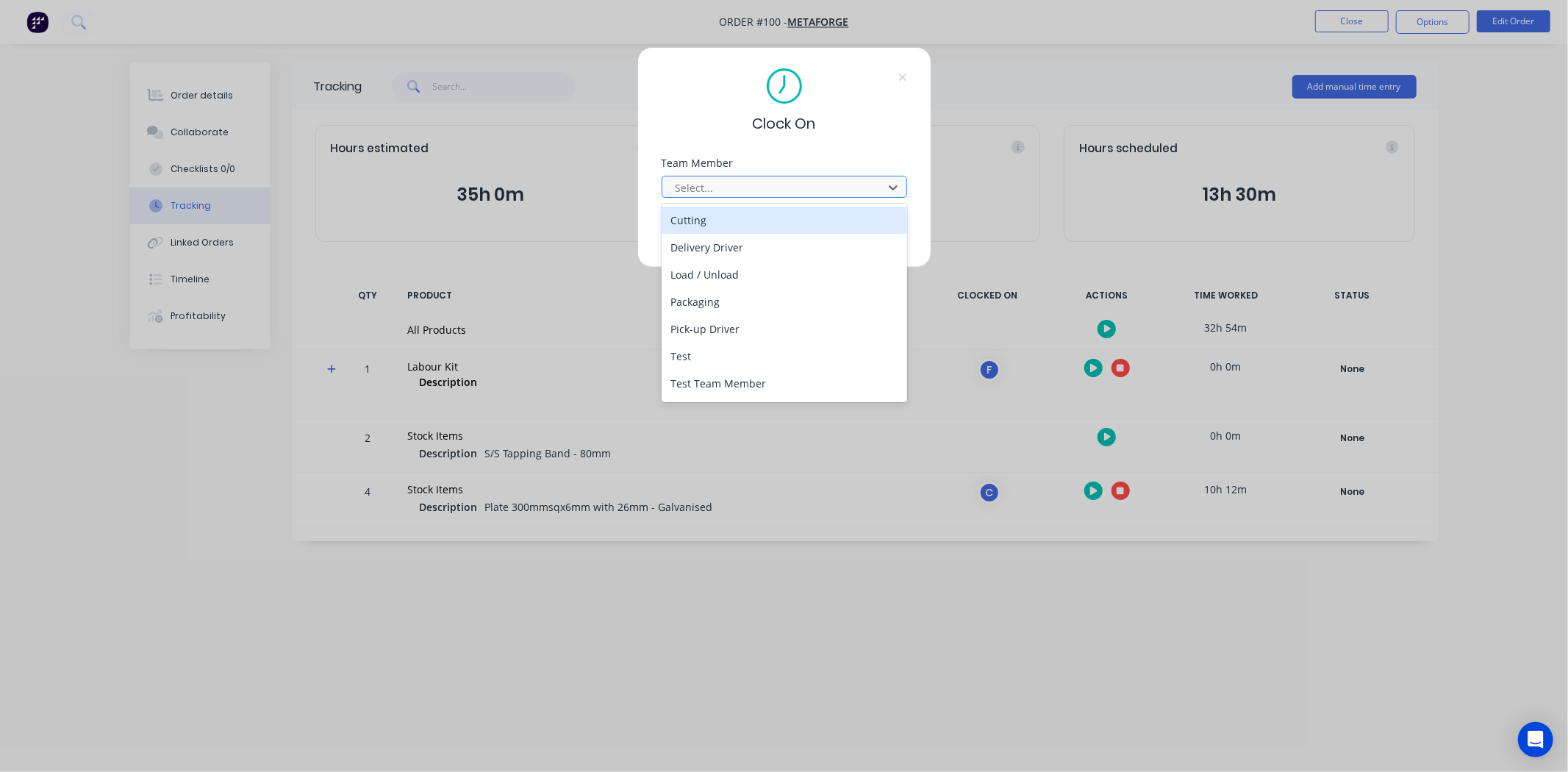
click at [777, 193] on div at bounding box center [774, 188] width 201 height 19
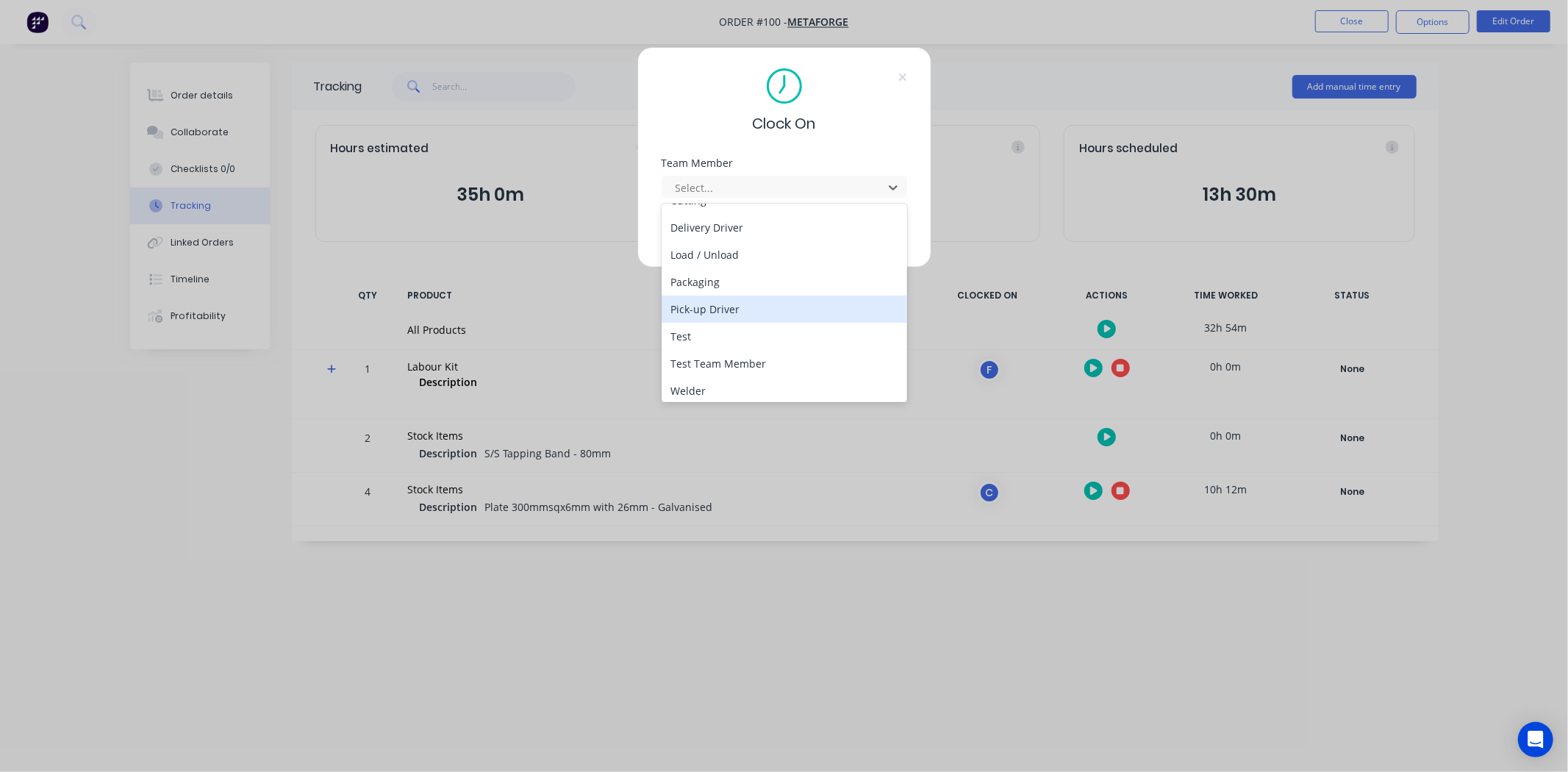
scroll to position [25, 0]
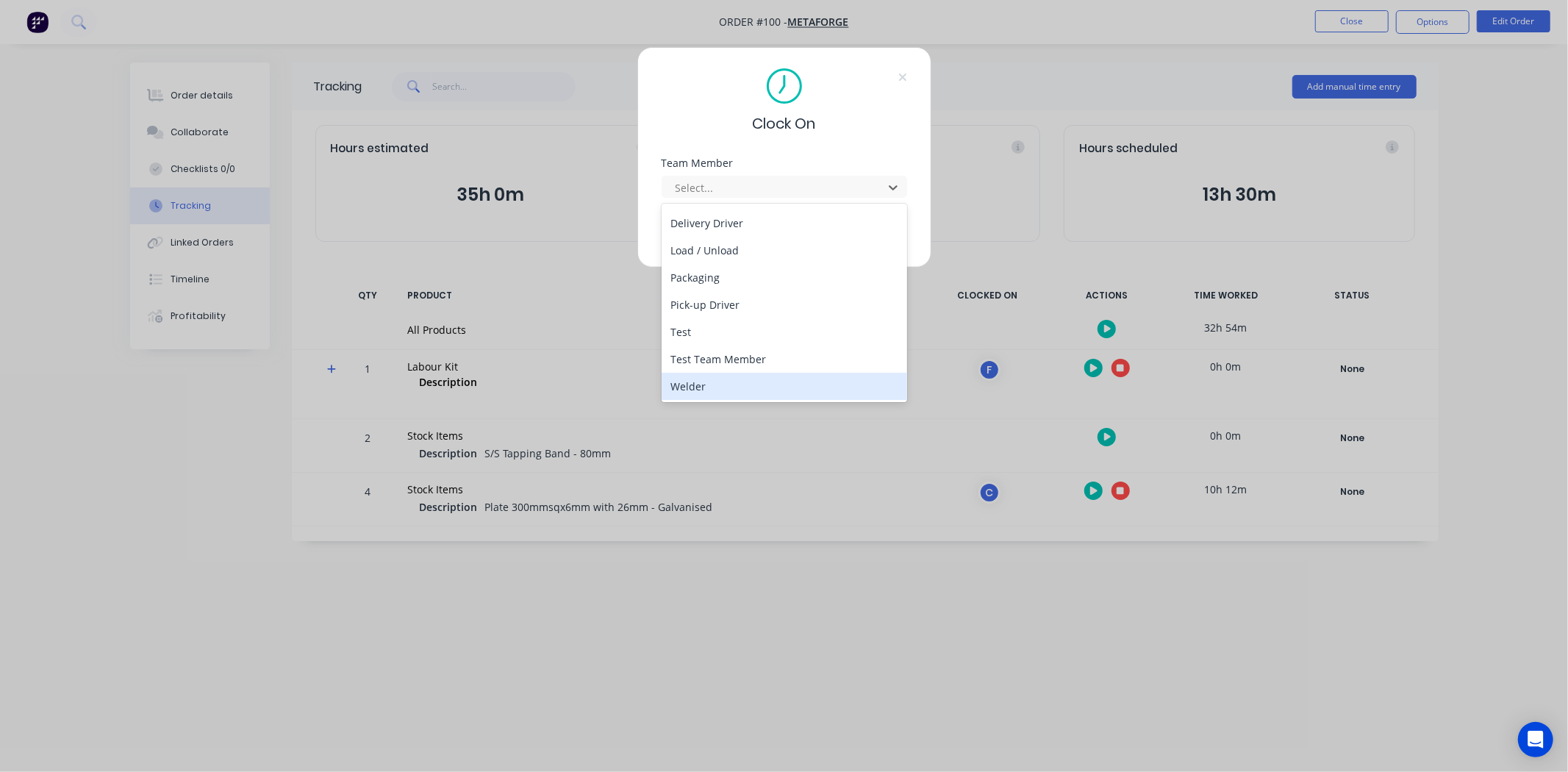
click at [719, 378] on div "Welder" at bounding box center [784, 386] width 246 height 27
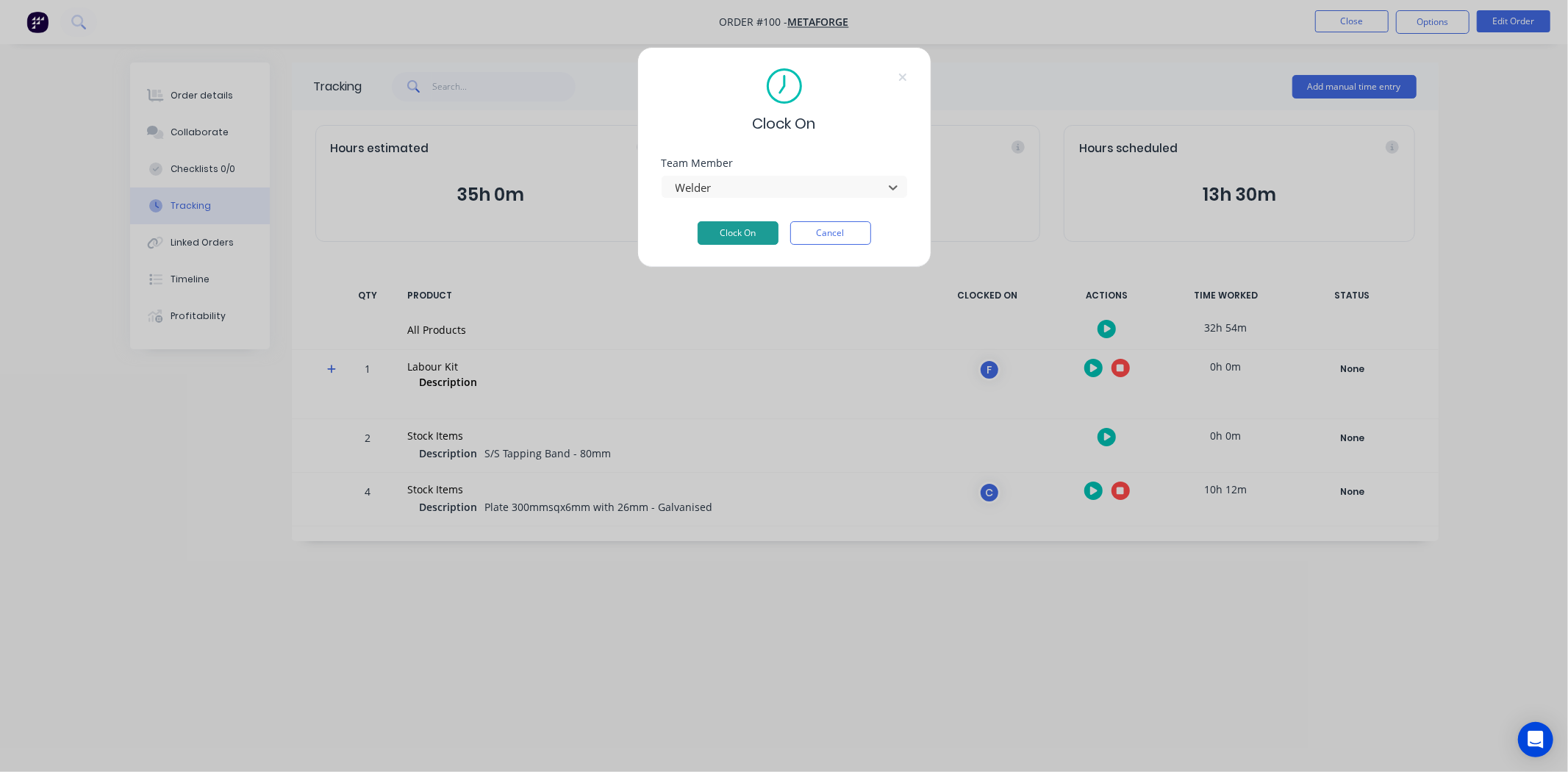
click at [721, 240] on button "Clock On" at bounding box center [738, 233] width 81 height 24
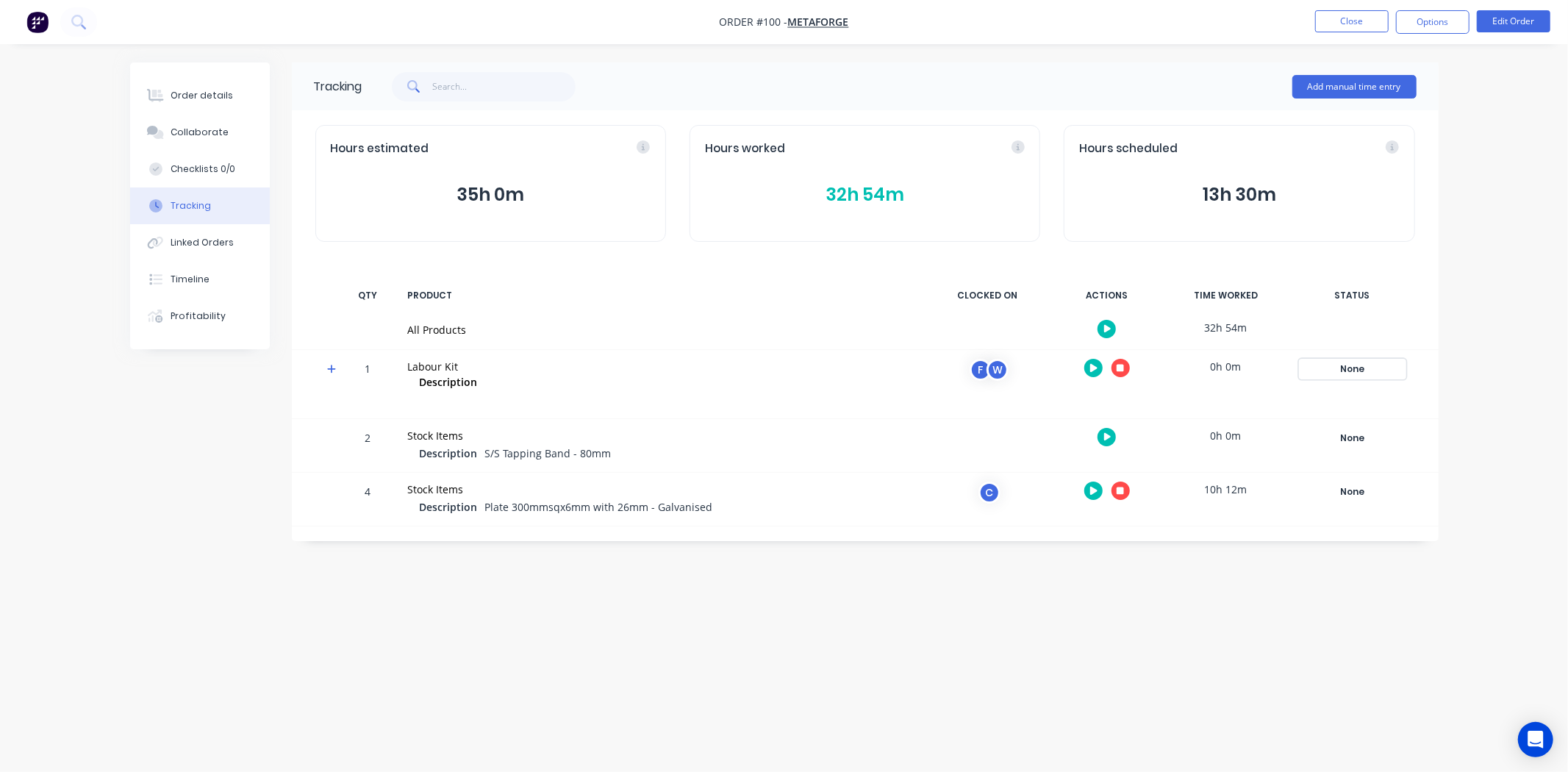
click at [1357, 368] on div "None" at bounding box center [1352, 369] width 106 height 20
click at [1009, 579] on div "Tracking Add manual time entry Hours estimated 35h 0m Hours worked 32h 54m Hour…" at bounding box center [784, 358] width 1309 height 591
click at [1354, 488] on div "None" at bounding box center [1352, 492] width 106 height 20
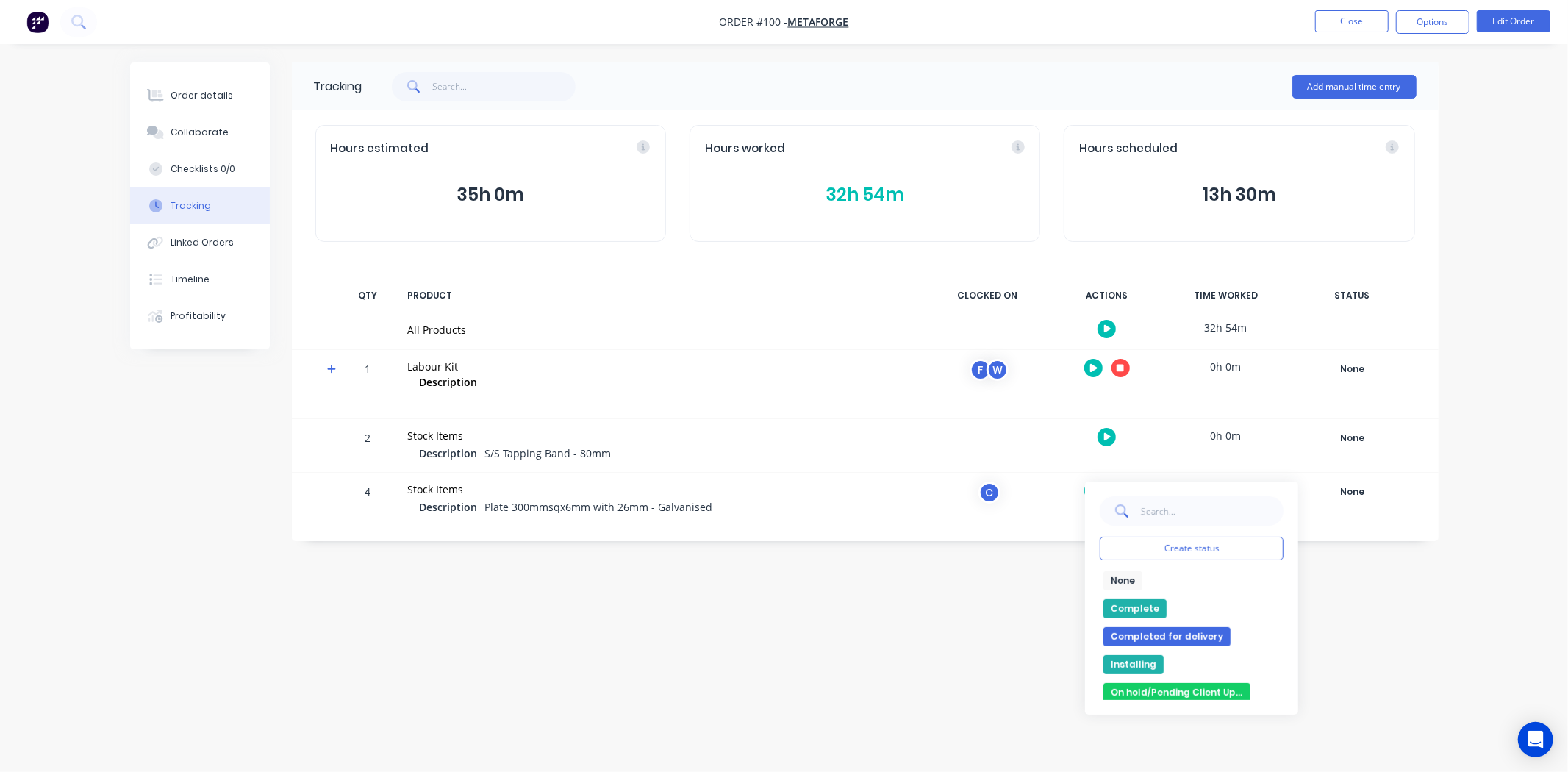
click at [1370, 357] on div "None Create status None edit Complete Completed for delivery Installing On hold…" at bounding box center [1352, 384] width 125 height 69
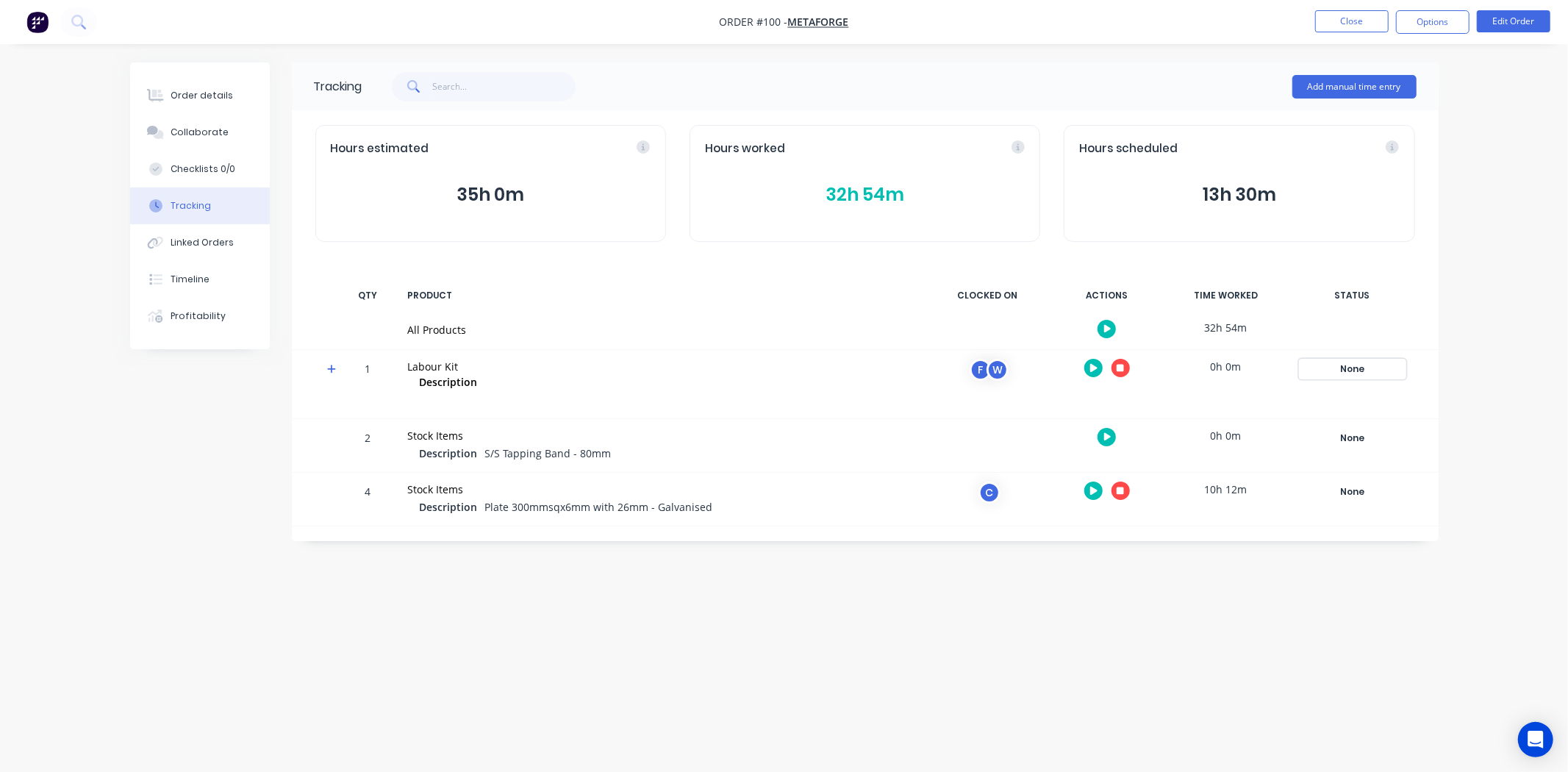
click at [1361, 372] on div "None" at bounding box center [1352, 369] width 106 height 20
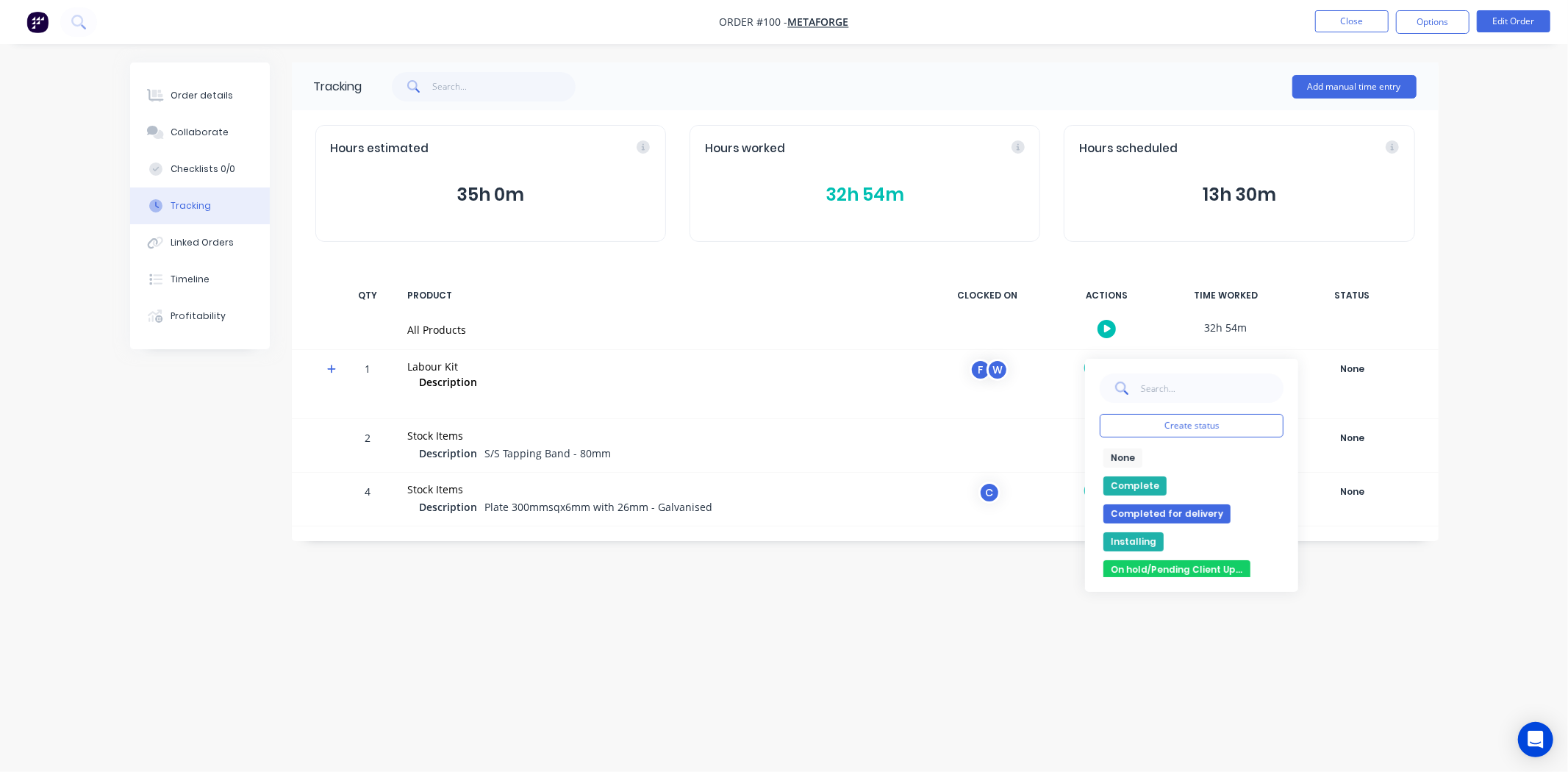
click at [1136, 535] on button "Installing" at bounding box center [1133, 542] width 60 height 20
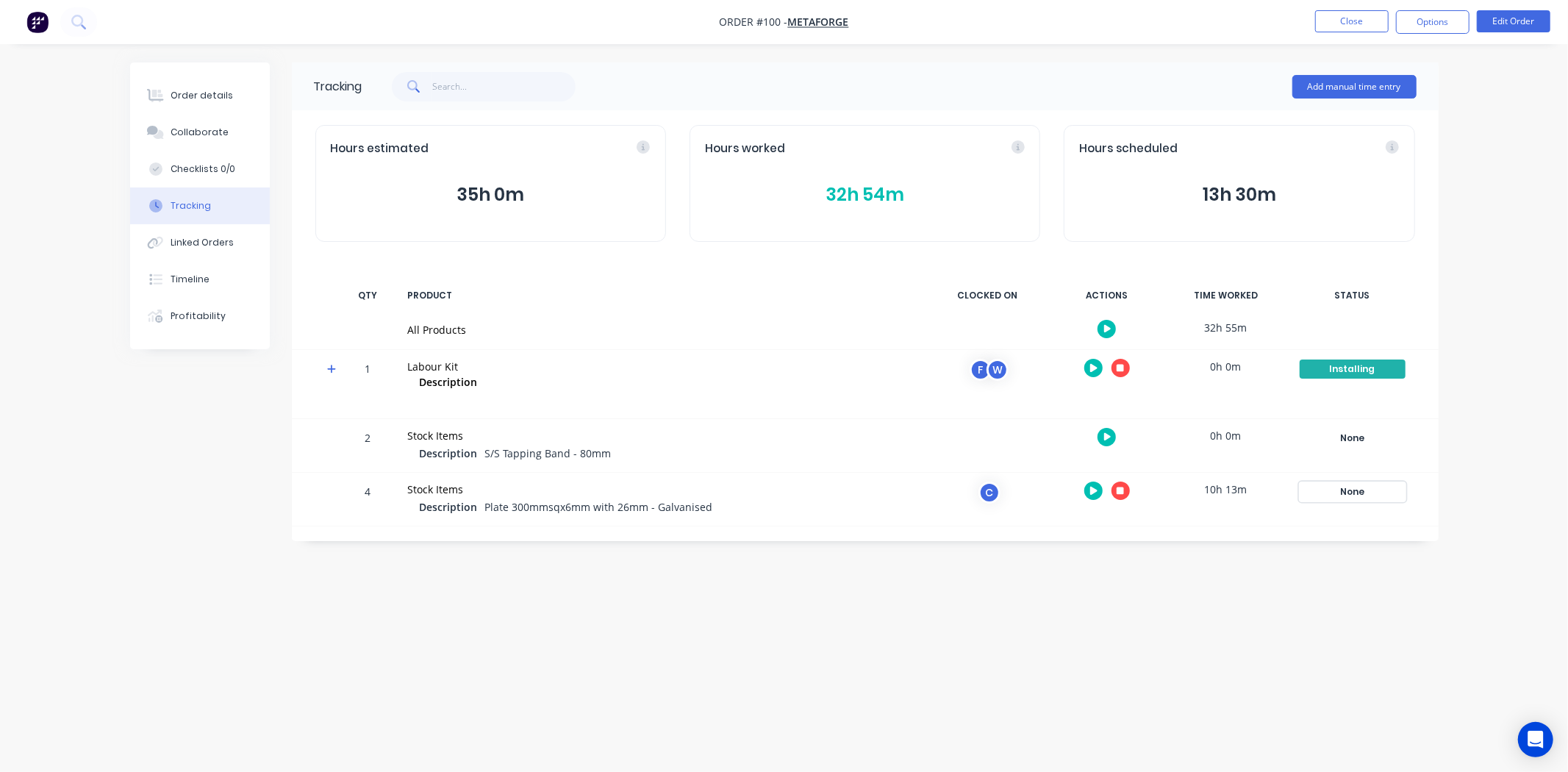
click at [1350, 489] on div "None" at bounding box center [1352, 492] width 106 height 20
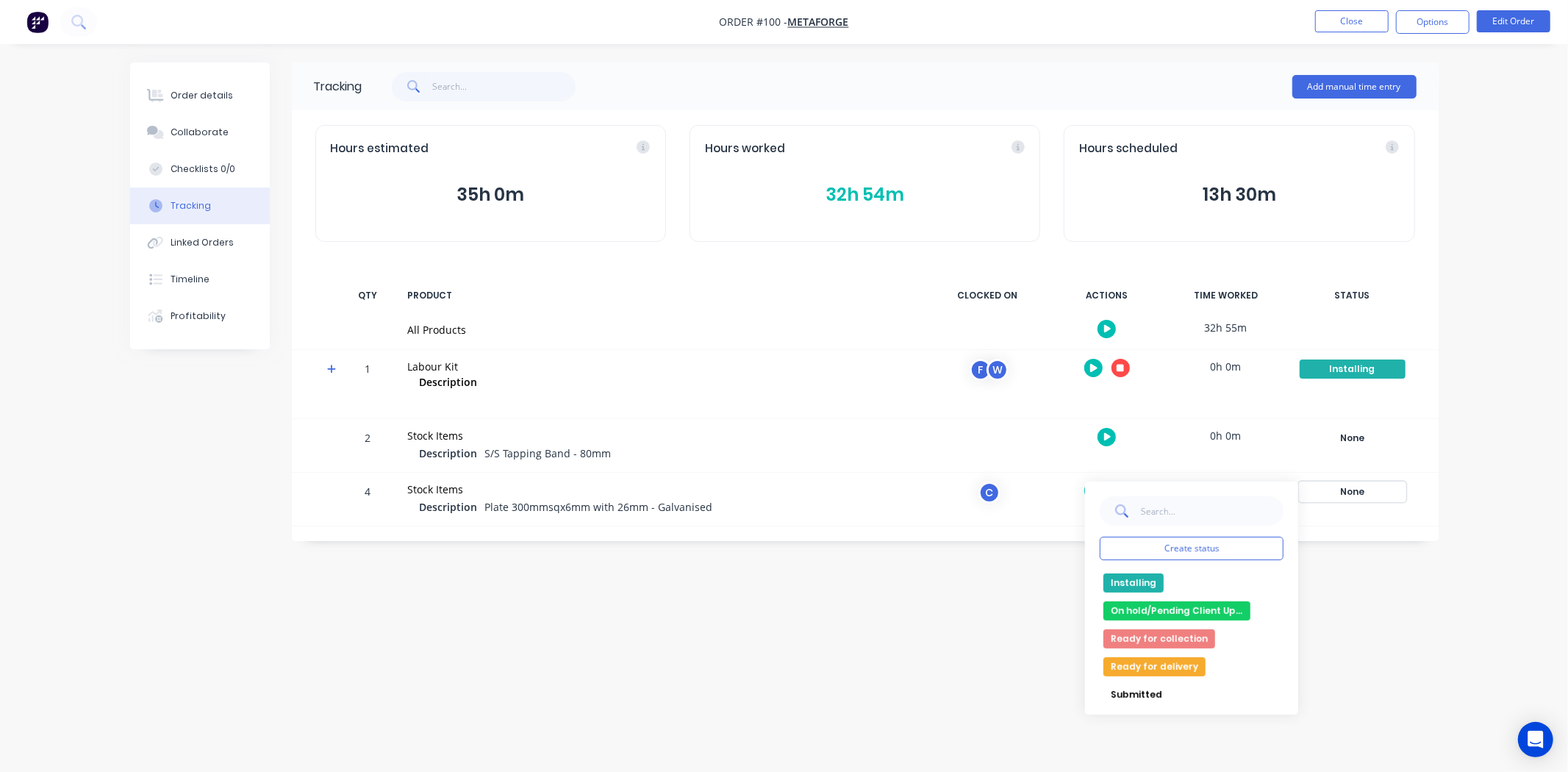
scroll to position [225, 0]
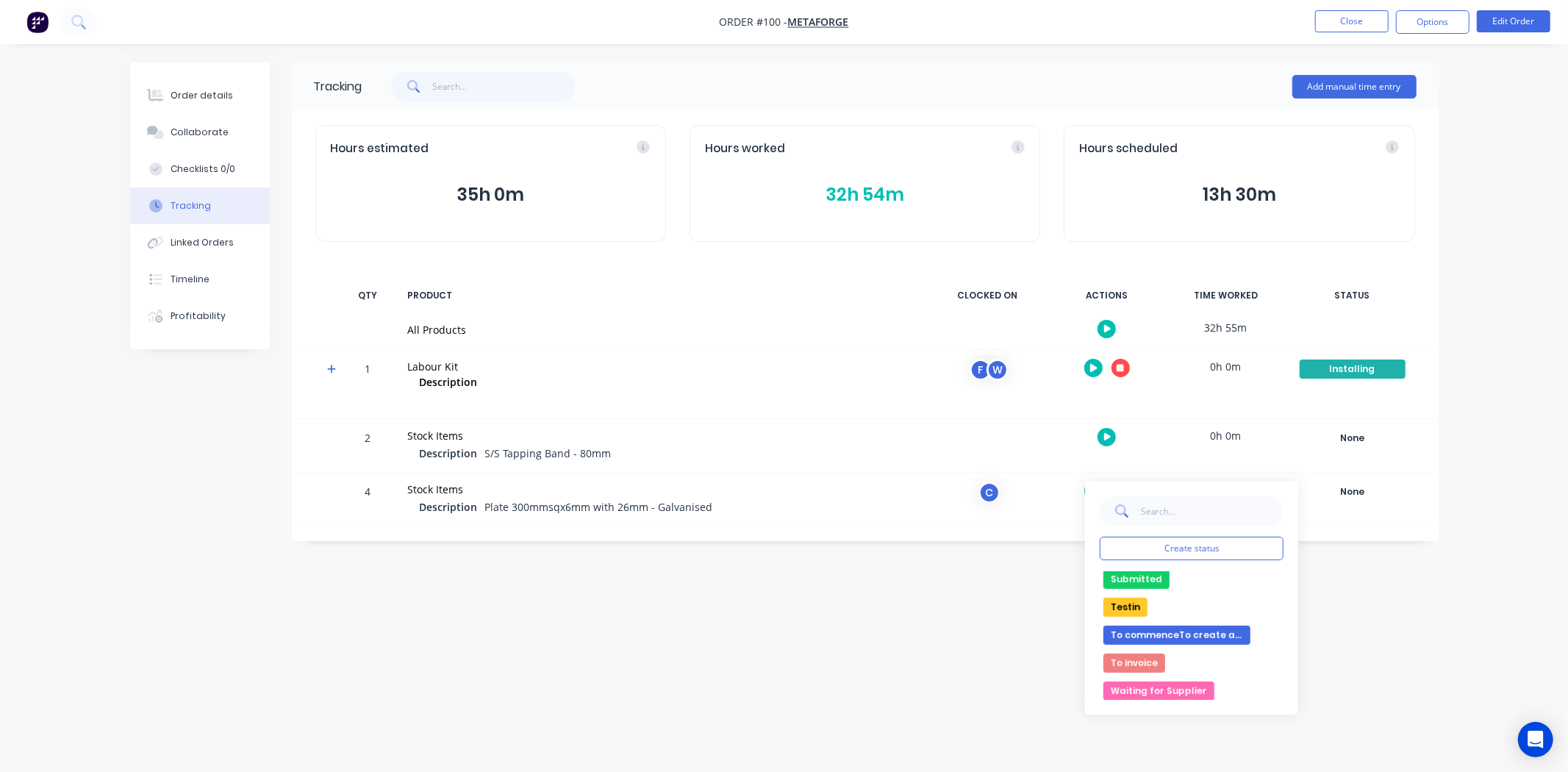
click at [990, 643] on div "Tracking Add manual time entry Hours estimated 35h 0m Hours worked 32h 54m Hour…" at bounding box center [784, 358] width 1309 height 591
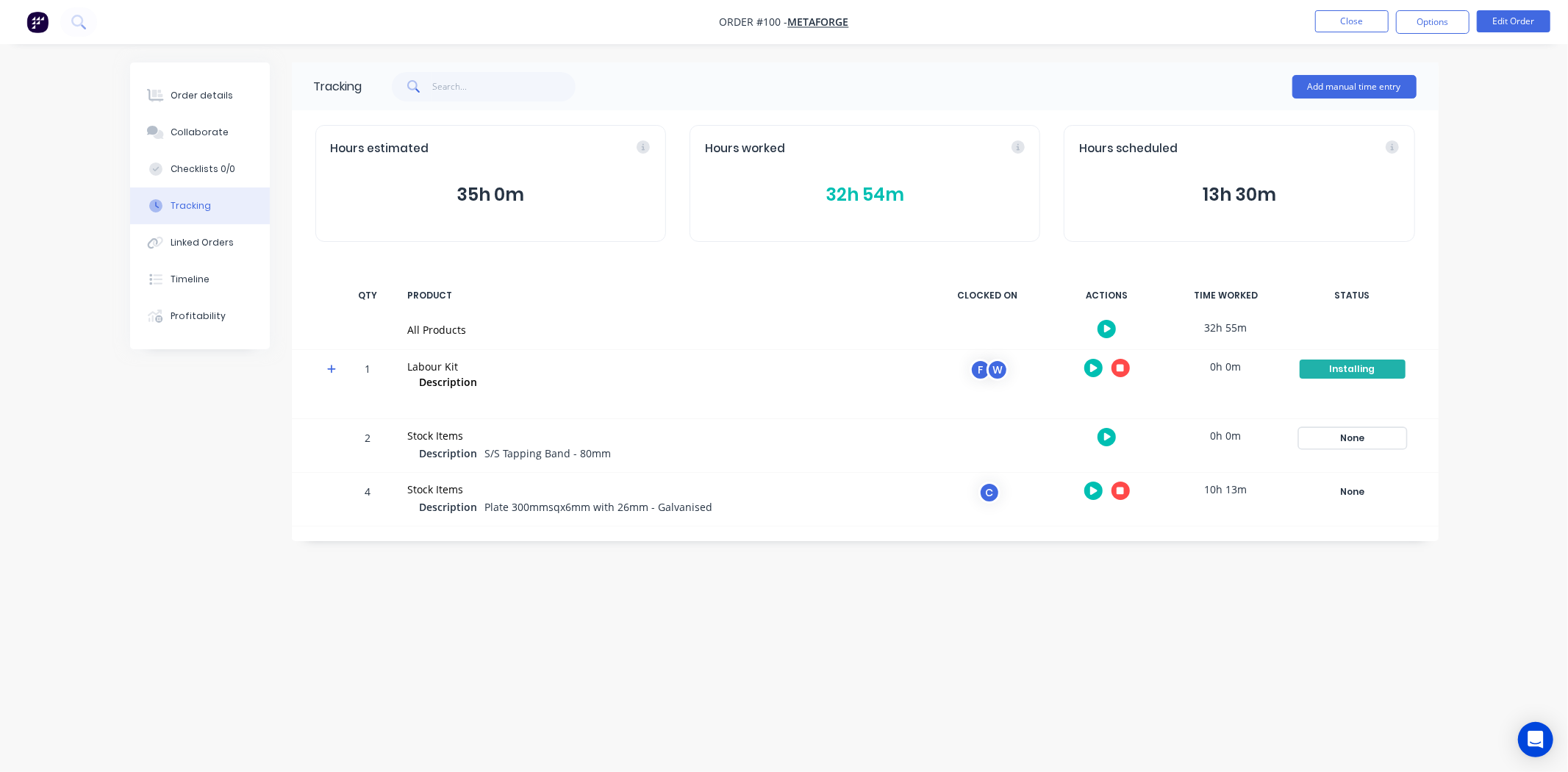
click at [1342, 428] on div "None" at bounding box center [1352, 438] width 106 height 20
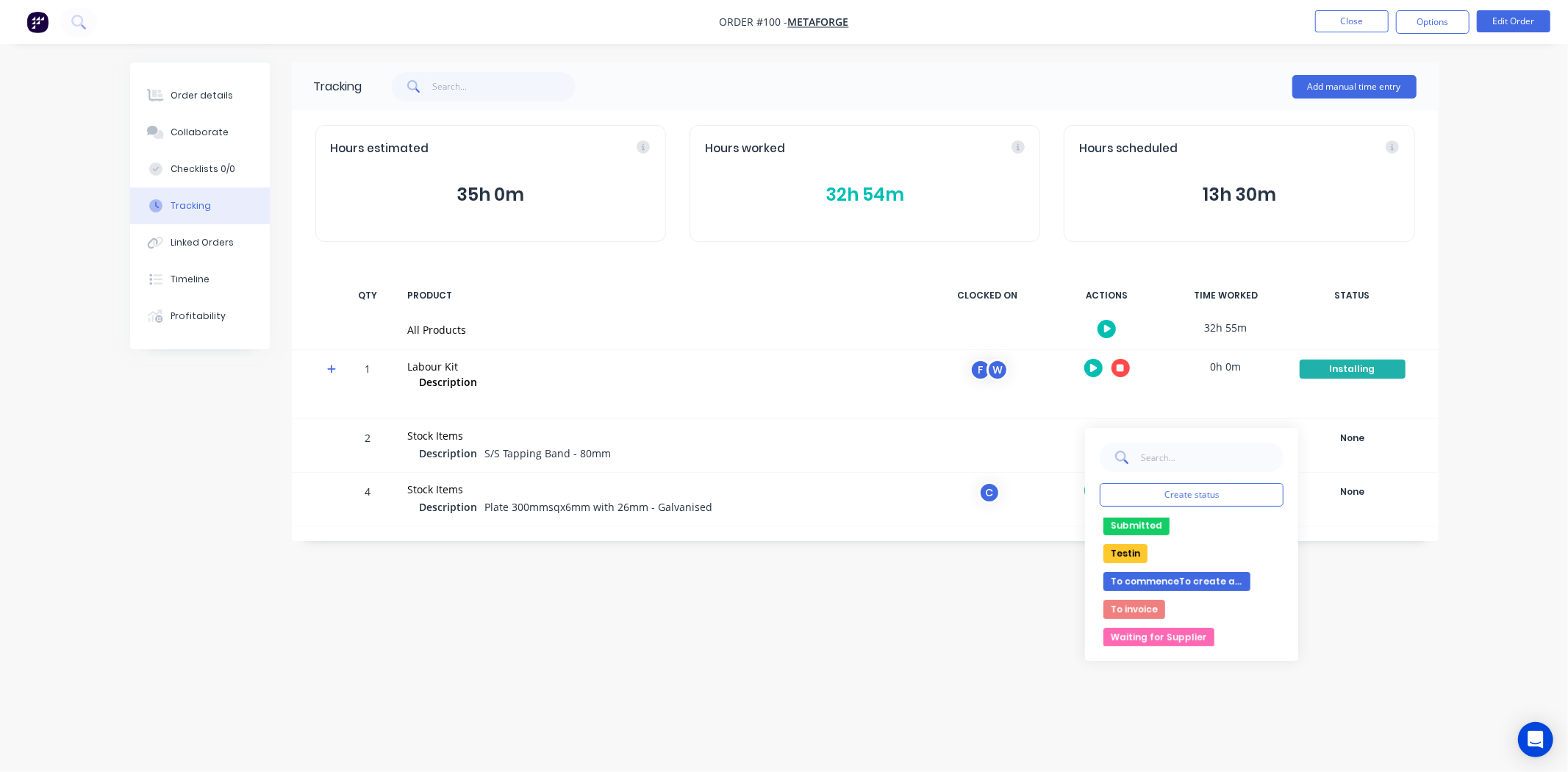
click at [840, 616] on div "Tracking Add manual time entry Hours estimated 35h 0m Hours worked 32h 54m Hour…" at bounding box center [784, 358] width 1309 height 591
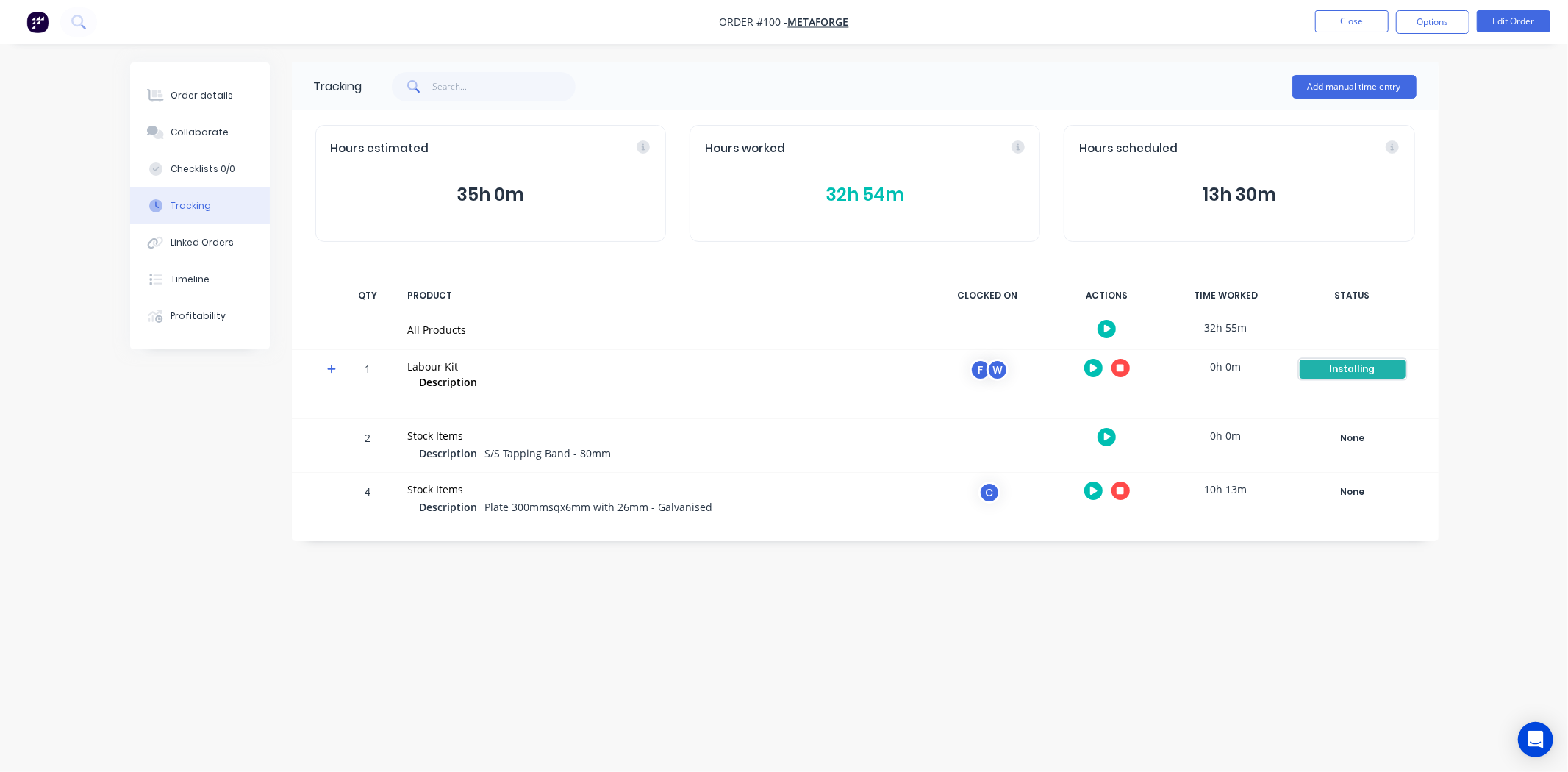
click at [1336, 370] on div "Installing" at bounding box center [1352, 369] width 106 height 20
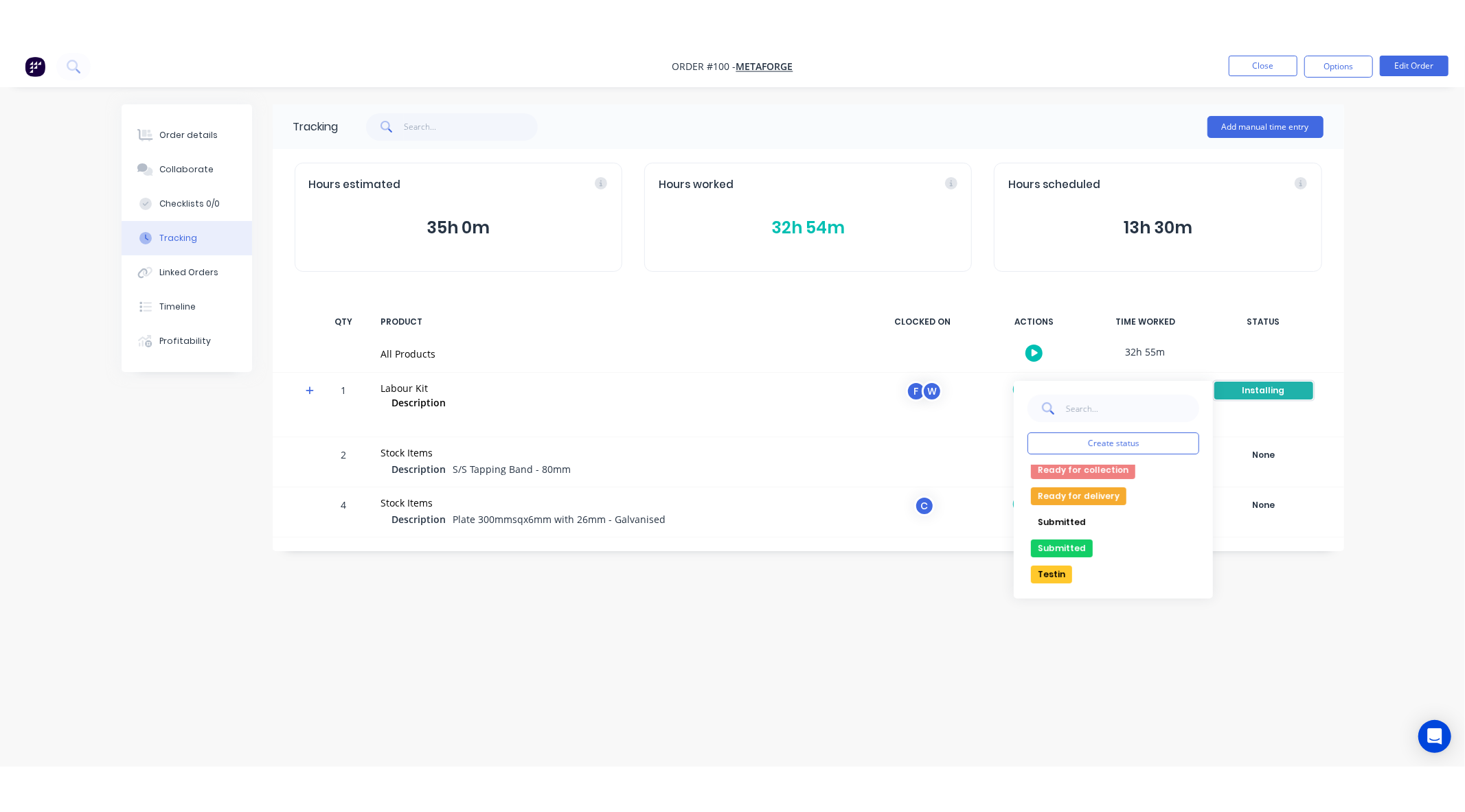
scroll to position [152, 0]
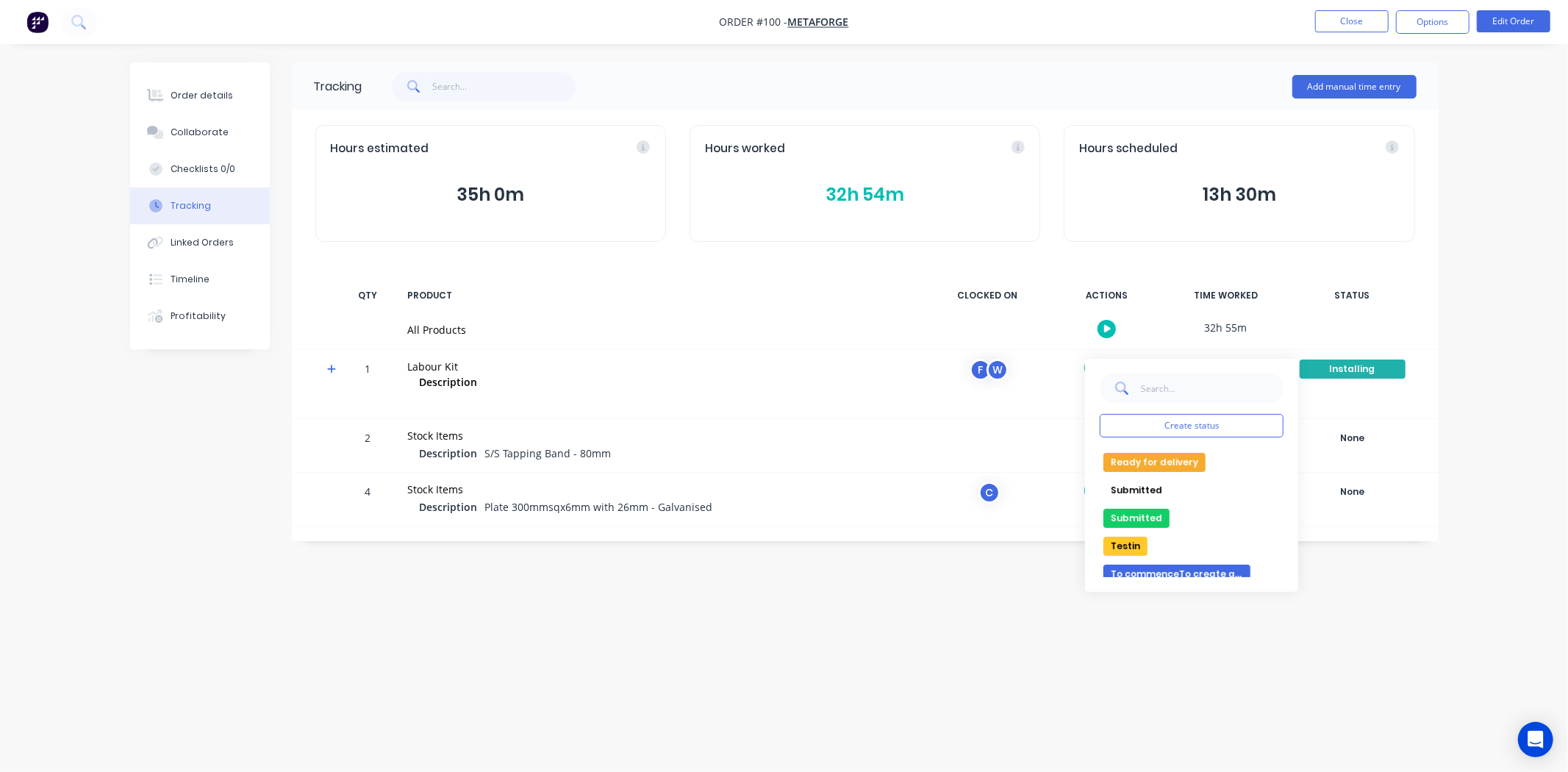
click at [1193, 409] on div "Create status None edit Complete Completed for delivery Installing On hold/Pend…" at bounding box center [1191, 475] width 213 height 233
click at [1186, 421] on button "Create status" at bounding box center [1191, 426] width 184 height 24
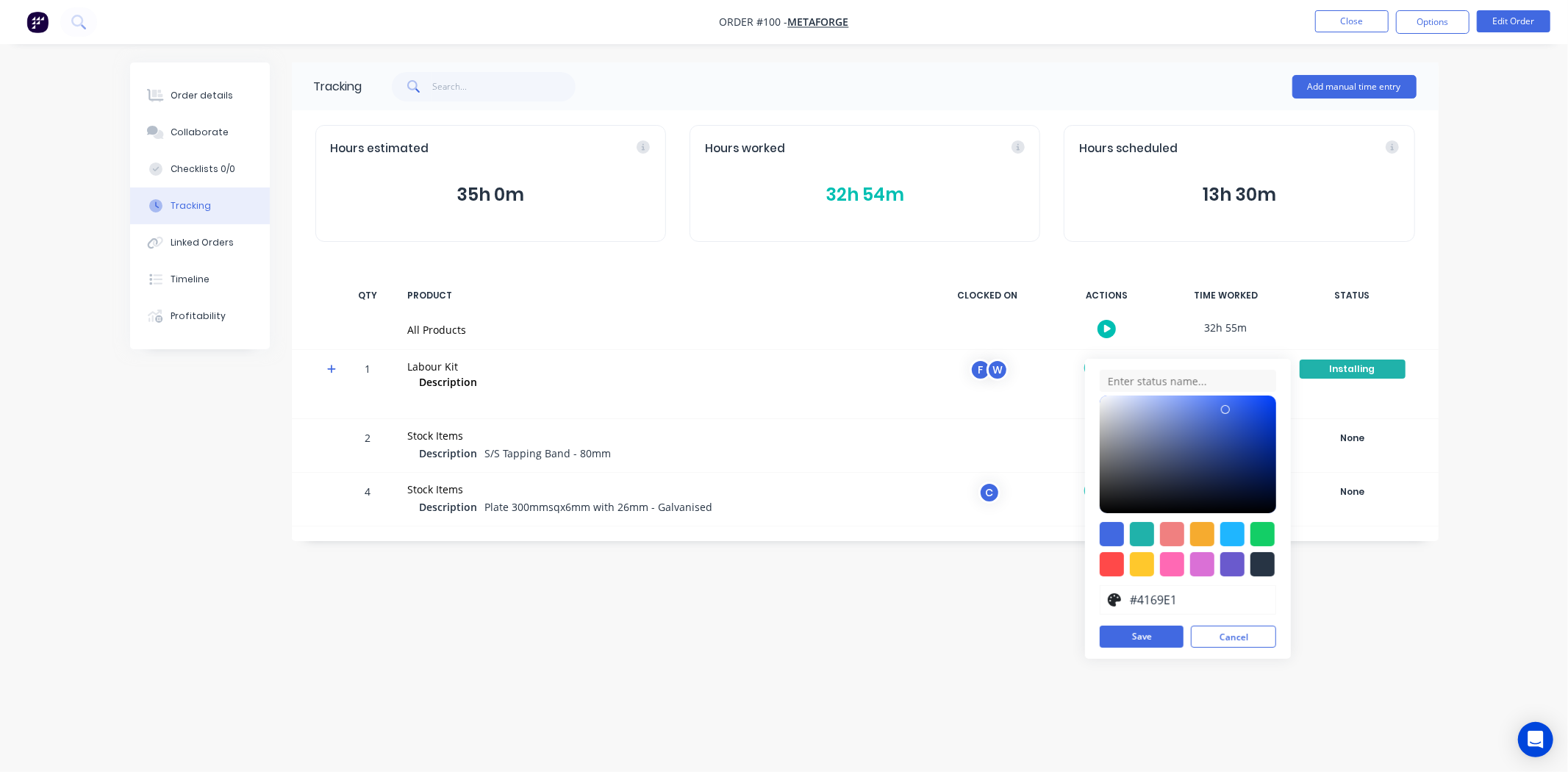
click at [1526, 494] on div "Order details Collaborate Checklists 0/0 Tracking Linked Orders Timeline Profit…" at bounding box center [784, 386] width 1568 height 772
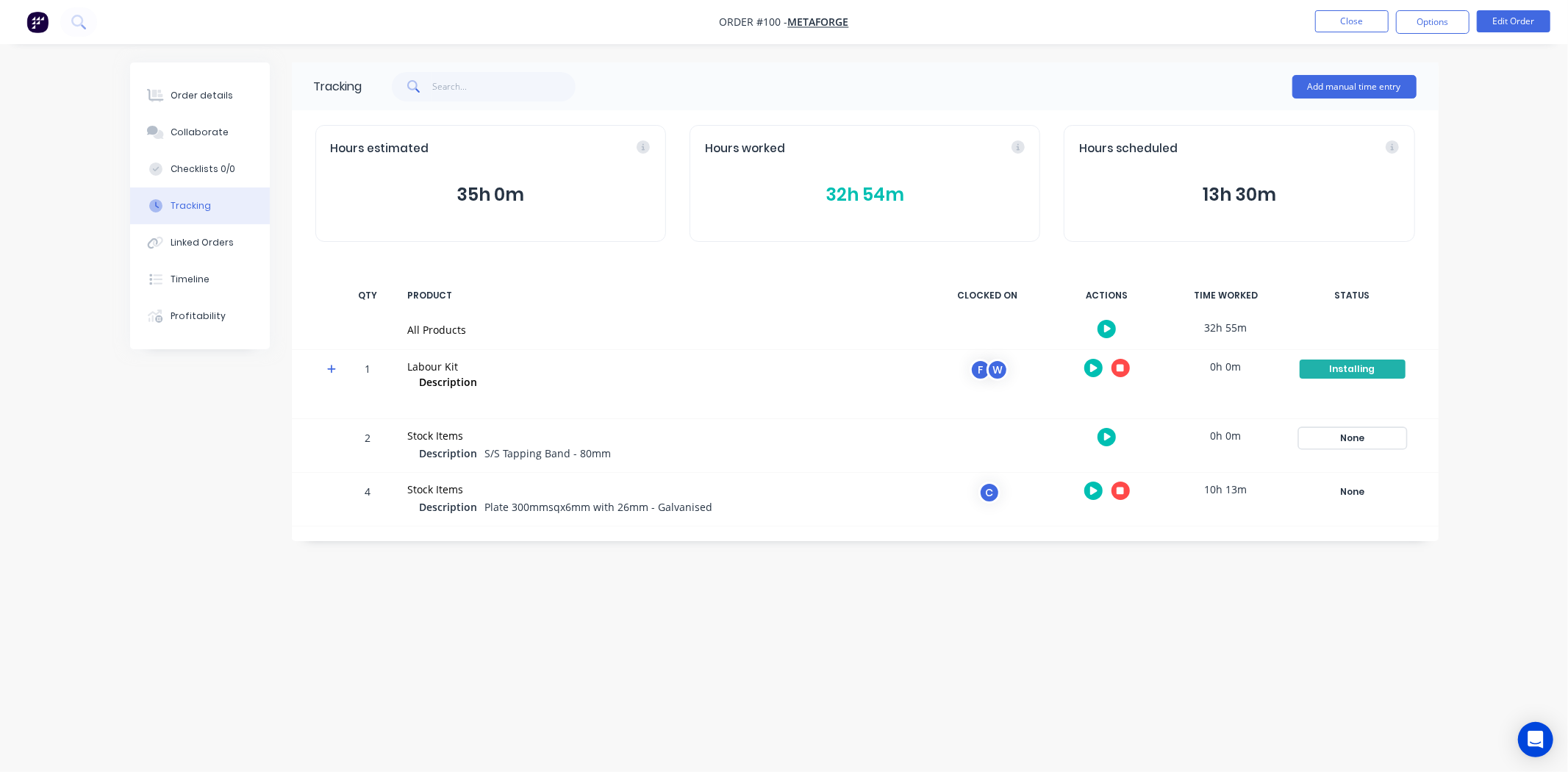
click at [1346, 430] on div "None" at bounding box center [1352, 438] width 106 height 20
click at [1335, 372] on div "Installing" at bounding box center [1352, 369] width 106 height 20
click at [1340, 437] on div "None" at bounding box center [1352, 438] width 106 height 20
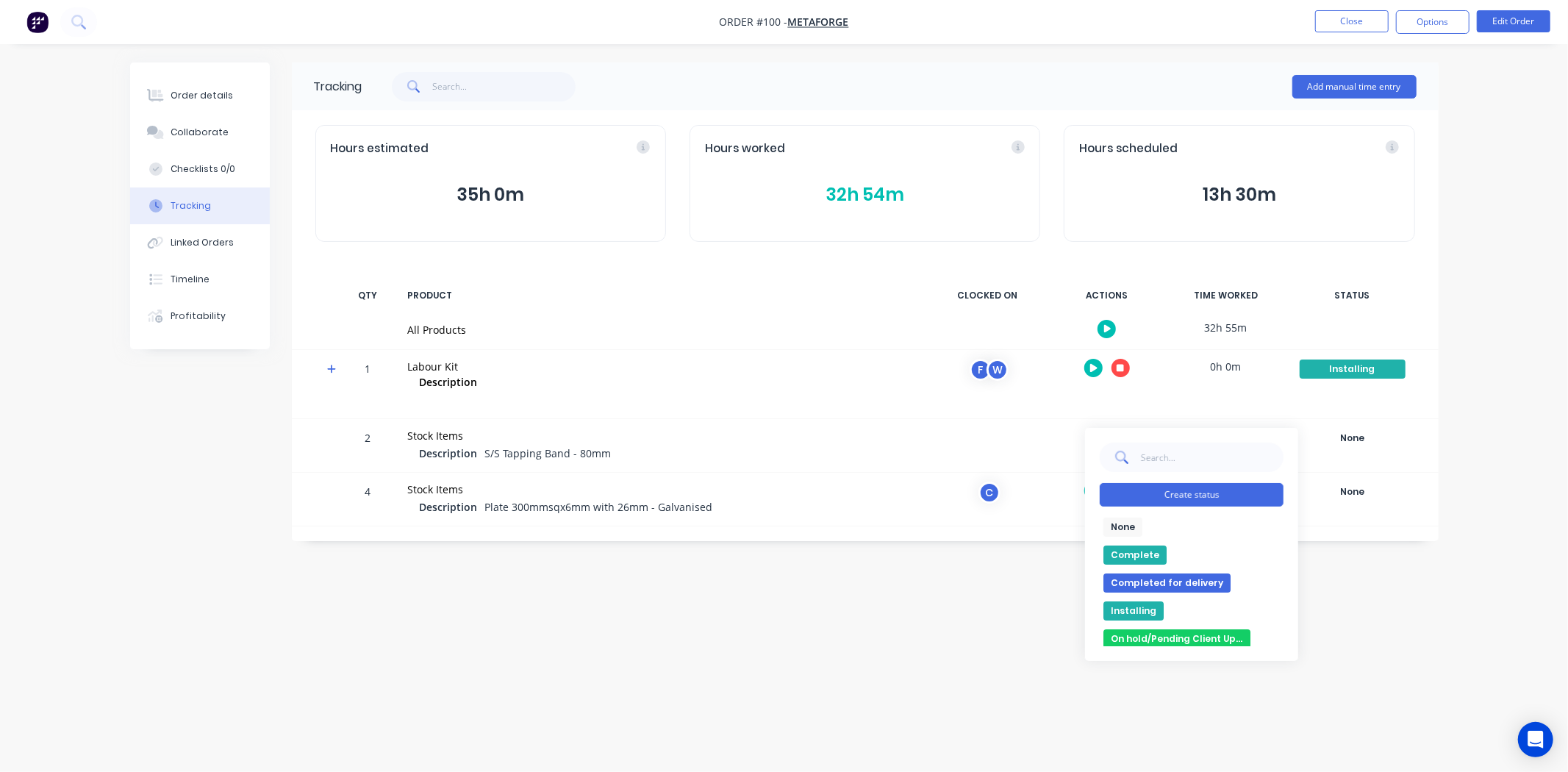
click at [1211, 496] on button "Create status" at bounding box center [1191, 495] width 184 height 24
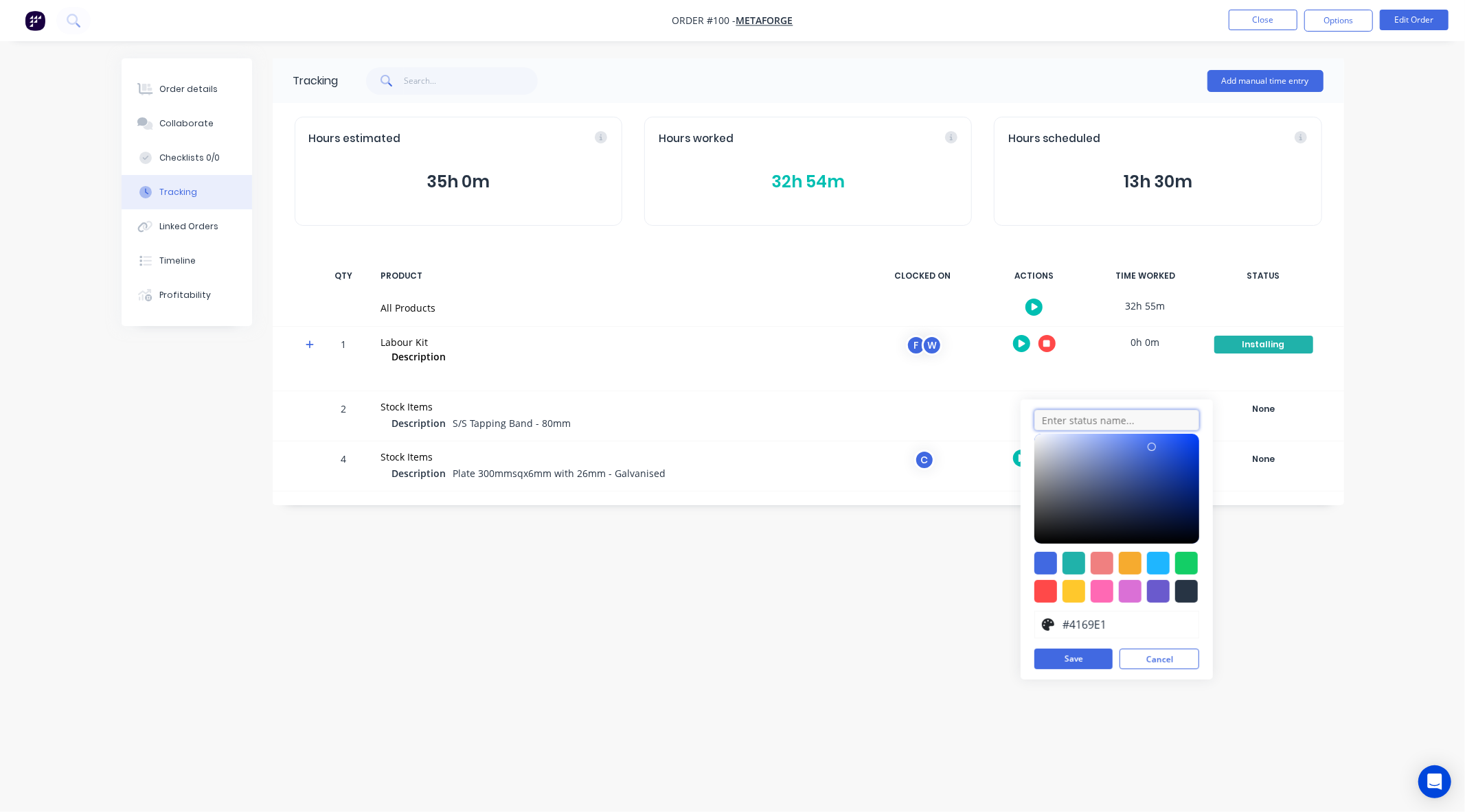
click at [1111, 414] on input "text" at bounding box center [1116, 420] width 165 height 21
type input "Test column from Tracking"
click at [1155, 597] on div at bounding box center [1158, 591] width 23 height 23
type input "#6A5ACD"
click at [1076, 661] on button "Save" at bounding box center [1073, 659] width 78 height 21
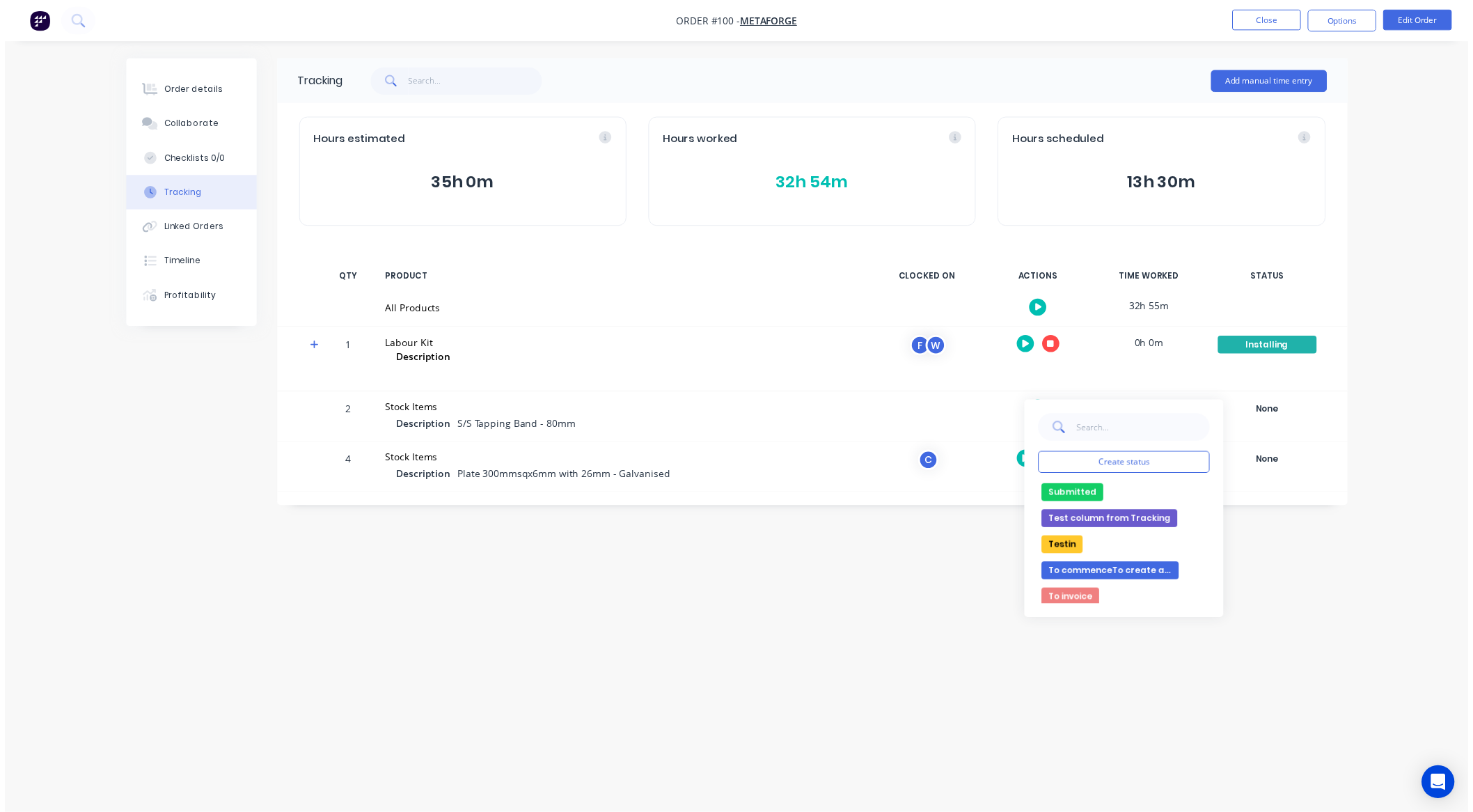
scroll to position [239, 0]
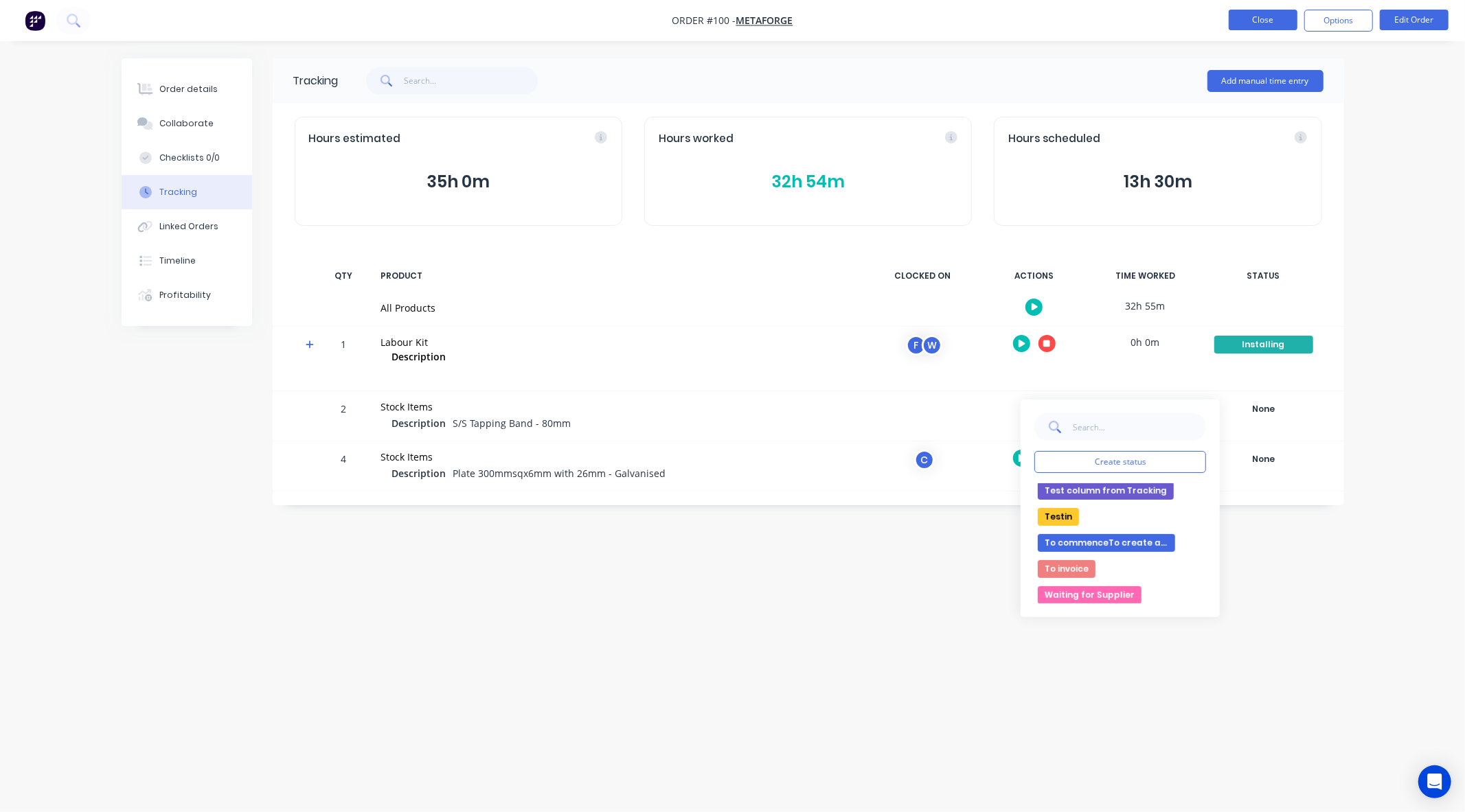
click at [1245, 22] on button "Close" at bounding box center [1263, 20] width 69 height 21
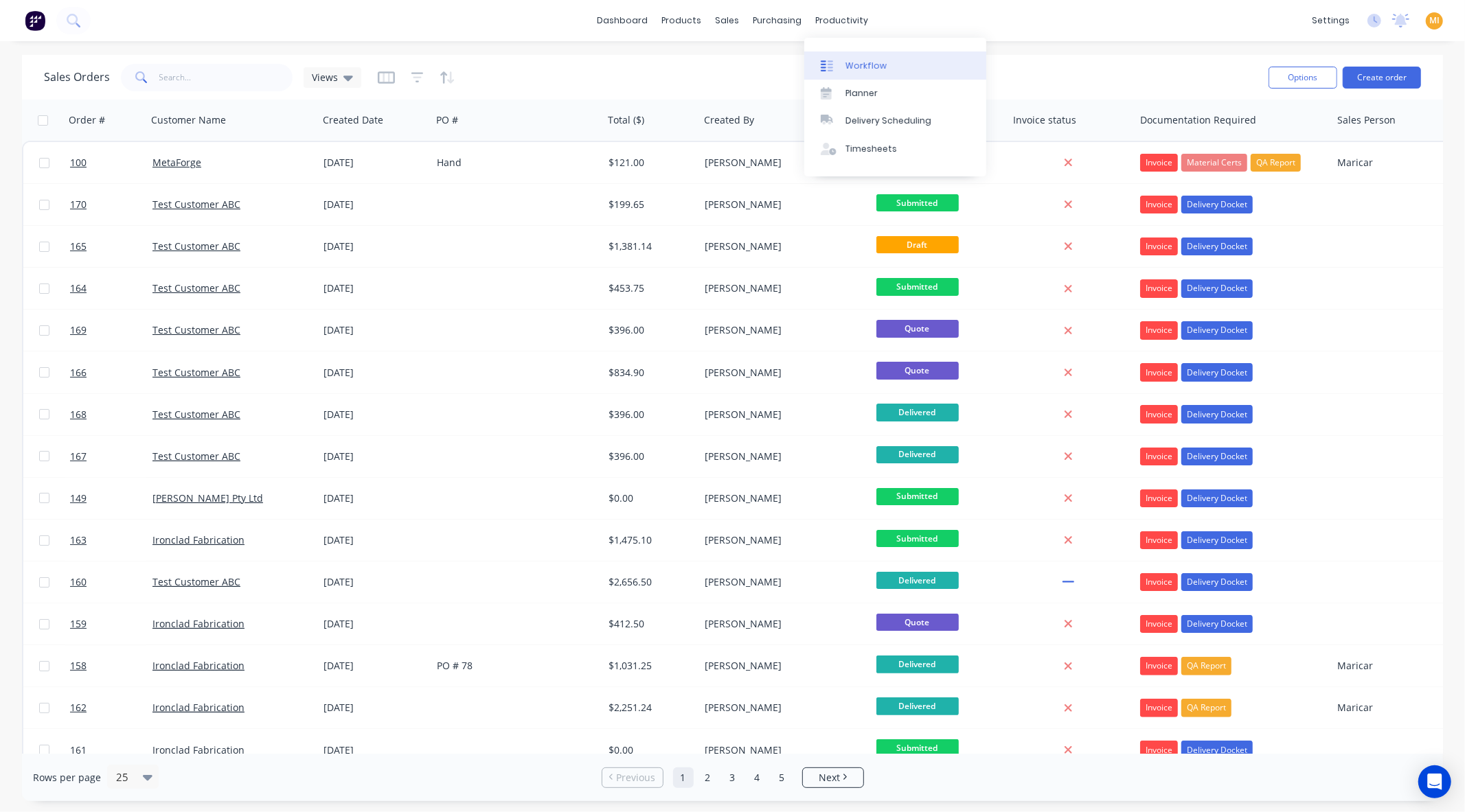
click at [839, 64] on div at bounding box center [831, 66] width 21 height 13
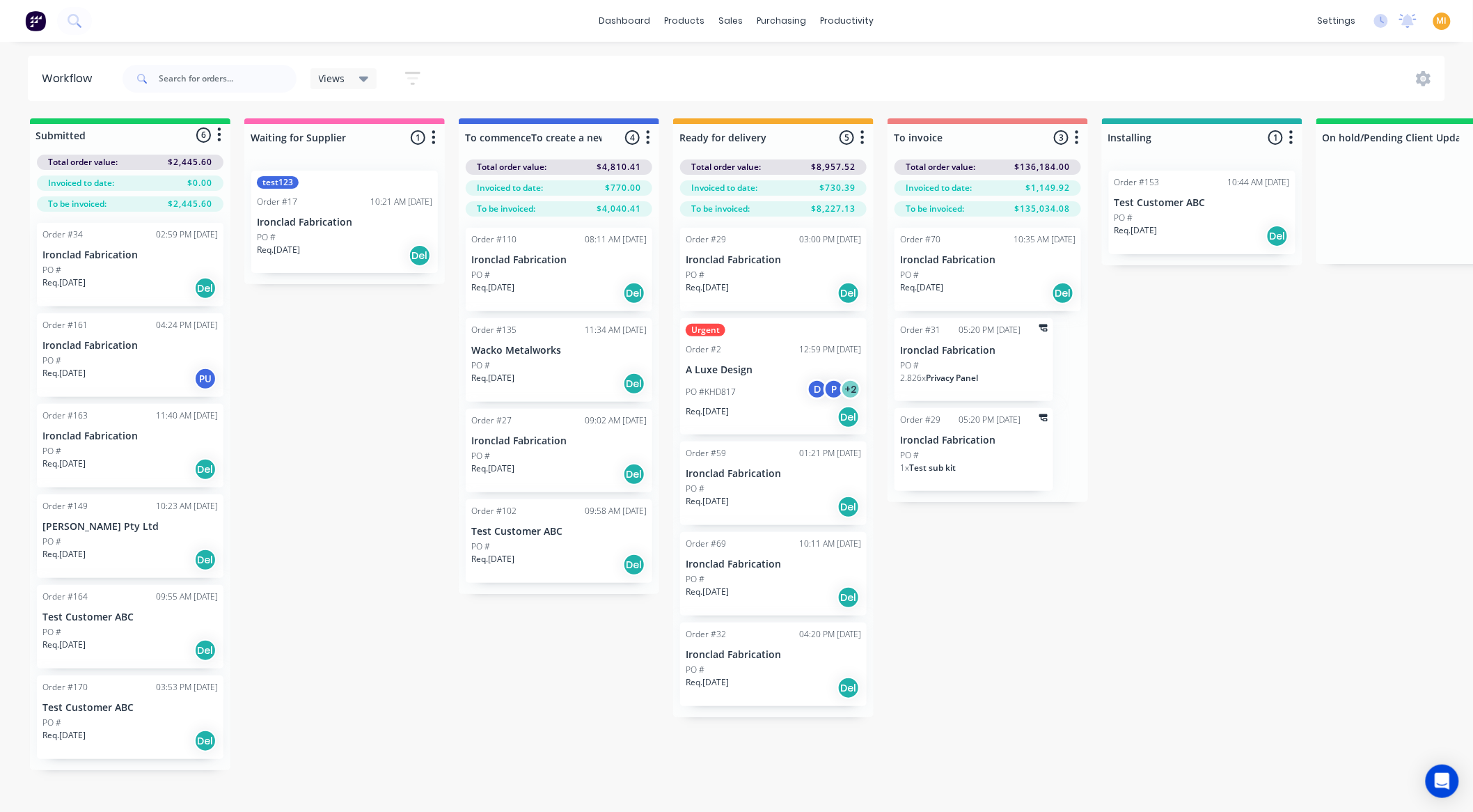
scroll to position [18, 0]
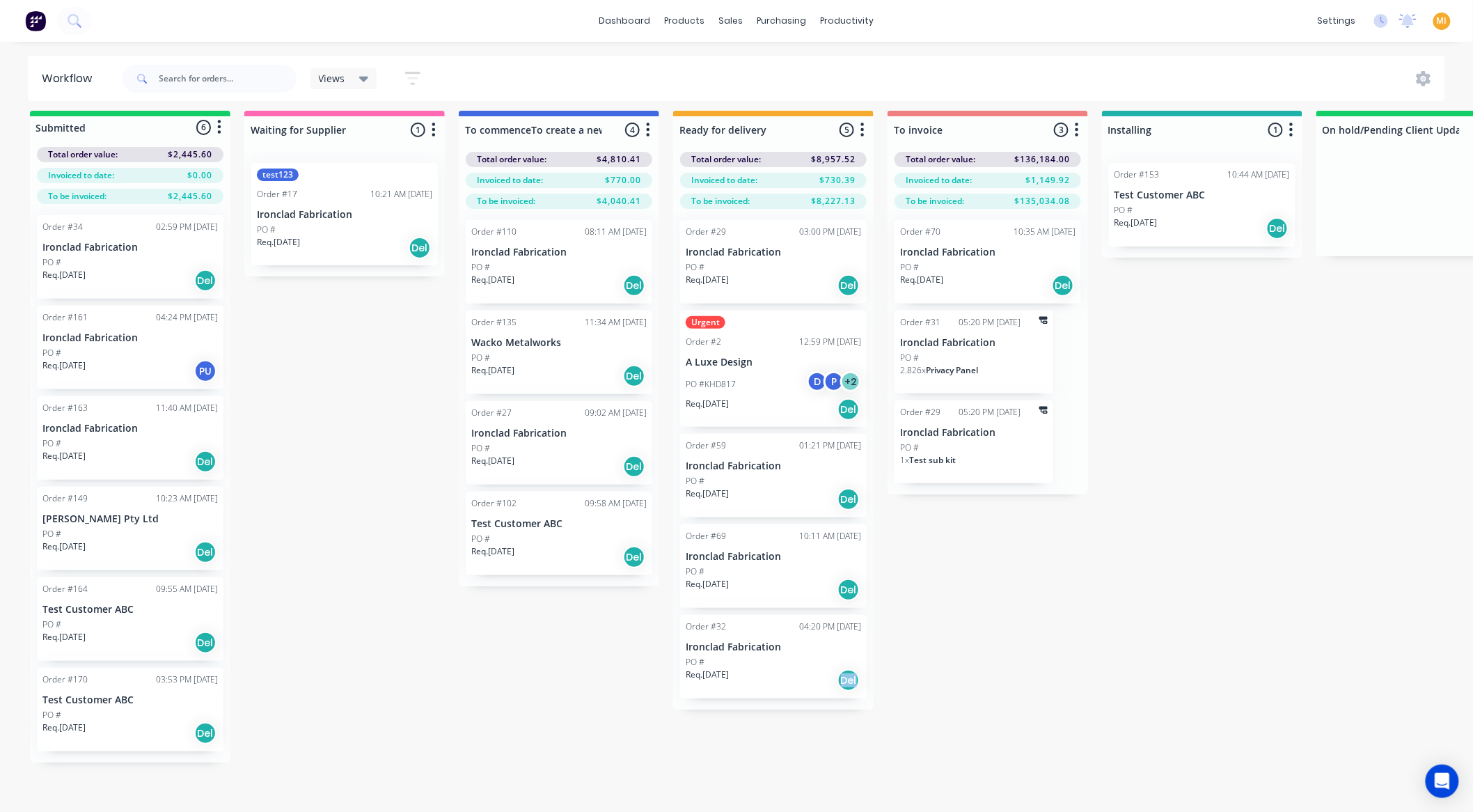
drag, startPoint x: 790, startPoint y: 809, endPoint x: 1120, endPoint y: 765, distance: 332.9
click at [1120, 765] on div "Submitted 6 Status colour #13CE66 hex #13CE66 Save Cancel Summaries Total order…" at bounding box center [1150, 461] width 2322 height 701
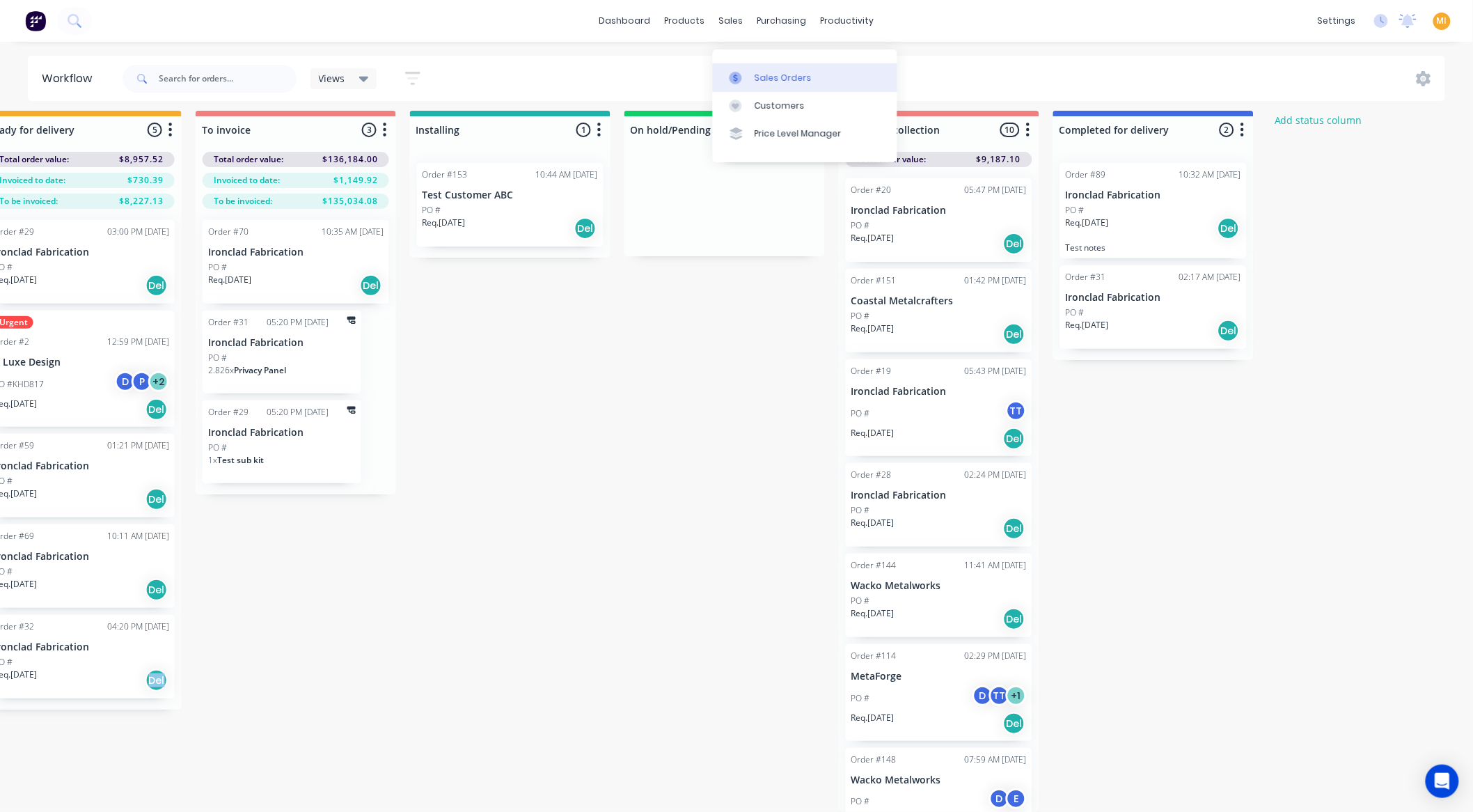
click at [748, 63] on link "Sales Orders" at bounding box center [806, 77] width 185 height 28
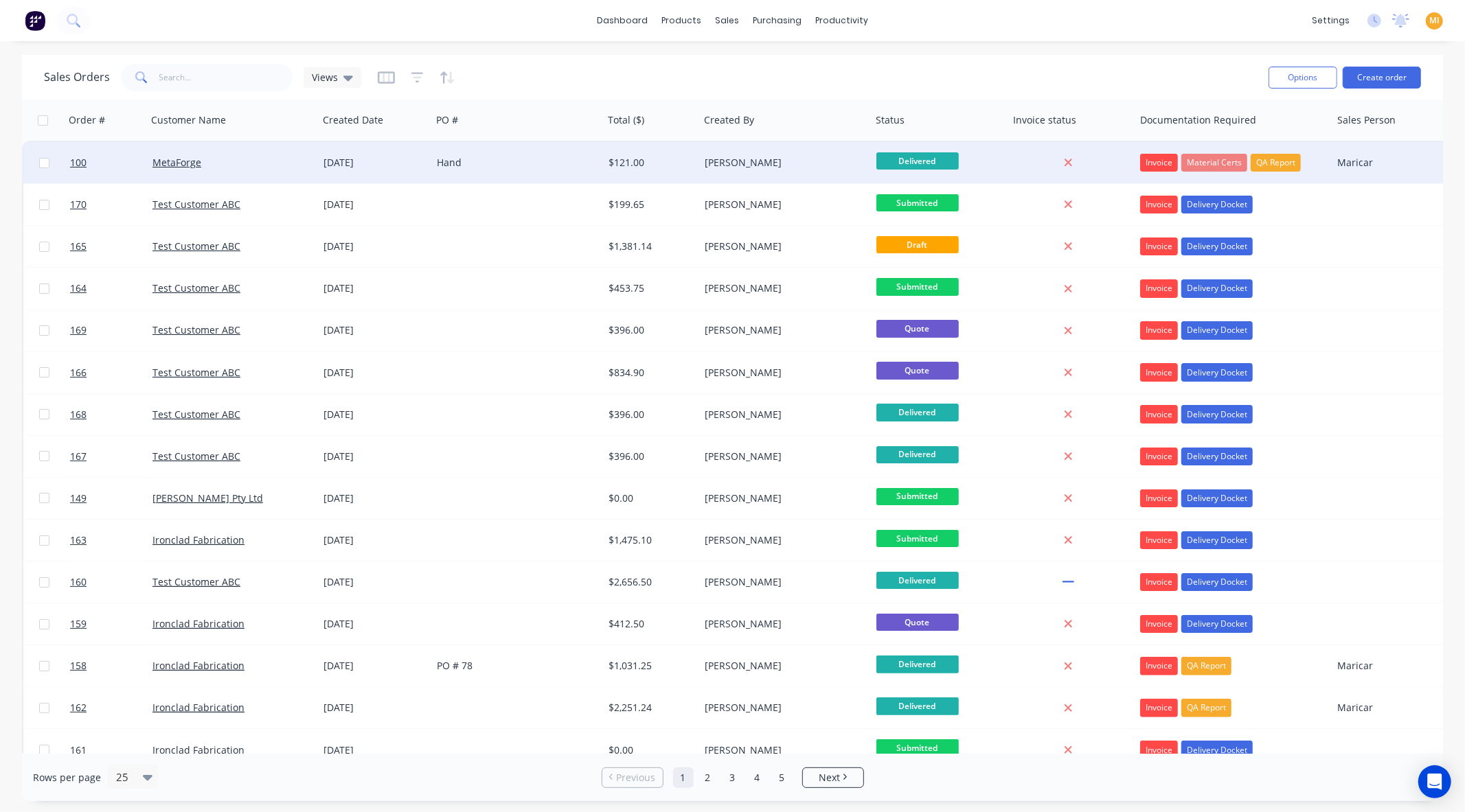
click at [431, 167] on div "Hand" at bounding box center [517, 162] width 172 height 41
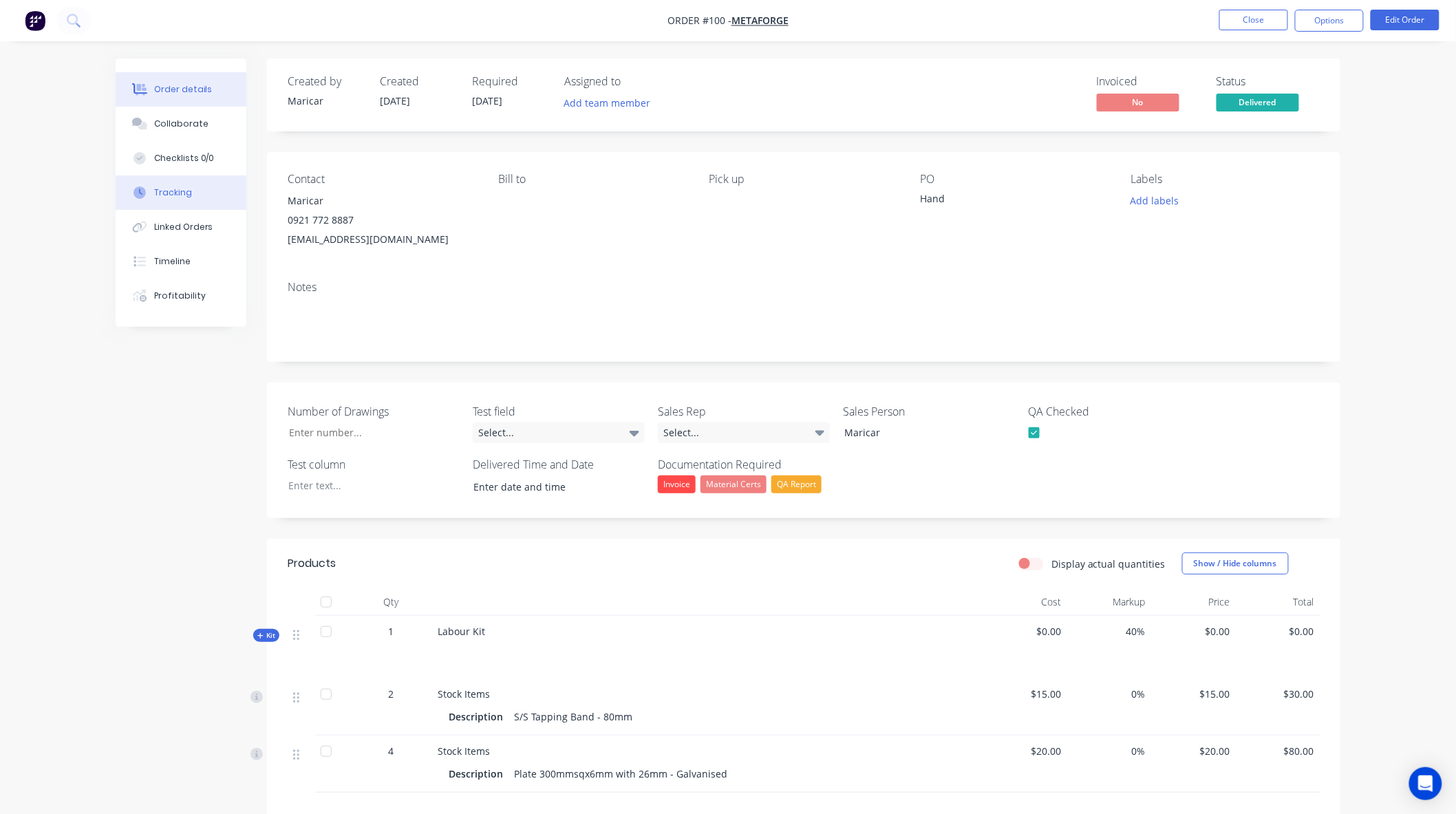
click at [195, 198] on button "Tracking" at bounding box center [181, 192] width 131 height 34
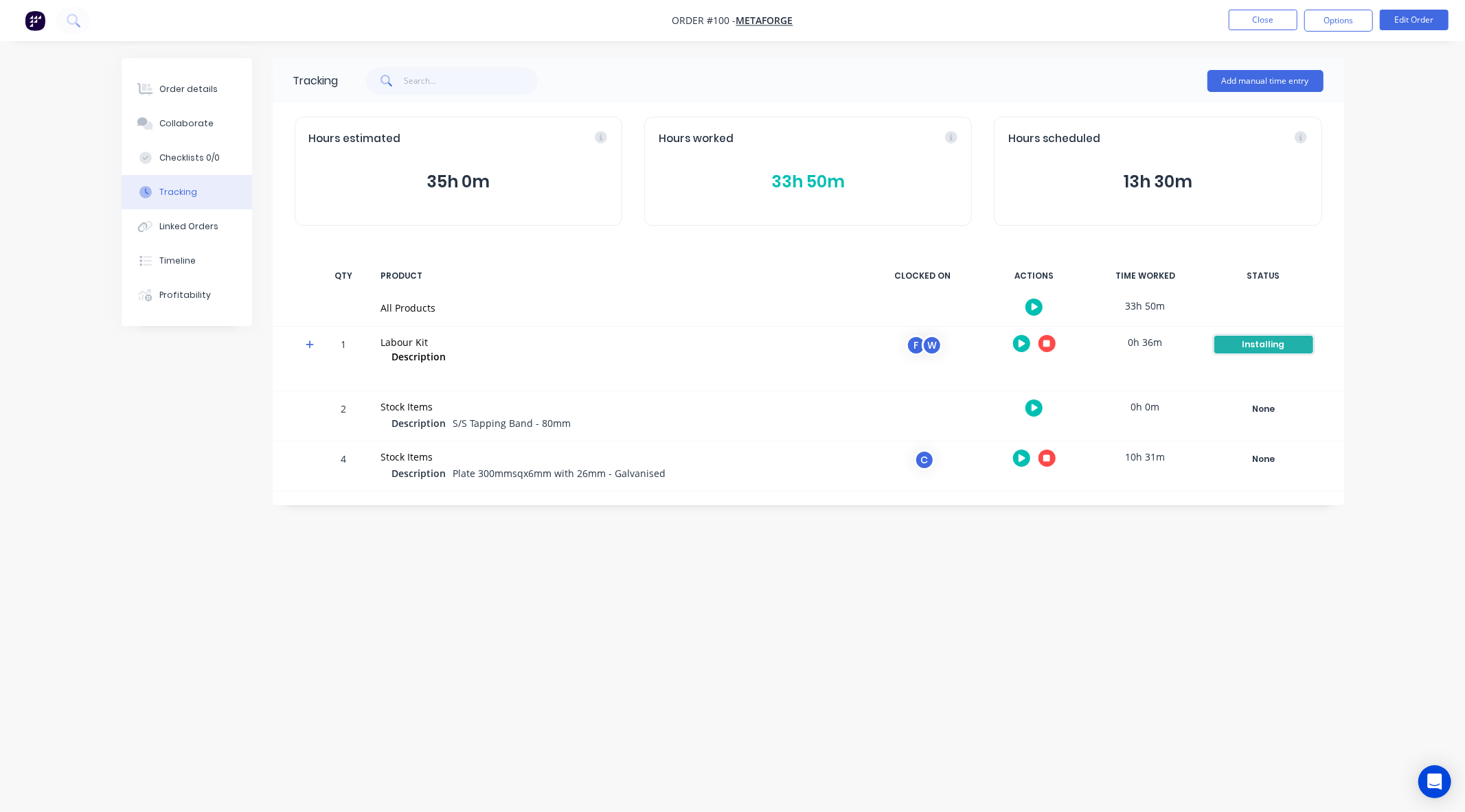
click at [1253, 345] on div "Installing" at bounding box center [1263, 345] width 99 height 18
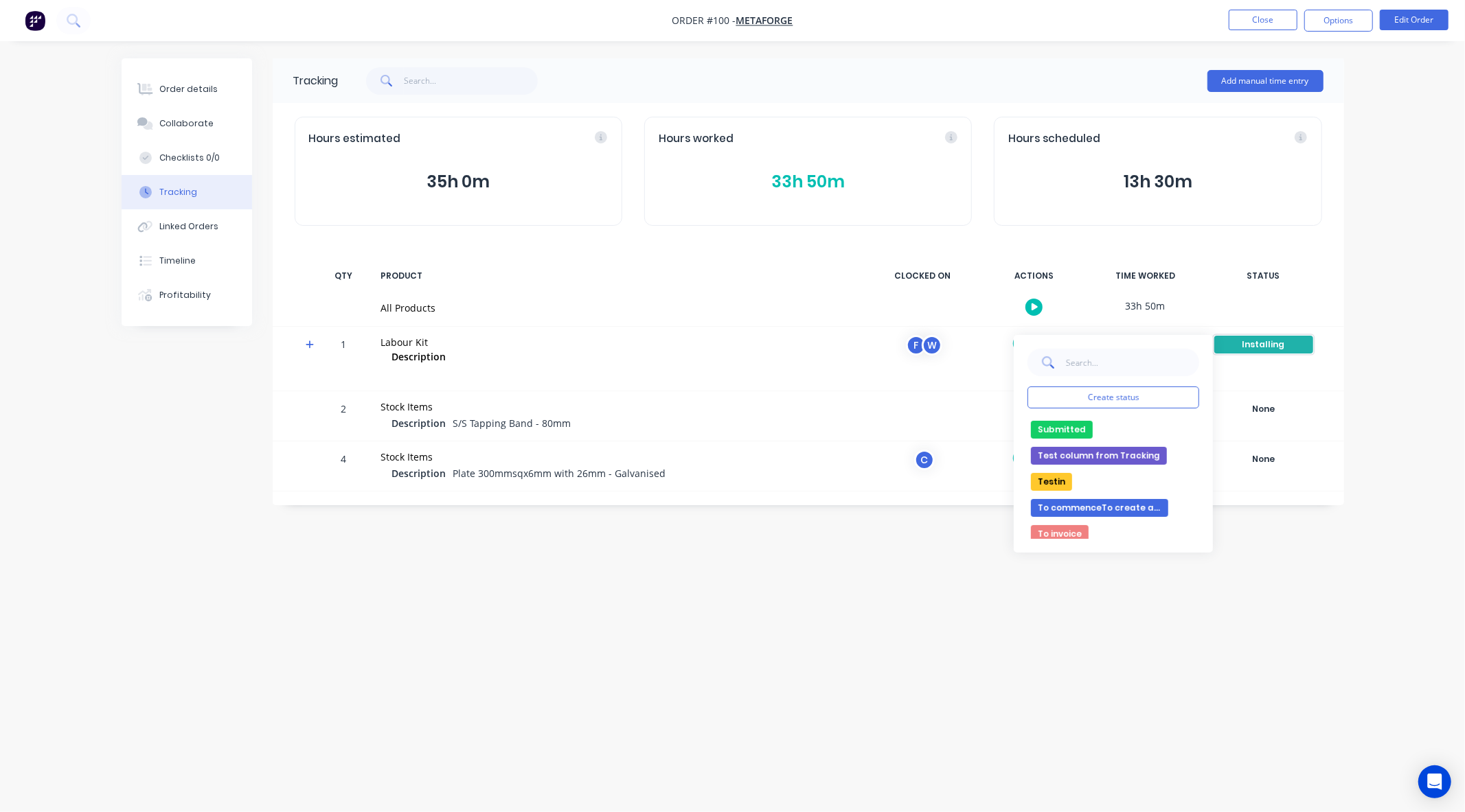
scroll to position [236, 0]
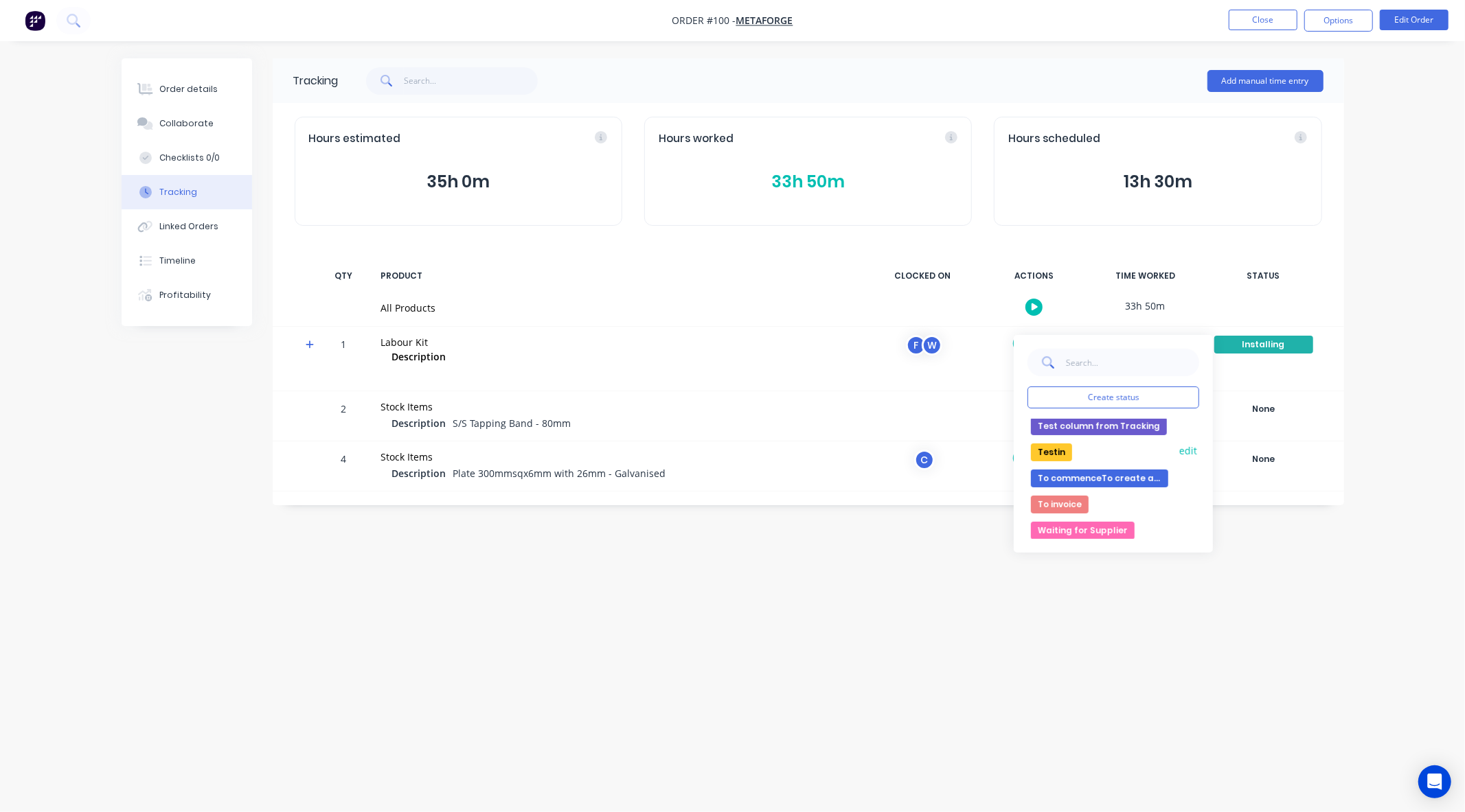
click at [1177, 451] on button "edit" at bounding box center [1188, 451] width 22 height 14
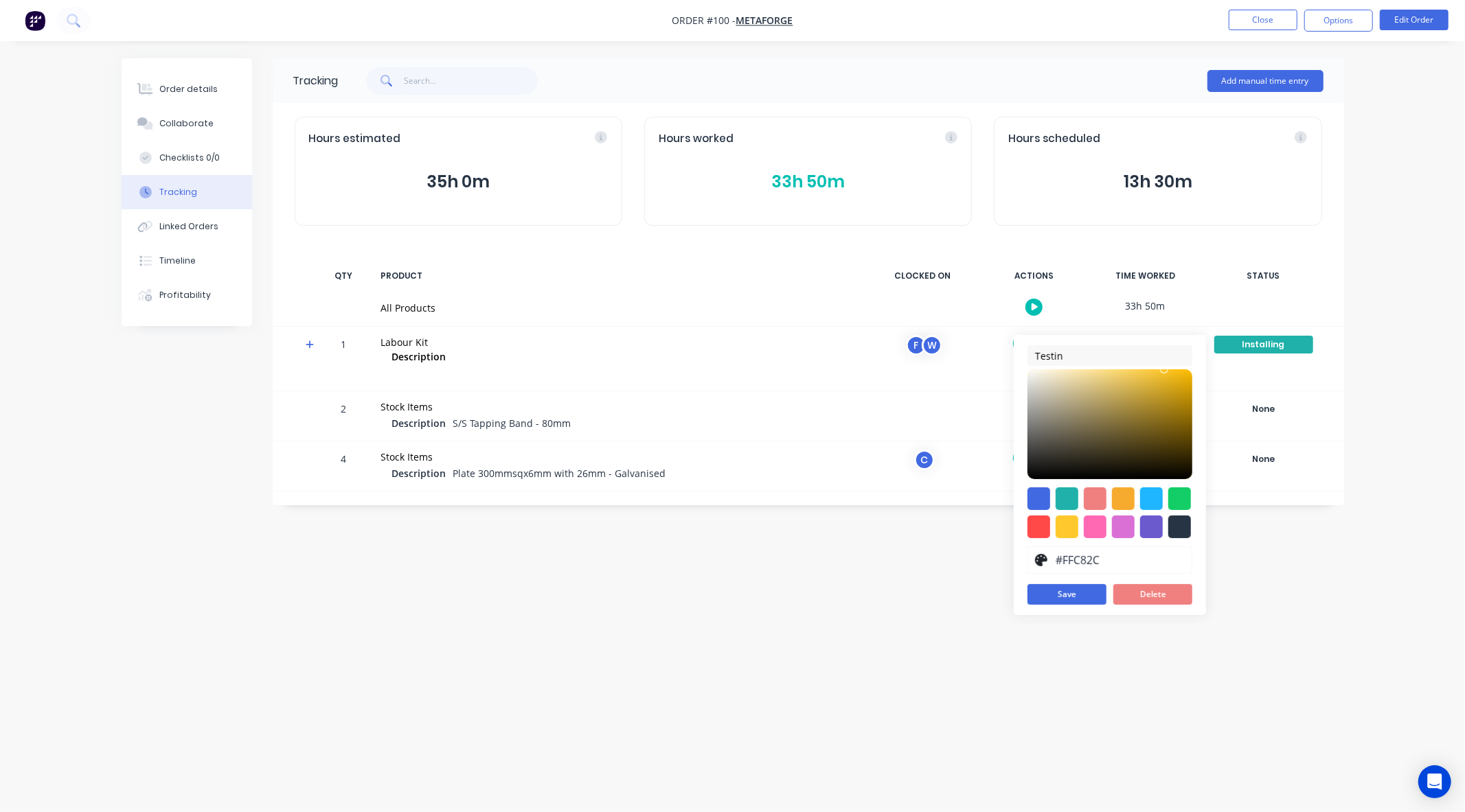
drag, startPoint x: 1292, startPoint y: 543, endPoint x: 1269, endPoint y: 450, distance: 95.8
click at [1292, 543] on div "Tracking Add manual time entry Hours estimated 35h 0m Hours worked 33h 50m Hour…" at bounding box center [732, 380] width 1223 height 643
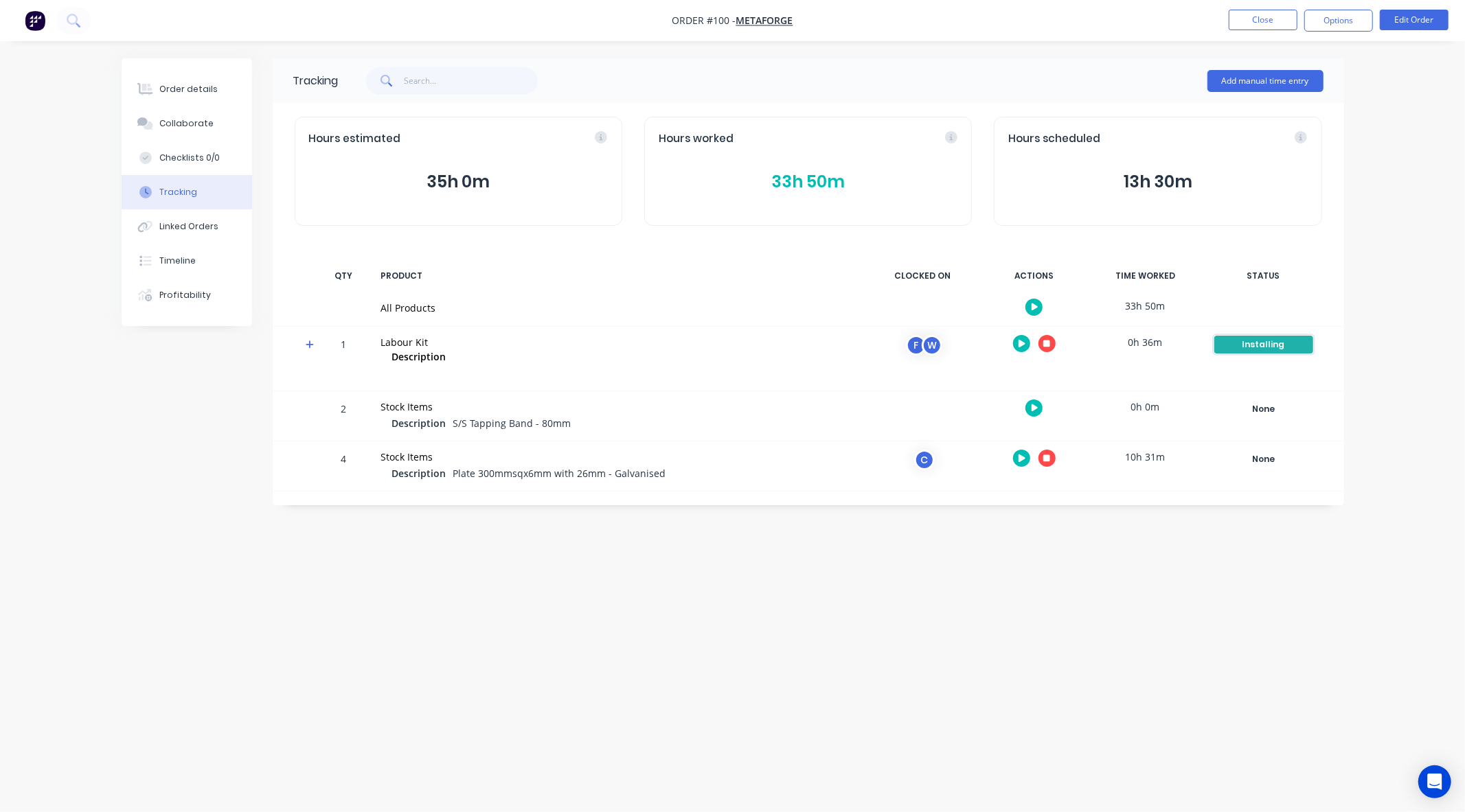
click at [1261, 344] on div "Installing" at bounding box center [1263, 345] width 99 height 18
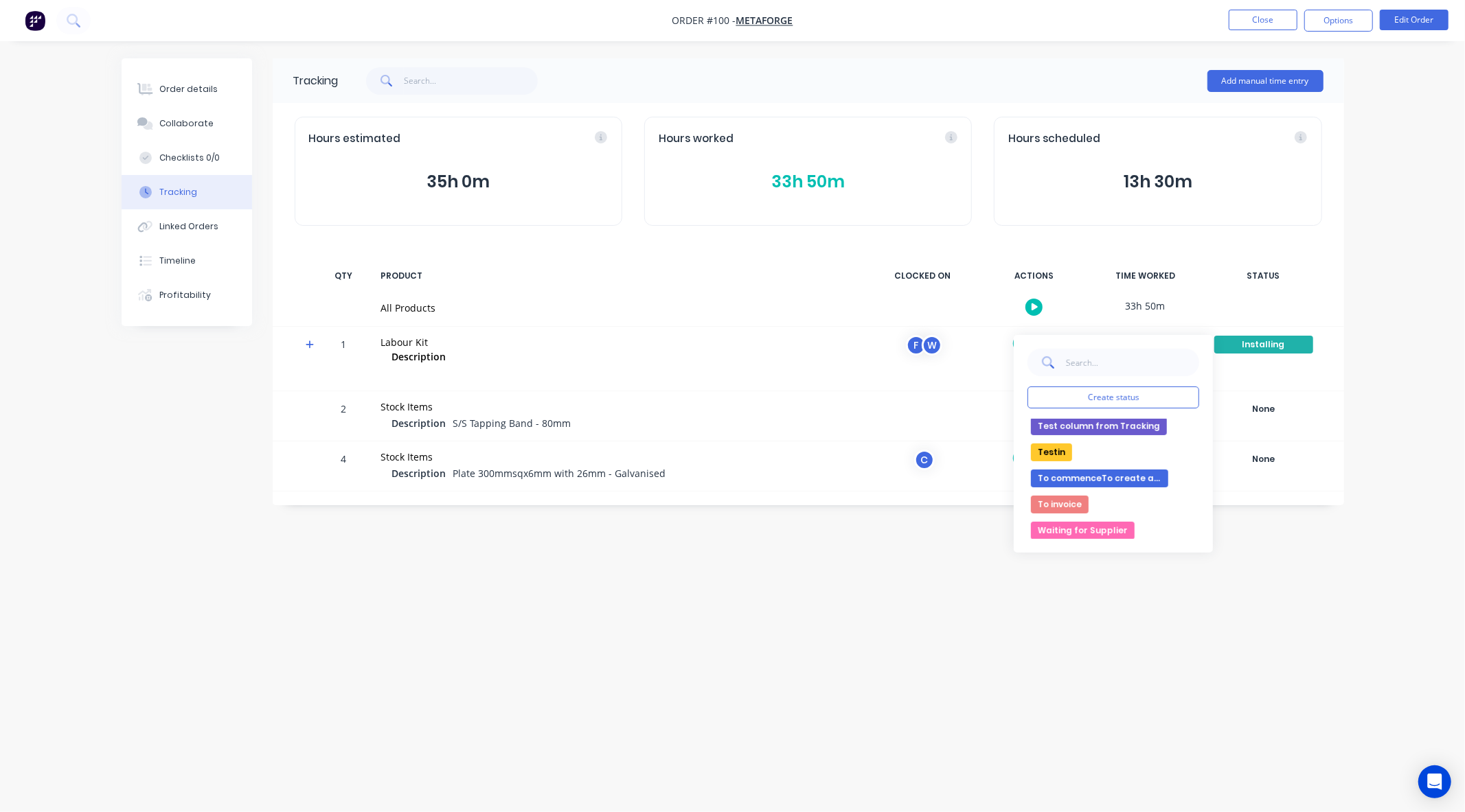
click at [1065, 503] on button "To invoice" at bounding box center [1059, 505] width 58 height 18
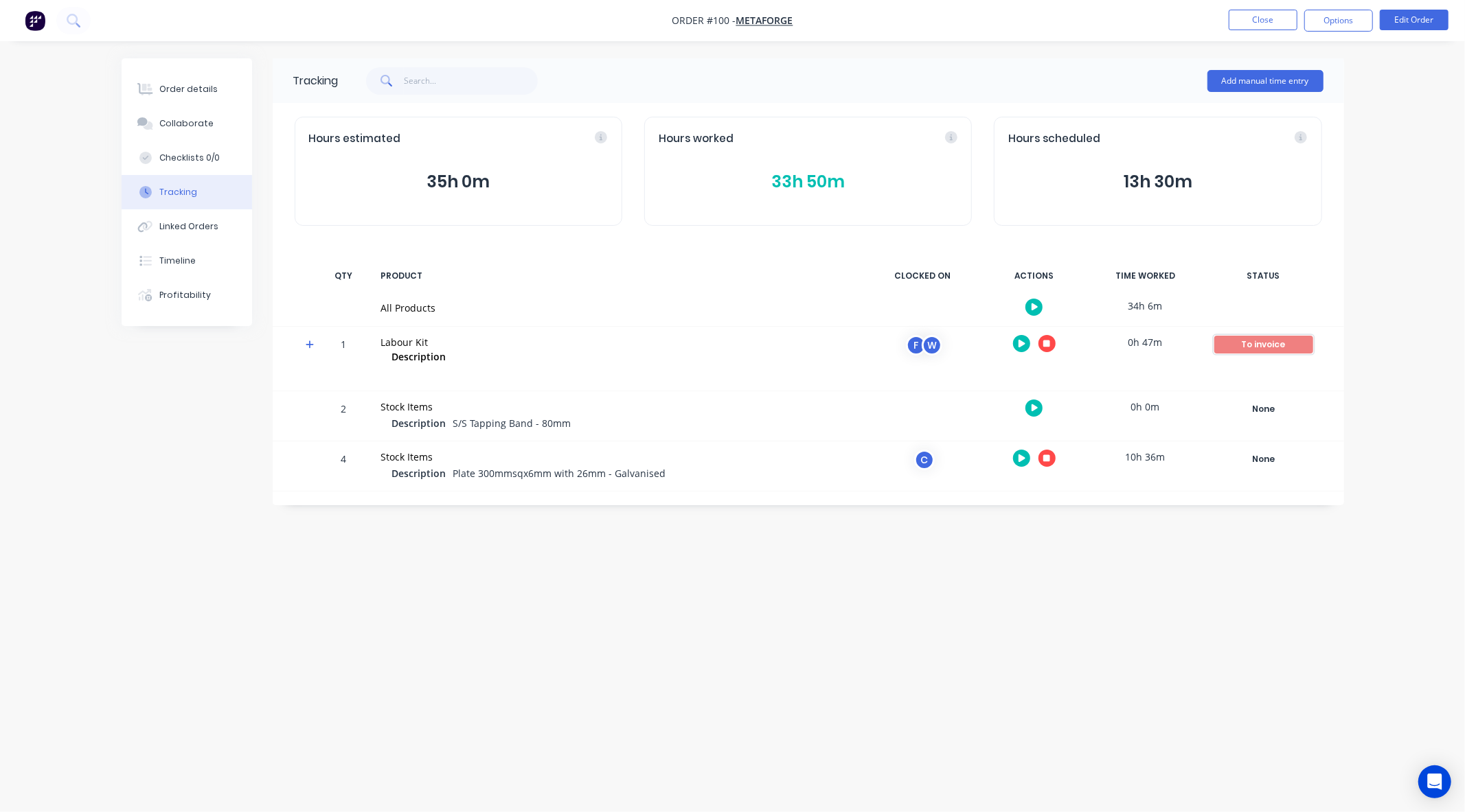
click at [1253, 347] on div "To invoice" at bounding box center [1263, 345] width 99 height 18
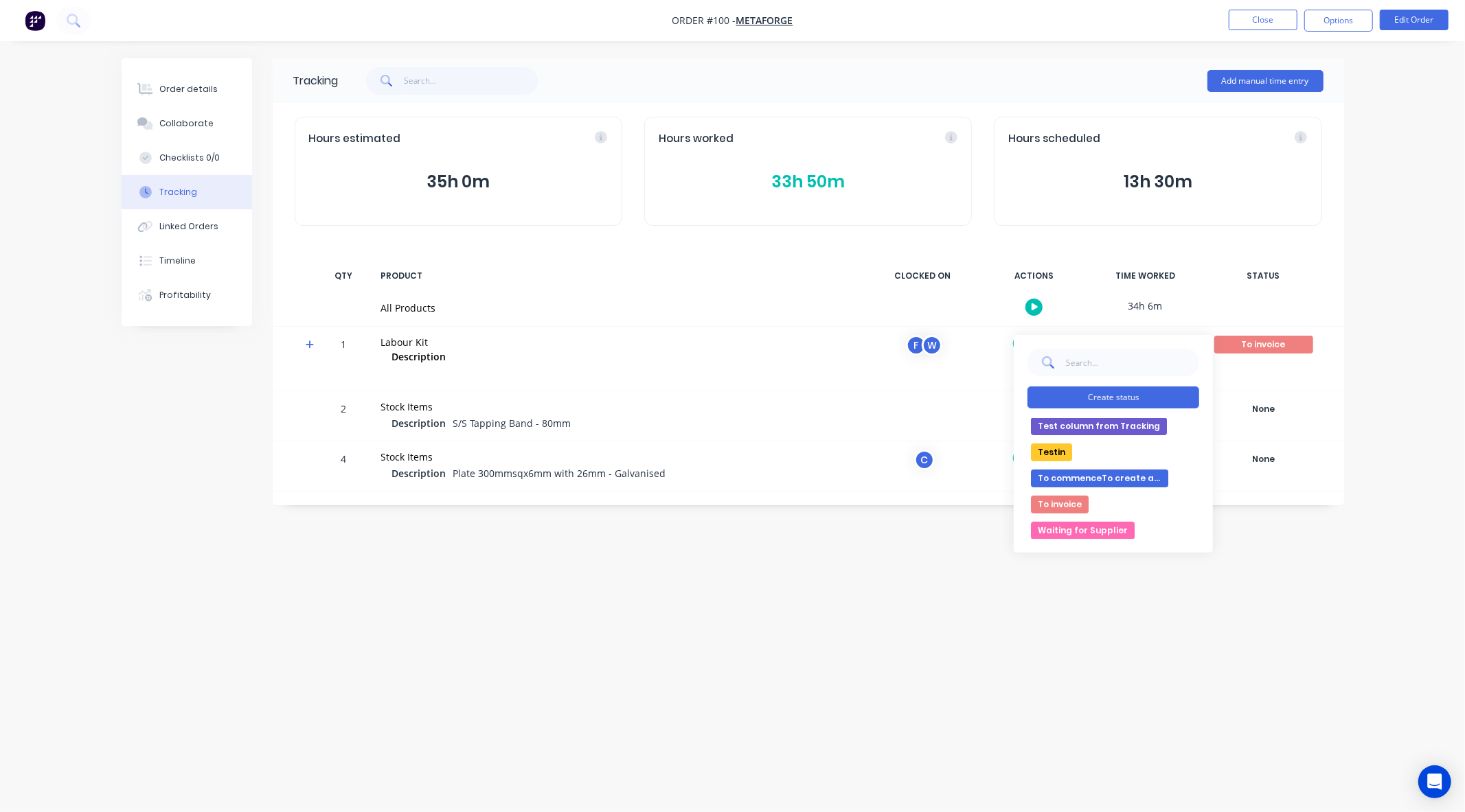
click at [1183, 395] on button "Create status" at bounding box center [1113, 398] width 172 height 22
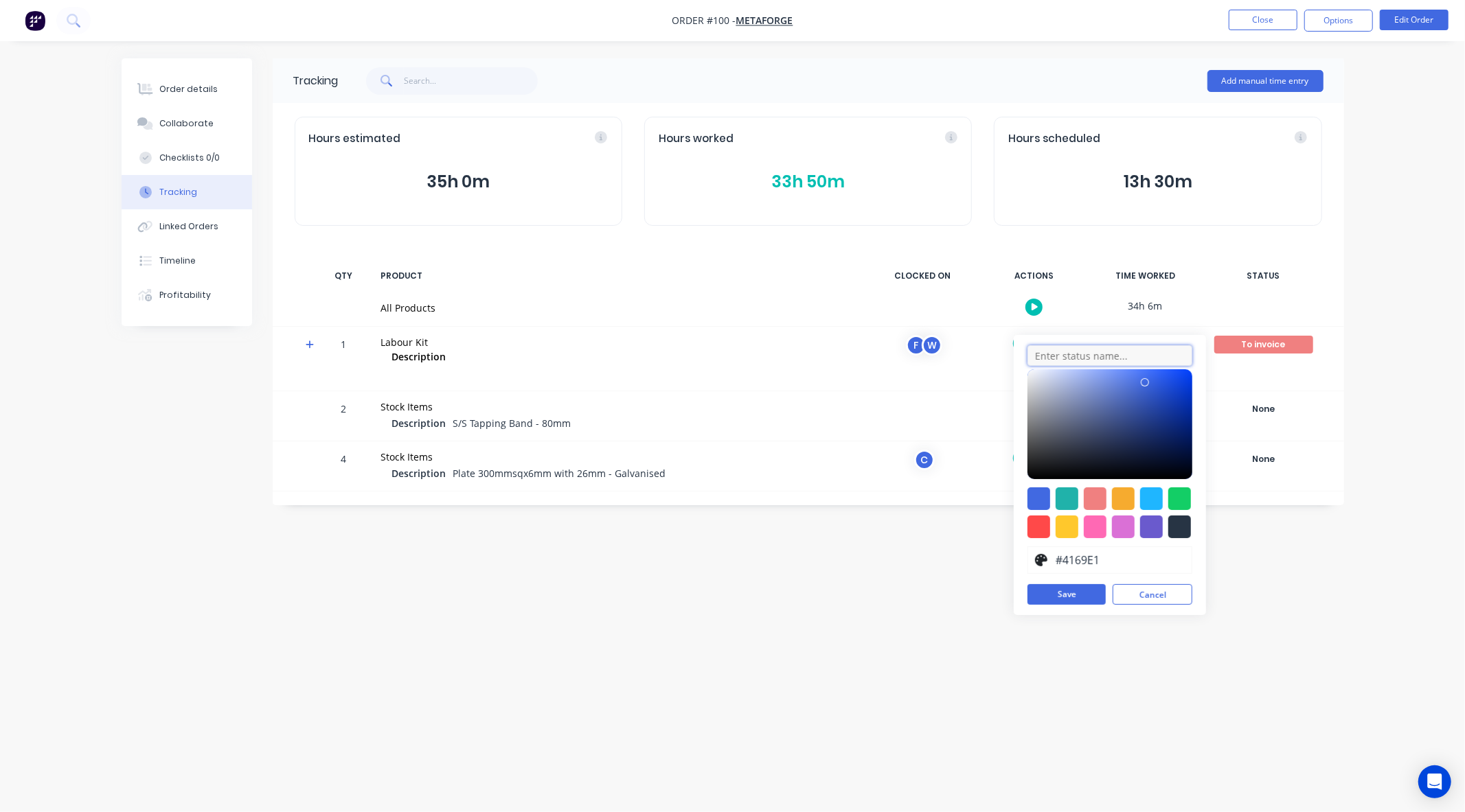
click at [1101, 353] on input "text" at bounding box center [1110, 356] width 165 height 21
type input "M"
type input "To commence next"
click at [1137, 419] on div at bounding box center [1110, 424] width 165 height 110
type input "#2F55C7"
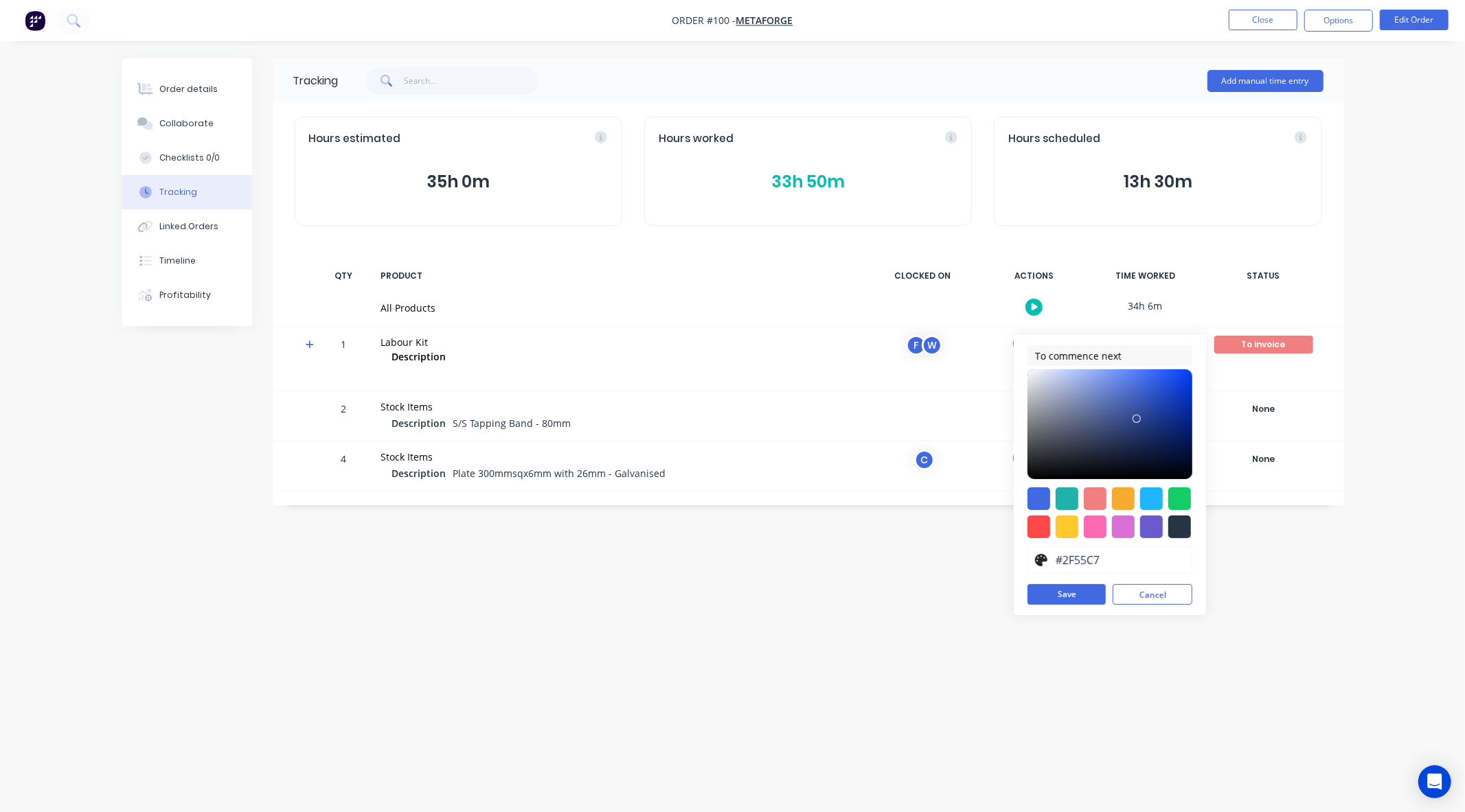
click at [1154, 394] on div at bounding box center [1110, 424] width 165 height 110
click at [1078, 593] on button "Save" at bounding box center [1066, 595] width 78 height 21
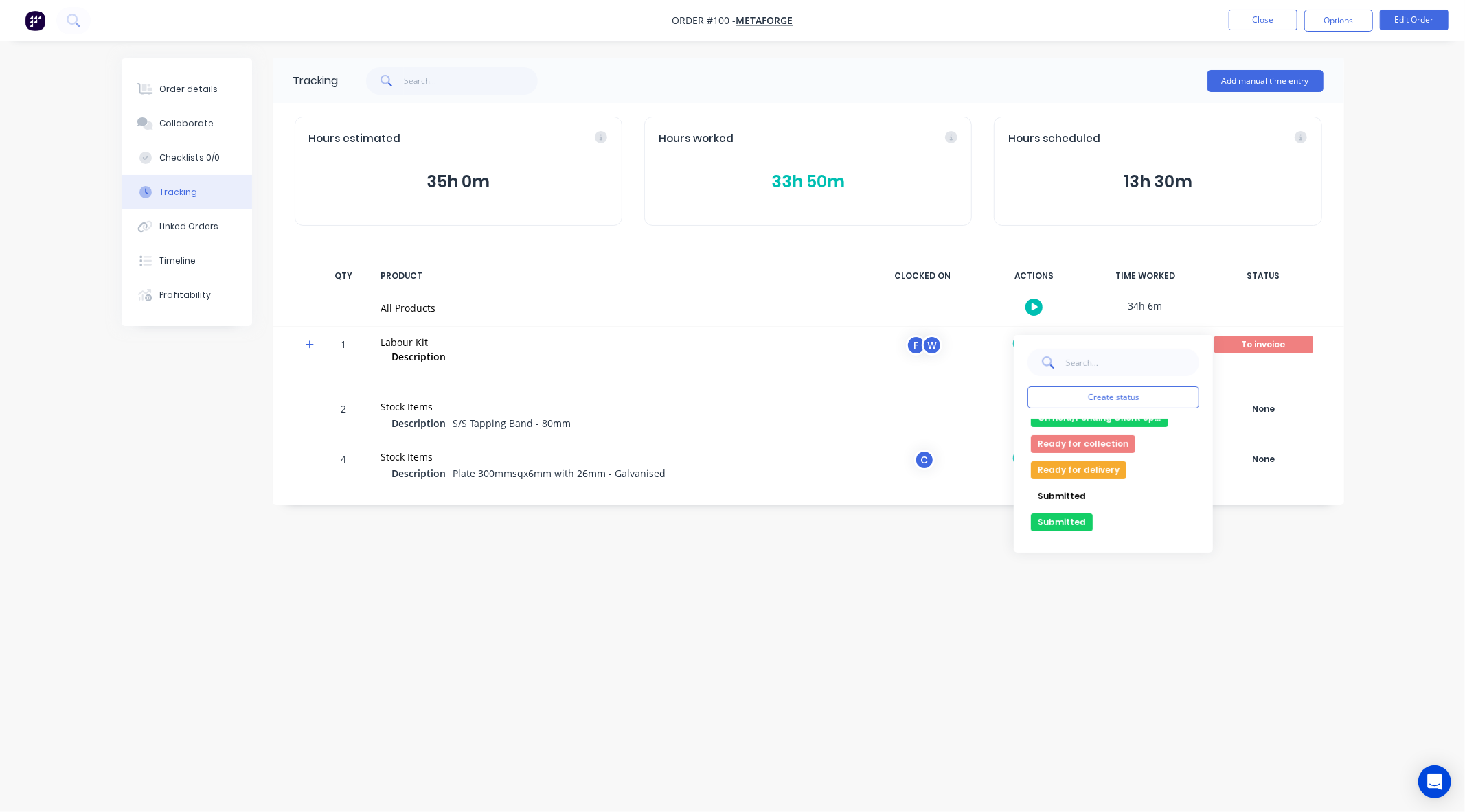
scroll to position [262, 0]
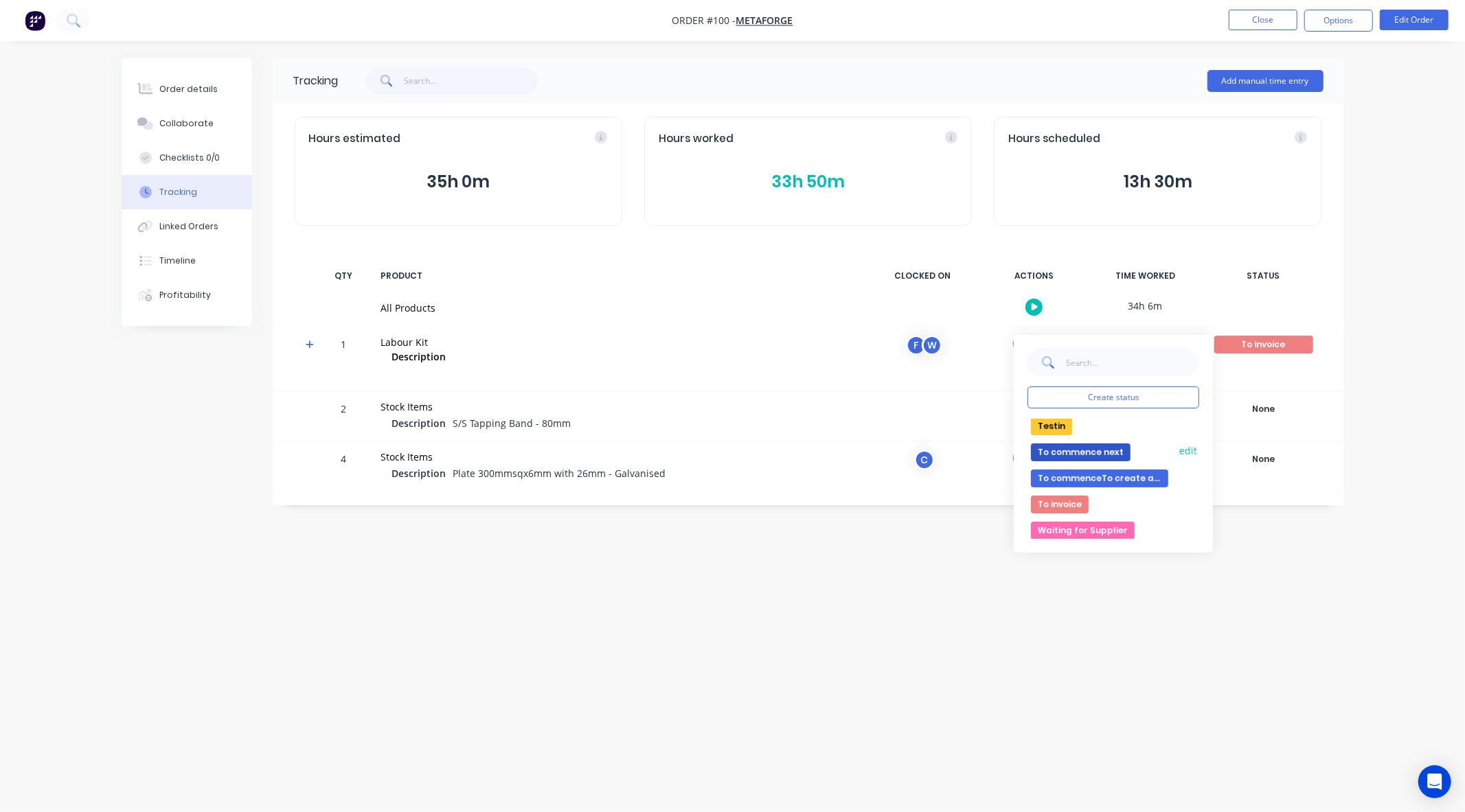
click at [1178, 448] on button "edit" at bounding box center [1188, 451] width 22 height 14
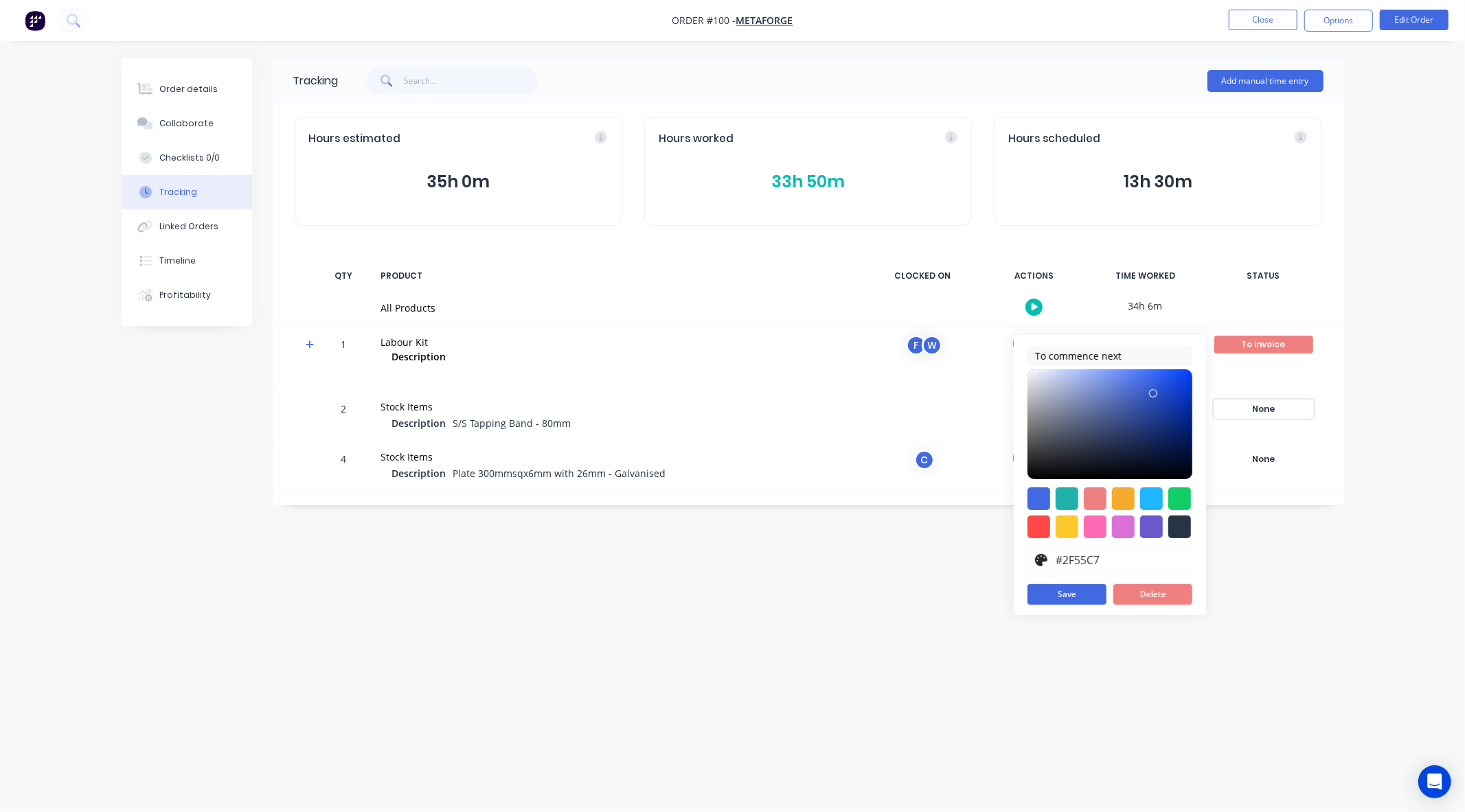
click at [1272, 410] on div "None" at bounding box center [1263, 409] width 99 height 18
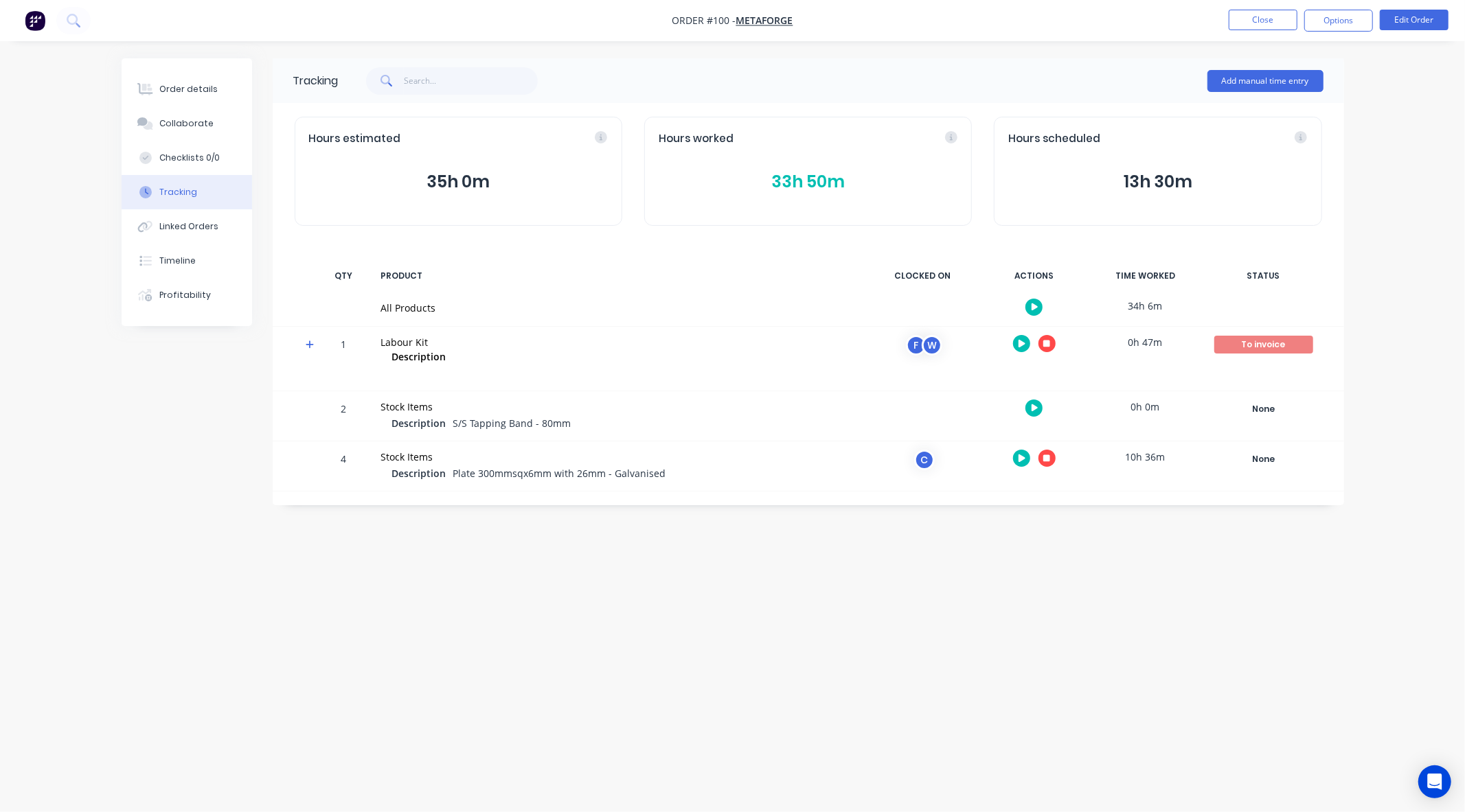
click at [961, 572] on div "Tracking Add manual time entry Hours estimated 35h 0m Hours worked 33h 50m Hour…" at bounding box center [732, 380] width 1223 height 643
click at [1021, 342] on icon "button" at bounding box center [1021, 344] width 7 height 8
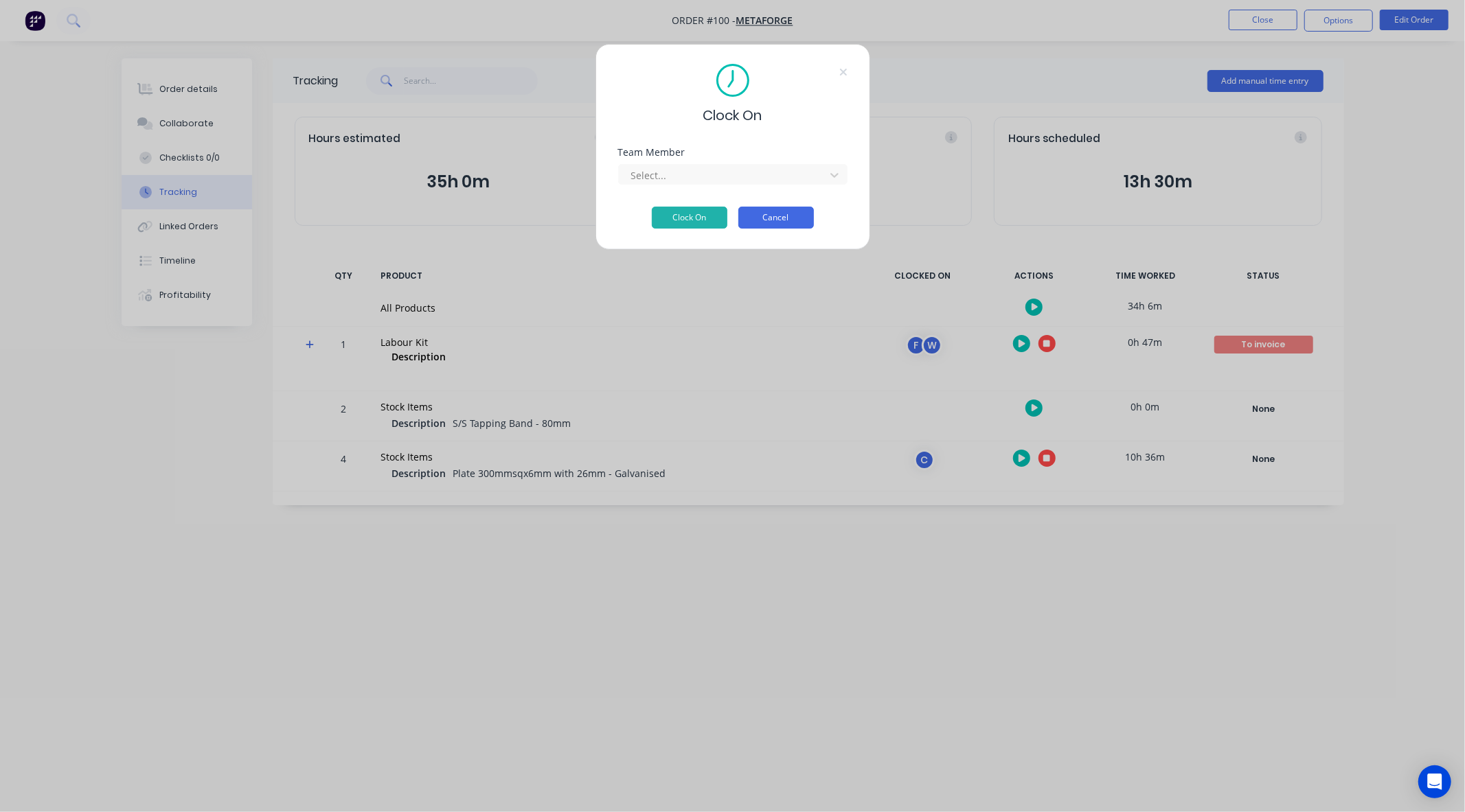
click at [787, 214] on button "Cancel" at bounding box center [776, 218] width 75 height 22
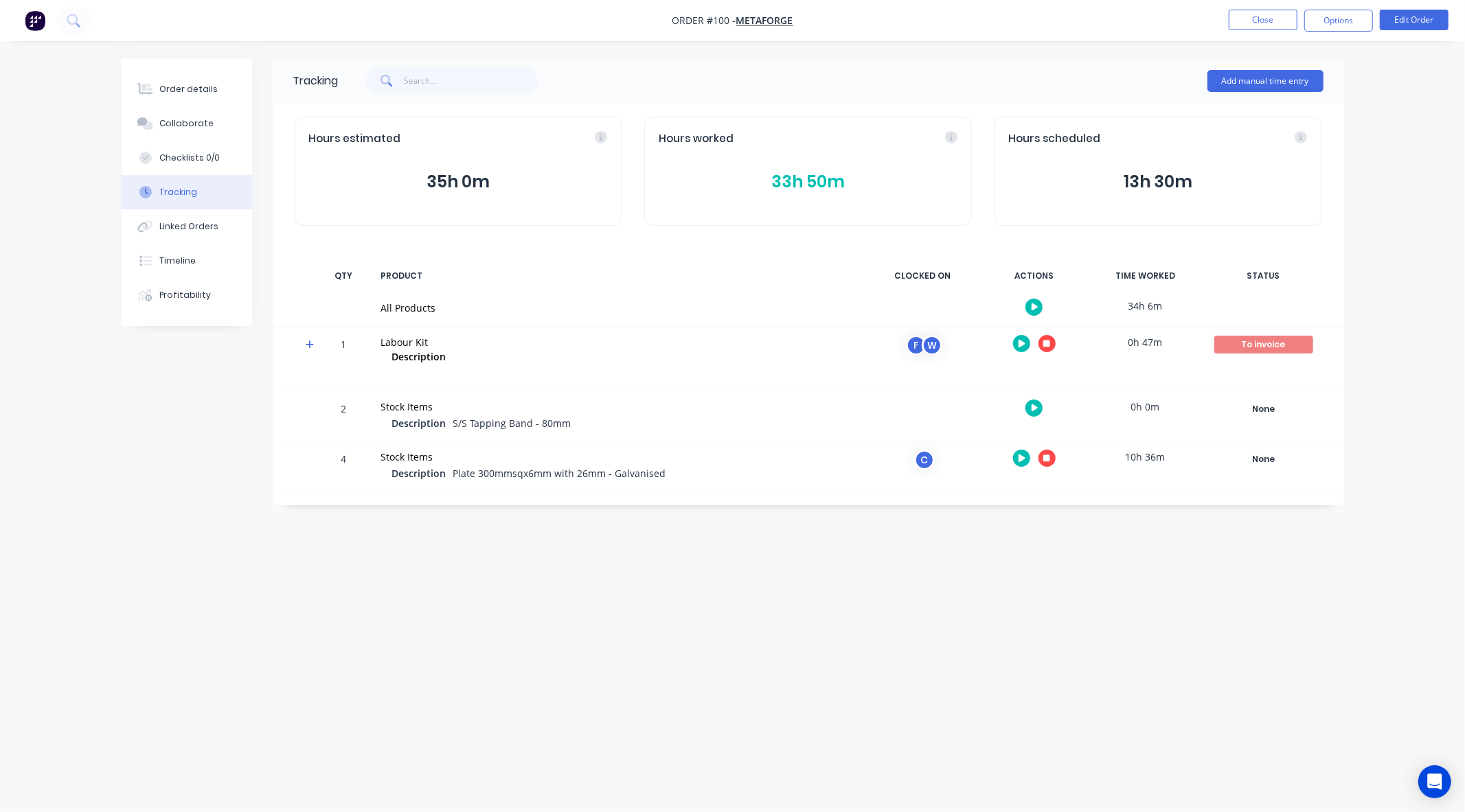
click at [1032, 303] on icon "button" at bounding box center [1035, 307] width 7 height 9
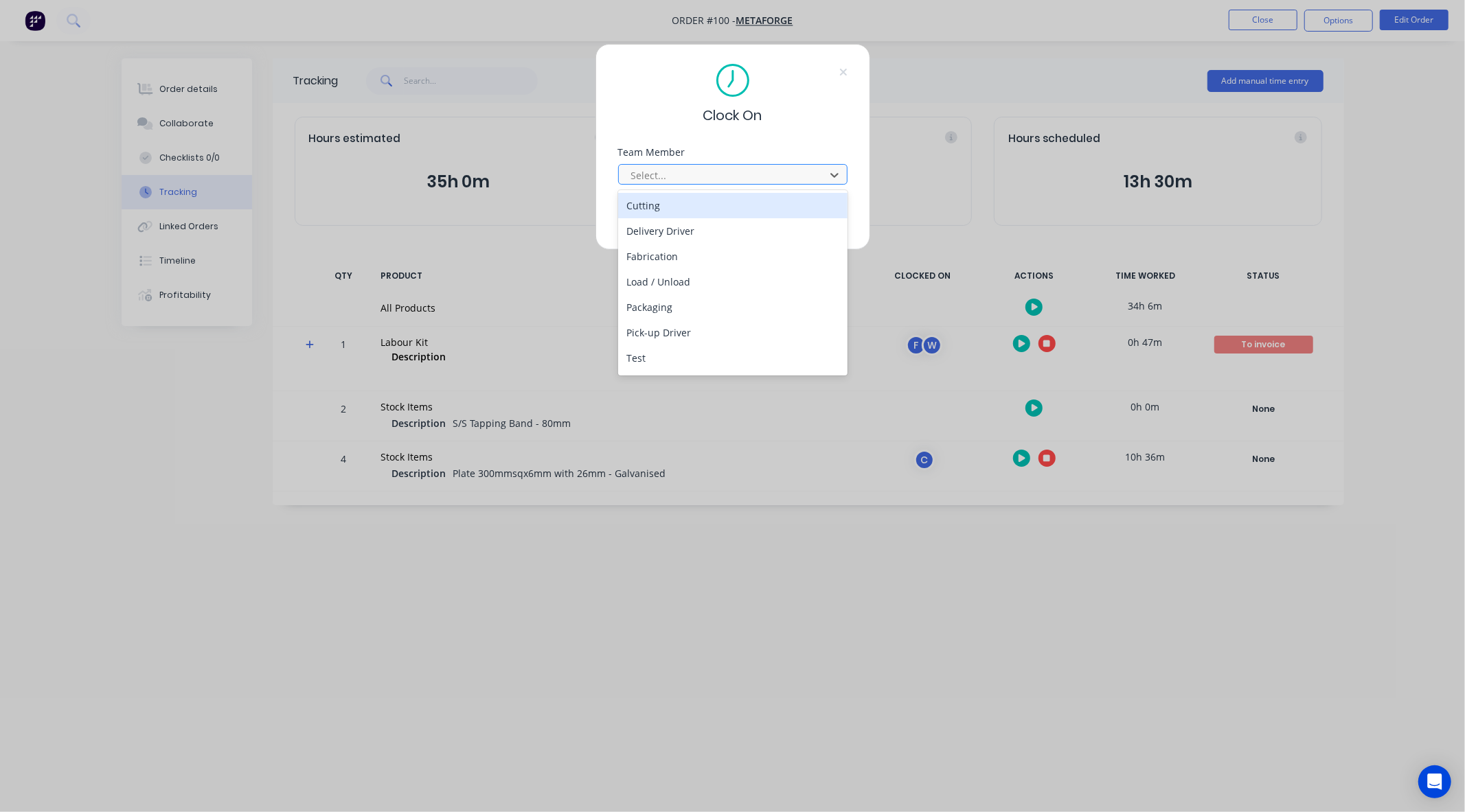
click at [746, 173] on div at bounding box center [723, 176] width 188 height 17
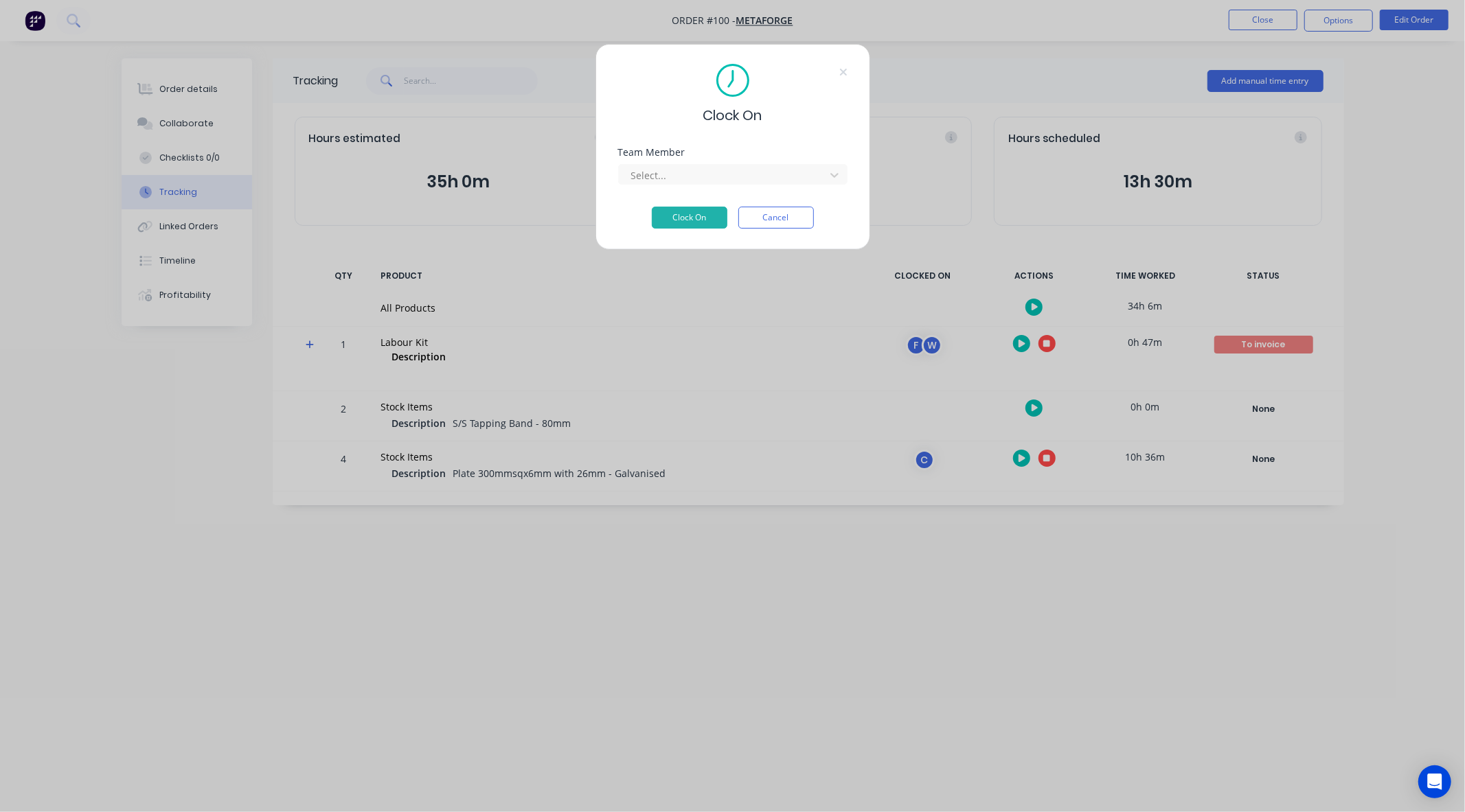
click at [753, 140] on div "Clock On Team Member Select... Clock On Cancel" at bounding box center [732, 147] width 275 height 206
click at [779, 223] on button "Cancel" at bounding box center [776, 218] width 75 height 22
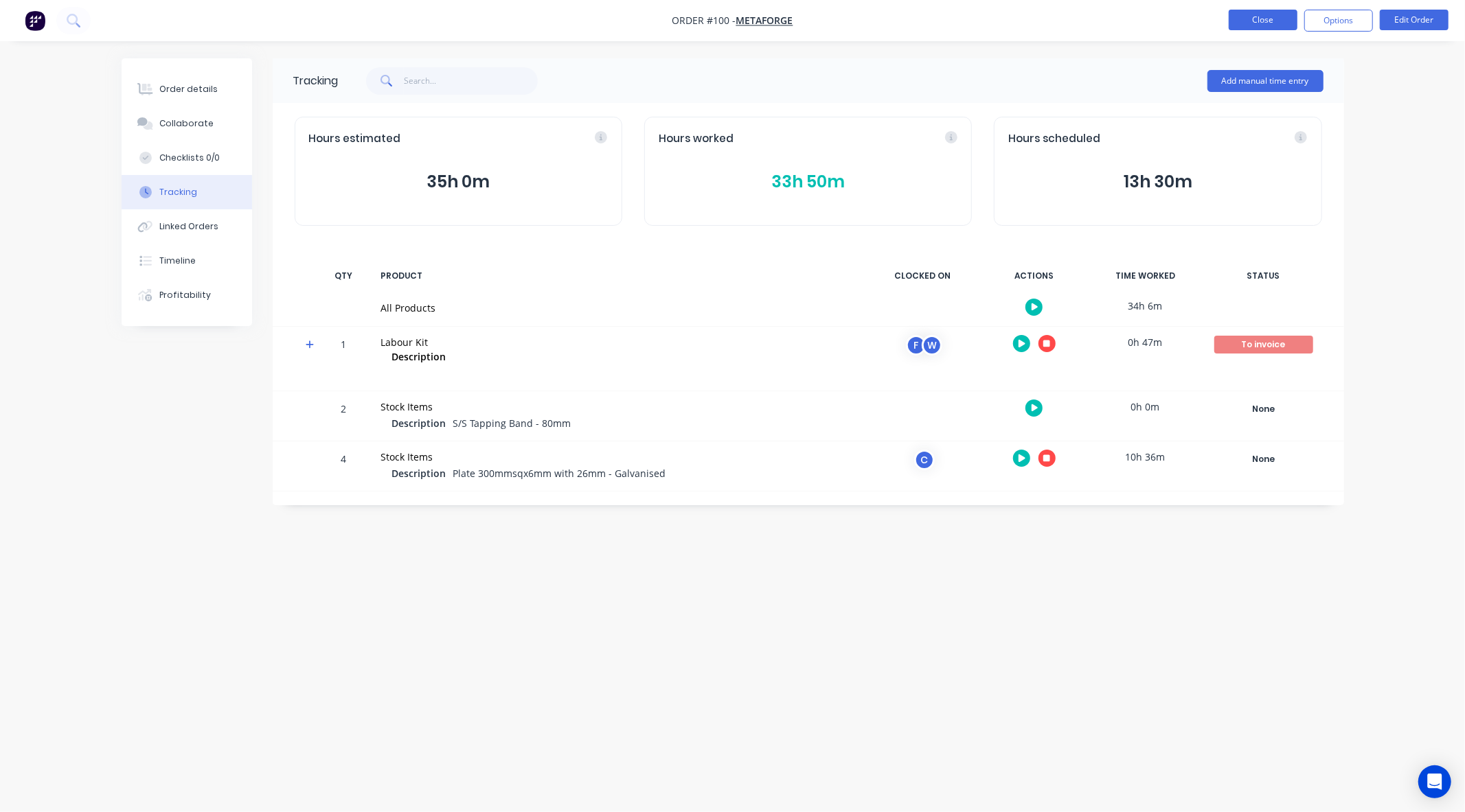
click at [1267, 18] on button "Close" at bounding box center [1263, 20] width 69 height 21
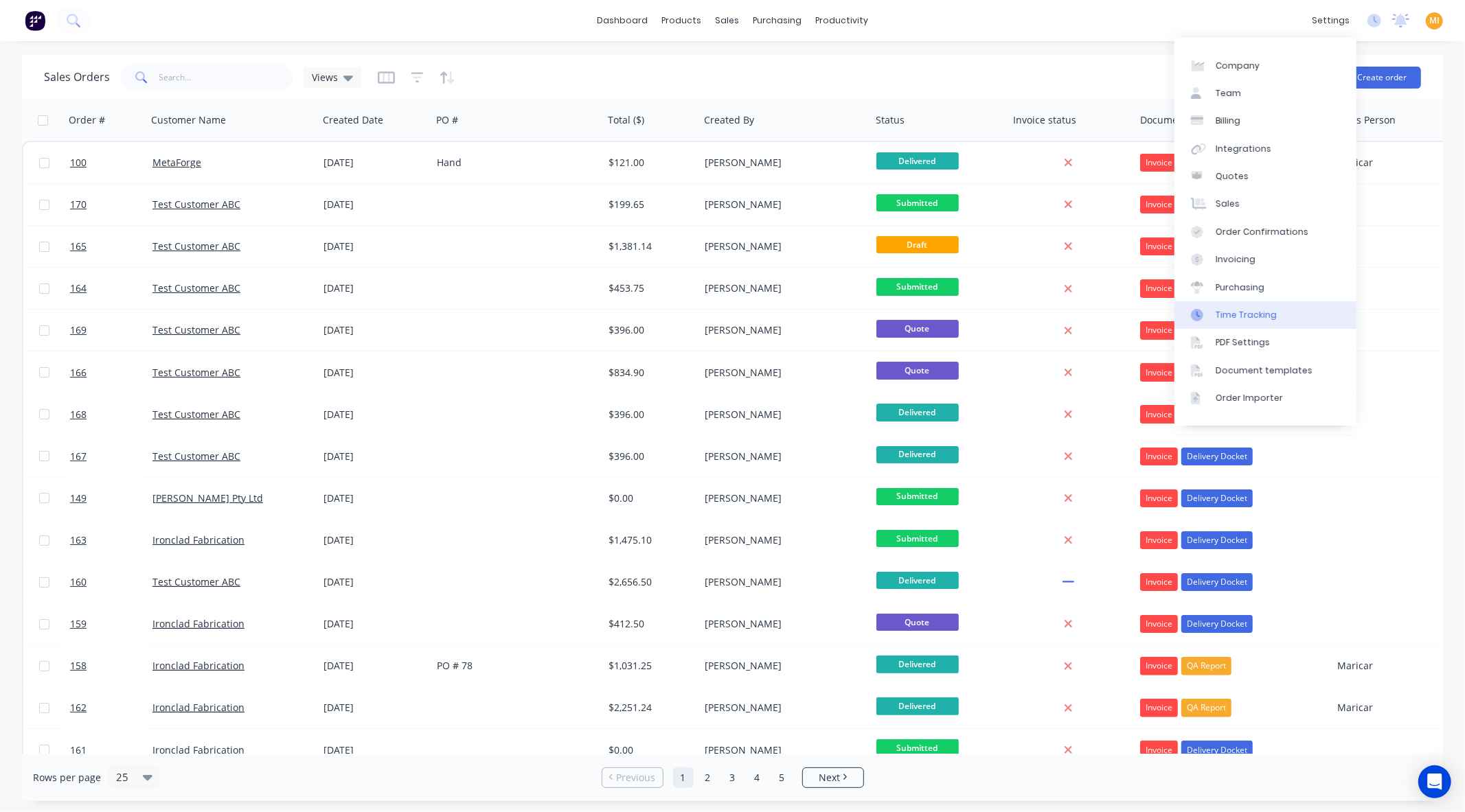
click at [1261, 307] on link "Time Tracking" at bounding box center [1265, 315] width 182 height 28
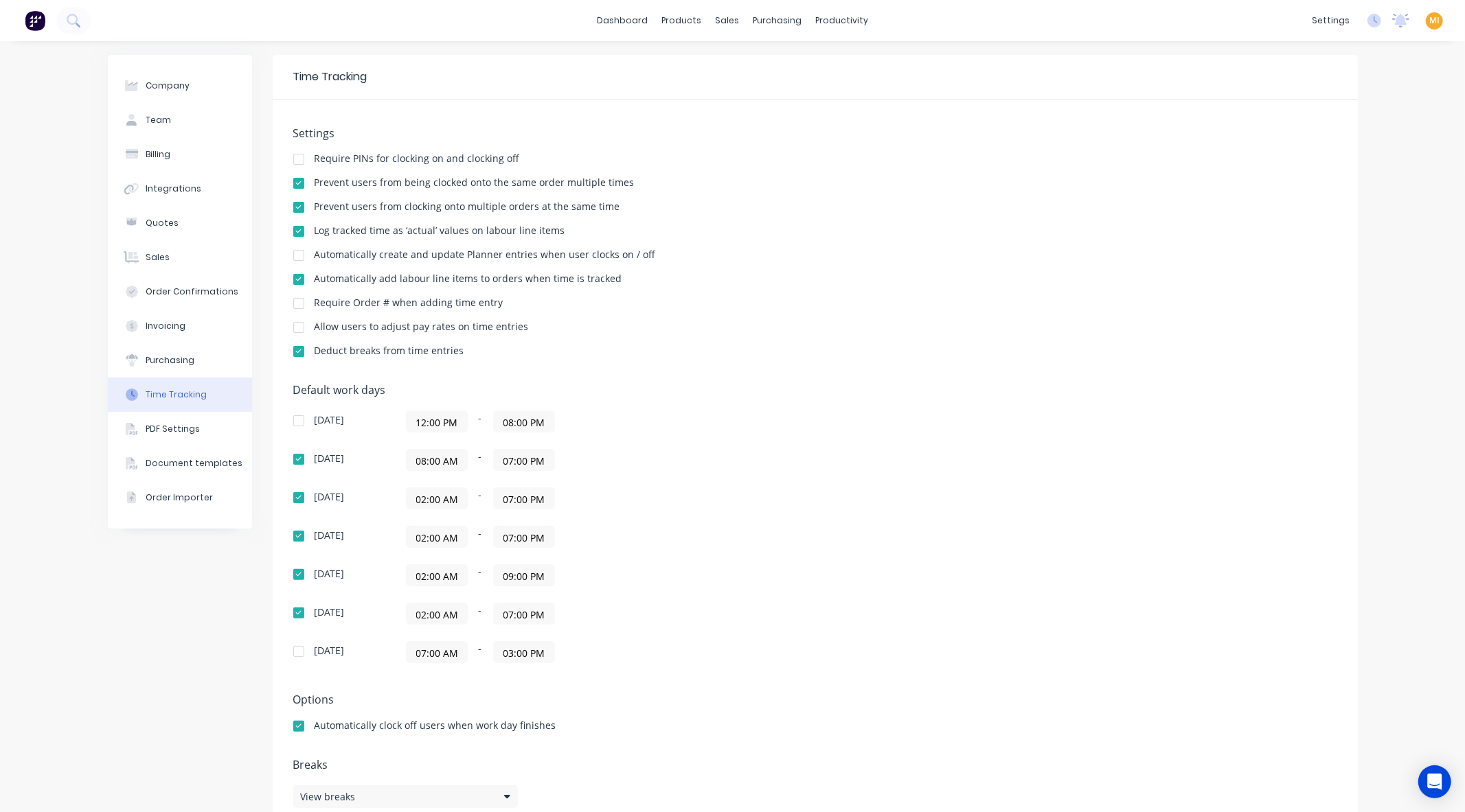
click at [383, 156] on div "Require PINs for clocking on and clocking off" at bounding box center [417, 158] width 205 height 10
click at [285, 160] on div at bounding box center [299, 159] width 28 height 28
click at [740, 64] on link "Sales Orders" at bounding box center [795, 65] width 182 height 28
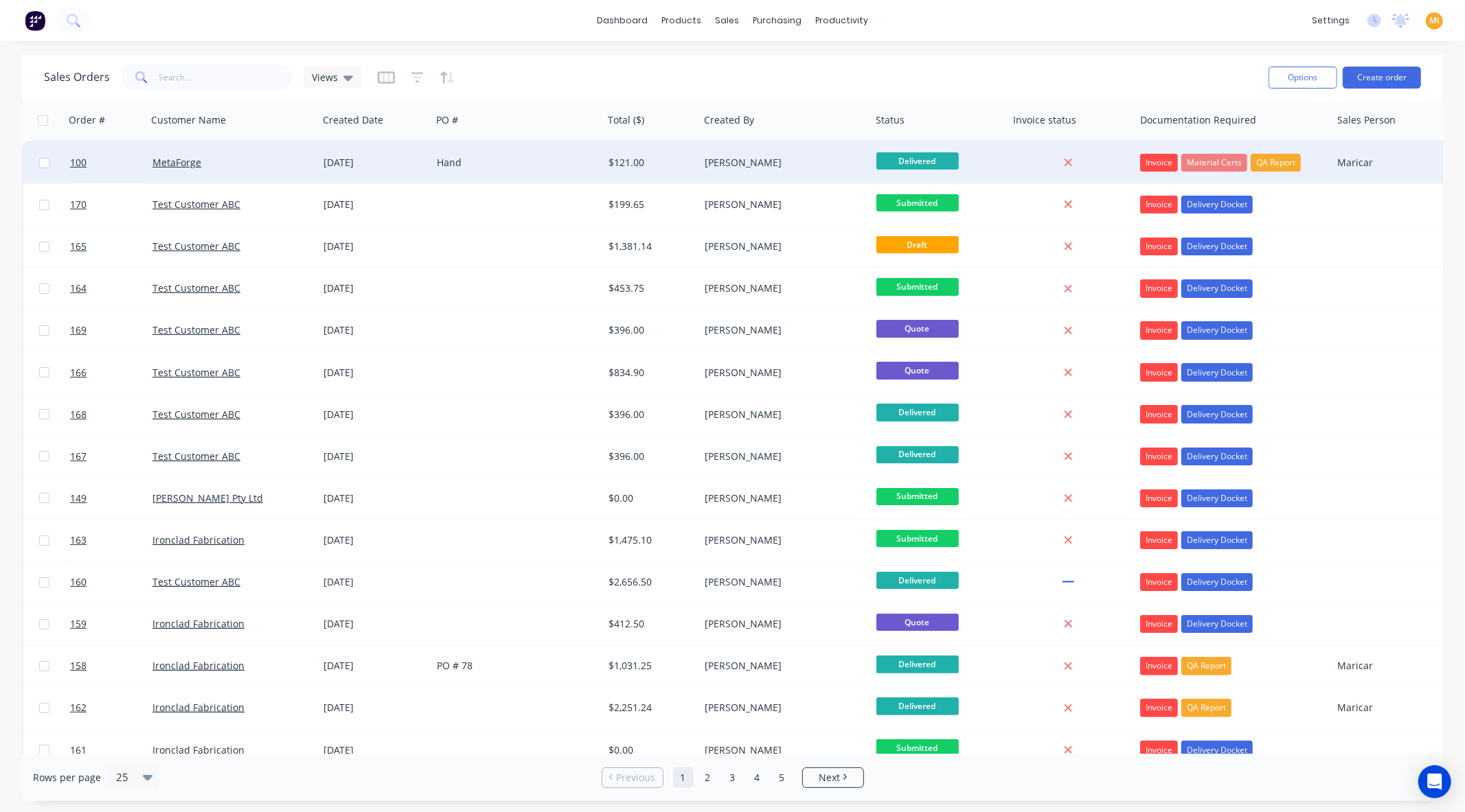
click at [301, 147] on div "MetaForge" at bounding box center [232, 162] width 172 height 41
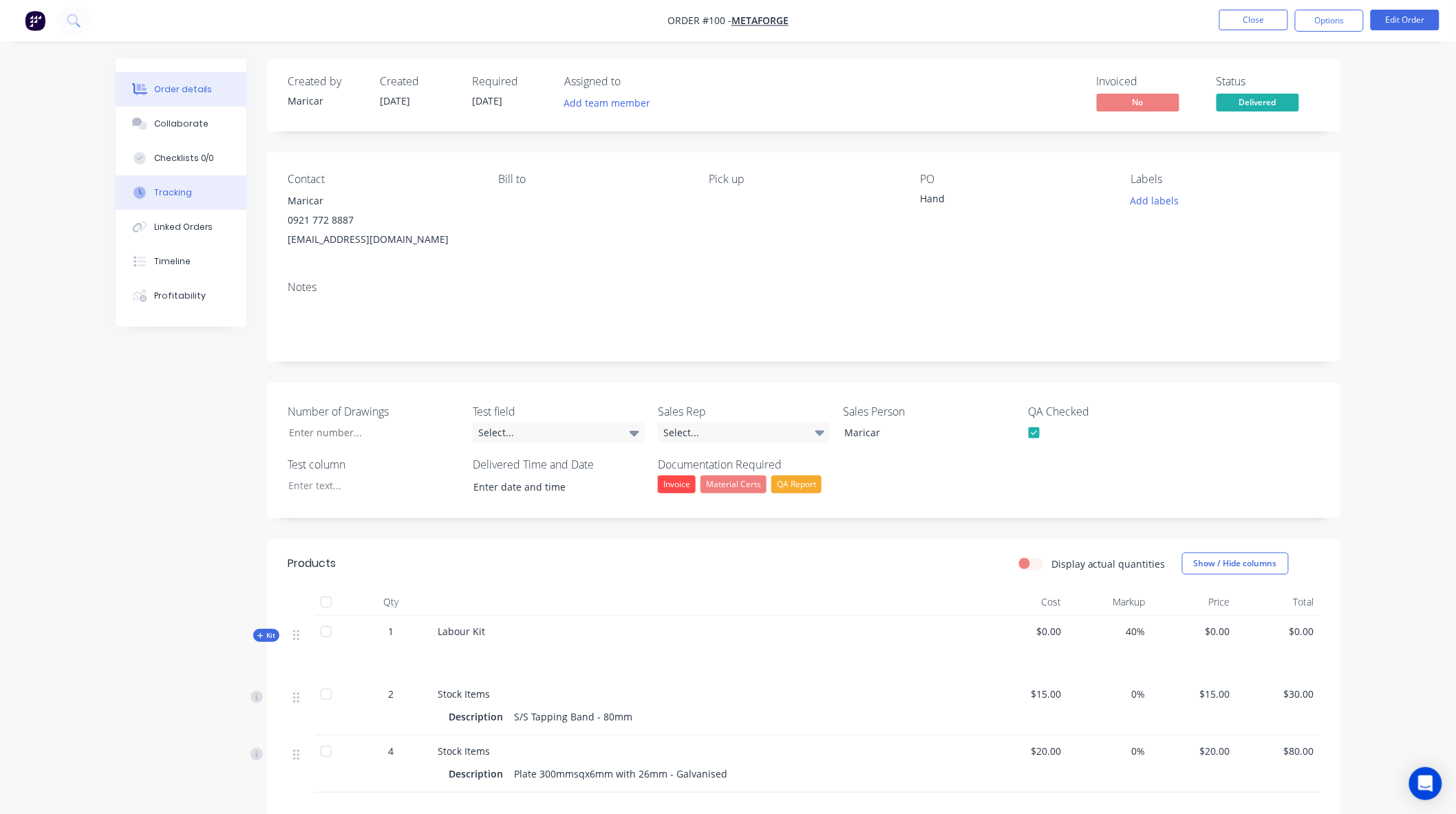
click at [160, 196] on div "Tracking" at bounding box center [173, 193] width 38 height 13
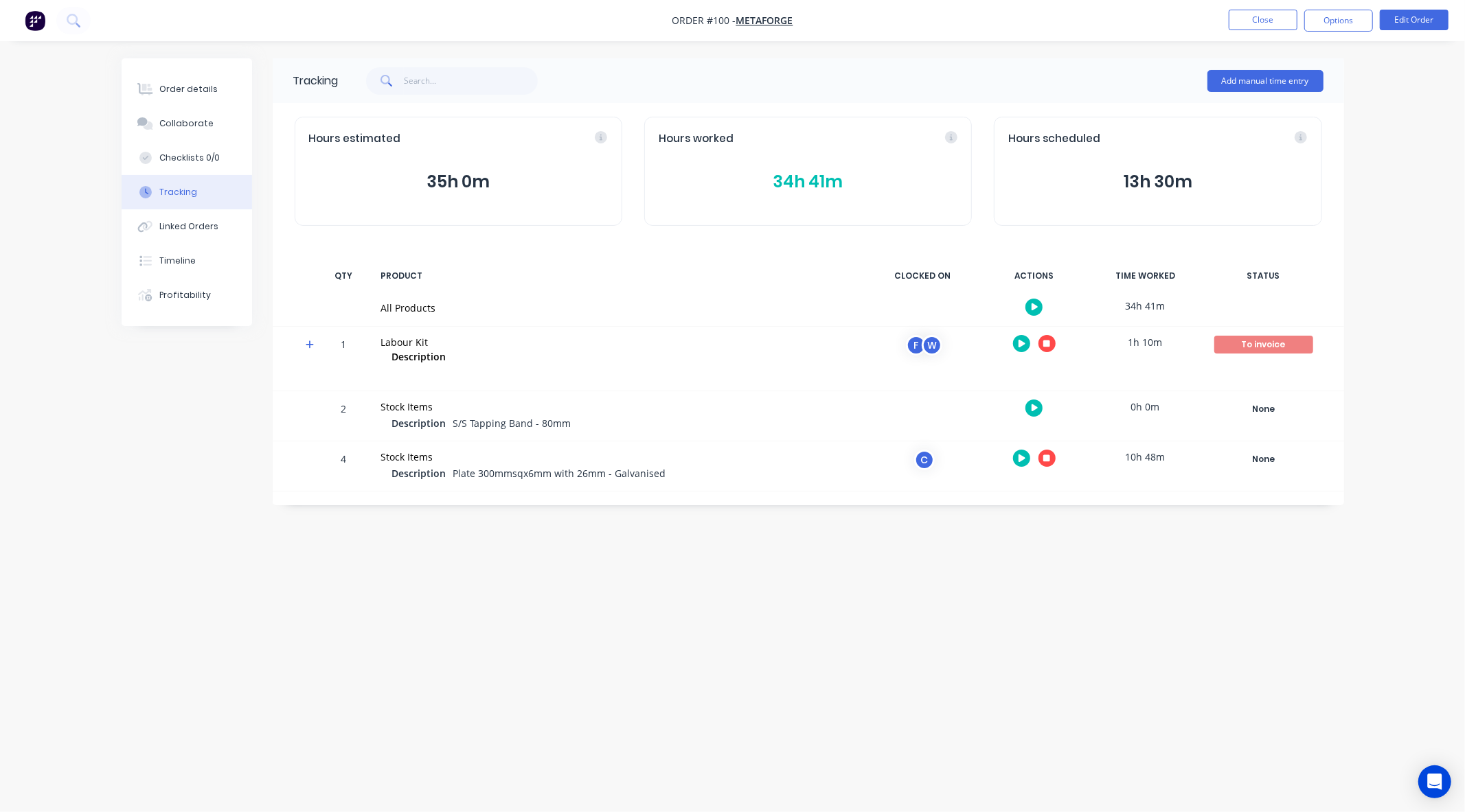
click at [1028, 299] on div at bounding box center [1034, 307] width 103 height 33
click at [1028, 303] on button "button" at bounding box center [1034, 307] width 17 height 17
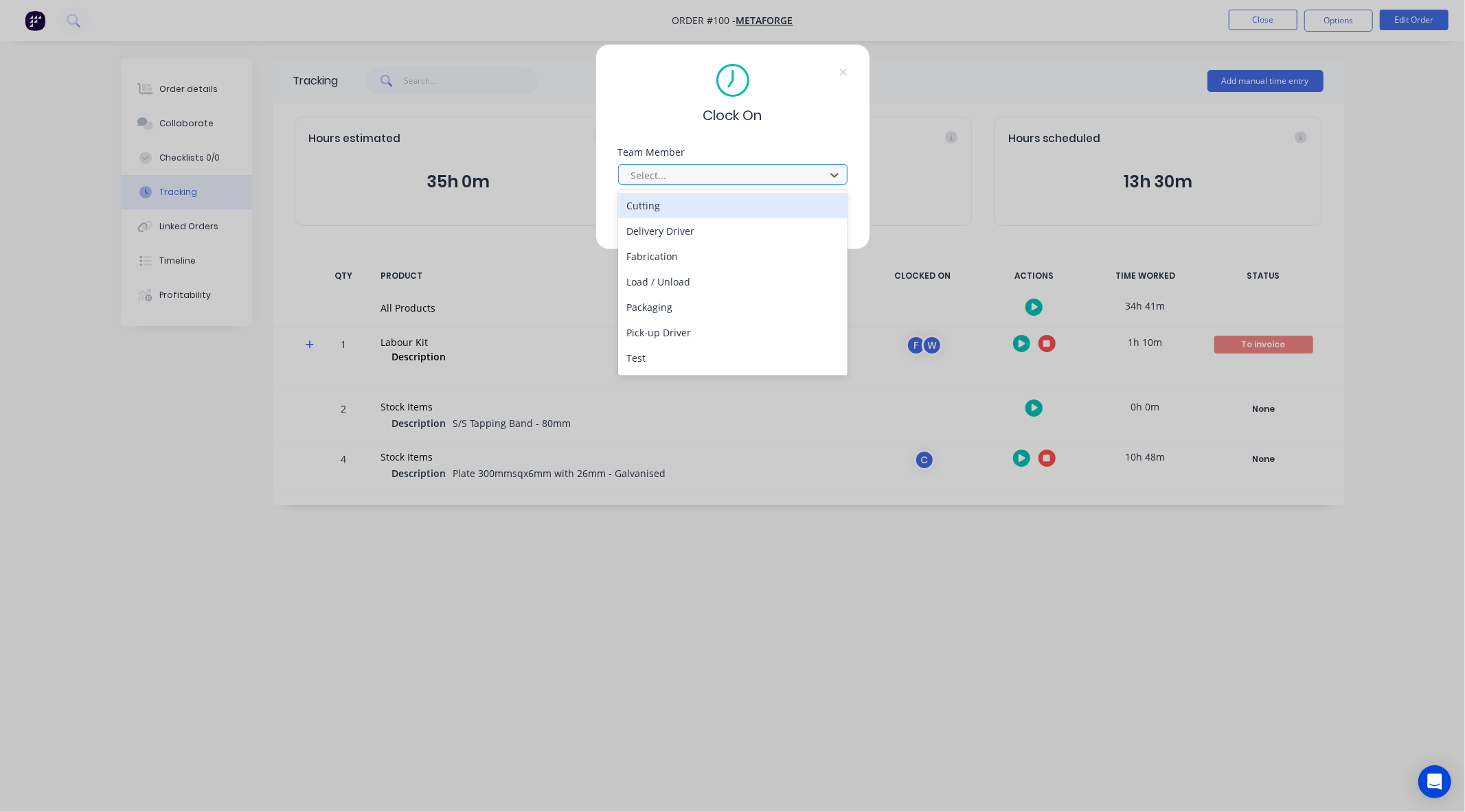
click at [714, 182] on div at bounding box center [723, 176] width 188 height 17
click at [845, 140] on div "Clock On Team Member 9 results available. Use Up and Down to choose options, pr…" at bounding box center [732, 147] width 275 height 206
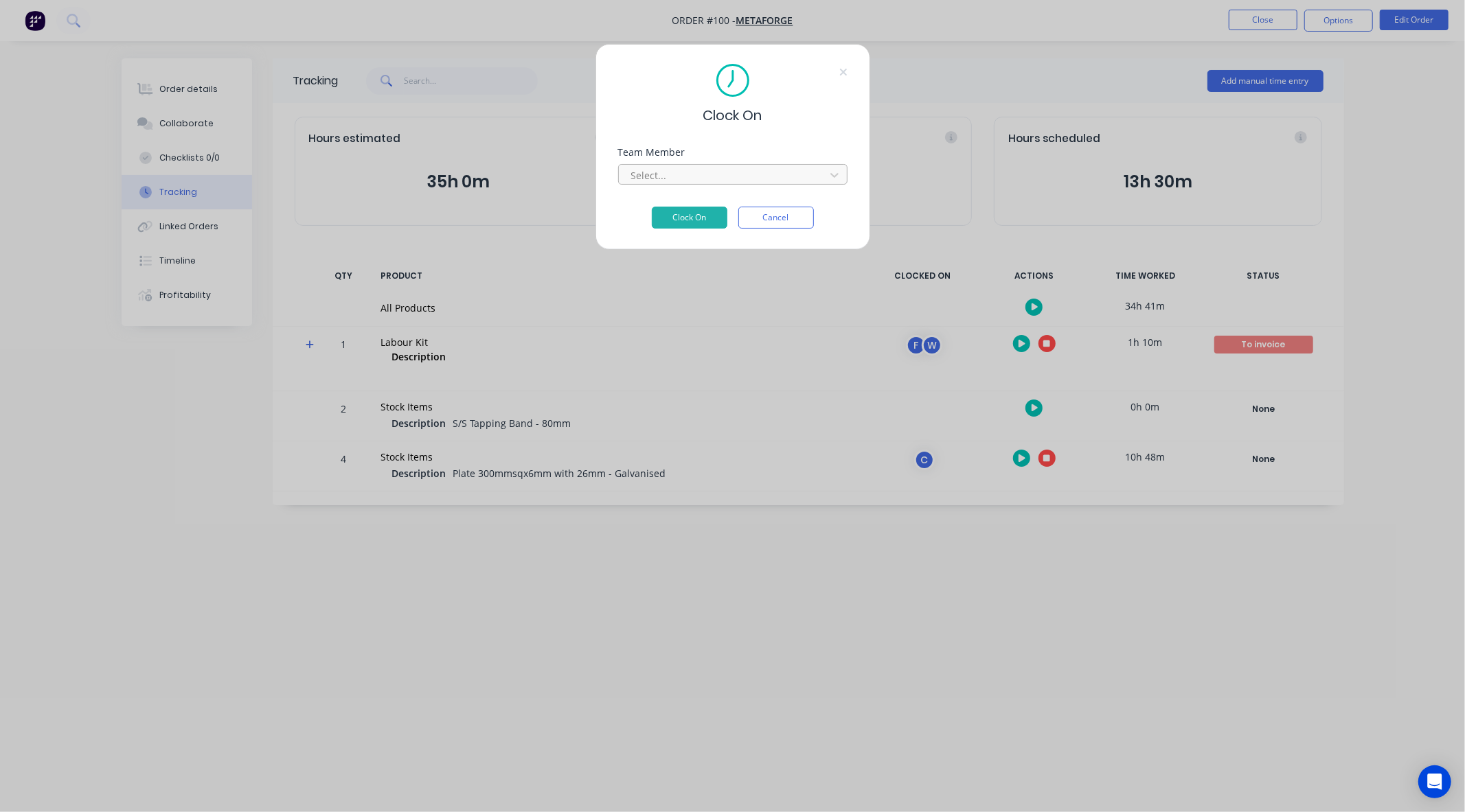
click at [773, 170] on div at bounding box center [723, 176] width 188 height 17
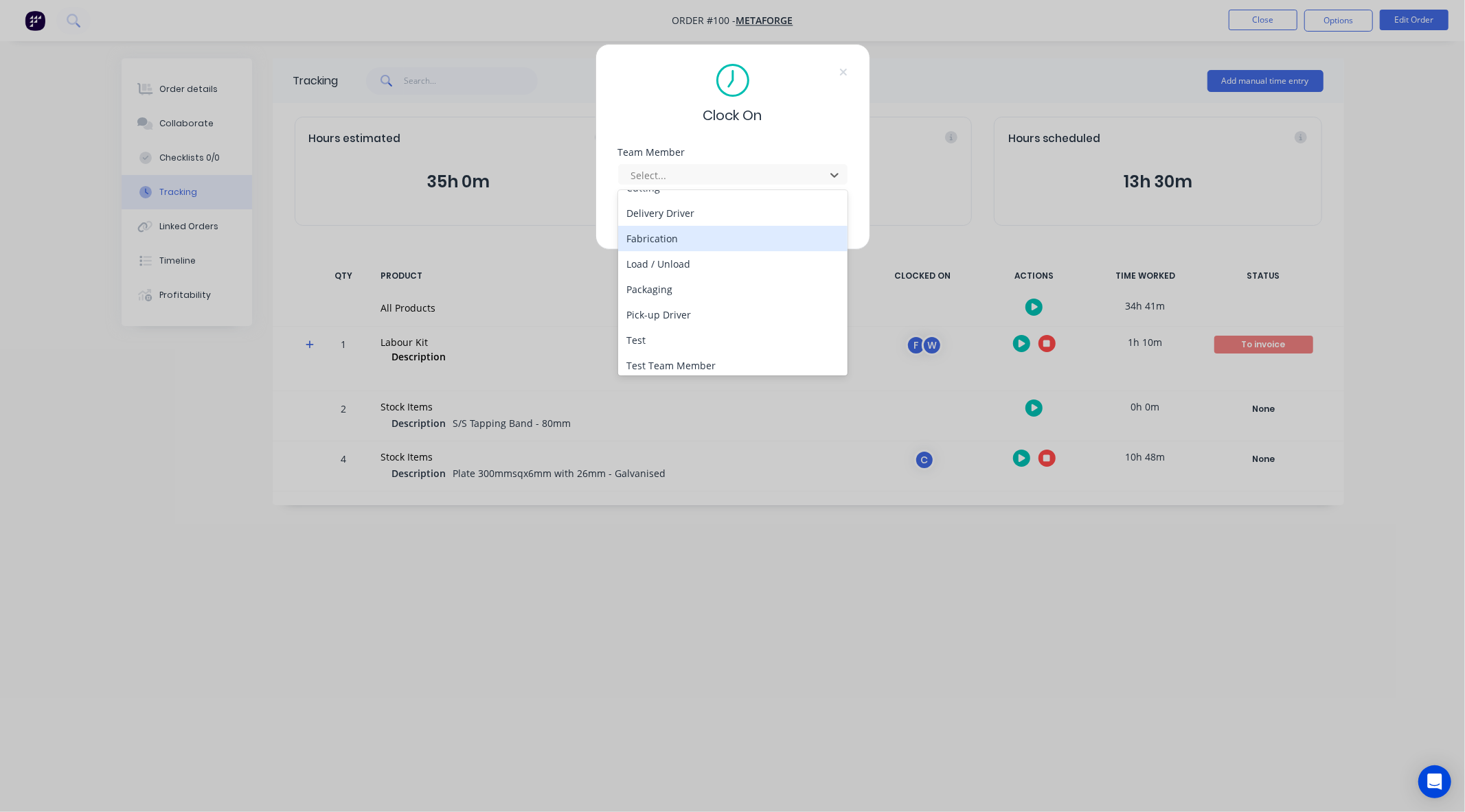
scroll to position [49, 0]
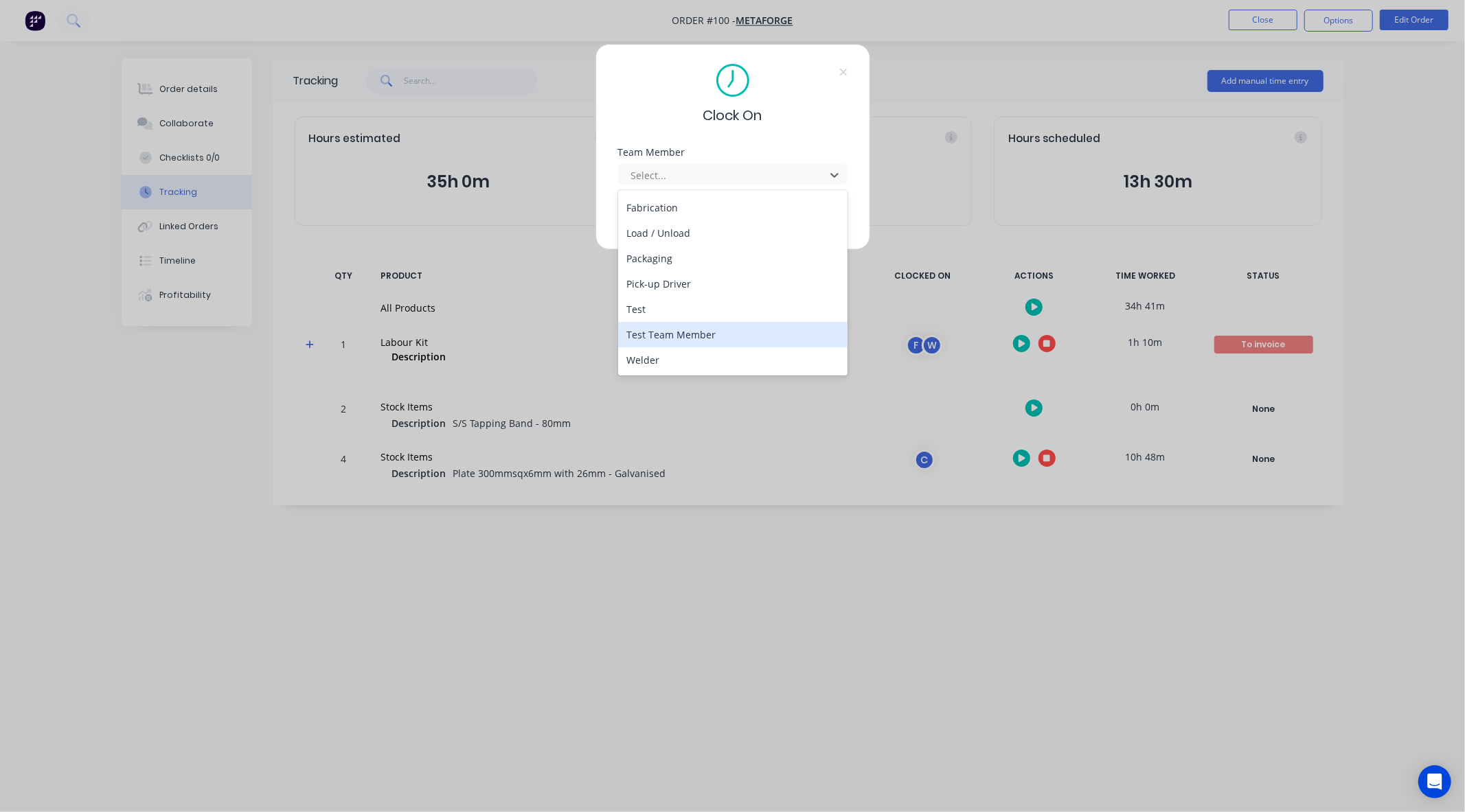
drag, startPoint x: 708, startPoint y: 334, endPoint x: 671, endPoint y: 273, distance: 71.3
click at [706, 334] on div "Test Team Member" at bounding box center [733, 335] width 230 height 25
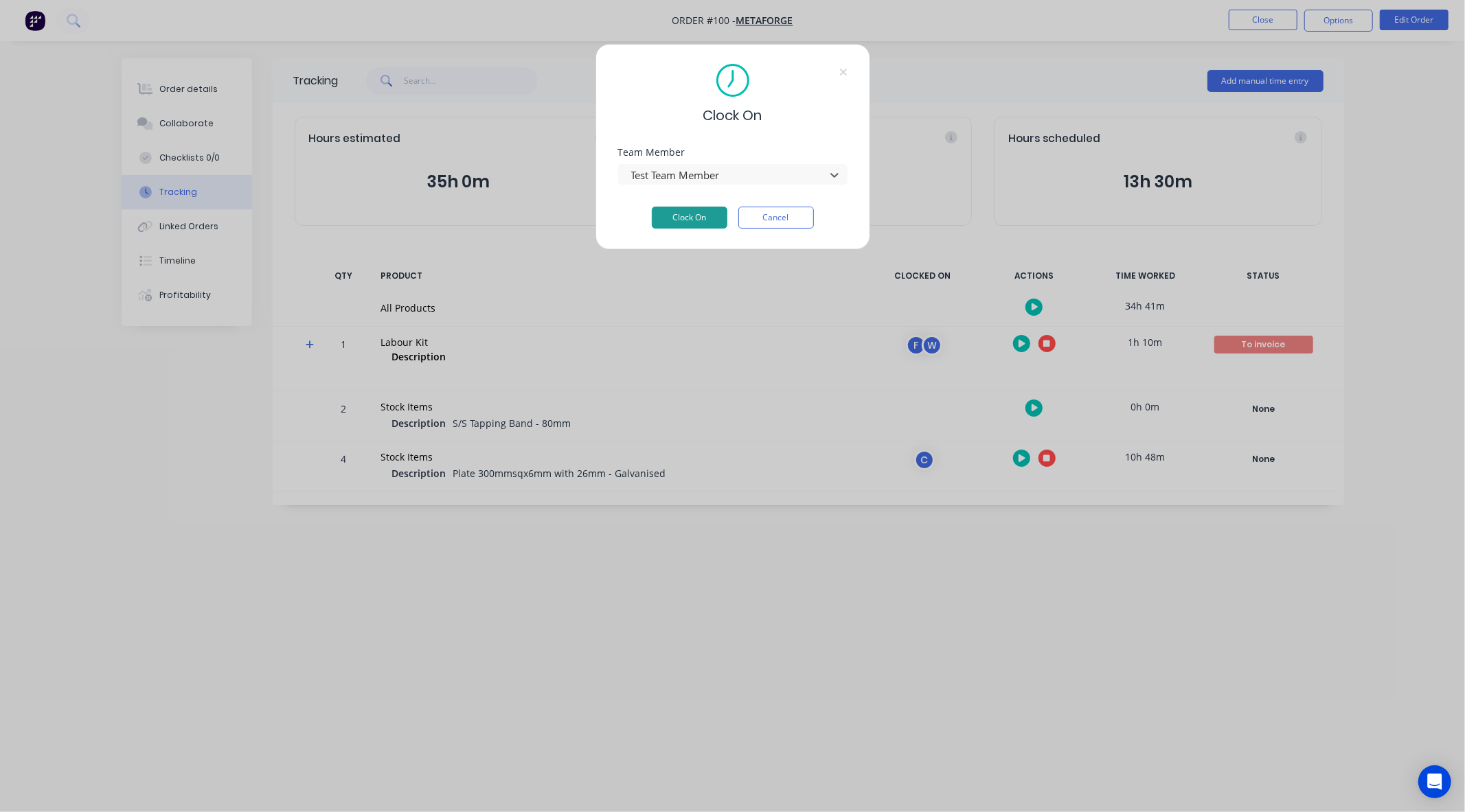
click at [683, 214] on button "Clock On" at bounding box center [689, 218] width 75 height 22
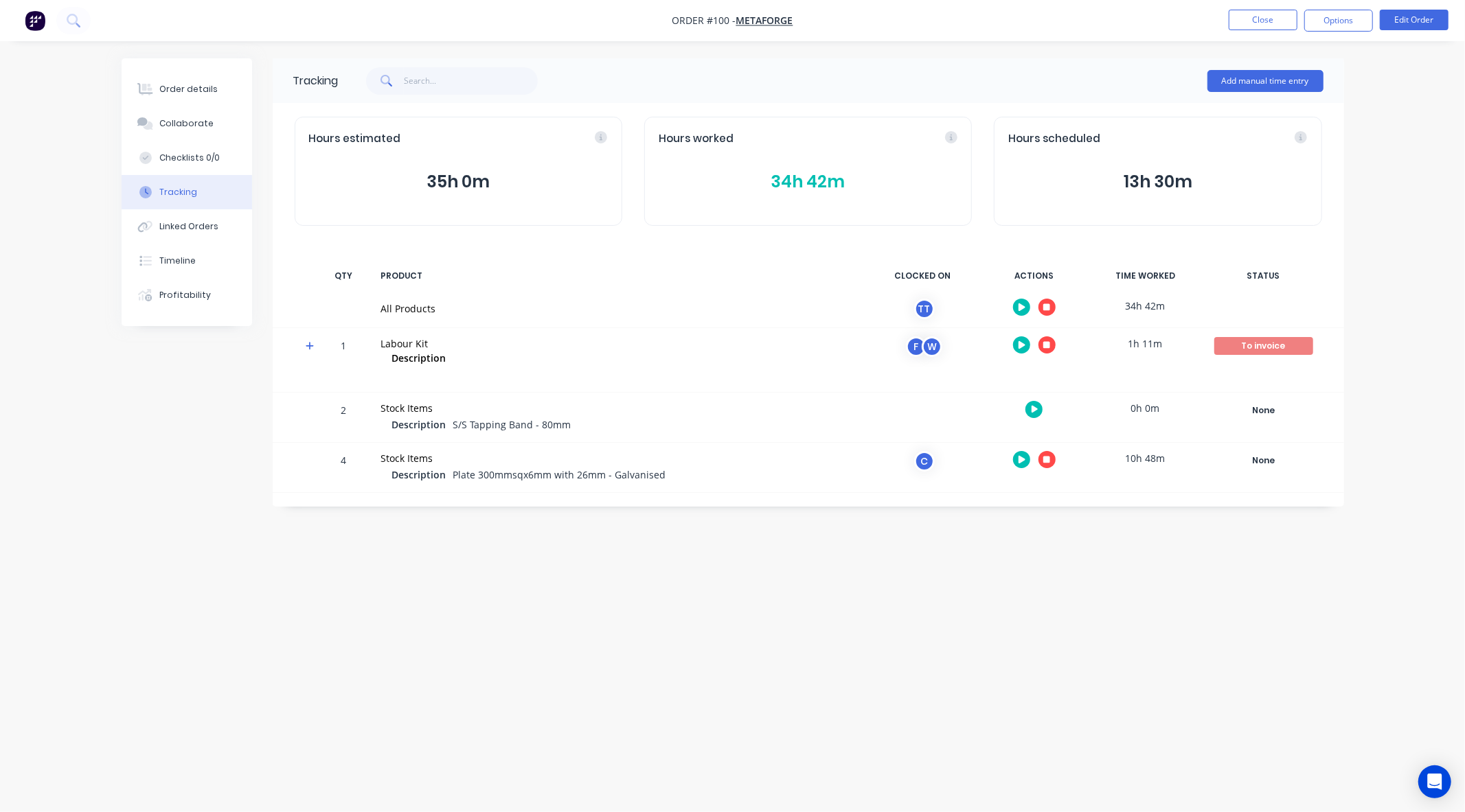
click at [1033, 405] on icon "button" at bounding box center [1035, 409] width 7 height 9
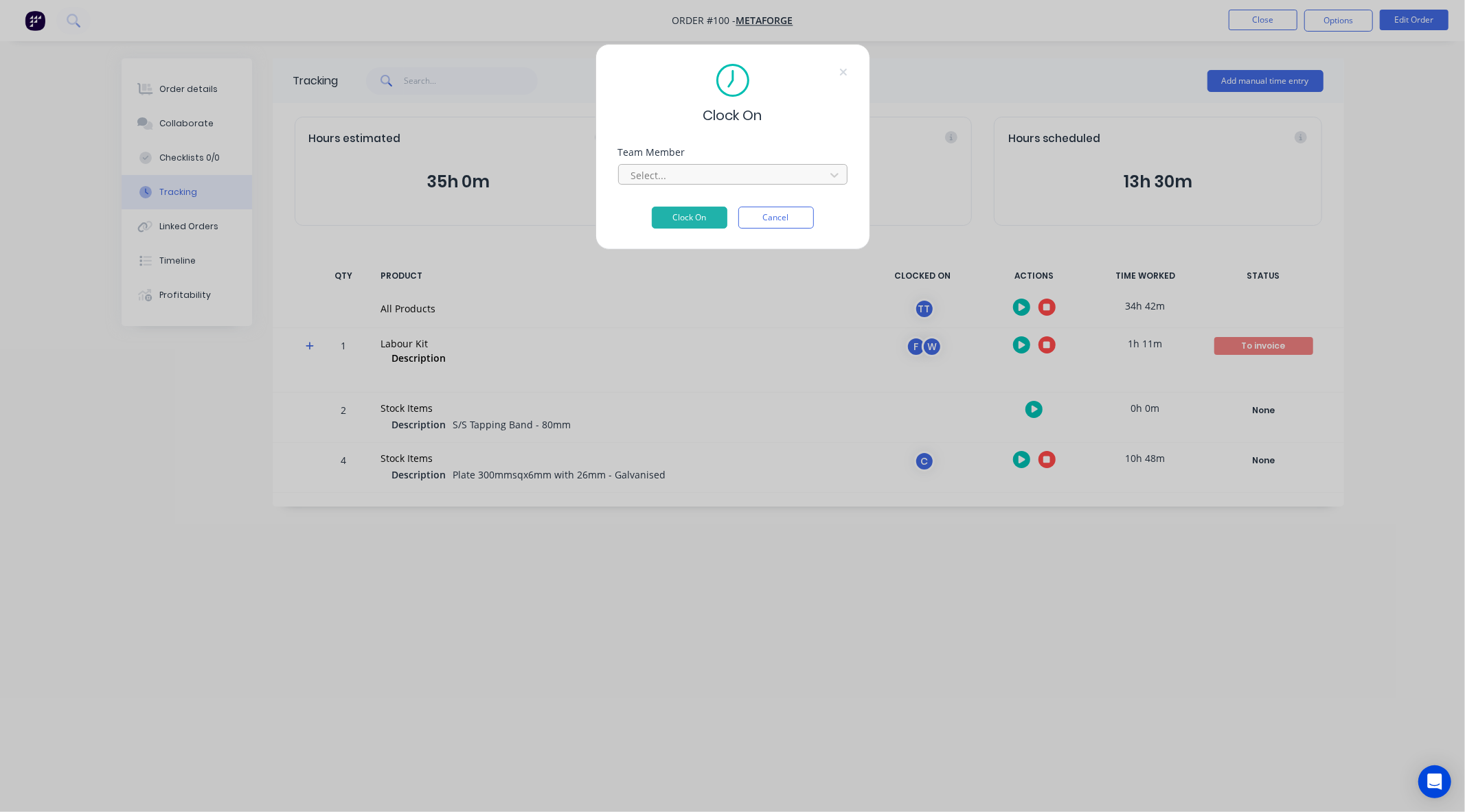
click at [726, 180] on div at bounding box center [723, 176] width 188 height 17
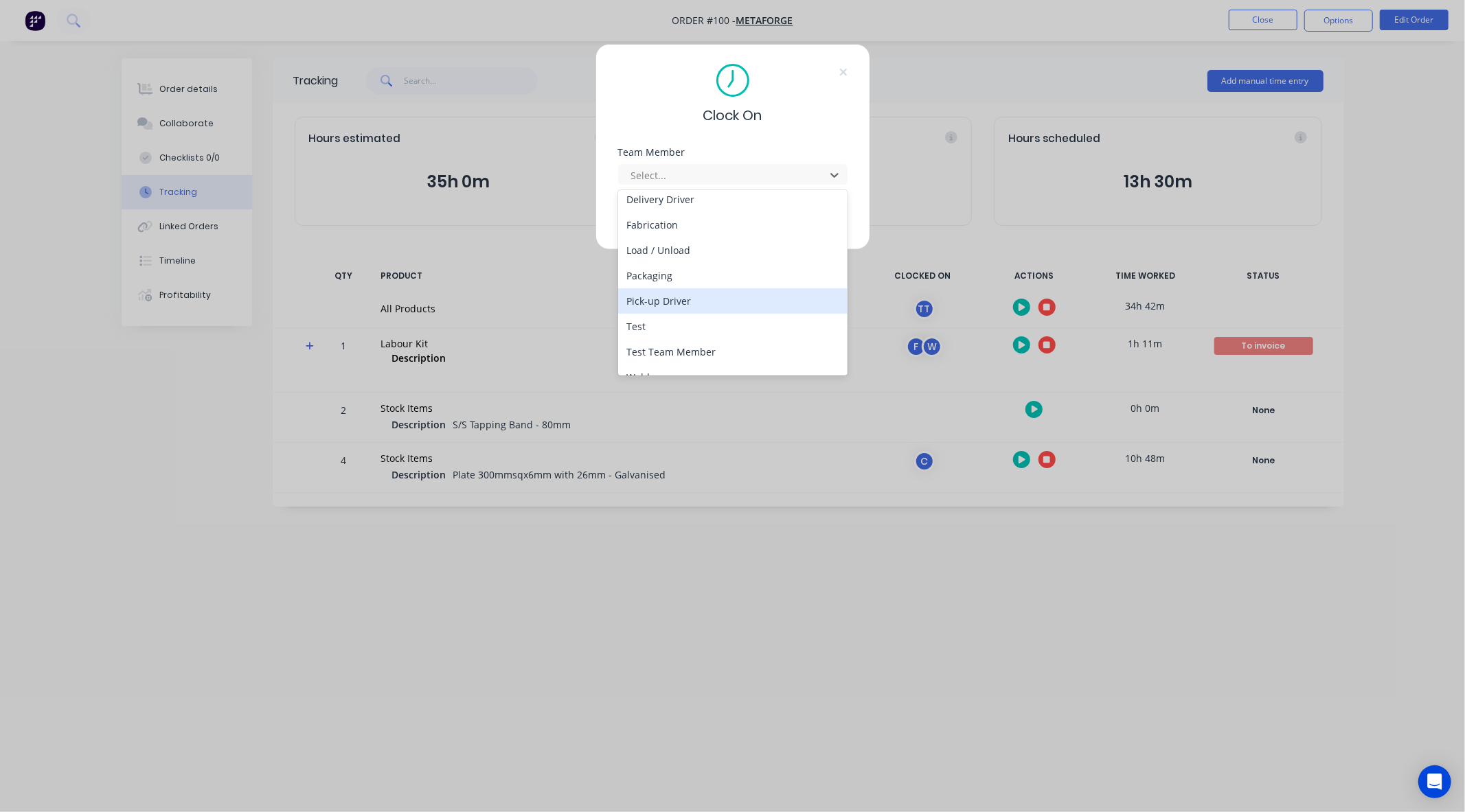
scroll to position [49, 0]
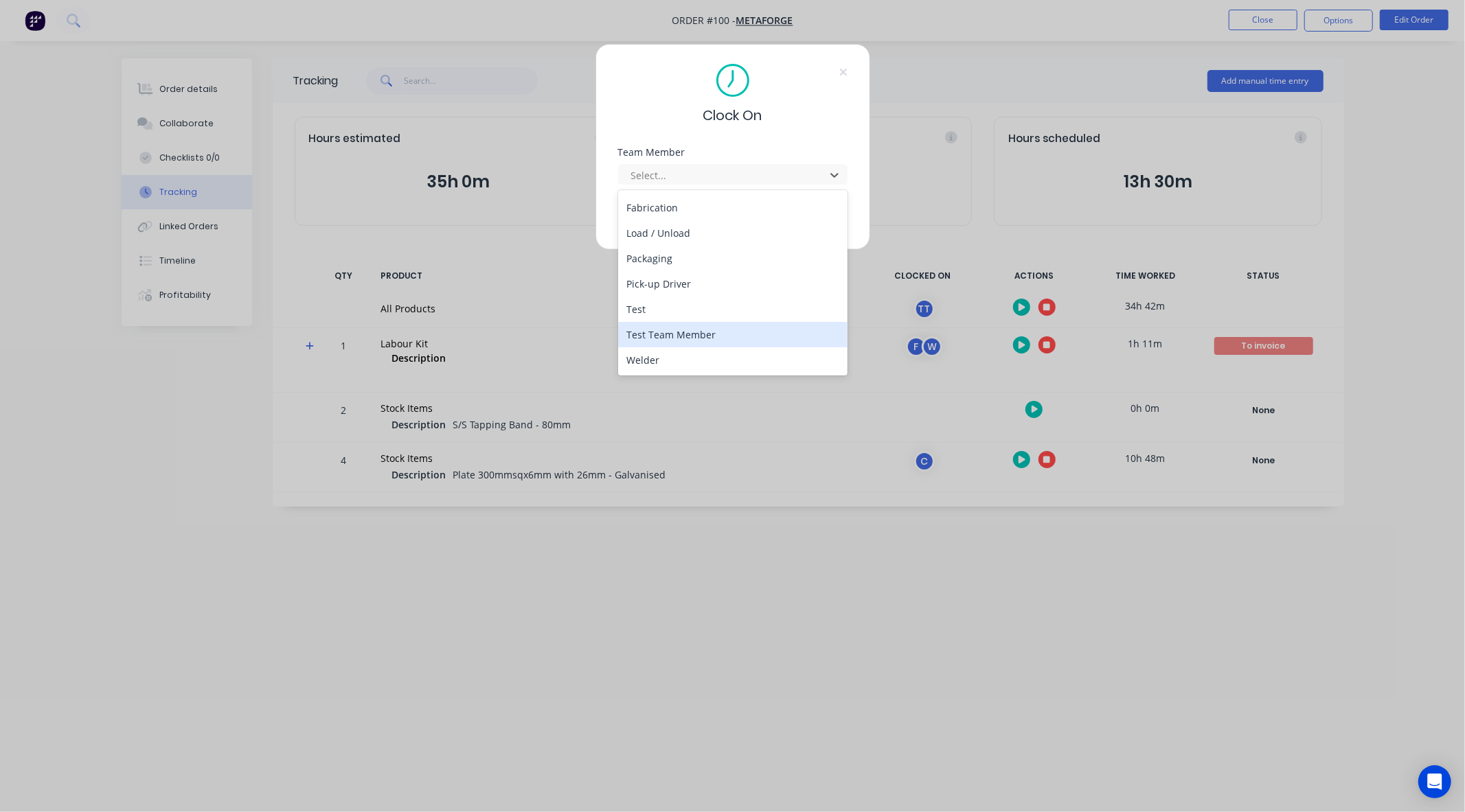
click at [689, 337] on div "Test Team Member" at bounding box center [733, 335] width 230 height 25
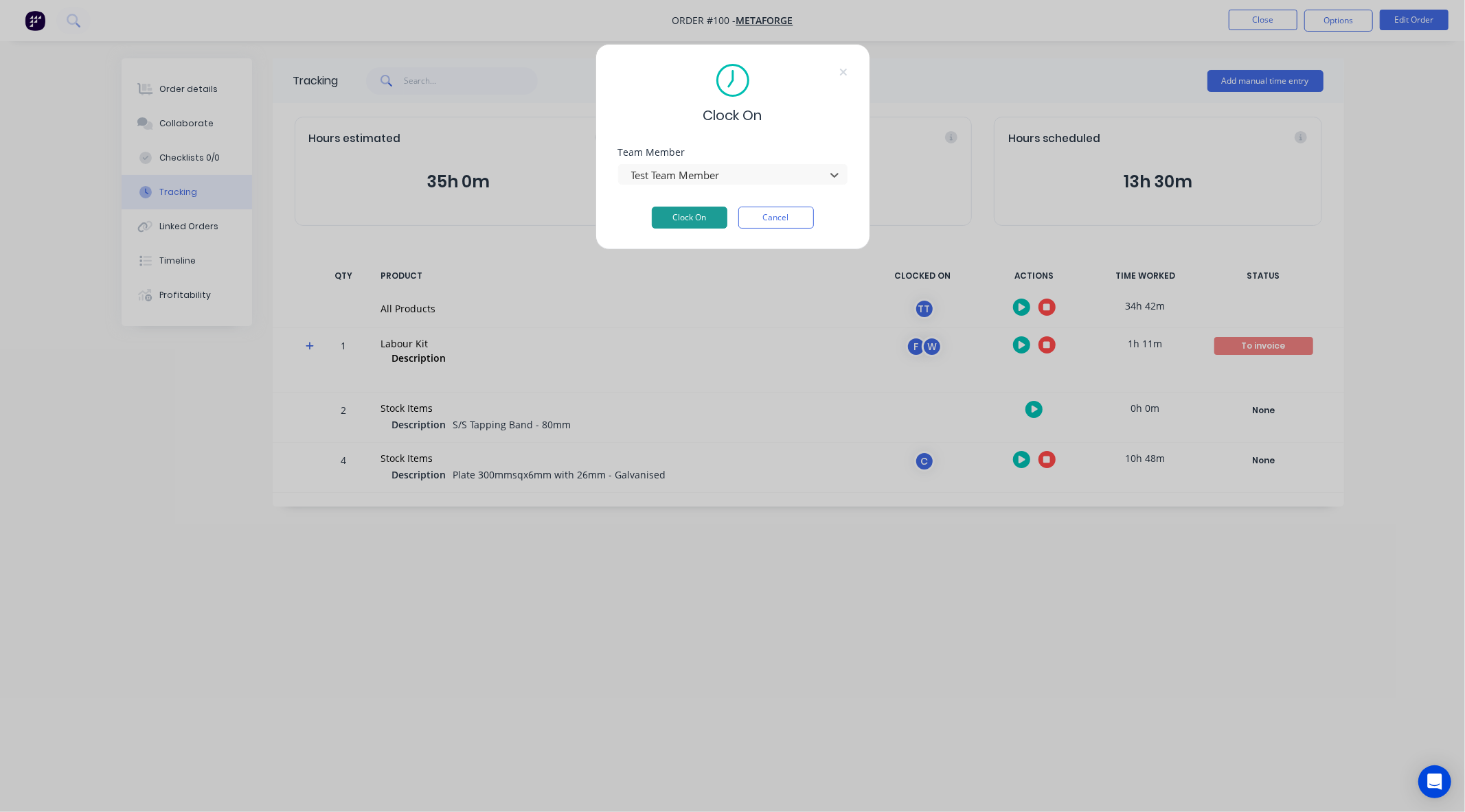
click at [703, 214] on button "Clock On" at bounding box center [689, 218] width 75 height 22
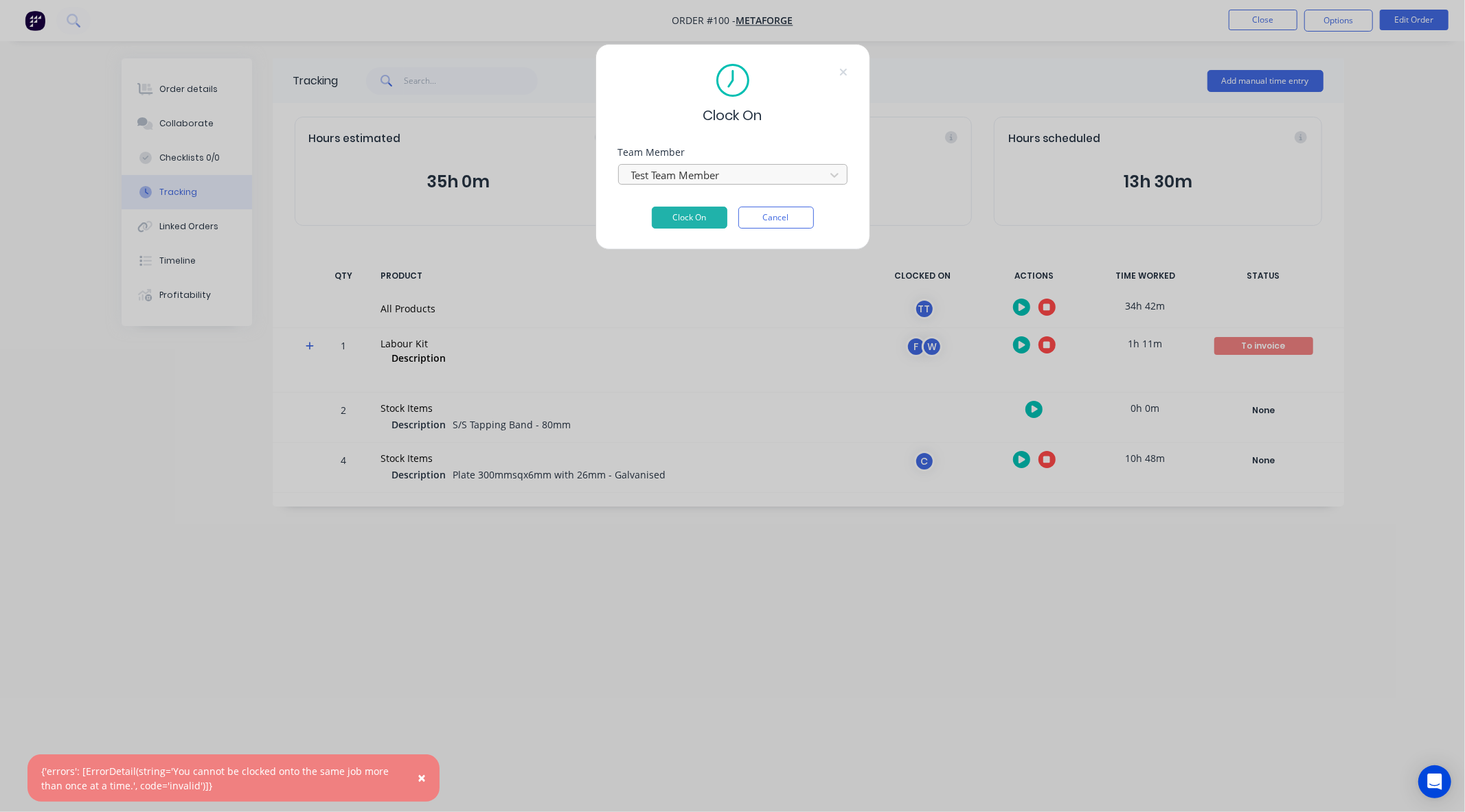
click at [702, 177] on div at bounding box center [723, 176] width 188 height 17
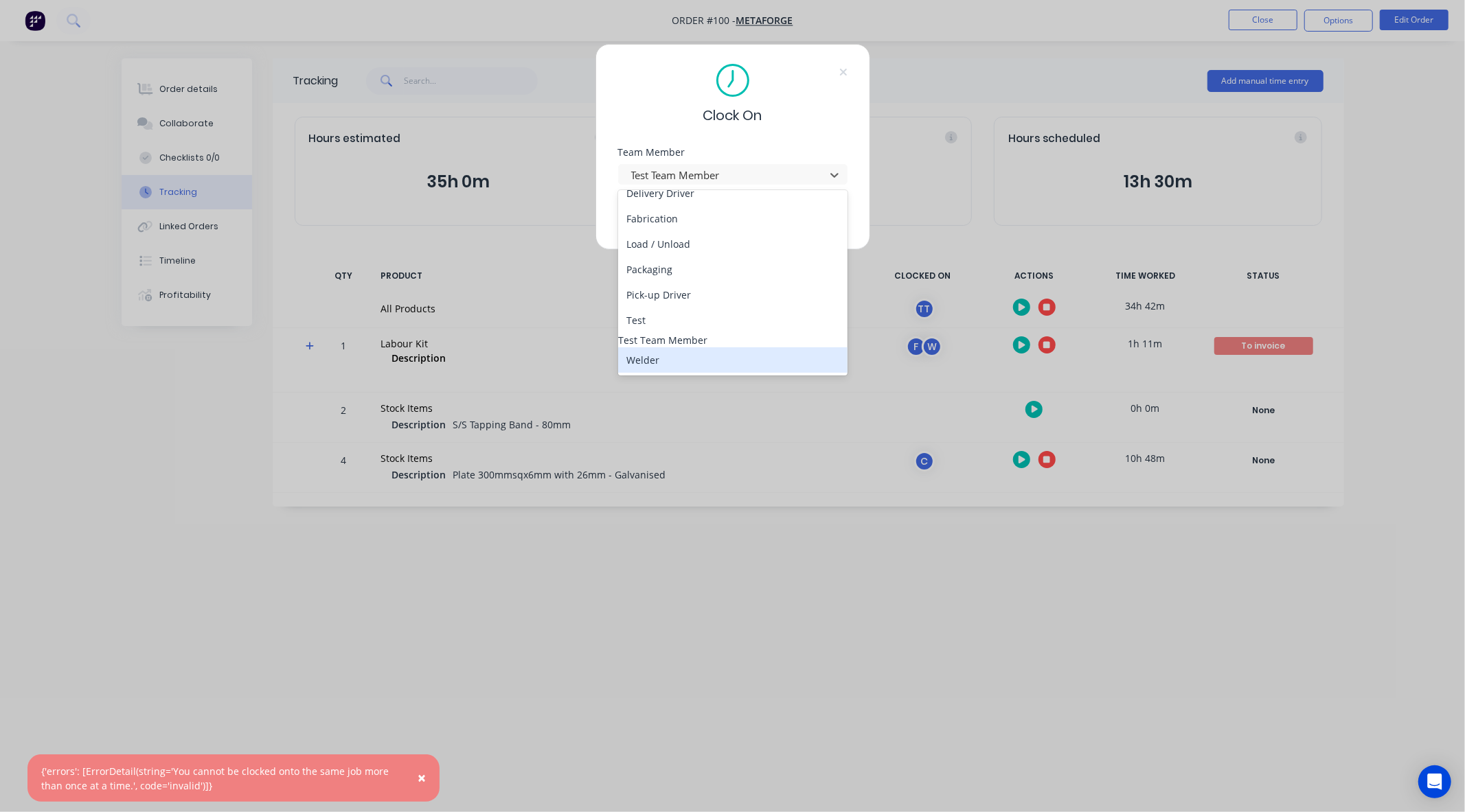
click at [659, 367] on div "Welder" at bounding box center [733, 360] width 230 height 25
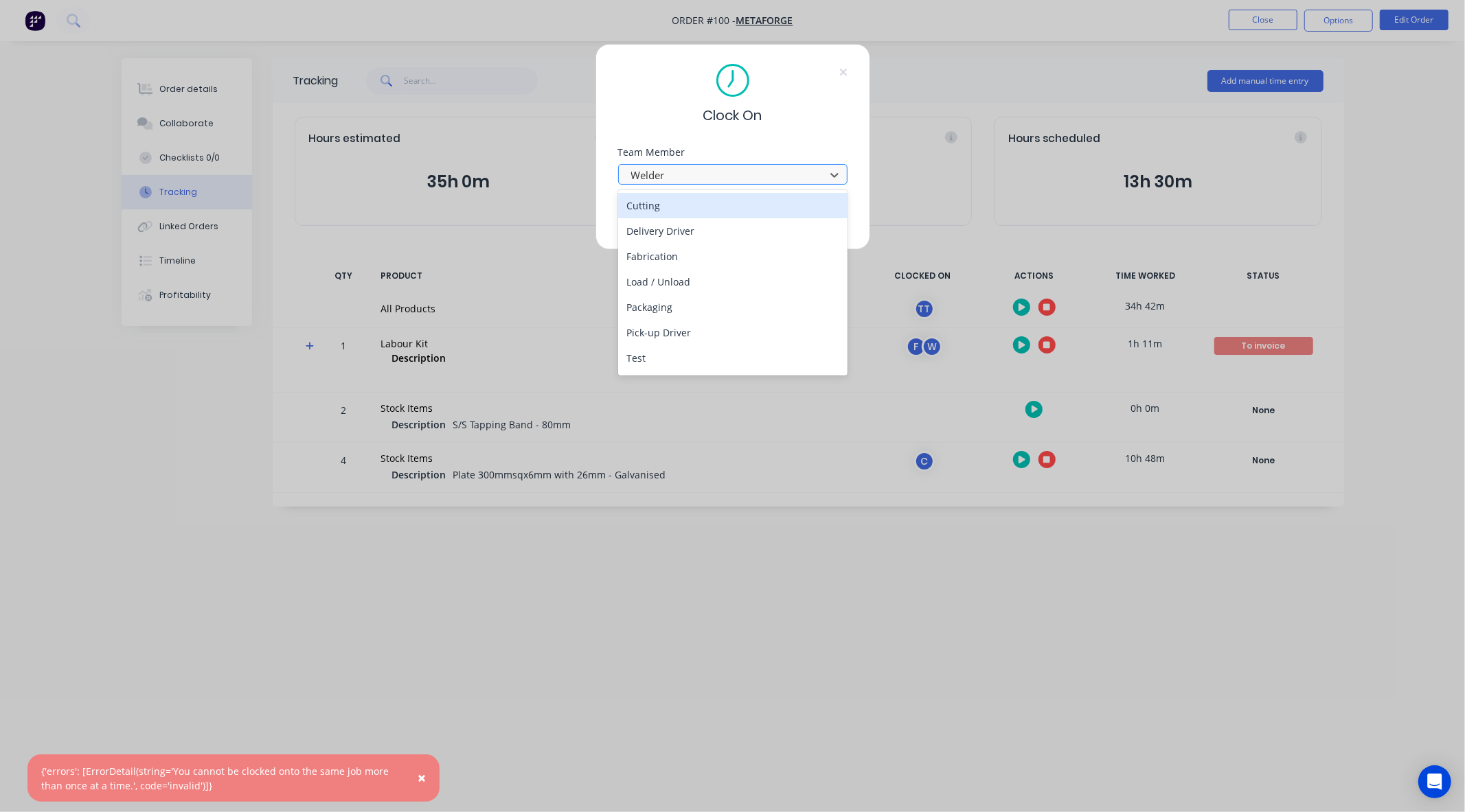
click at [727, 177] on div at bounding box center [723, 176] width 188 height 17
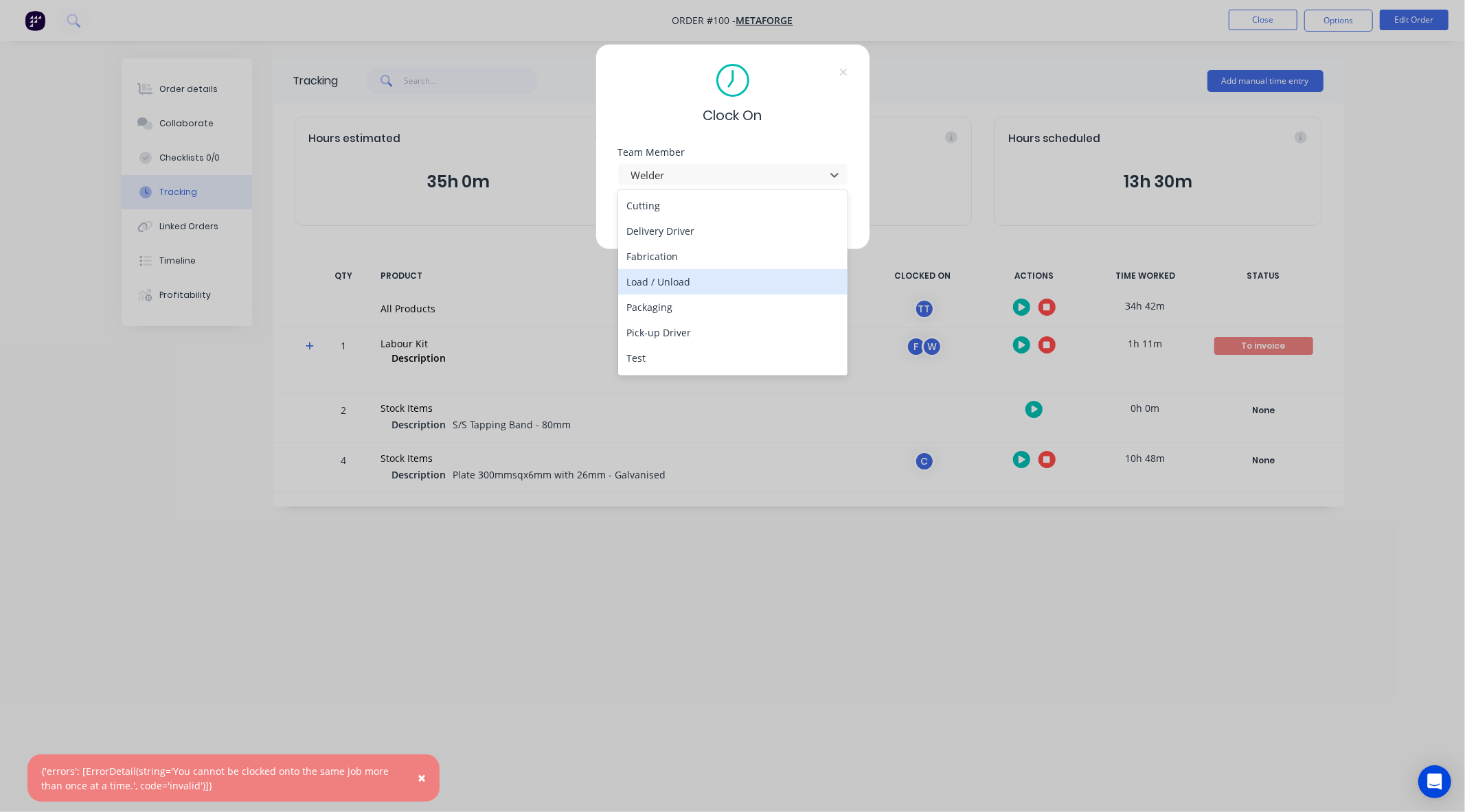
click at [662, 285] on div "Load / Unload" at bounding box center [733, 282] width 230 height 25
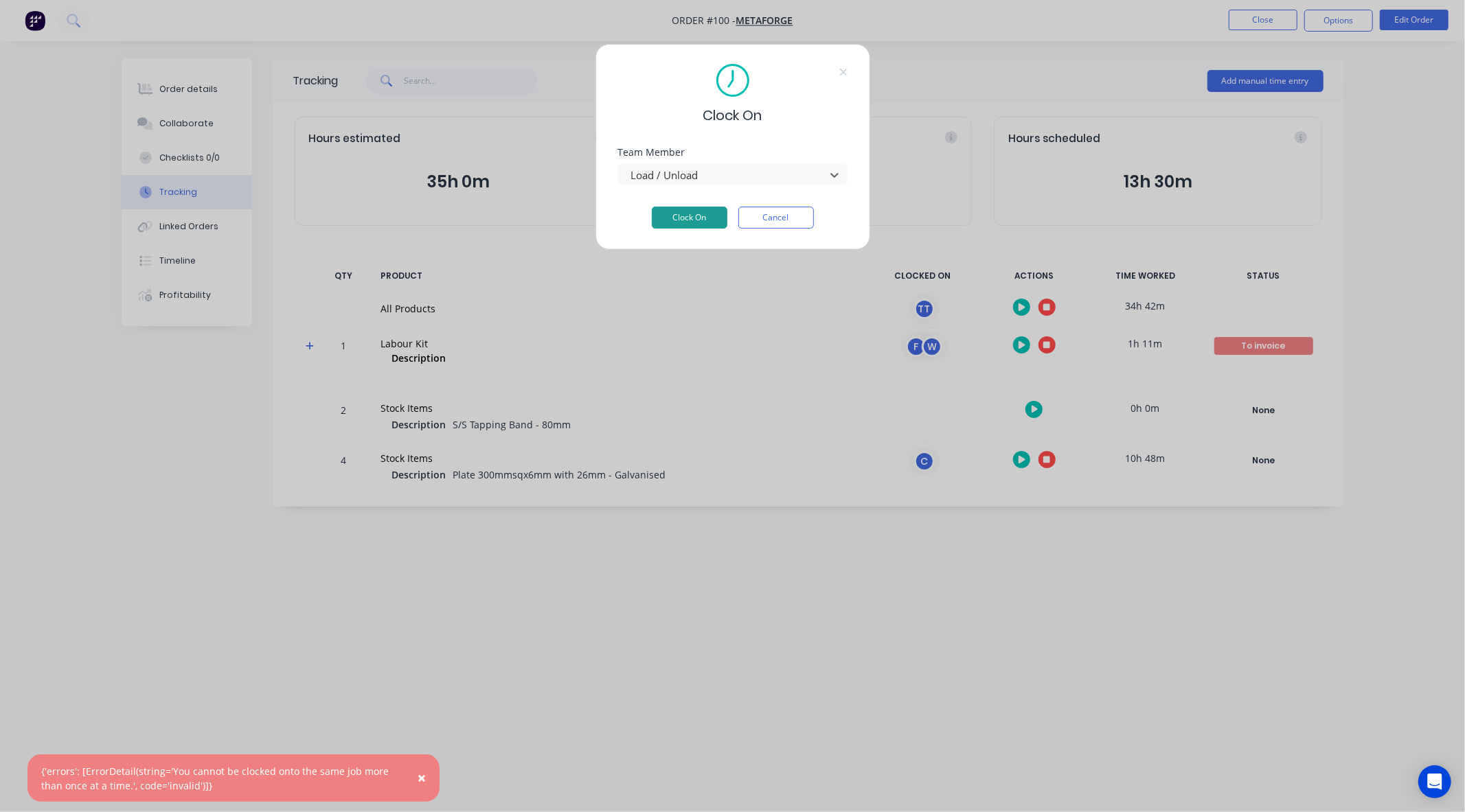
click at [688, 215] on button "Clock On" at bounding box center [689, 218] width 75 height 22
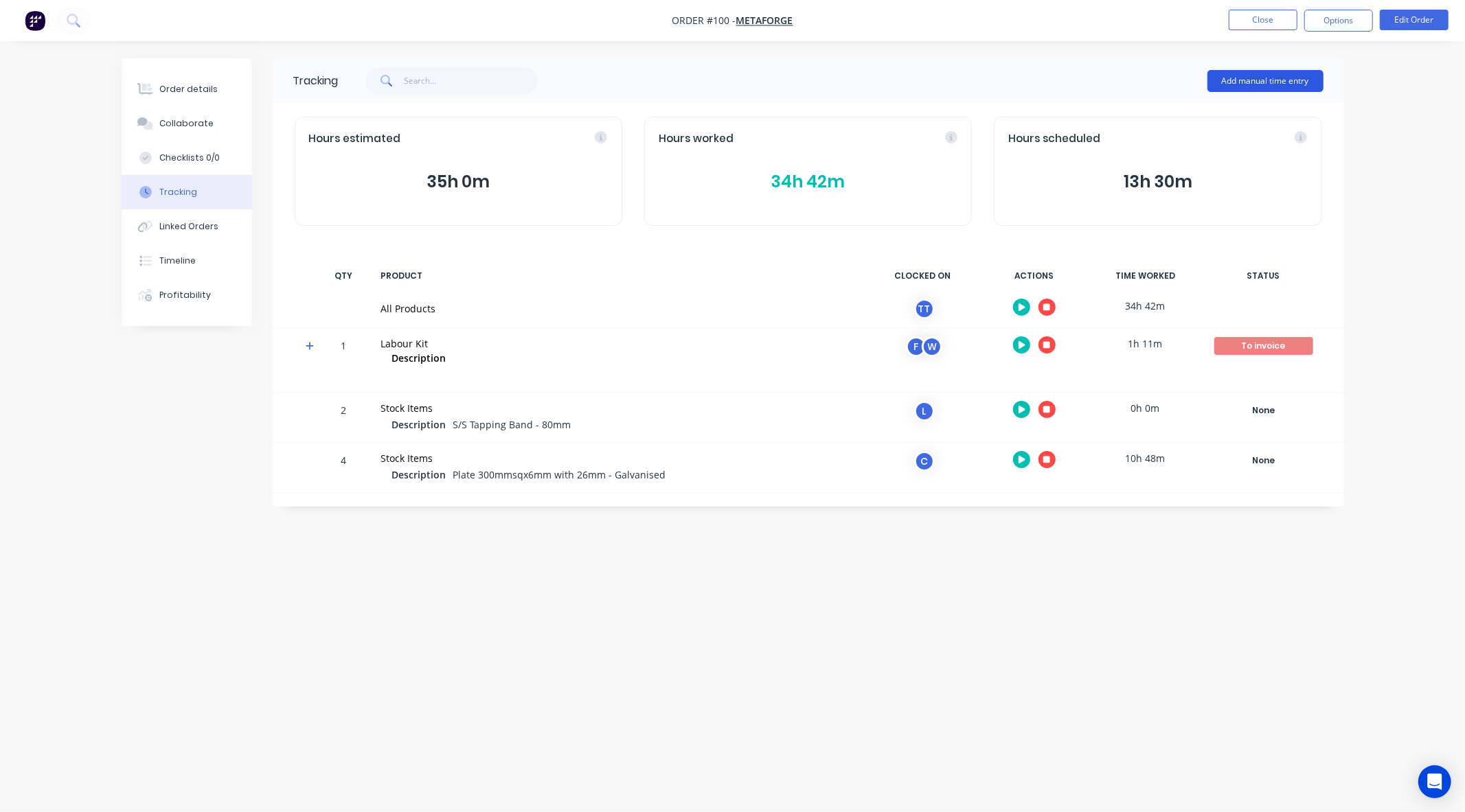
click at [1269, 85] on button "Add manual time entry" at bounding box center [1265, 81] width 116 height 22
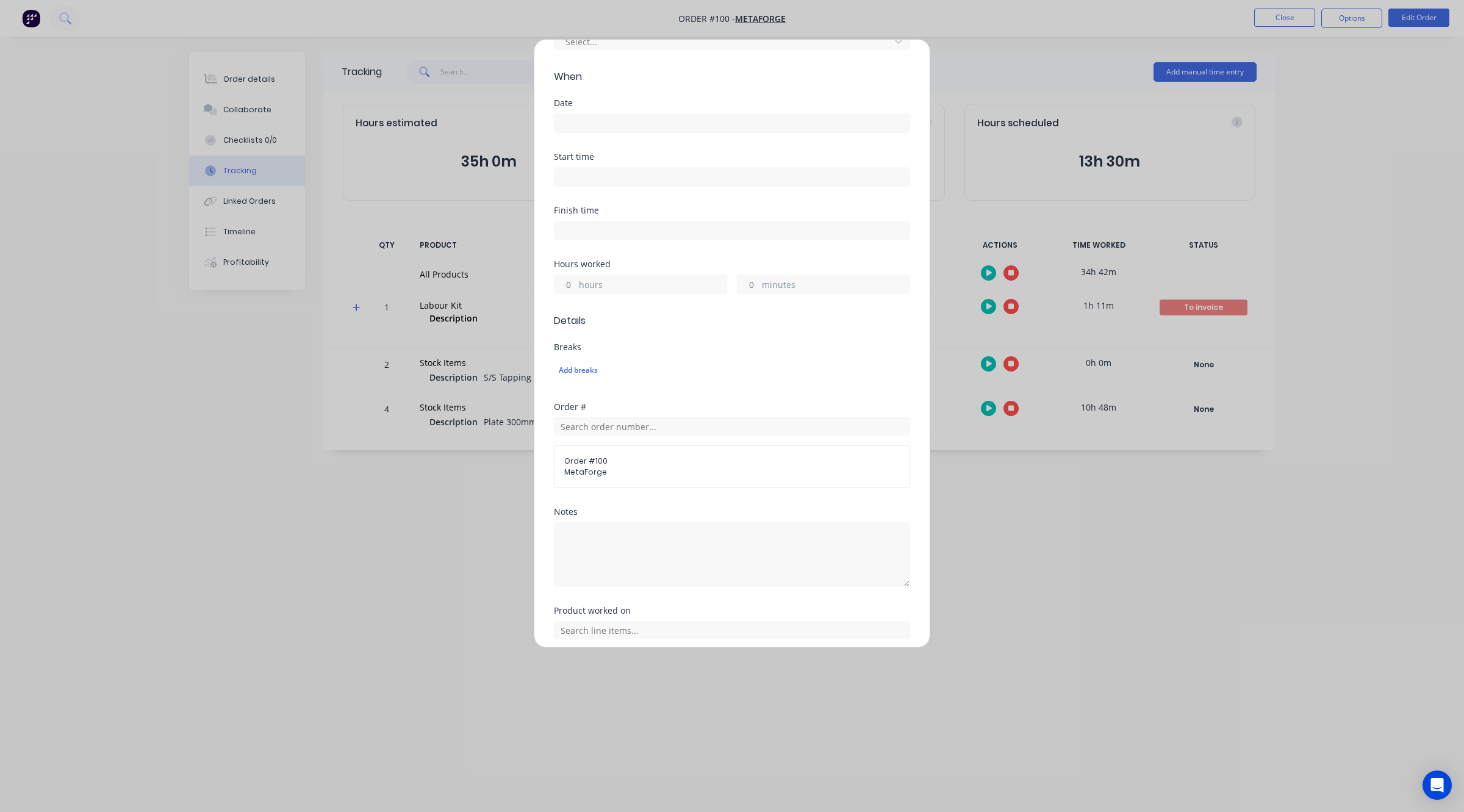
scroll to position [165, 0]
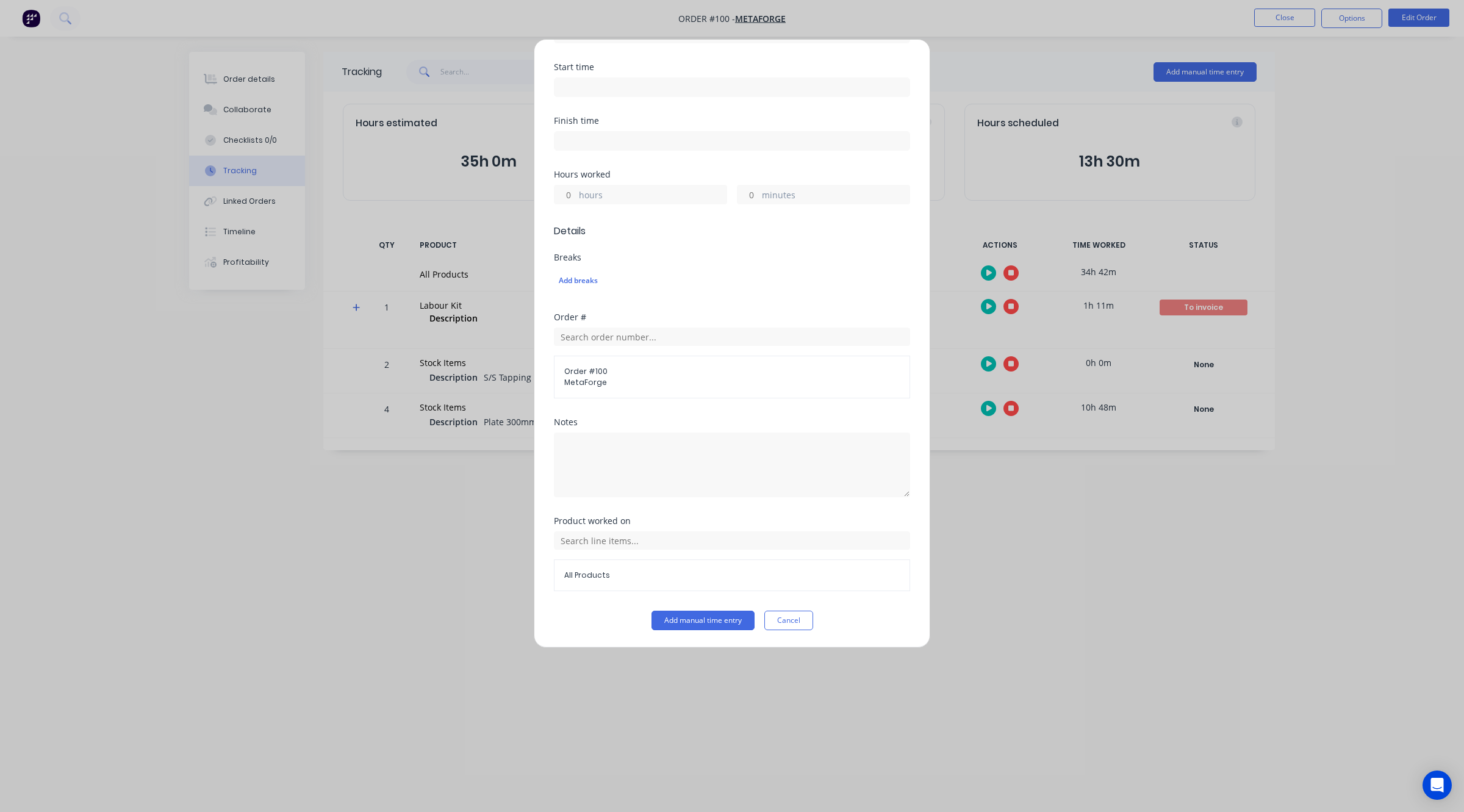
click at [781, 616] on button "Cancel" at bounding box center [788, 621] width 49 height 20
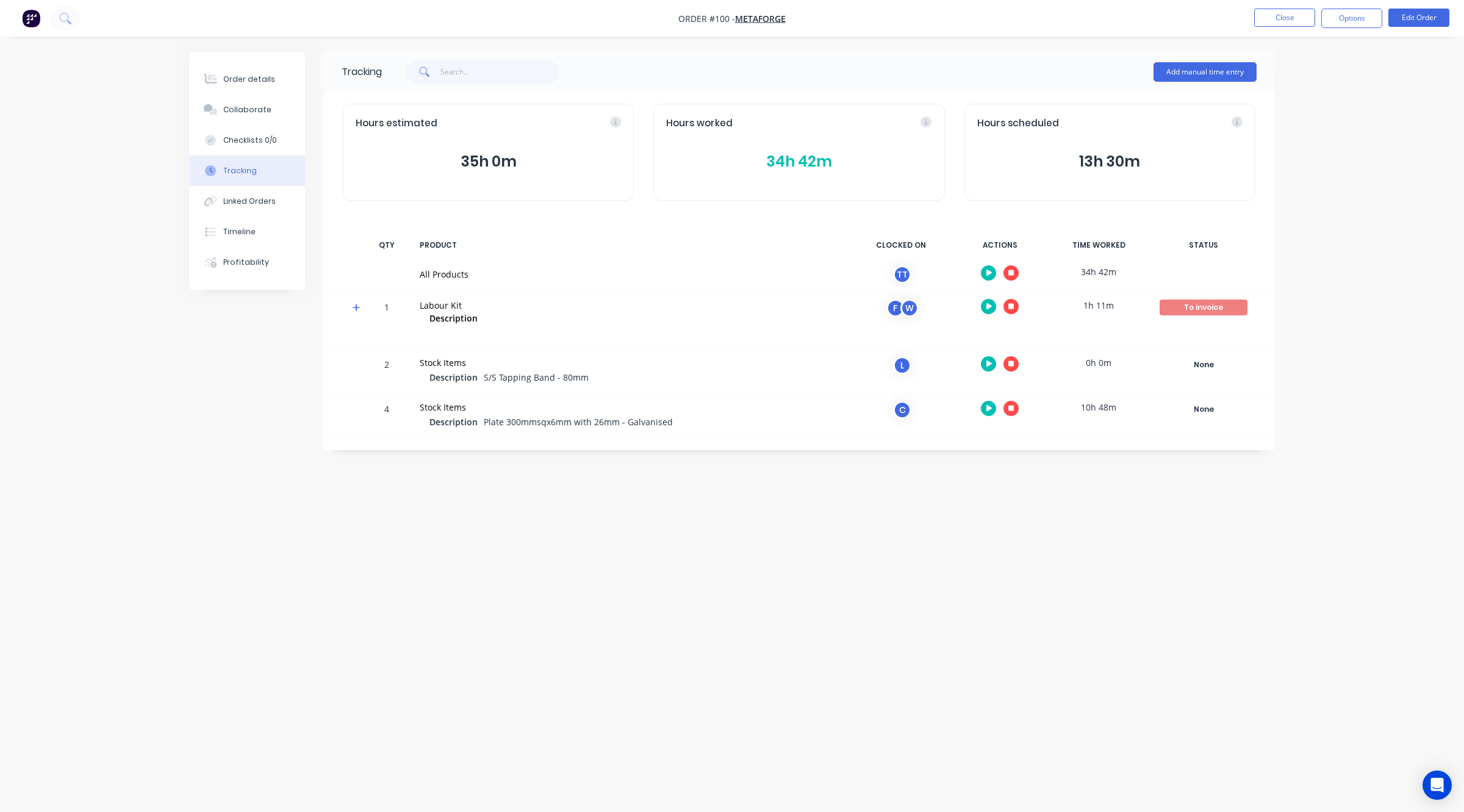
click at [1005, 300] on button "button" at bounding box center [1011, 307] width 15 height 15
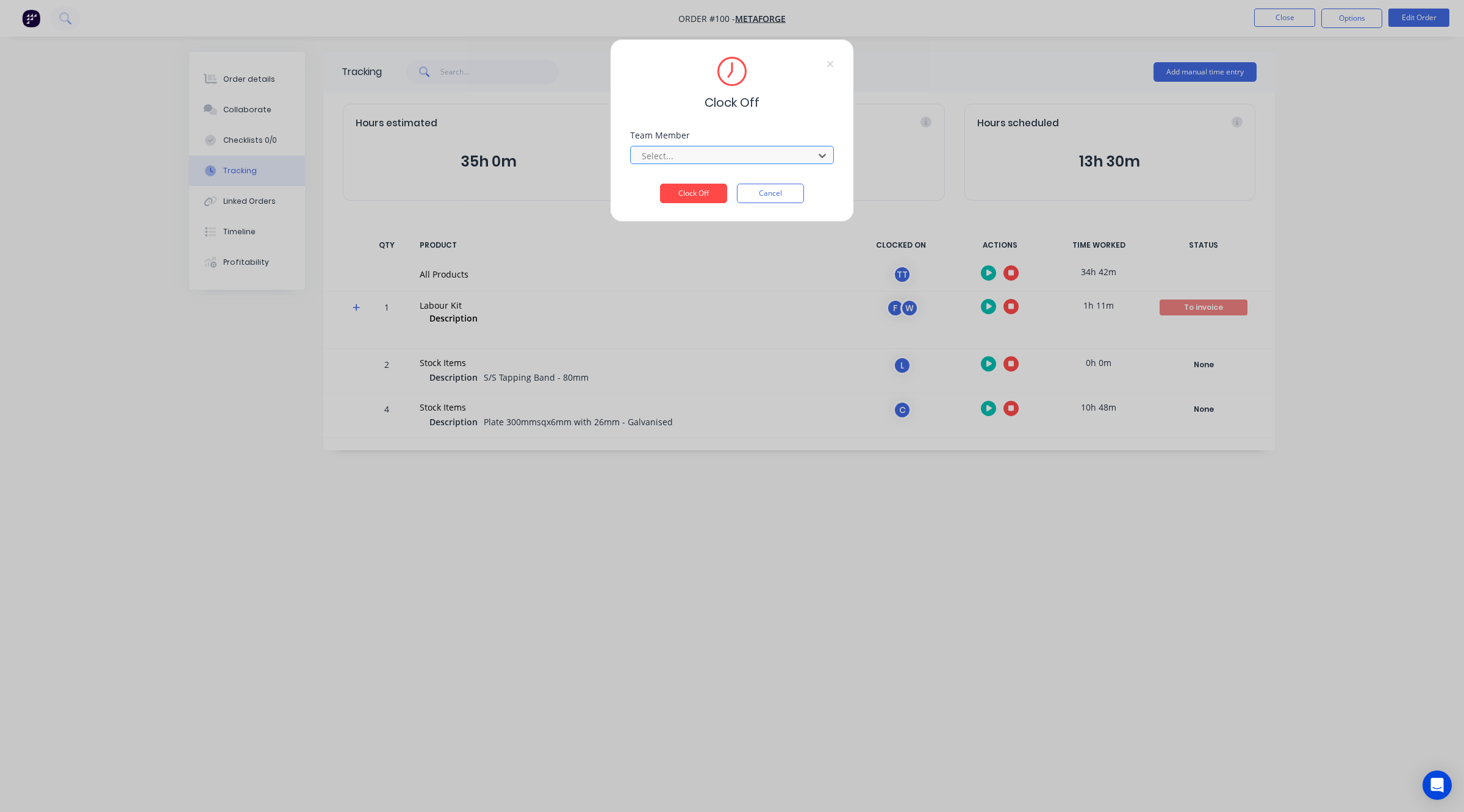
click at [680, 153] on div at bounding box center [724, 156] width 167 height 15
click at [652, 106] on div "Clock Off" at bounding box center [732, 84] width 204 height 55
click at [694, 186] on button "Clock Off" at bounding box center [693, 194] width 67 height 20
click at [715, 153] on div at bounding box center [724, 156] width 167 height 15
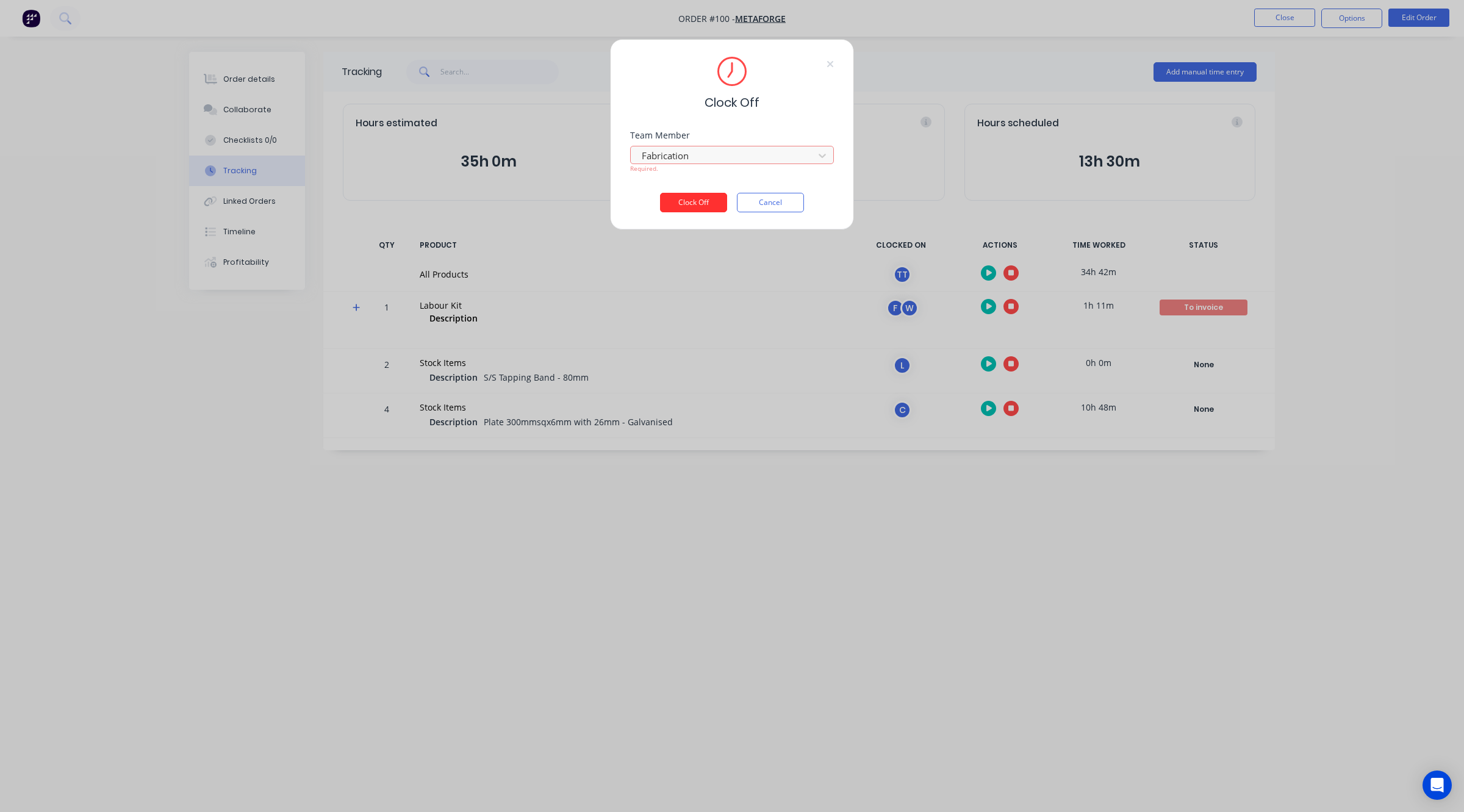
click at [694, 205] on button "Clock Off" at bounding box center [693, 203] width 67 height 20
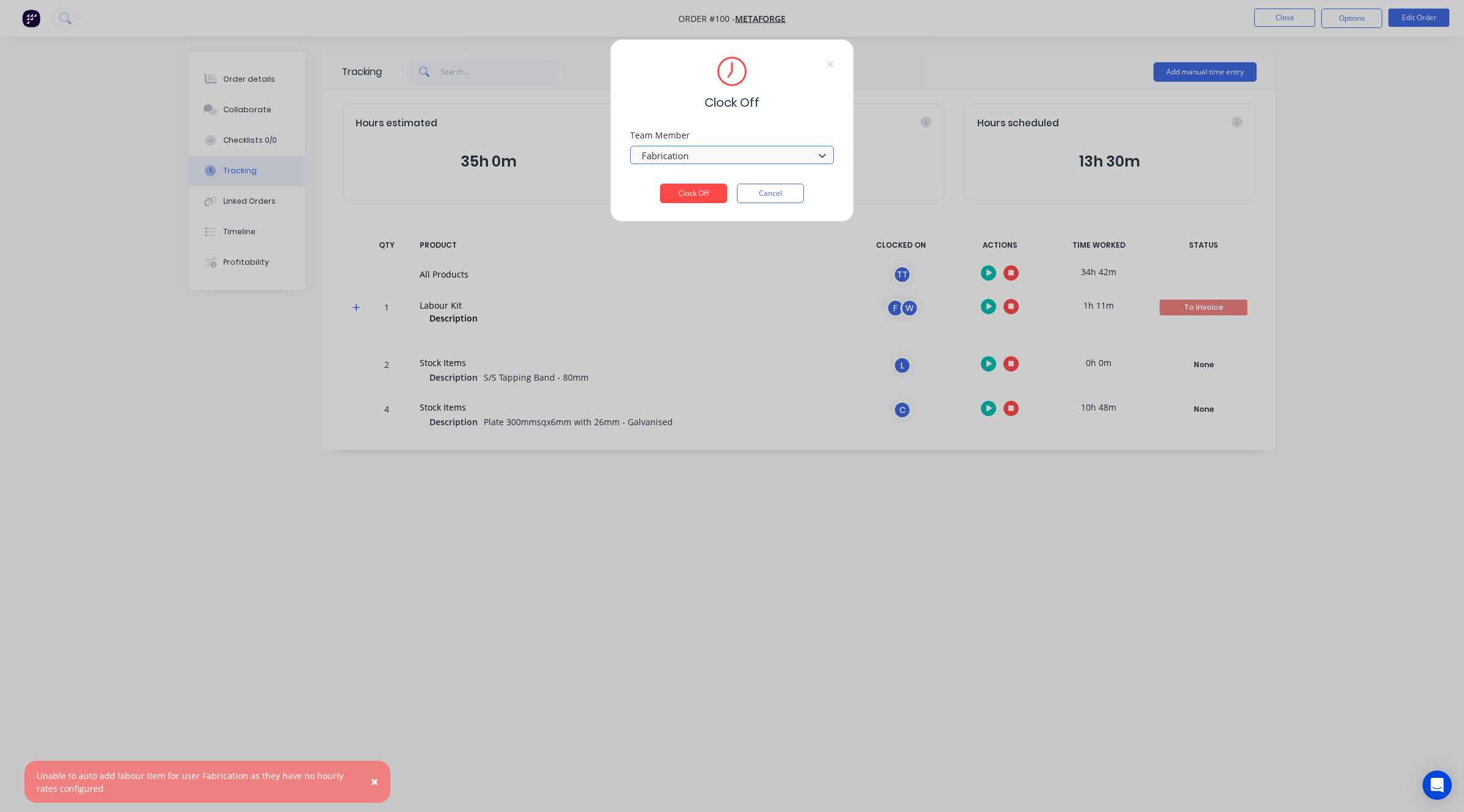
click at [694, 163] on div "Fabrication" at bounding box center [724, 156] width 175 height 18
click at [707, 194] on button "Clock Off" at bounding box center [693, 194] width 67 height 20
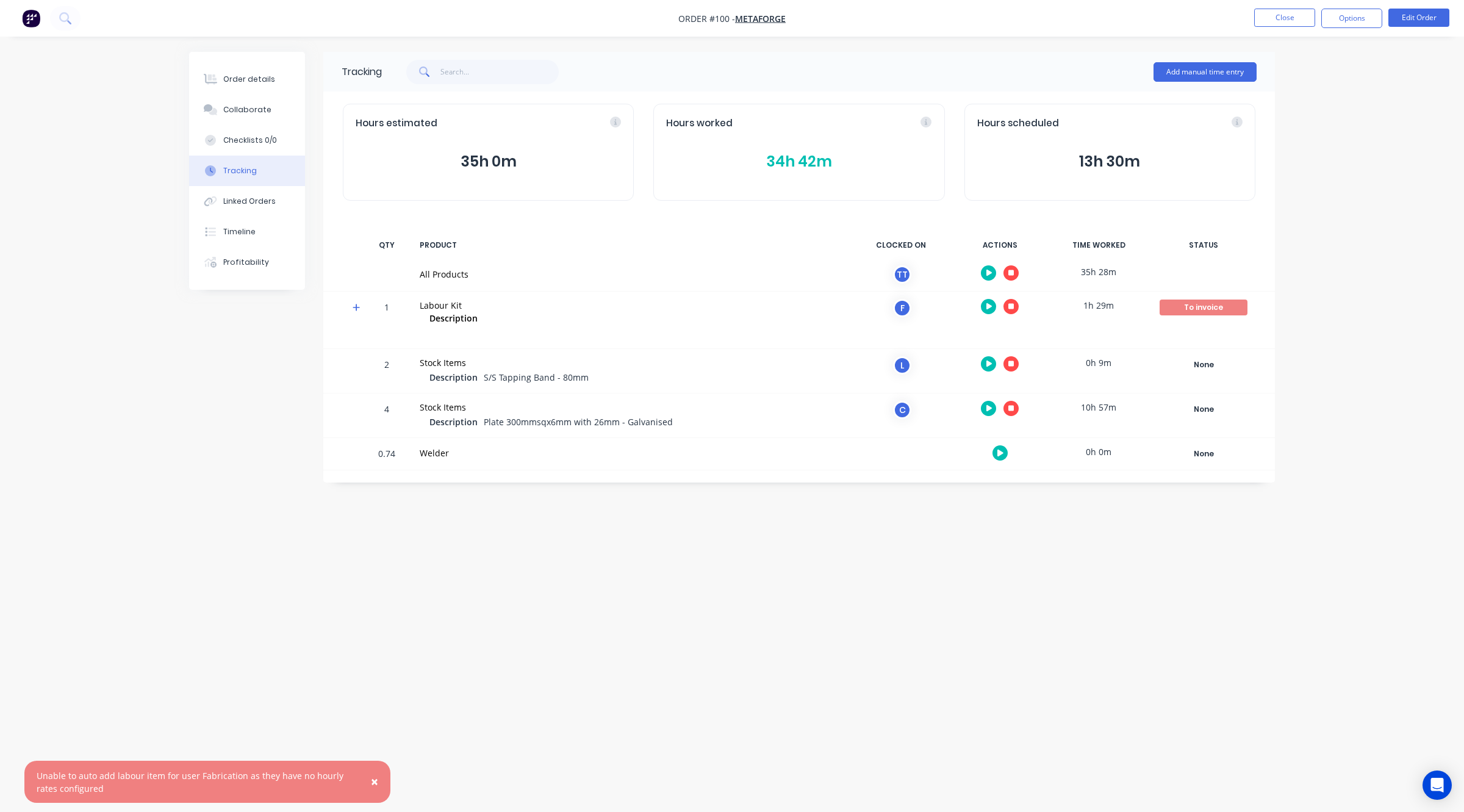
click at [371, 721] on span "×" at bounding box center [374, 781] width 7 height 17
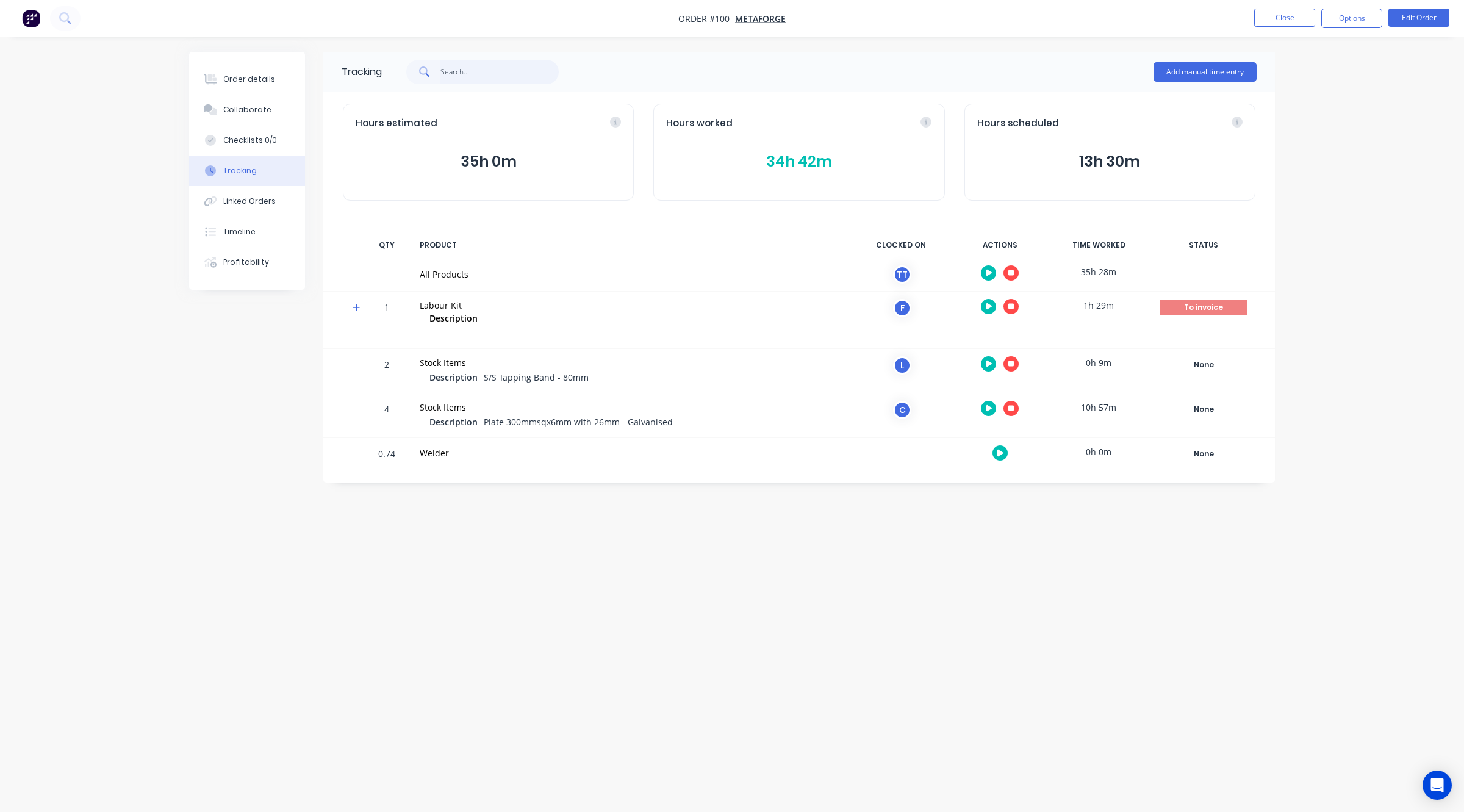
click at [498, 76] on input "text" at bounding box center [500, 72] width 119 height 25
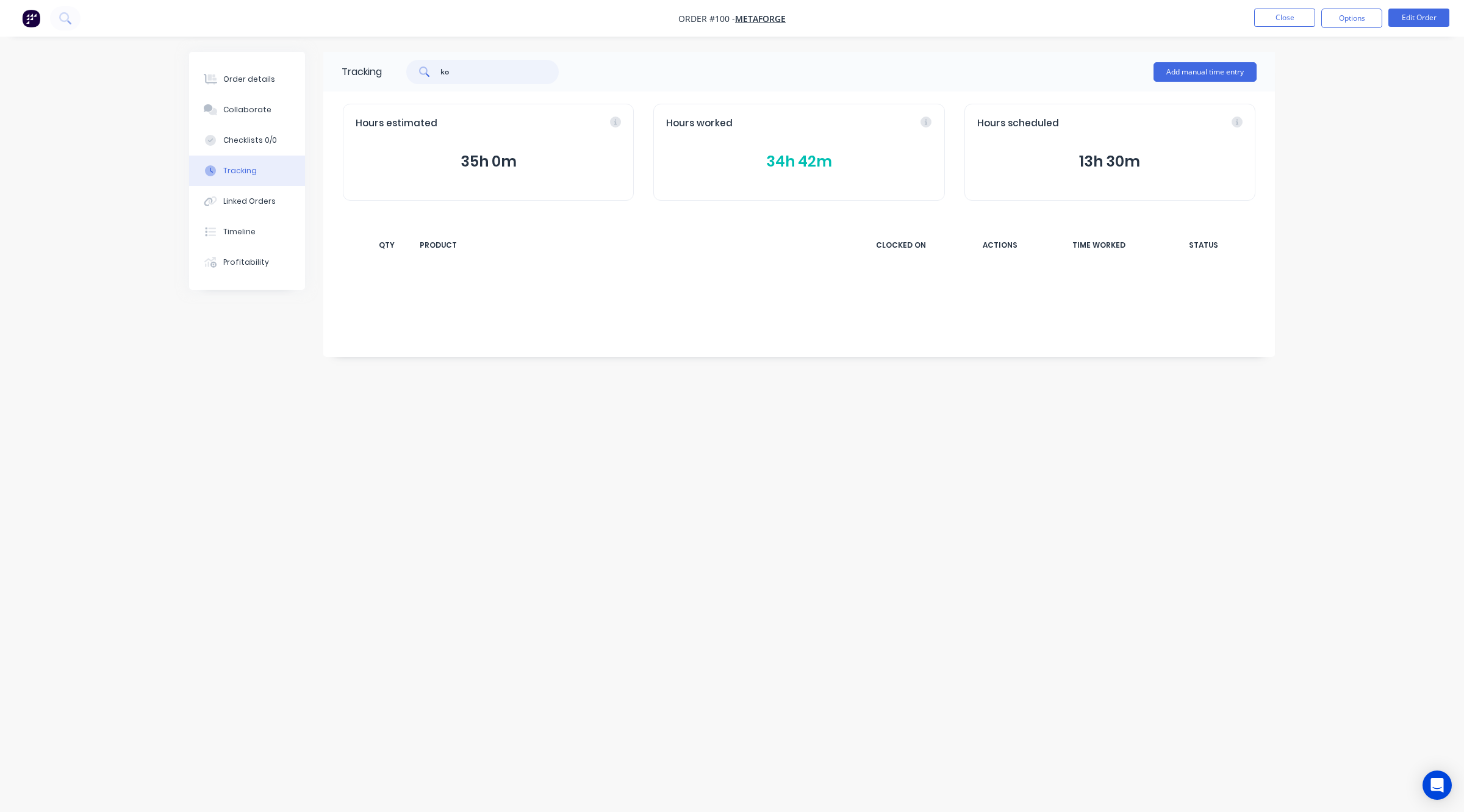
type input "k"
type input "load"
click at [1285, 16] on button "Close" at bounding box center [1285, 18] width 61 height 18
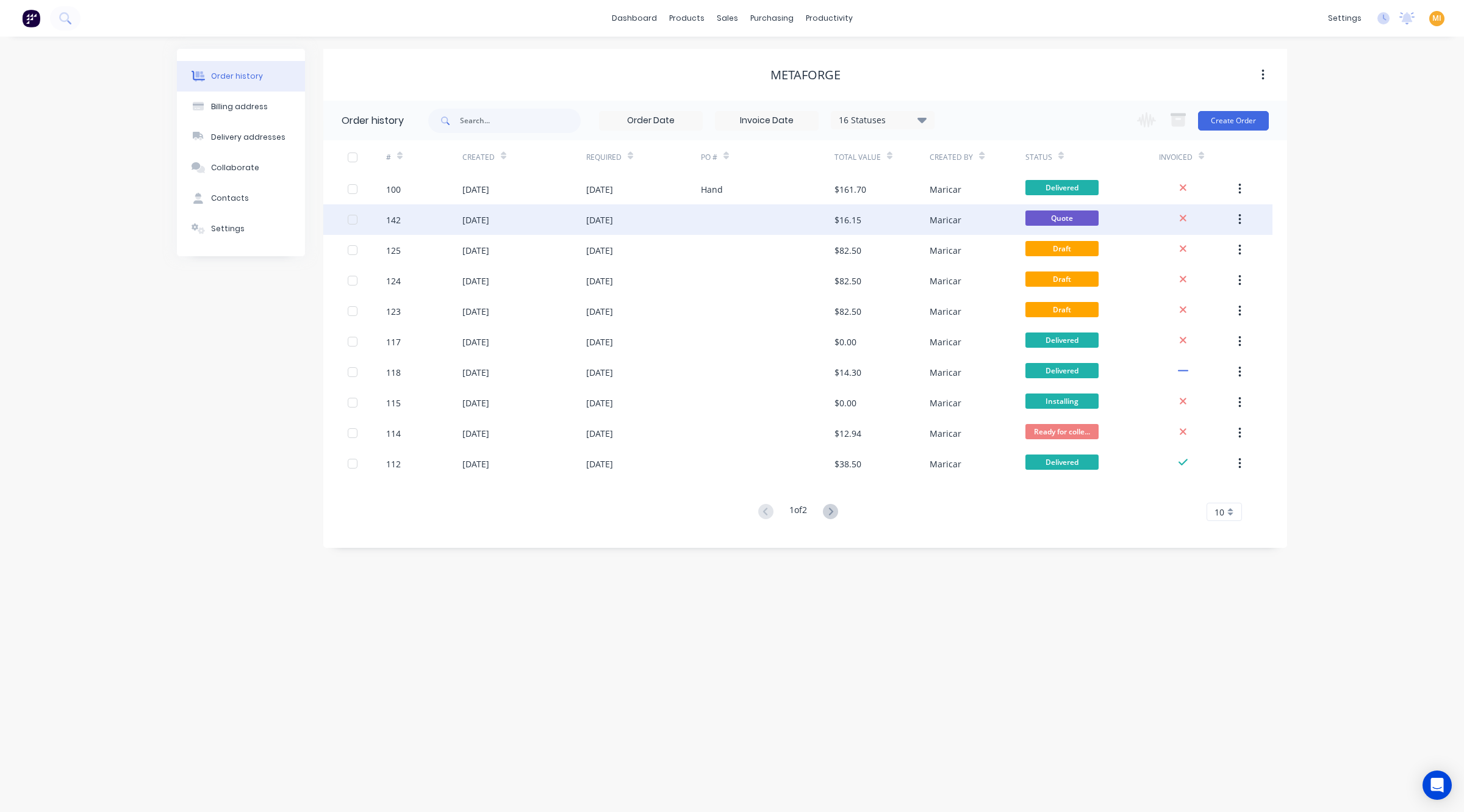
click at [489, 213] on div "[DATE]" at bounding box center [476, 220] width 27 height 13
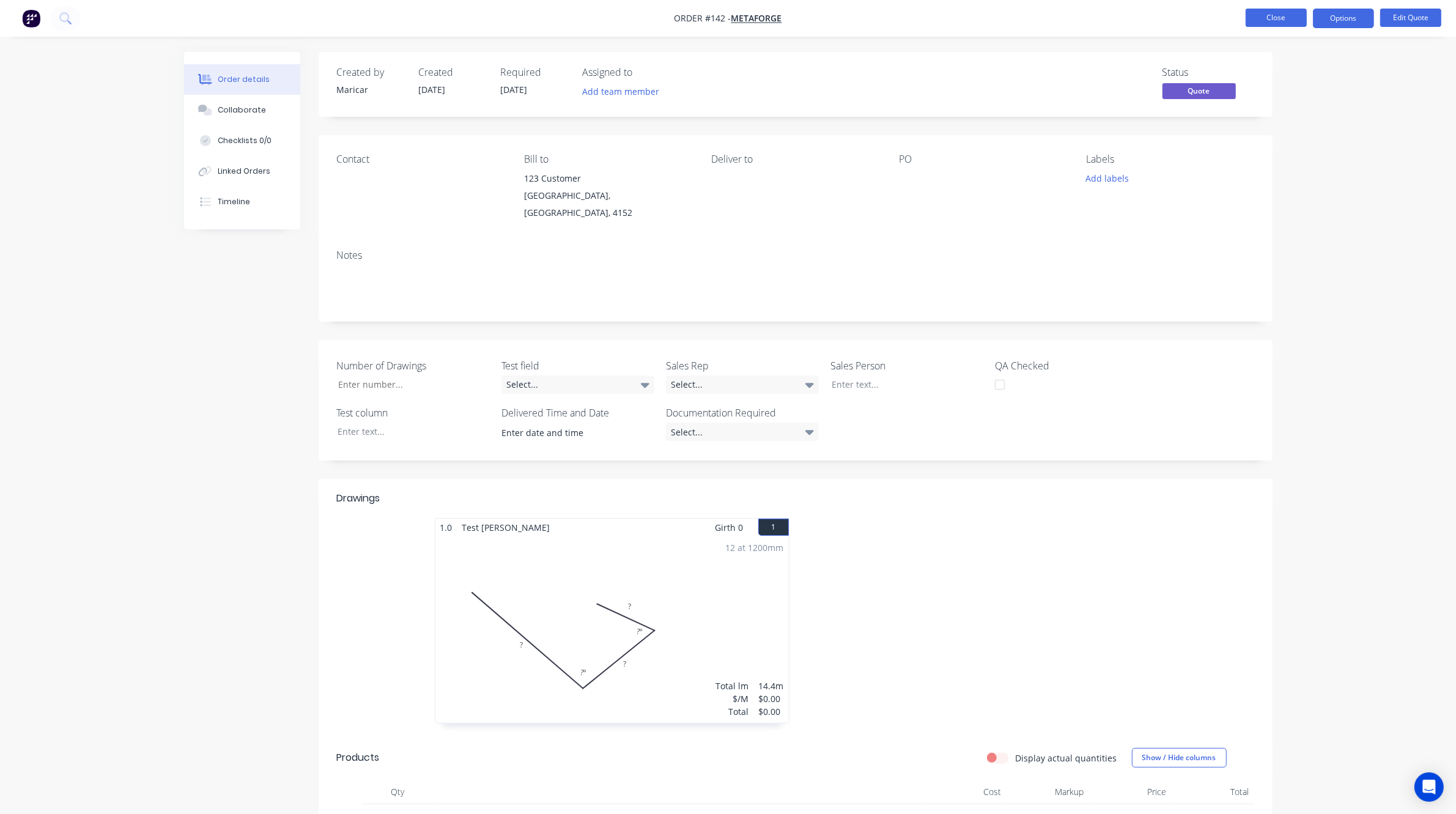
click at [1268, 16] on button "Close" at bounding box center [1276, 18] width 61 height 18
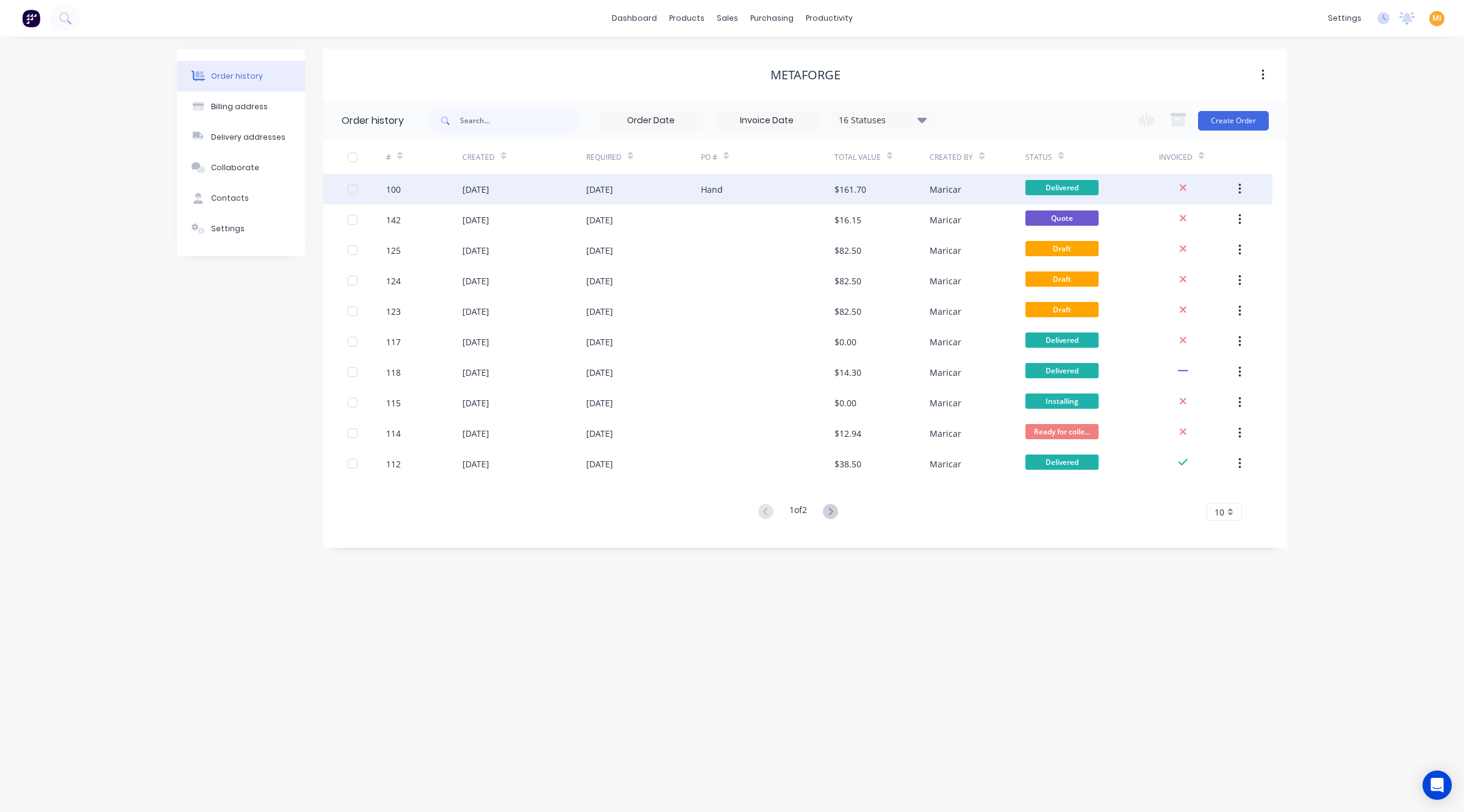
click at [767, 179] on div "Hand" at bounding box center [768, 189] width 134 height 30
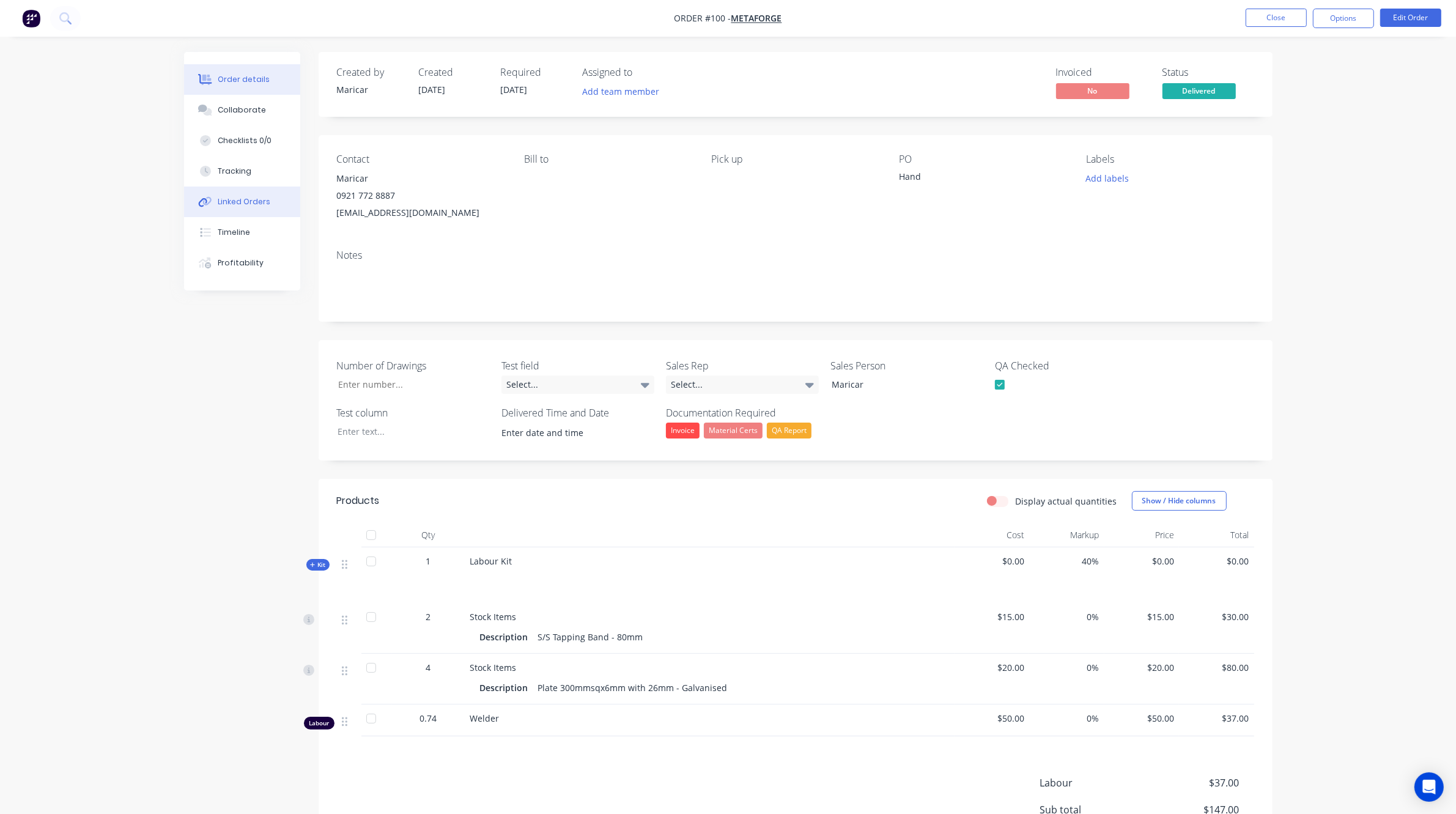
drag, startPoint x: 243, startPoint y: 166, endPoint x: 303, endPoint y: 205, distance: 71.6
click at [243, 166] on div "Tracking" at bounding box center [235, 171] width 34 height 11
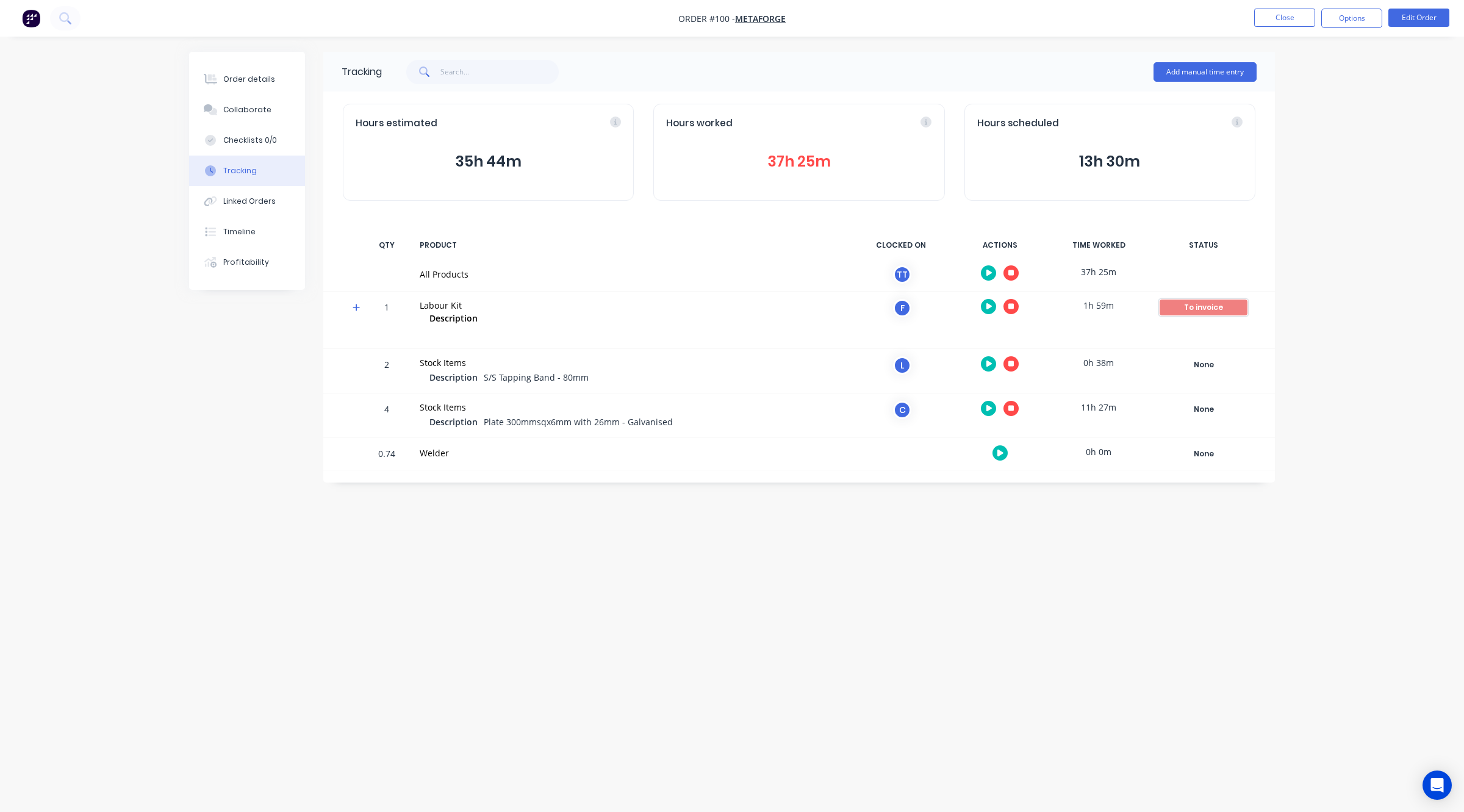
click at [1185, 306] on div "To invoice" at bounding box center [1204, 307] width 88 height 16
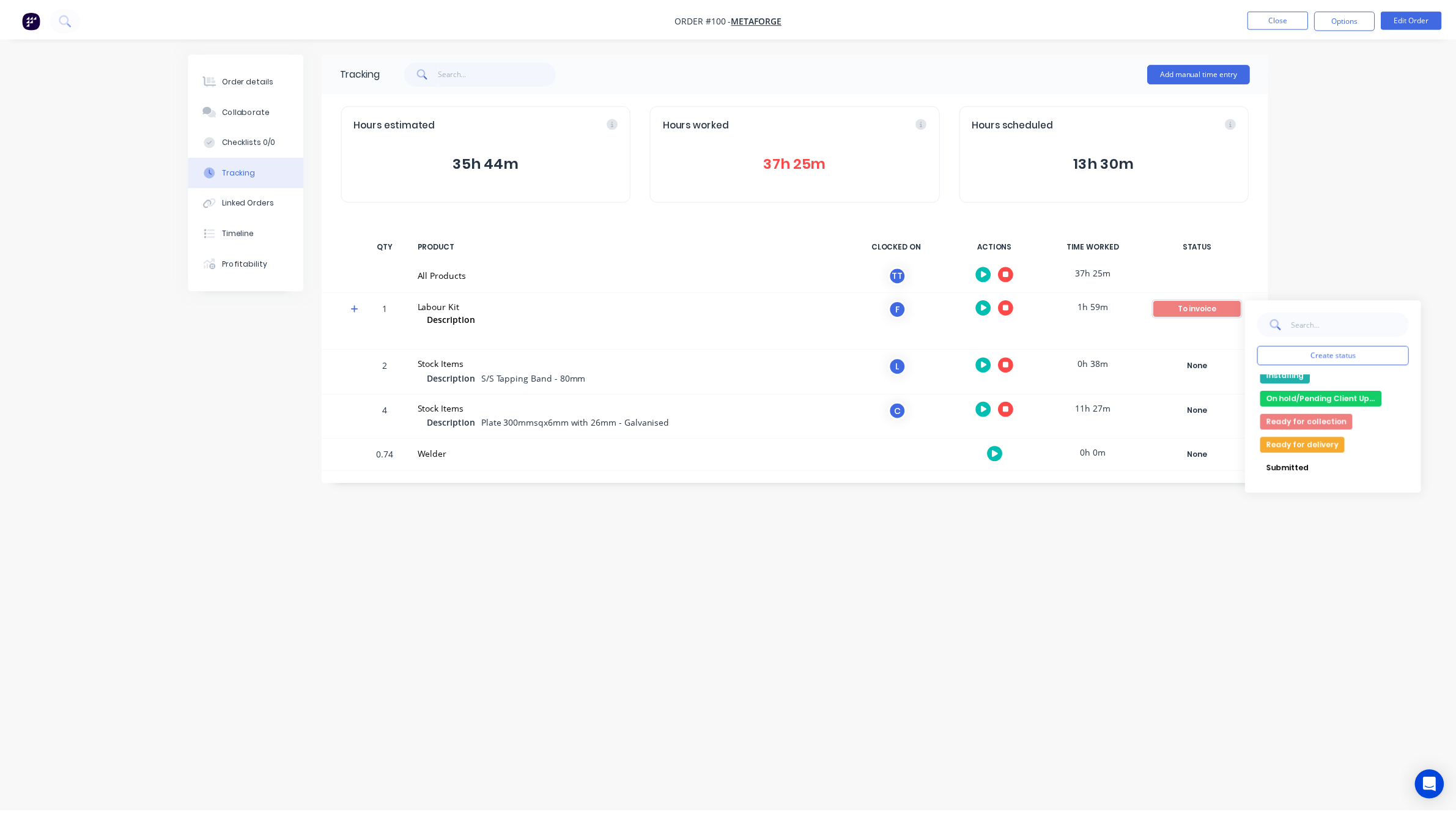
scroll to position [153, 0]
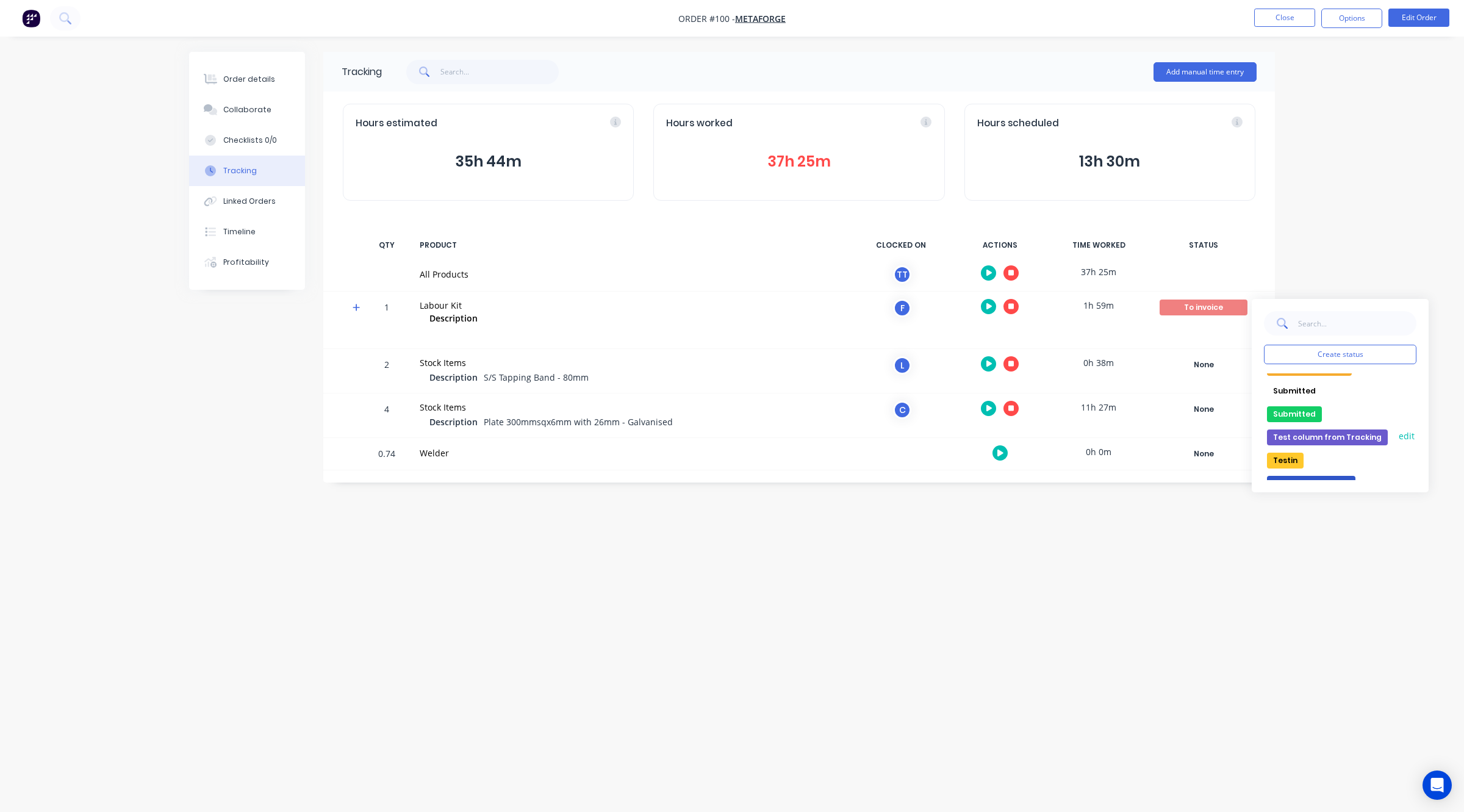
click at [1301, 434] on button "edit" at bounding box center [1407, 436] width 20 height 13
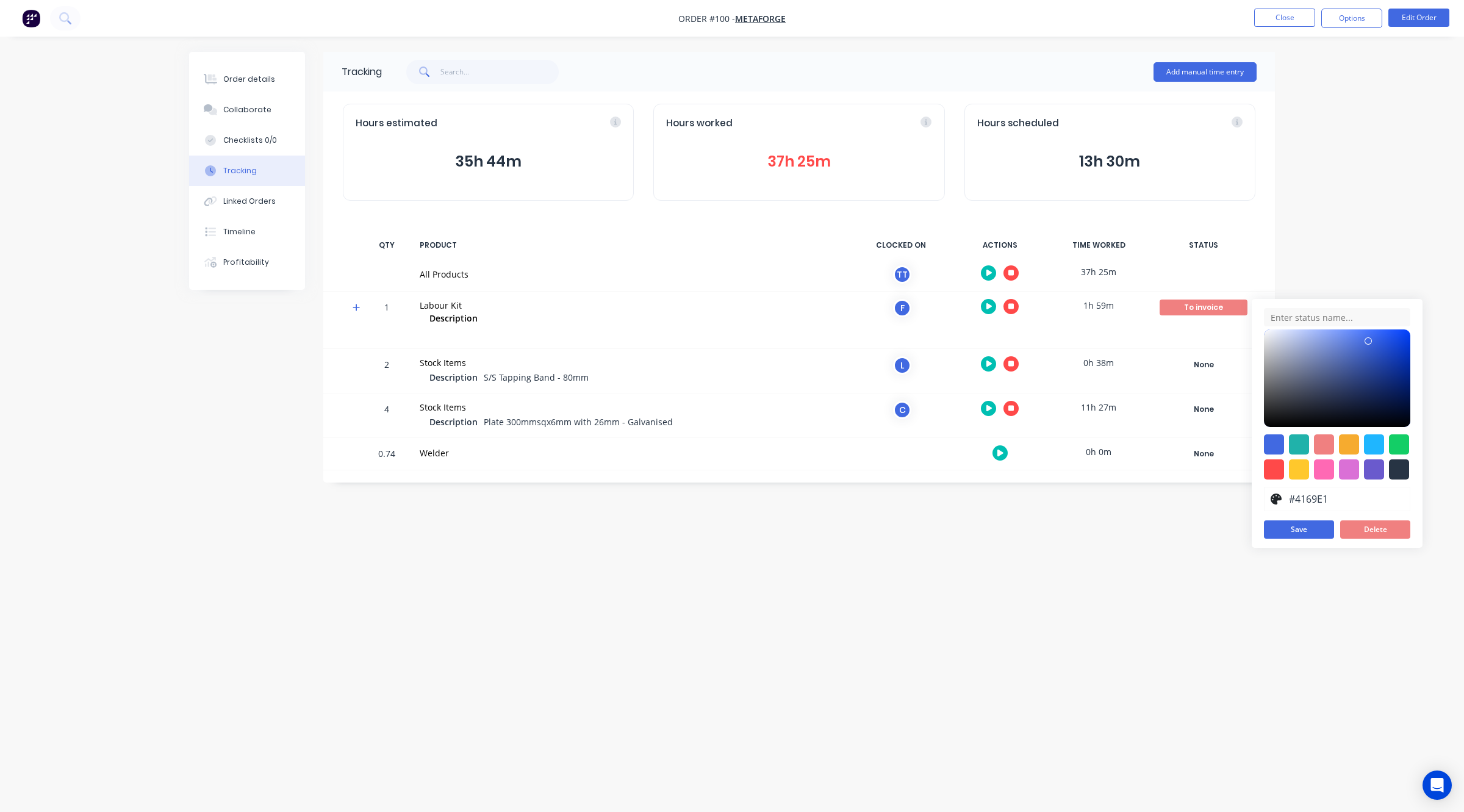
type input "Test column from Tracking"
type input "#6A5ACD"
click at [1301, 528] on button "Delete" at bounding box center [1375, 529] width 70 height 18
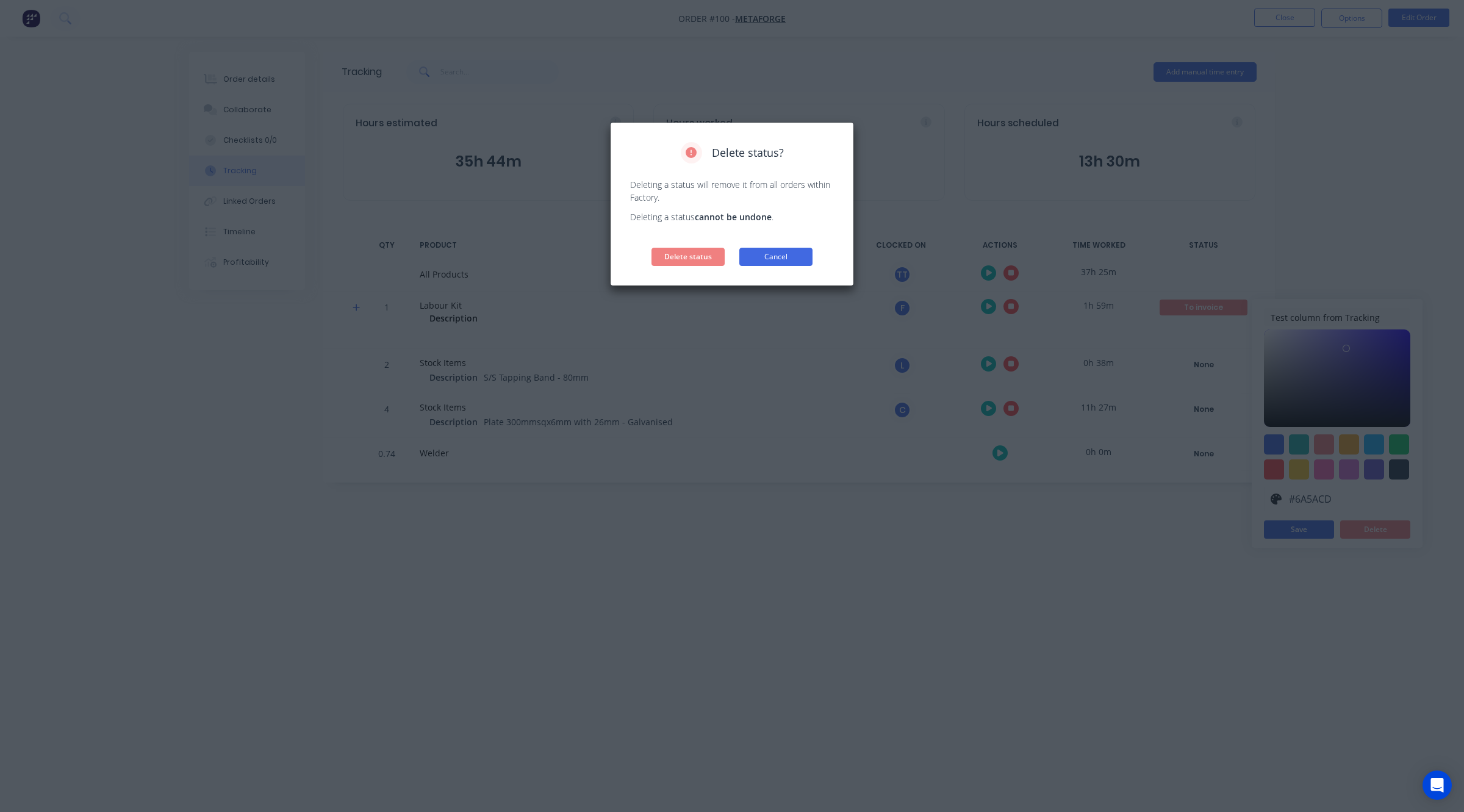
click at [789, 263] on button "Cancel" at bounding box center [776, 257] width 73 height 18
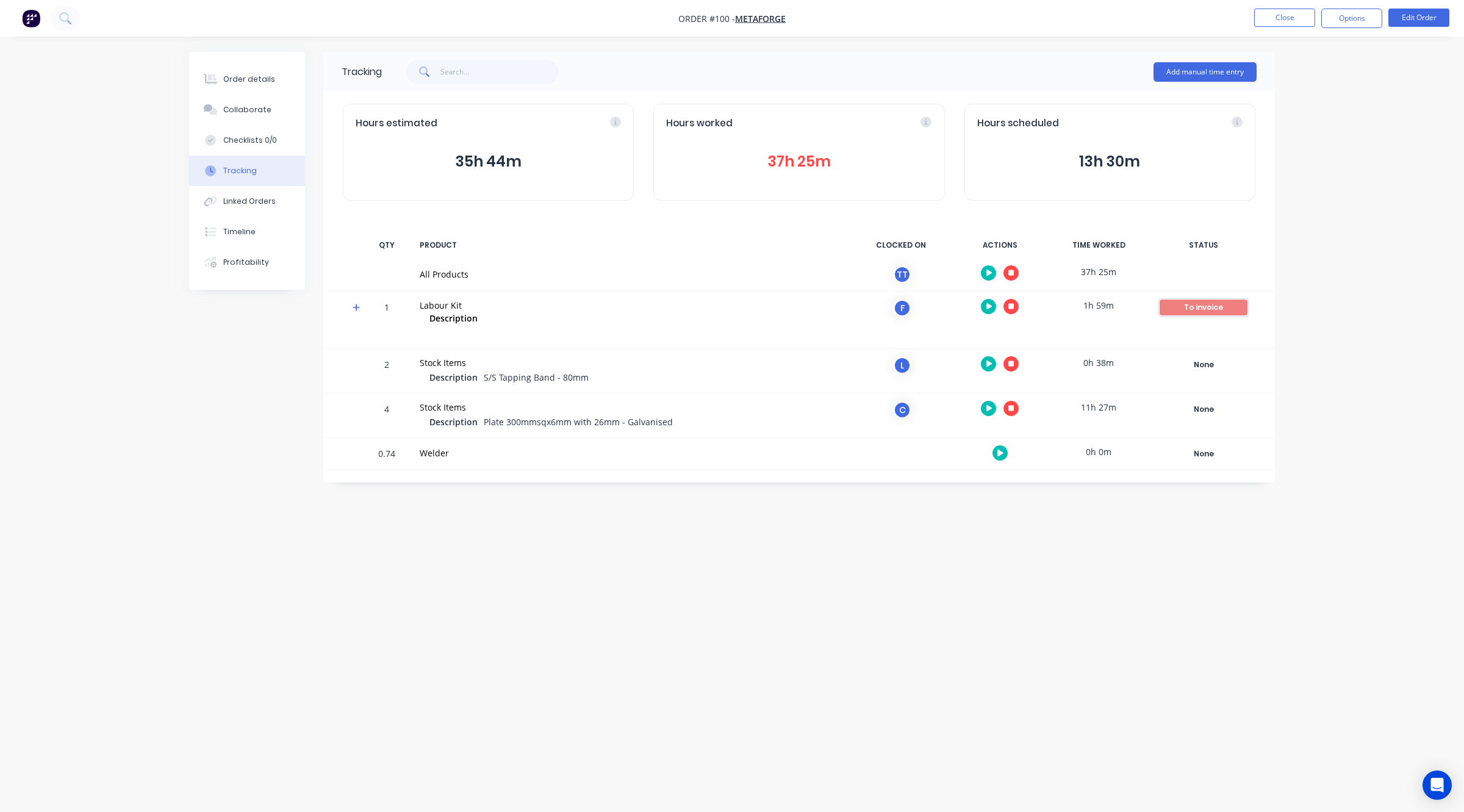
click at [1213, 304] on div "To invoice" at bounding box center [1204, 307] width 88 height 16
click at [1280, 405] on button "Complete" at bounding box center [1293, 404] width 53 height 16
click at [264, 78] on div "Order details" at bounding box center [249, 80] width 52 height 11
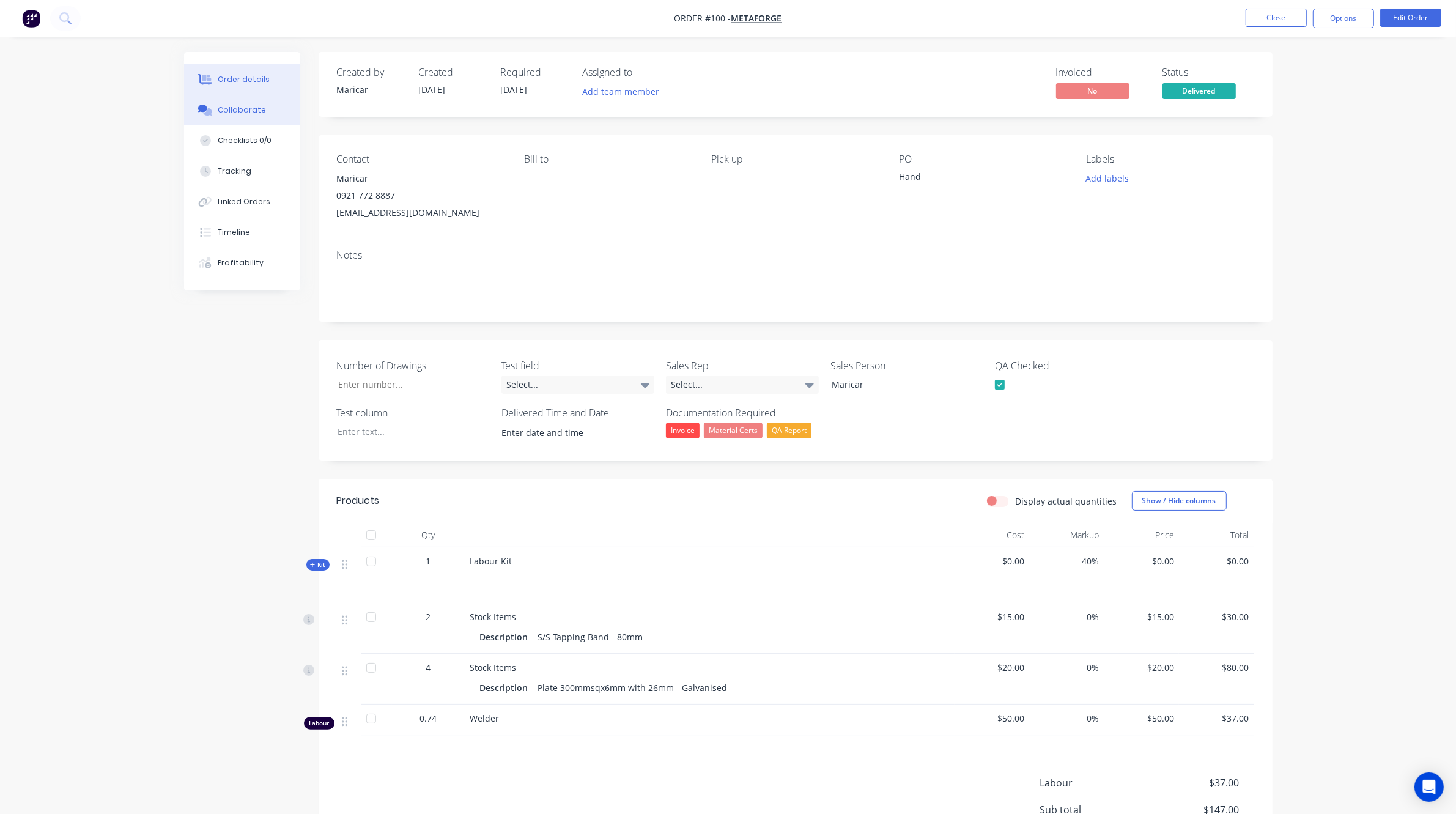
click at [241, 104] on div "Collaborate" at bounding box center [242, 110] width 48 height 11
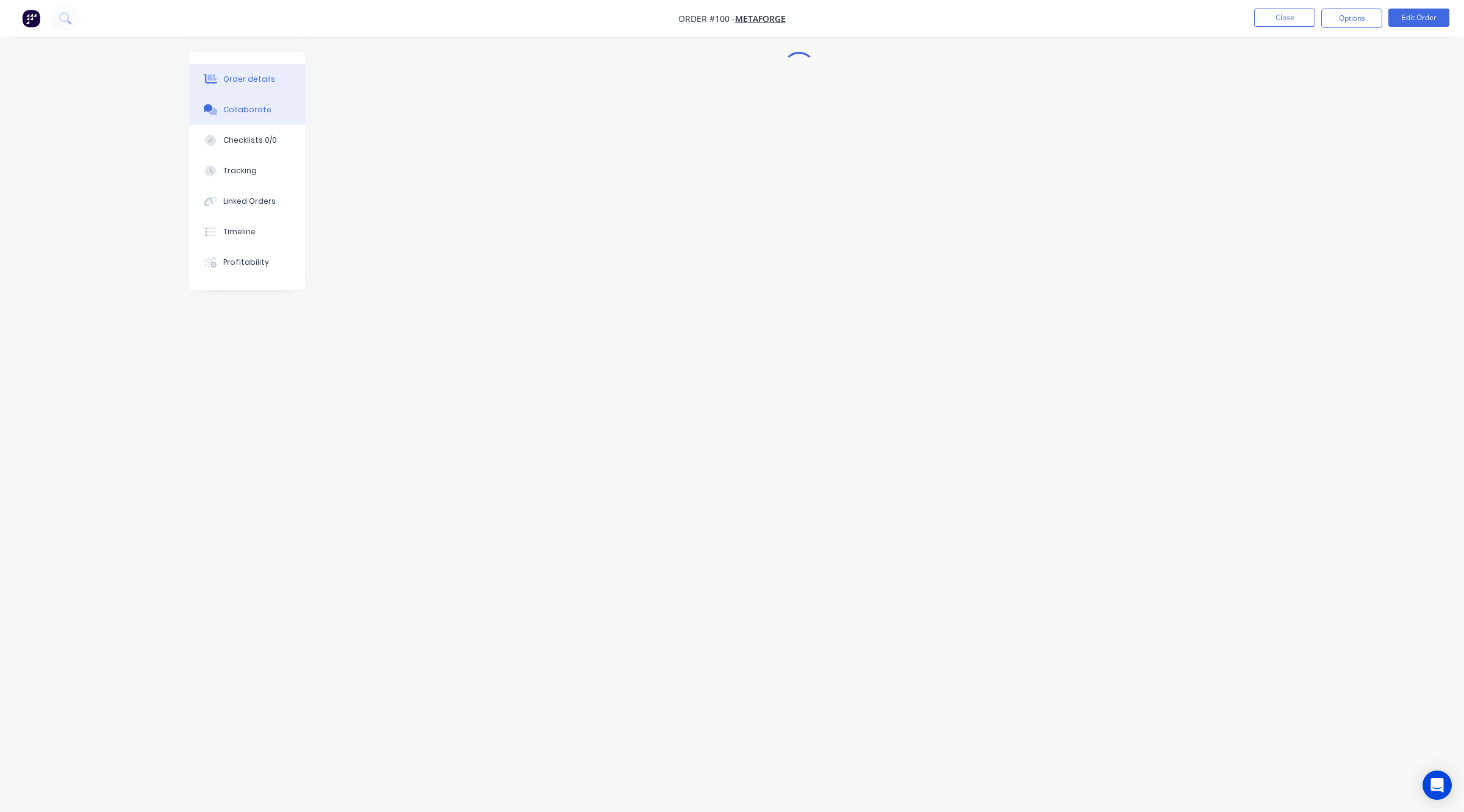
click at [246, 68] on button "Order details" at bounding box center [247, 79] width 116 height 30
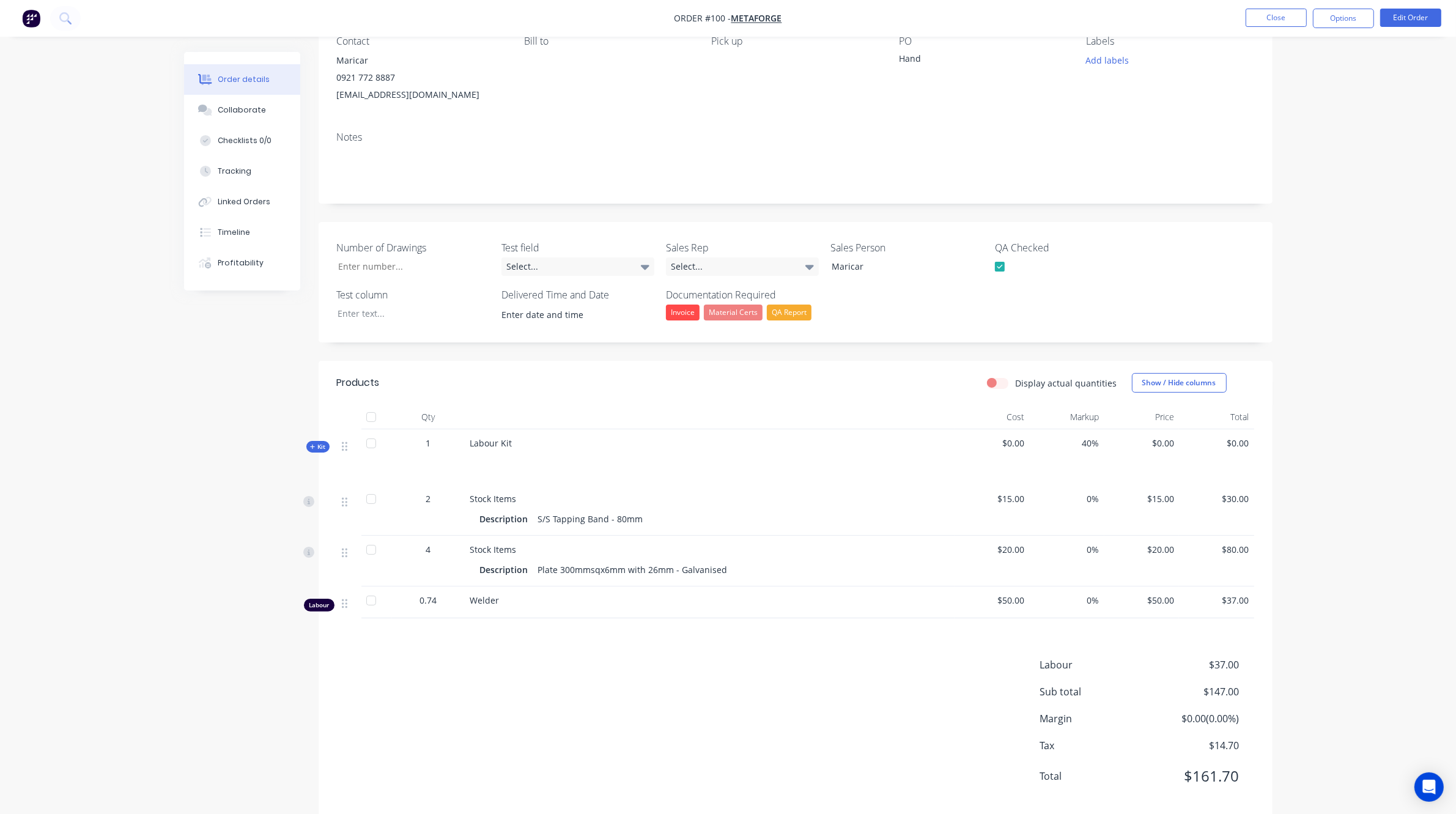
scroll to position [142, 0]
